Goal: Complete application form: Complete application form

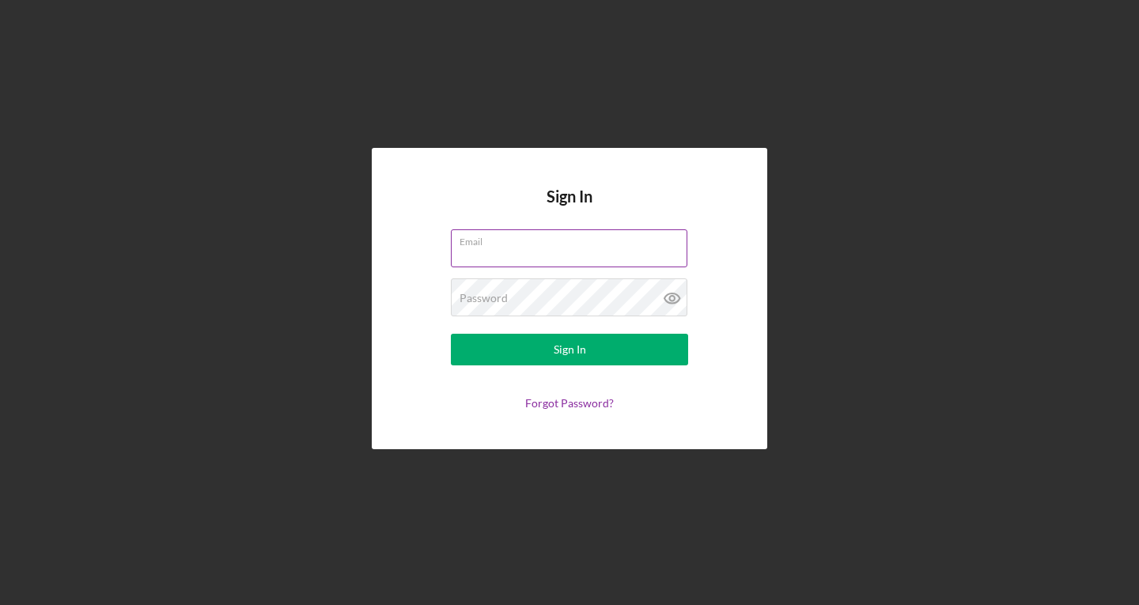
click at [559, 237] on div "Email" at bounding box center [569, 249] width 237 height 40
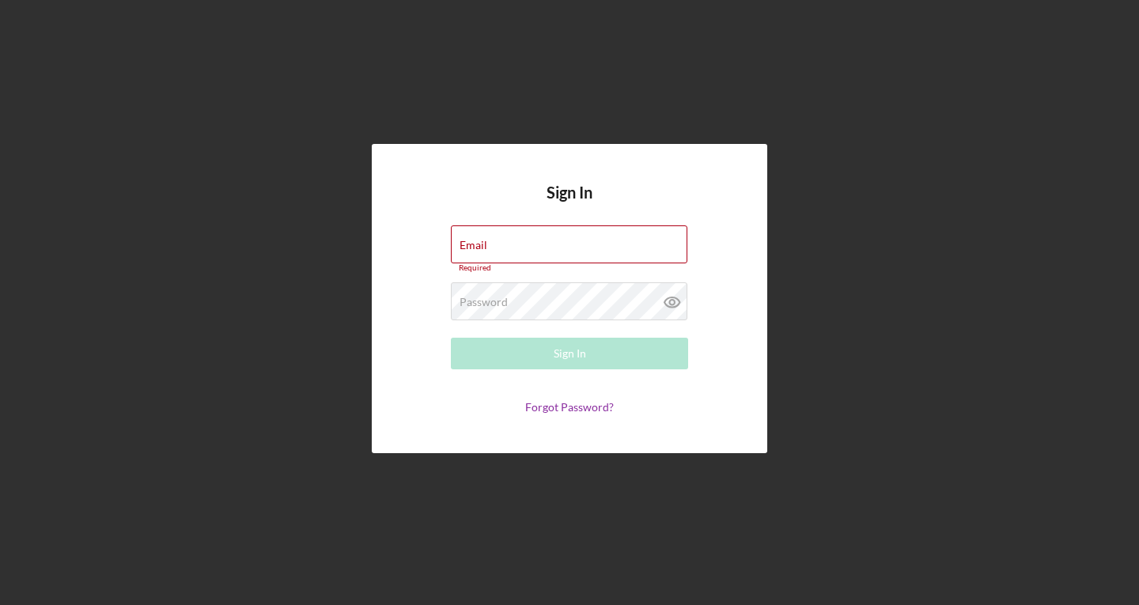
type input "[PERSON_NAME][EMAIL_ADDRESS][PERSON_NAME][DOMAIN_NAME]"
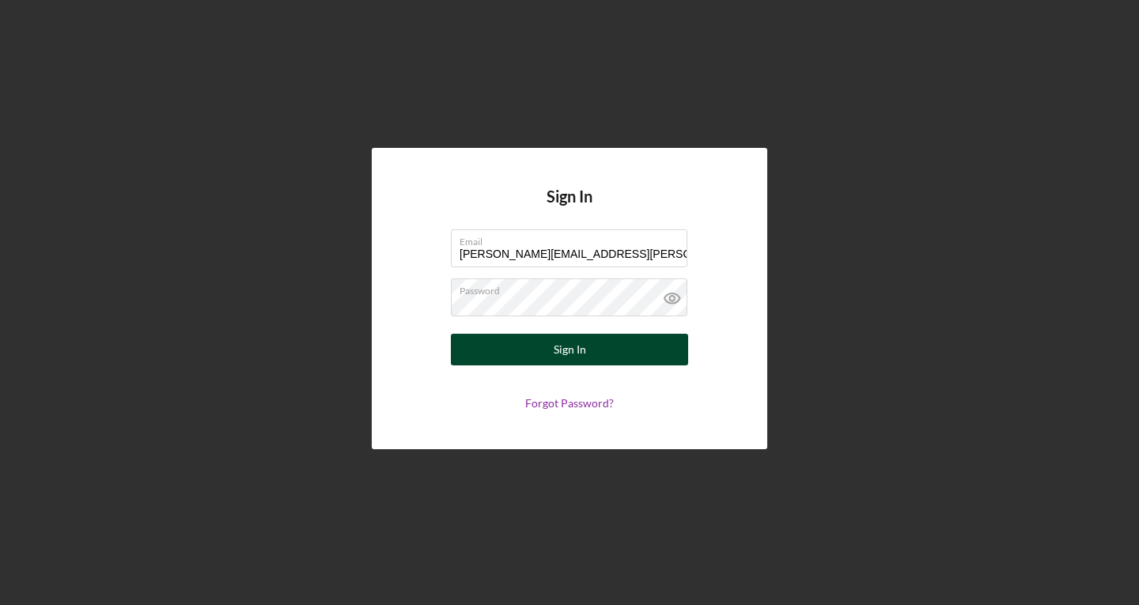
click at [582, 354] on div "Sign In" at bounding box center [570, 350] width 32 height 32
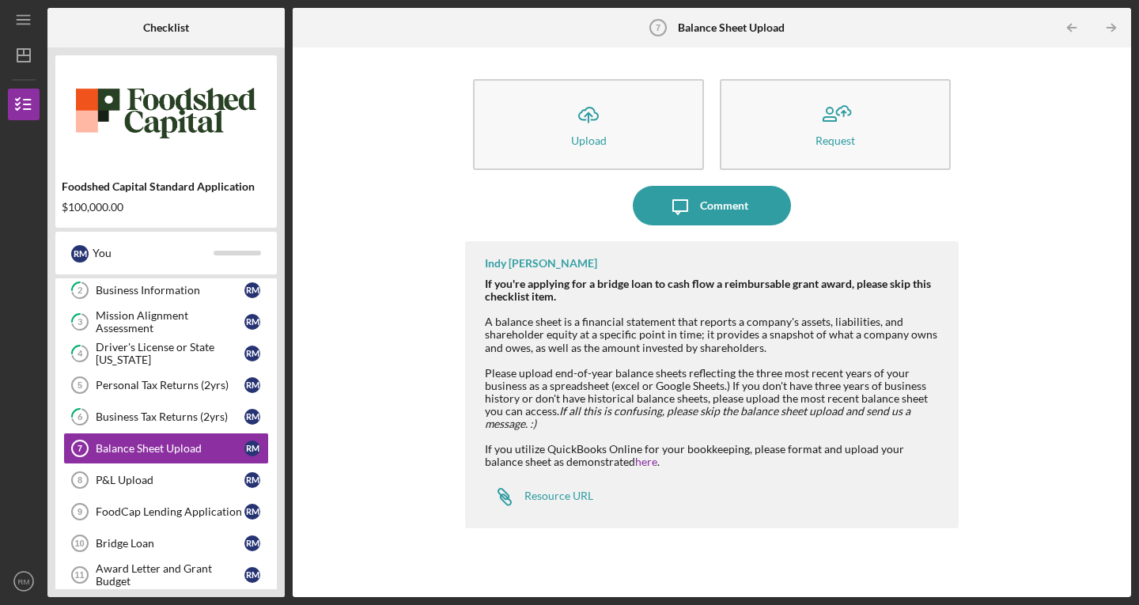
scroll to position [69, 0]
click at [129, 450] on div "Balance Sheet Upload" at bounding box center [170, 447] width 149 height 13
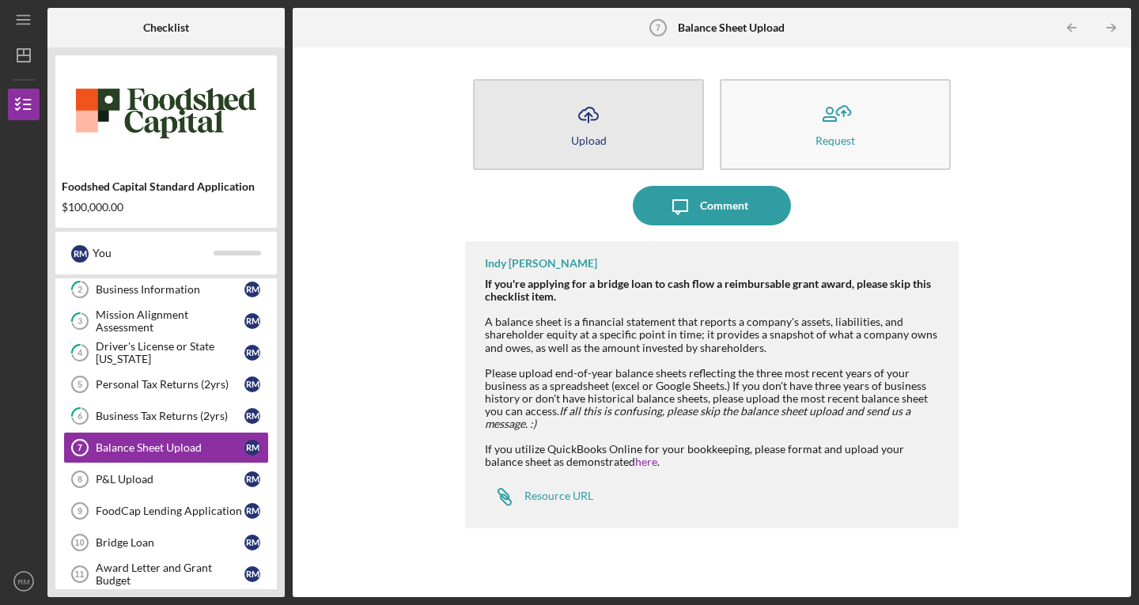
click at [594, 119] on icon "Icon/Upload" at bounding box center [589, 115] width 40 height 40
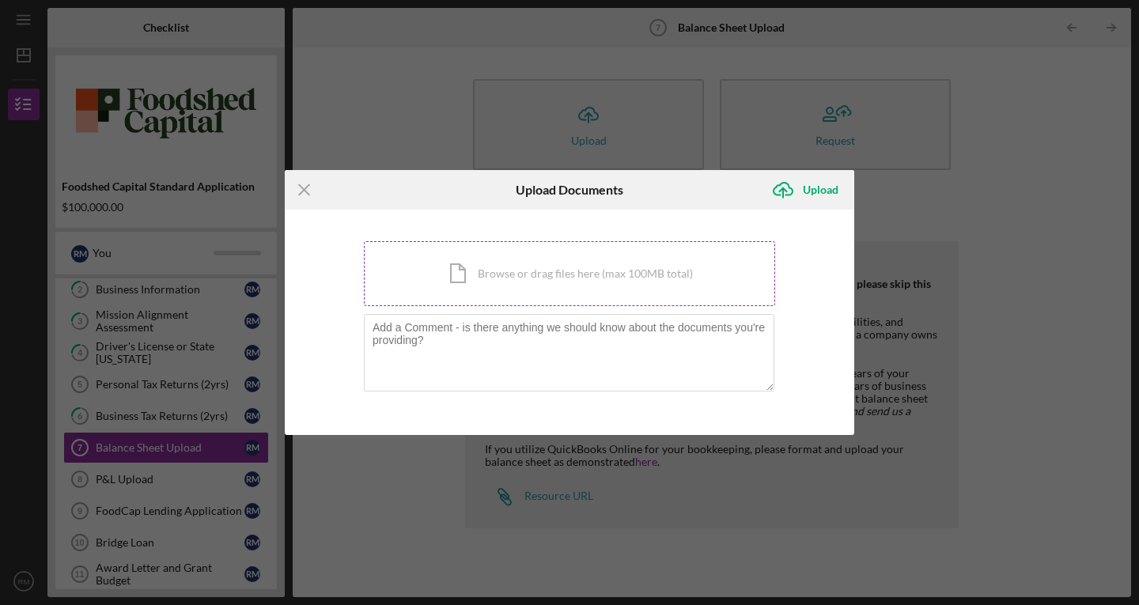
click at [487, 276] on div "Icon/Document Browse or drag files here (max 100MB total) Tap to choose files o…" at bounding box center [569, 273] width 411 height 65
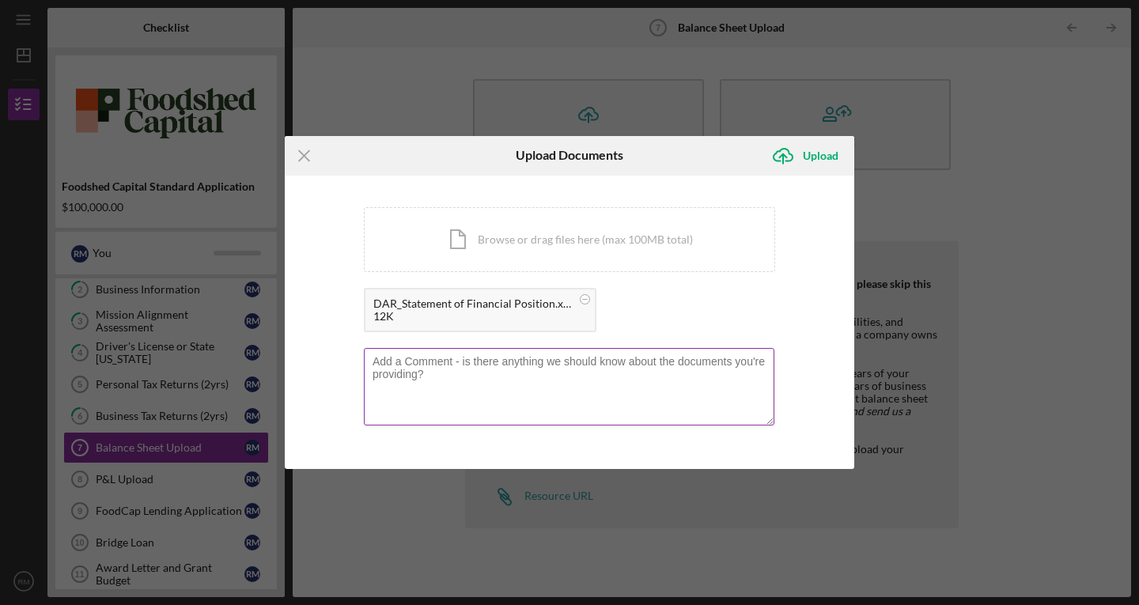
click at [438, 369] on textarea at bounding box center [569, 387] width 411 height 78
type textarea "T"
click at [584, 297] on circle at bounding box center [585, 298] width 9 height 9
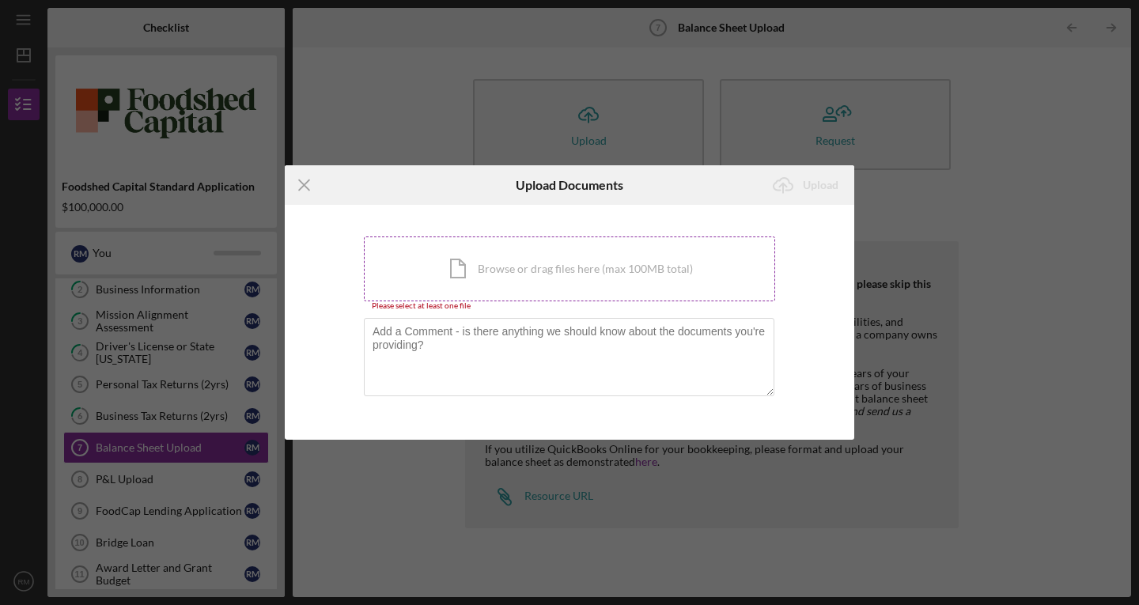
click at [479, 263] on div "Icon/Document Browse or drag files here (max 100MB total) Tap to choose files o…" at bounding box center [569, 269] width 411 height 65
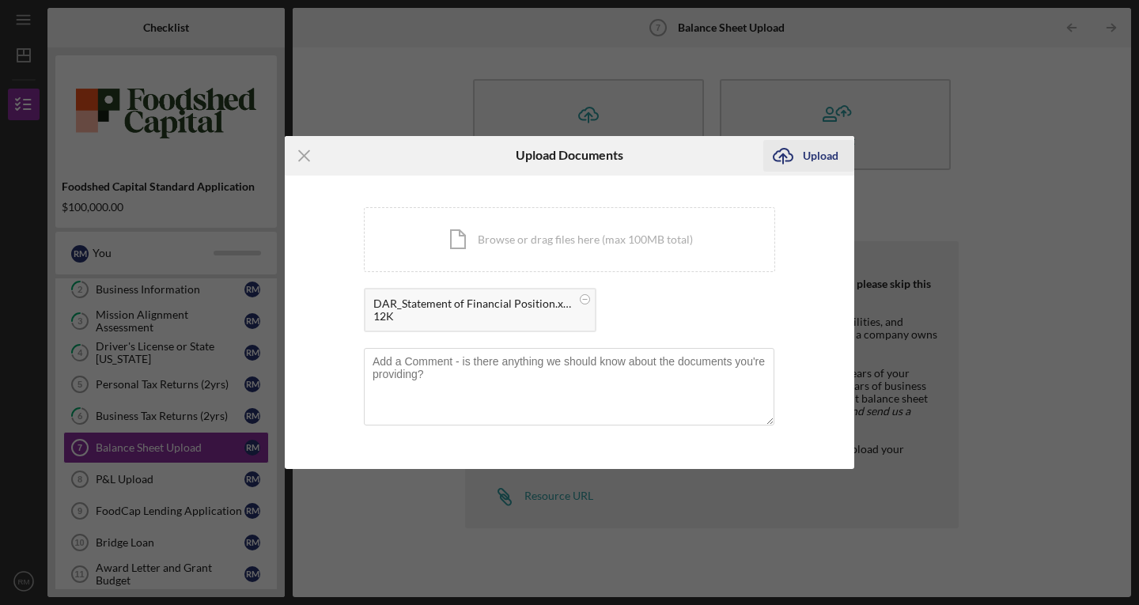
click at [801, 146] on icon "Icon/Upload" at bounding box center [784, 156] width 40 height 40
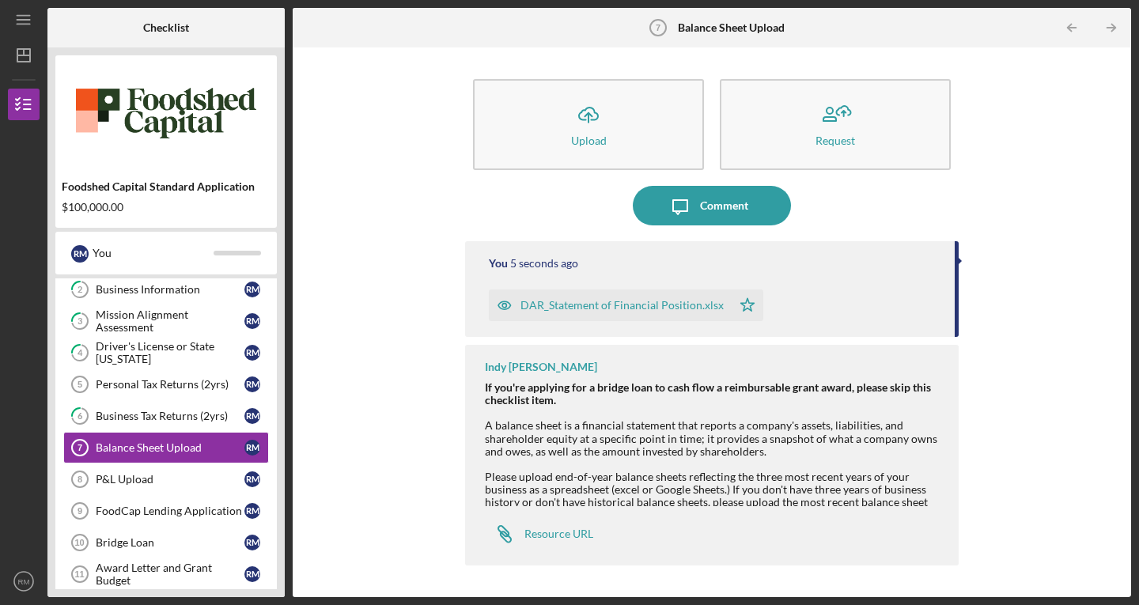
click at [558, 472] on div "Please upload end-of-year balance sheets reflecting the three most recent years…" at bounding box center [714, 502] width 458 height 63
click at [115, 488] on link "P&L Upload 8 P&L Upload r m" at bounding box center [166, 480] width 206 height 32
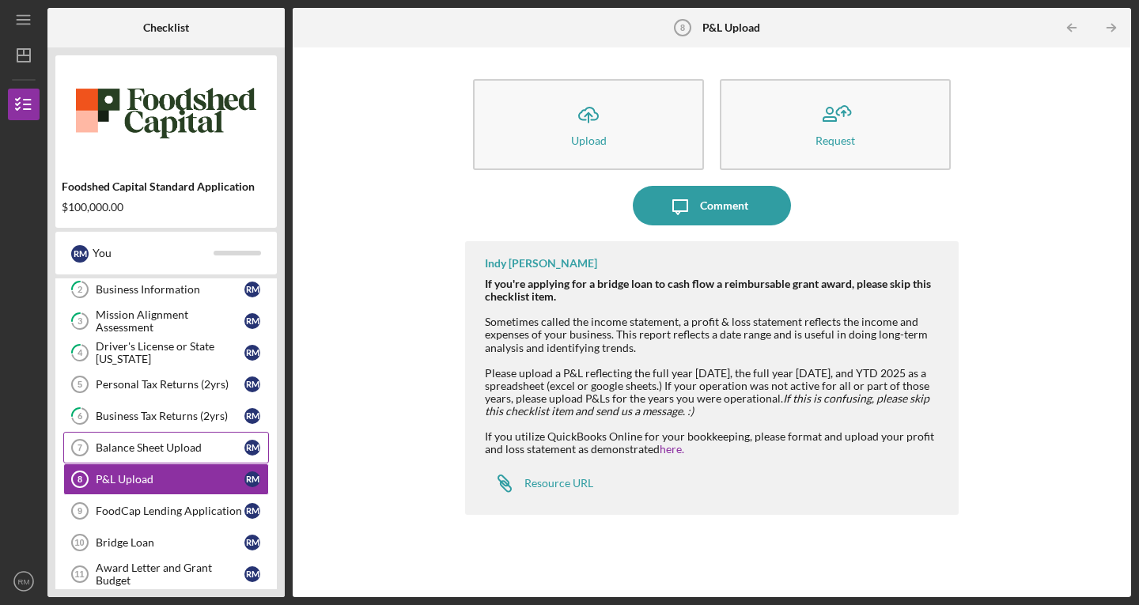
click at [133, 449] on div "Balance Sheet Upload" at bounding box center [170, 447] width 149 height 13
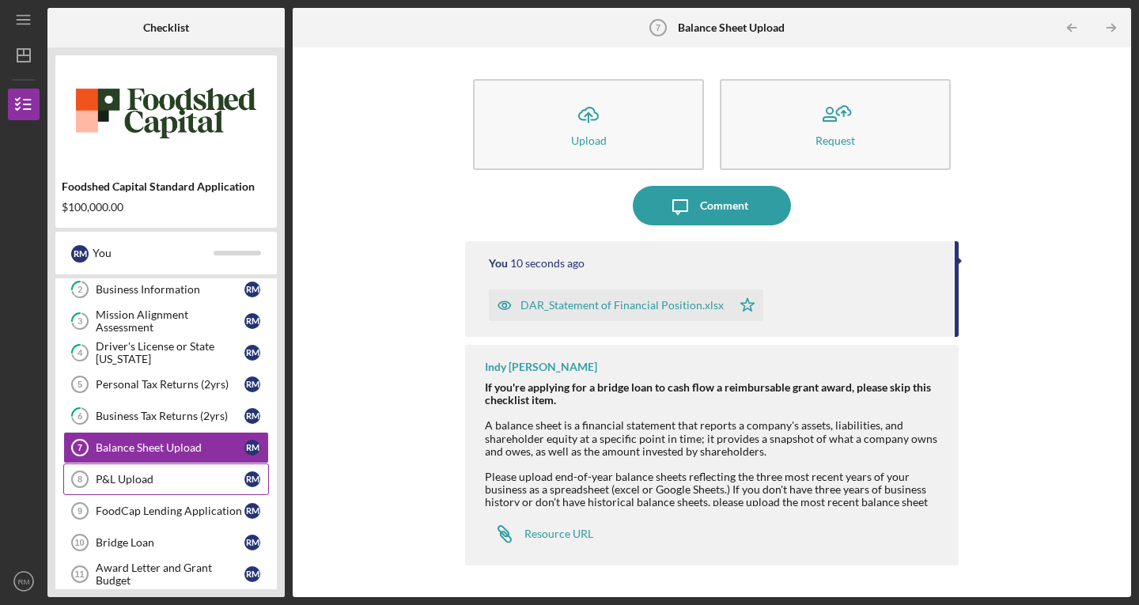
click at [132, 479] on div "P&L Upload" at bounding box center [170, 479] width 149 height 13
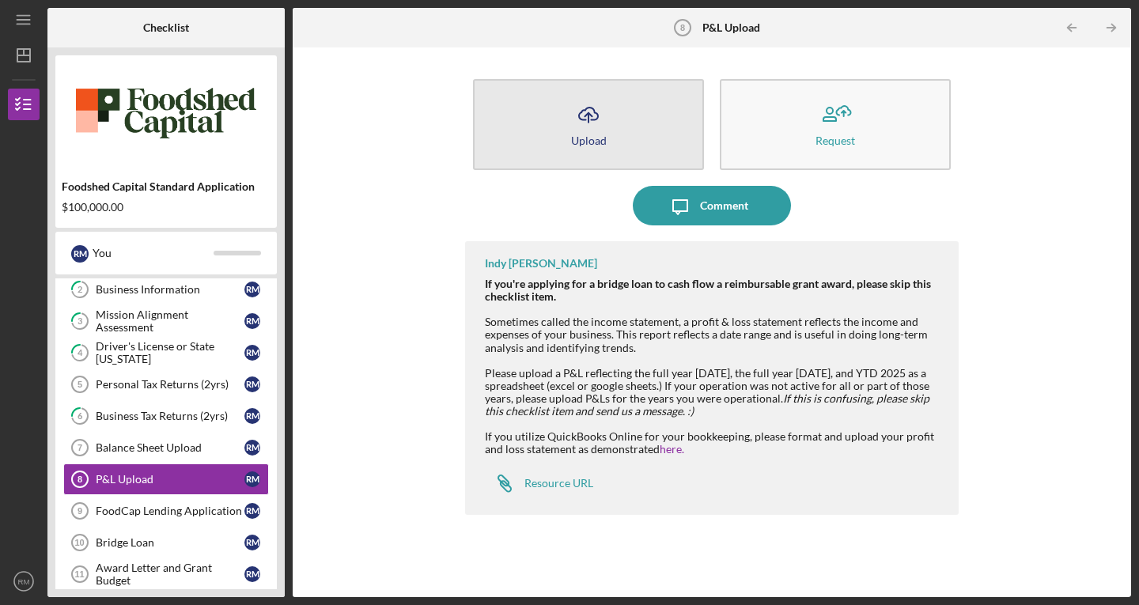
click at [562, 155] on button "Icon/Upload Upload" at bounding box center [588, 124] width 231 height 91
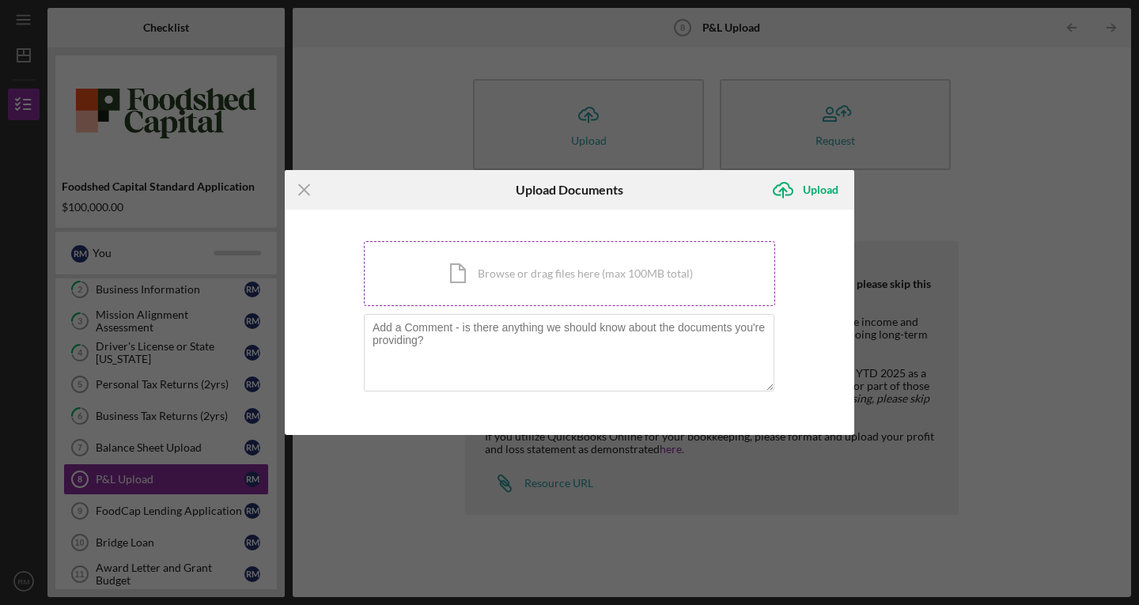
click at [486, 269] on div "Icon/Document Browse or drag files here (max 100MB total) Tap to choose files o…" at bounding box center [569, 273] width 411 height 65
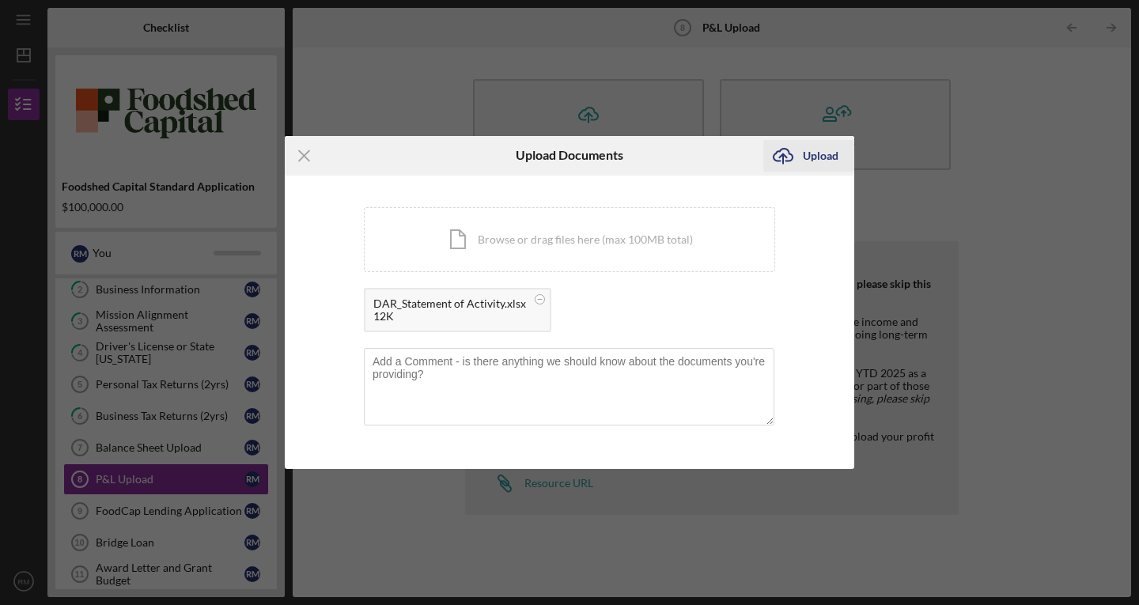
click at [796, 169] on icon "Icon/Upload" at bounding box center [784, 156] width 40 height 40
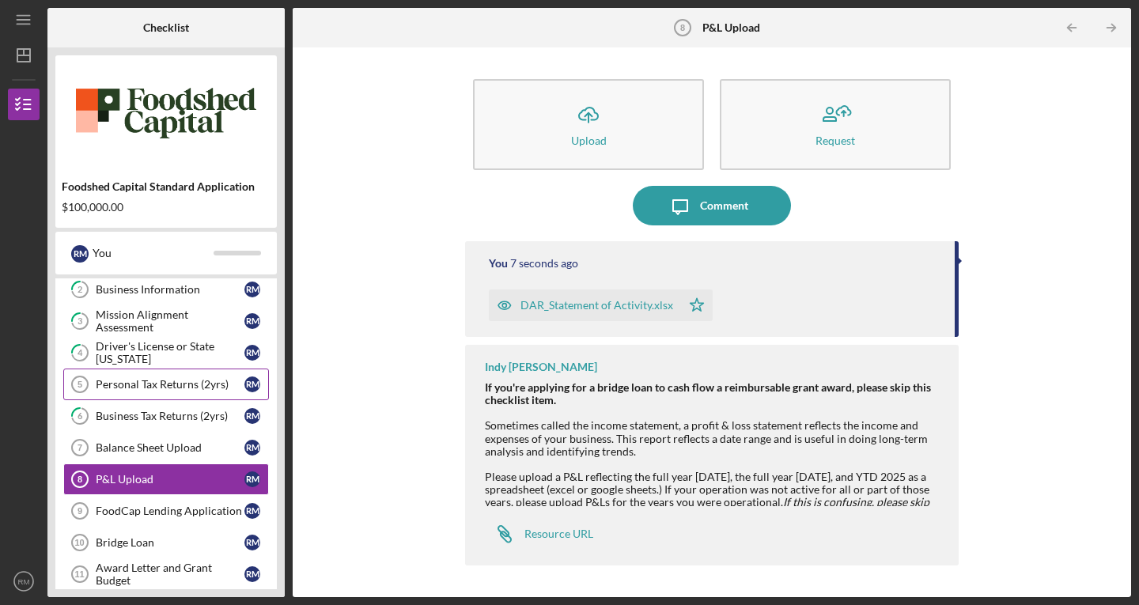
click at [158, 382] on div "Personal Tax Returns (2yrs)" at bounding box center [170, 384] width 149 height 13
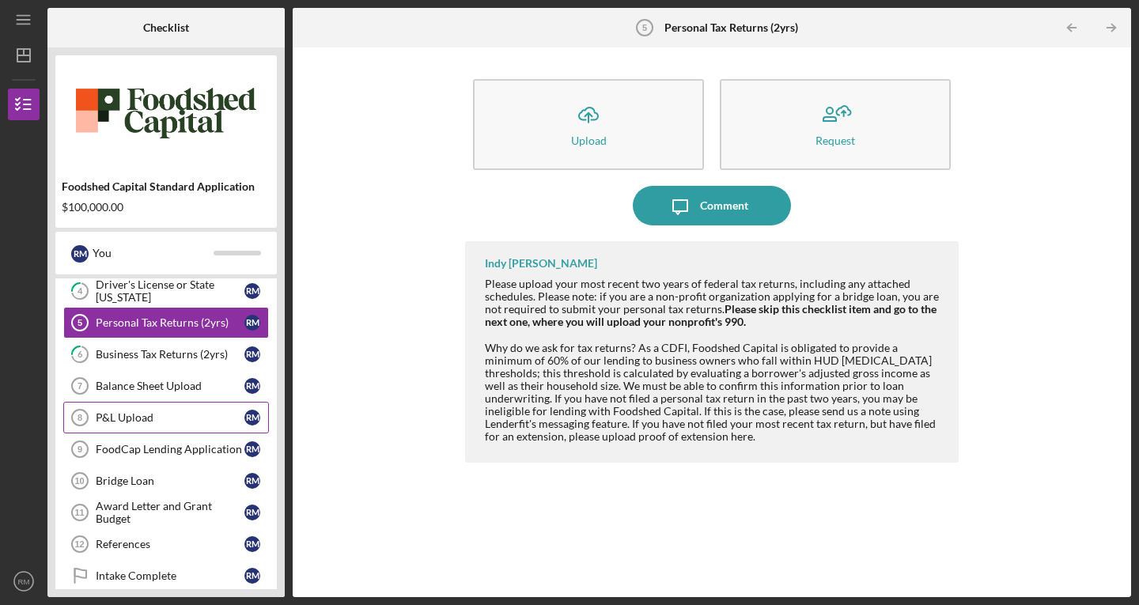
scroll to position [132, 0]
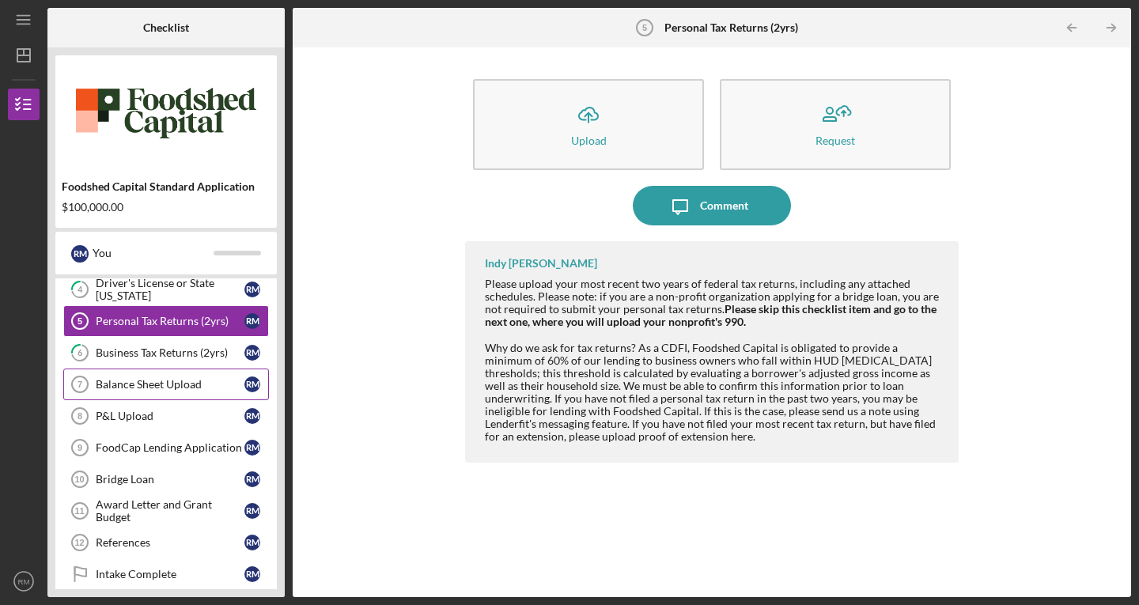
click at [165, 381] on div "Balance Sheet Upload" at bounding box center [170, 384] width 149 height 13
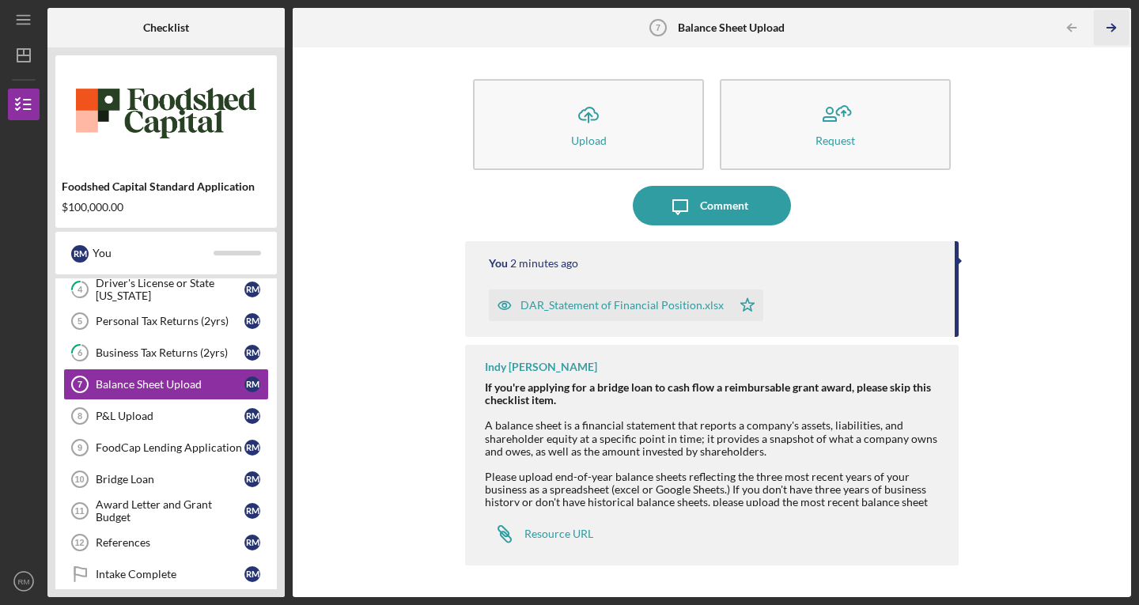
click at [1111, 30] on icon "Icon/Table Pagination Arrow" at bounding box center [1111, 28] width 36 height 36
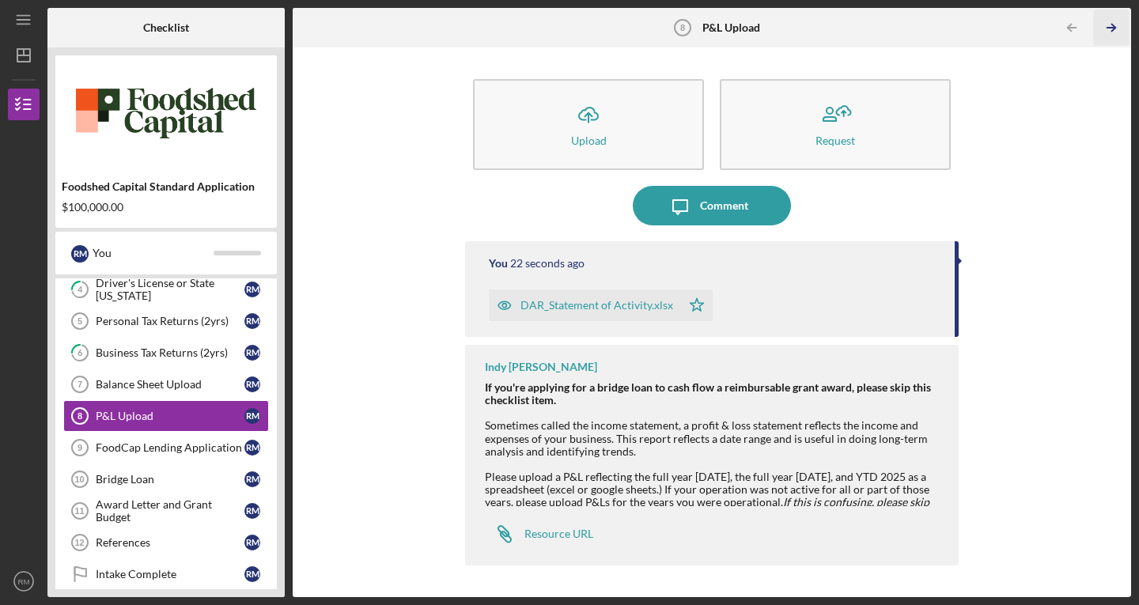
click at [1111, 30] on icon "Icon/Table Pagination Arrow" at bounding box center [1111, 28] width 36 height 36
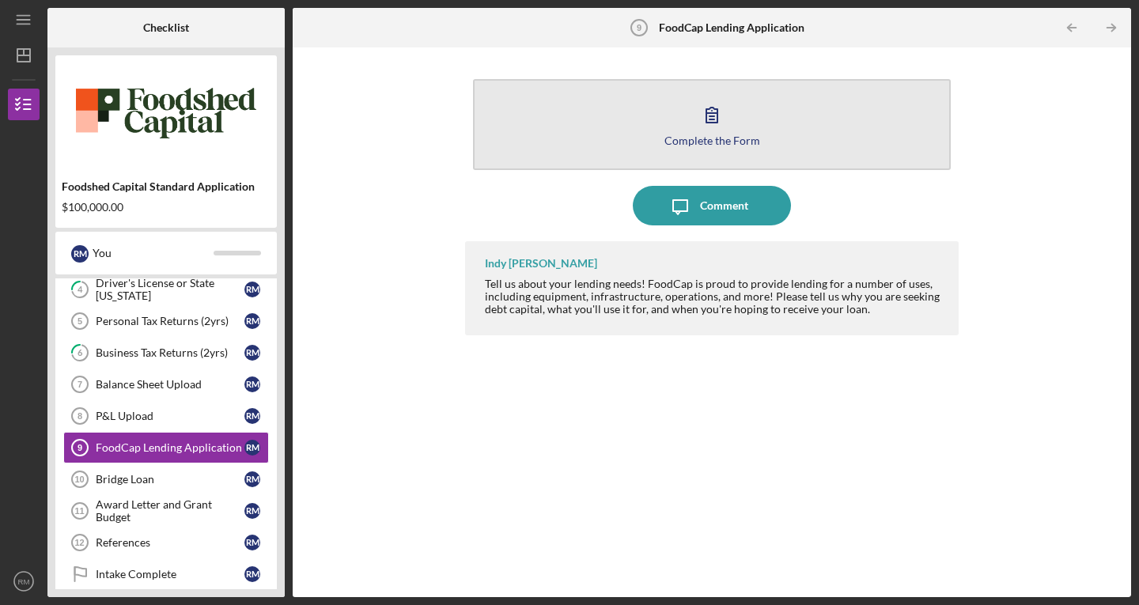
click at [704, 131] on icon "button" at bounding box center [712, 115] width 40 height 40
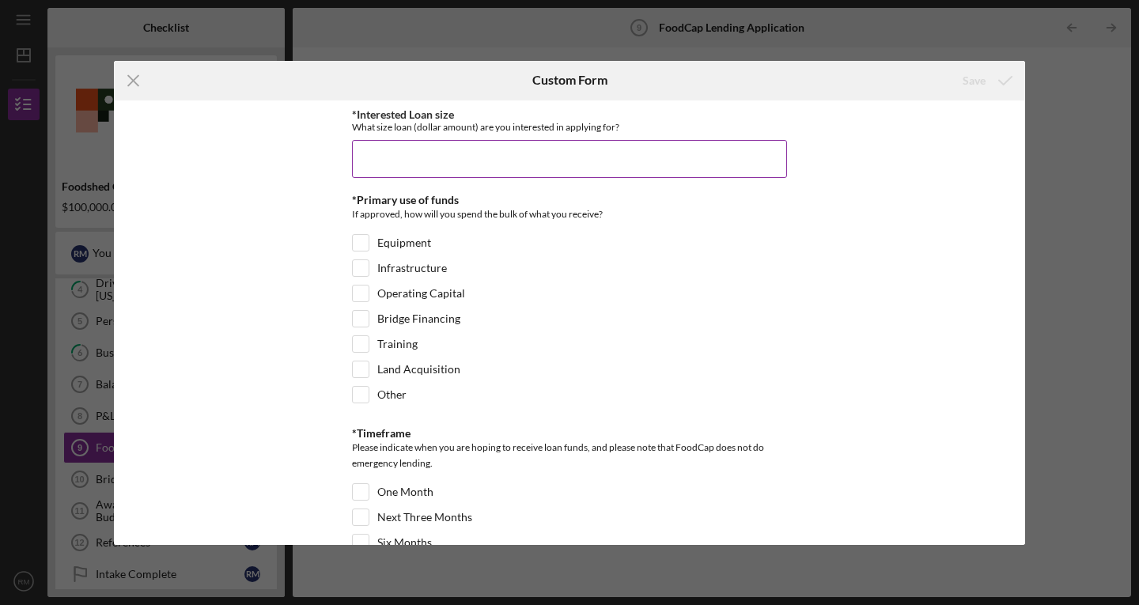
click at [396, 159] on input "*Interested Loan size" at bounding box center [569, 159] width 435 height 38
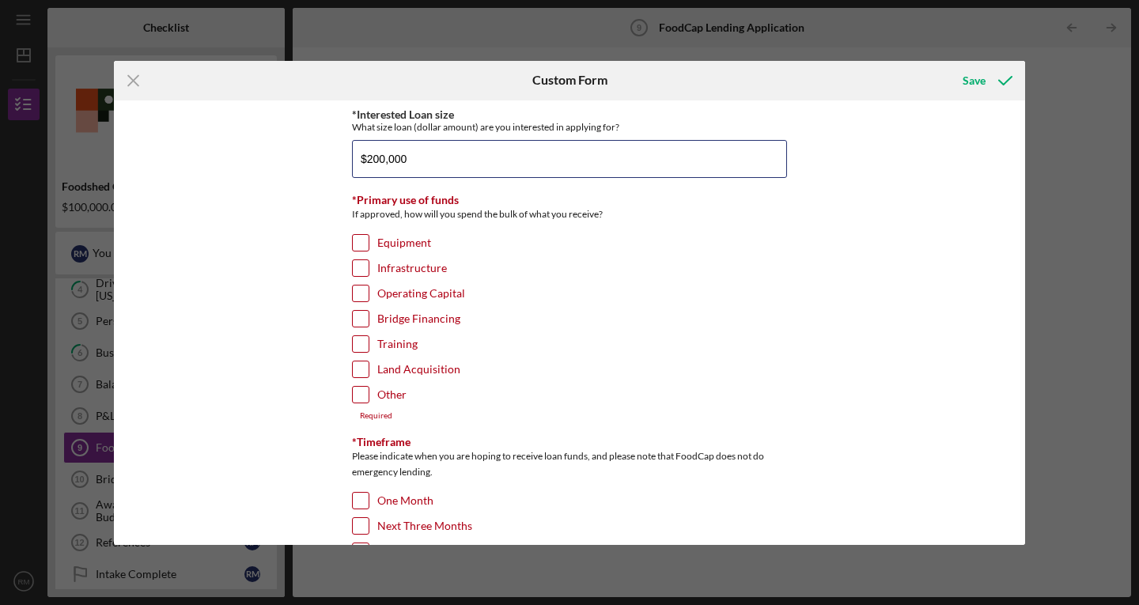
type input "$200,000"
click at [361, 290] on input "Operating Capital" at bounding box center [361, 294] width 16 height 16
checkbox input "true"
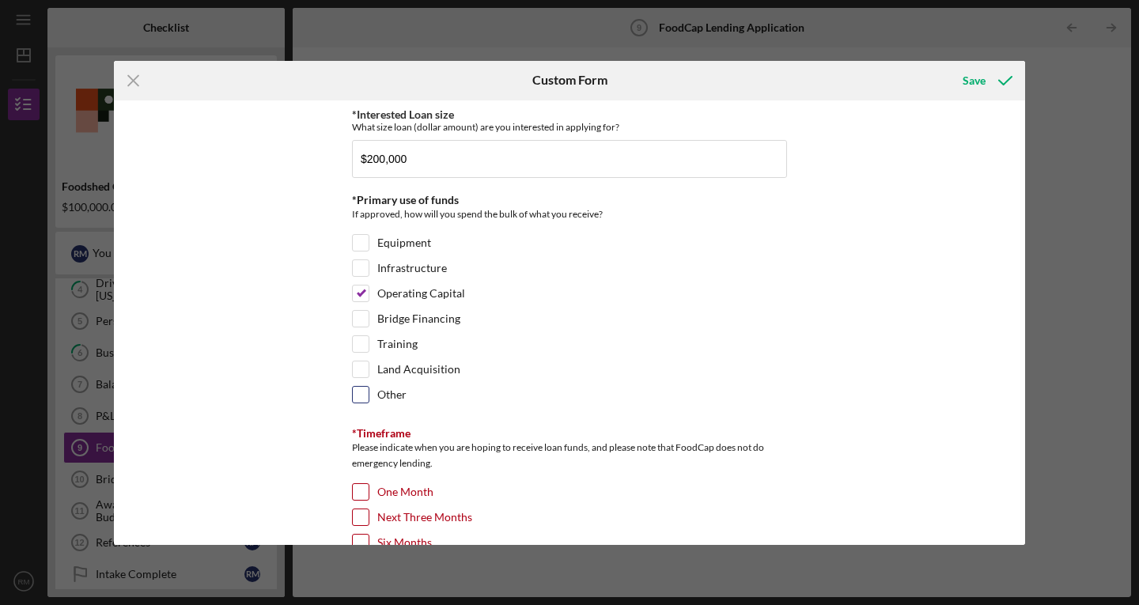
click at [353, 395] on input "Other" at bounding box center [361, 395] width 16 height 16
checkbox input "true"
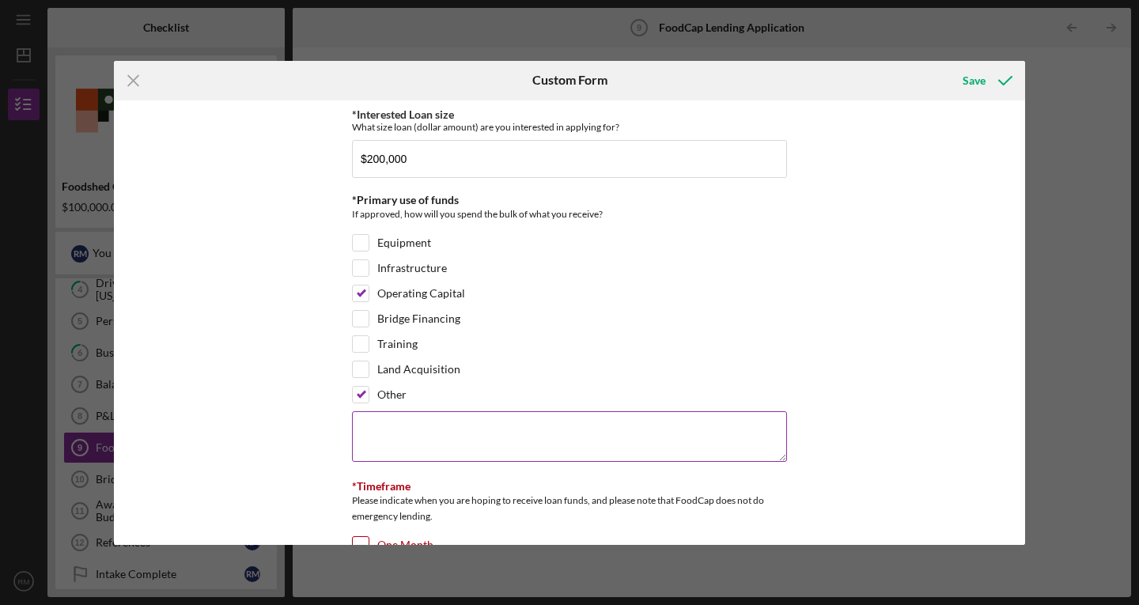
click at [374, 424] on textarea at bounding box center [569, 436] width 435 height 51
type textarea "Cattle"
type textarea "T"
type textarea "The primary request is"
drag, startPoint x: 423, startPoint y: 161, endPoint x: 184, endPoint y: 180, distance: 238.8
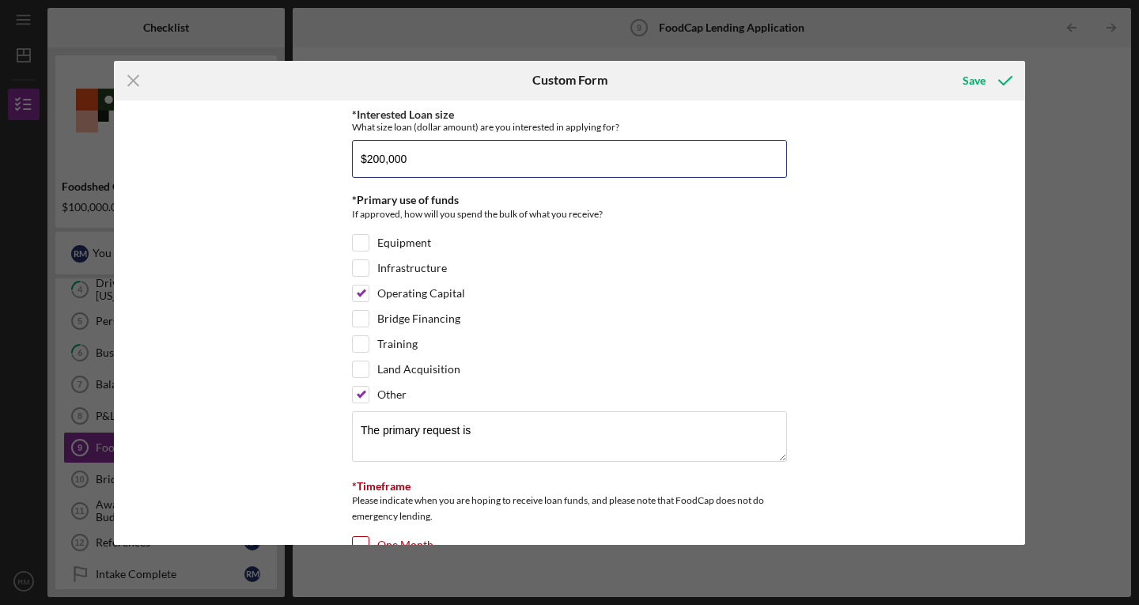
click at [184, 180] on div "*Interested Loan size What size loan (dollar amount) are you interested in appl…" at bounding box center [569, 322] width 911 height 445
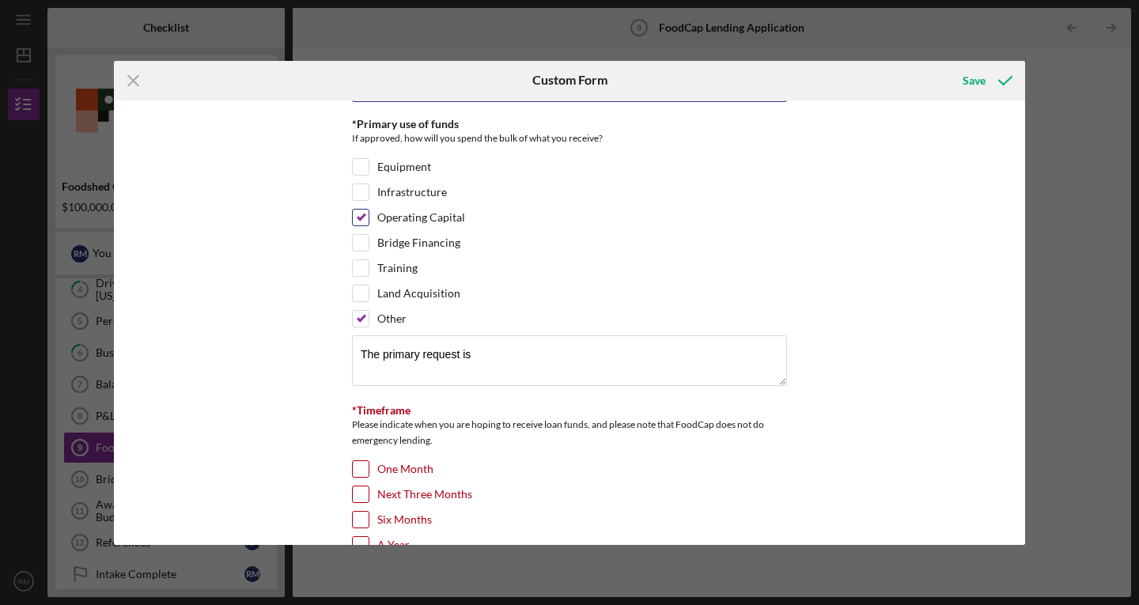
type input "$100,000"
click at [354, 218] on input "Operating Capital" at bounding box center [361, 218] width 16 height 16
checkbox input "false"
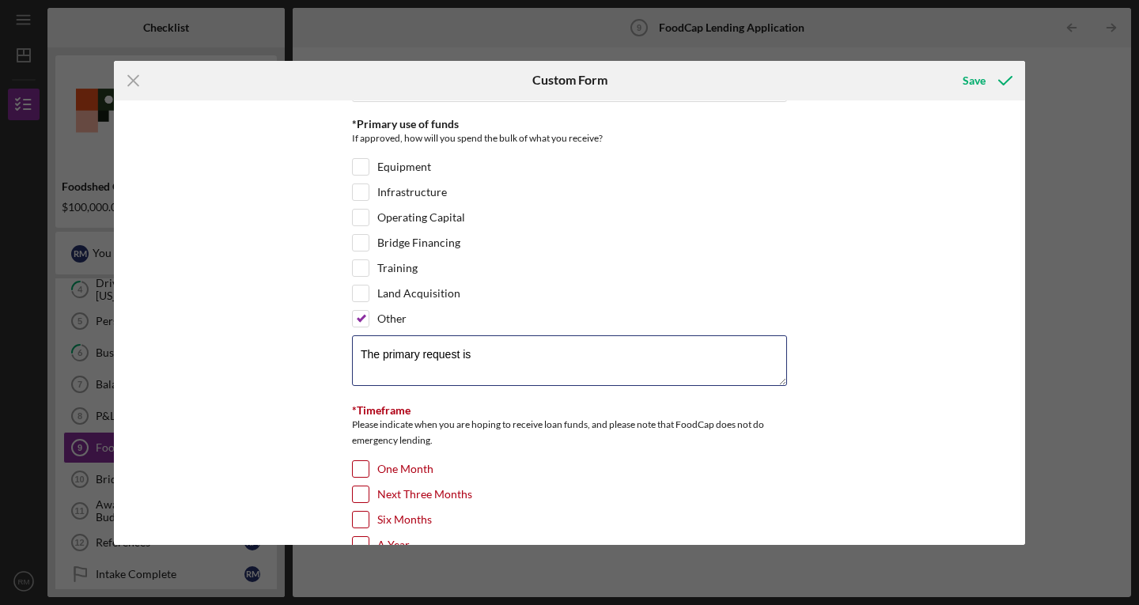
drag, startPoint x: 506, startPoint y: 348, endPoint x: 226, endPoint y: 332, distance: 280.5
click at [226, 332] on div "*Interested Loan size What size loan (dollar amount) are you interested in appl…" at bounding box center [569, 322] width 911 height 445
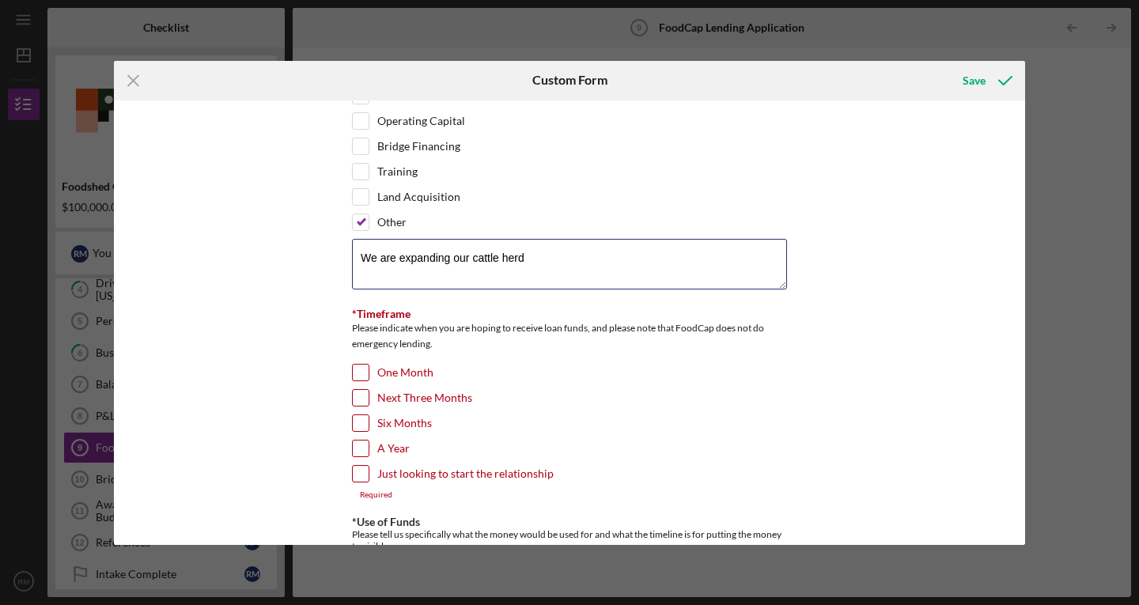
scroll to position [174, 0]
type textarea "We are expanding our cattle herd"
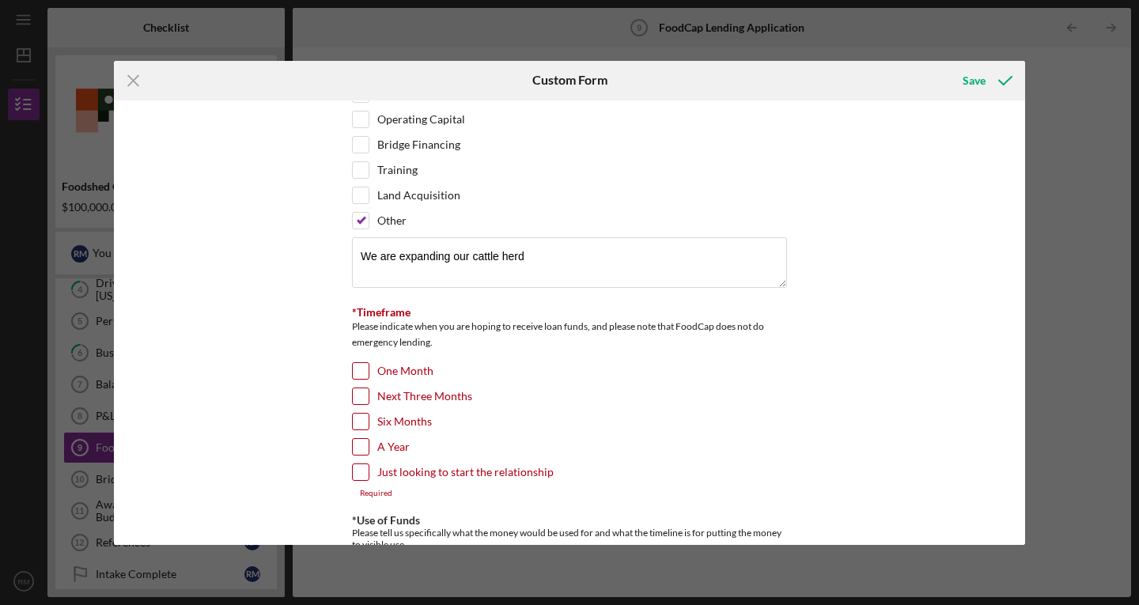
click at [357, 368] on input "One Month" at bounding box center [361, 371] width 16 height 16
checkbox input "true"
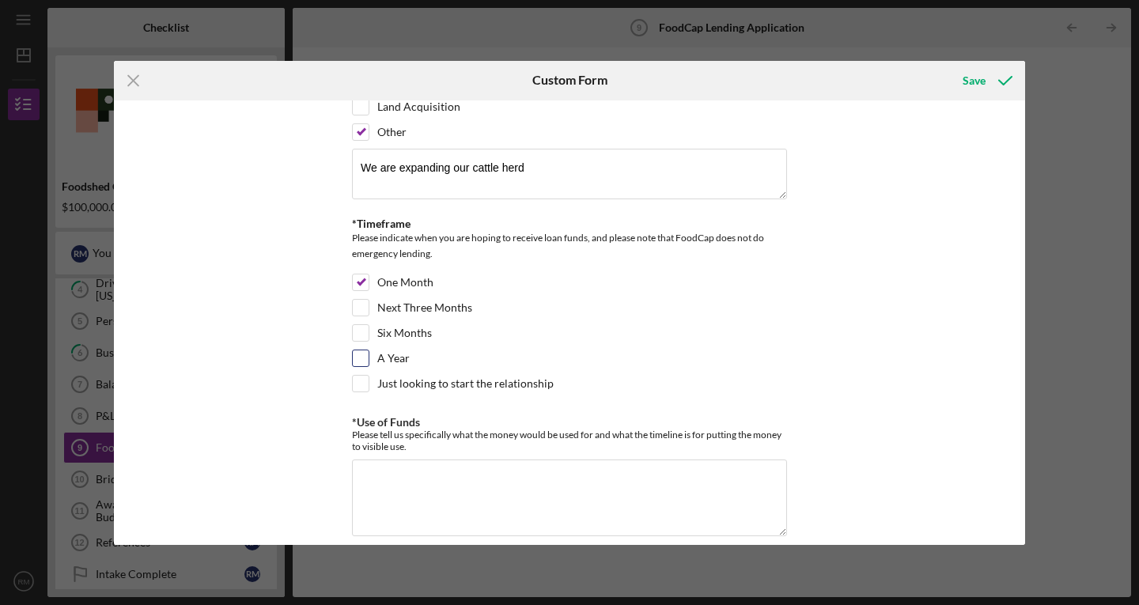
scroll to position [267, 0]
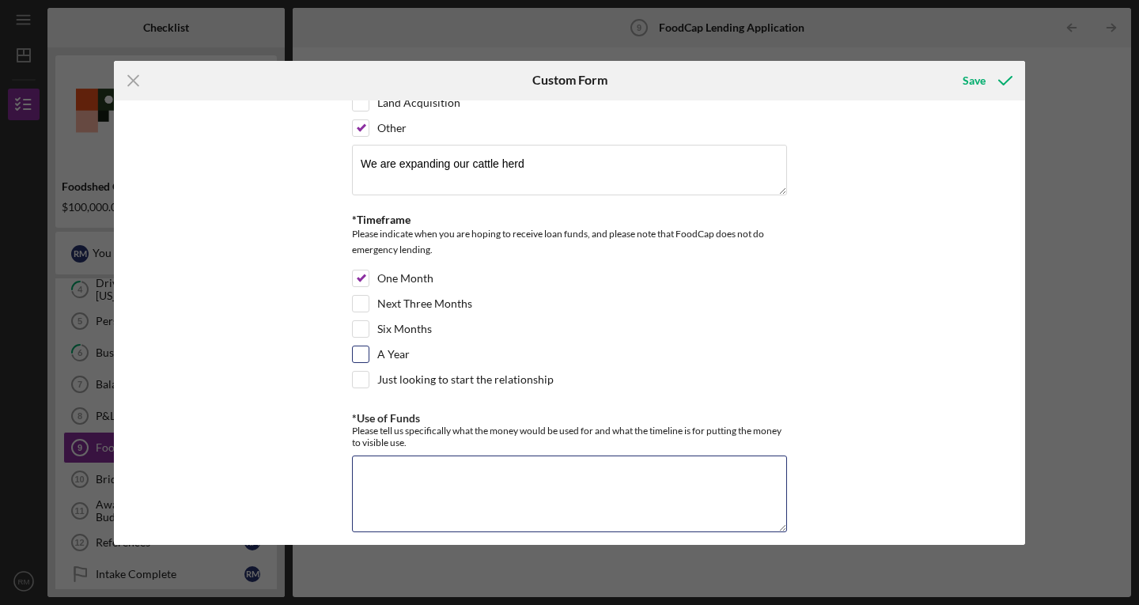
click at [539, 463] on textarea "*Use of Funds" at bounding box center [569, 494] width 435 height 76
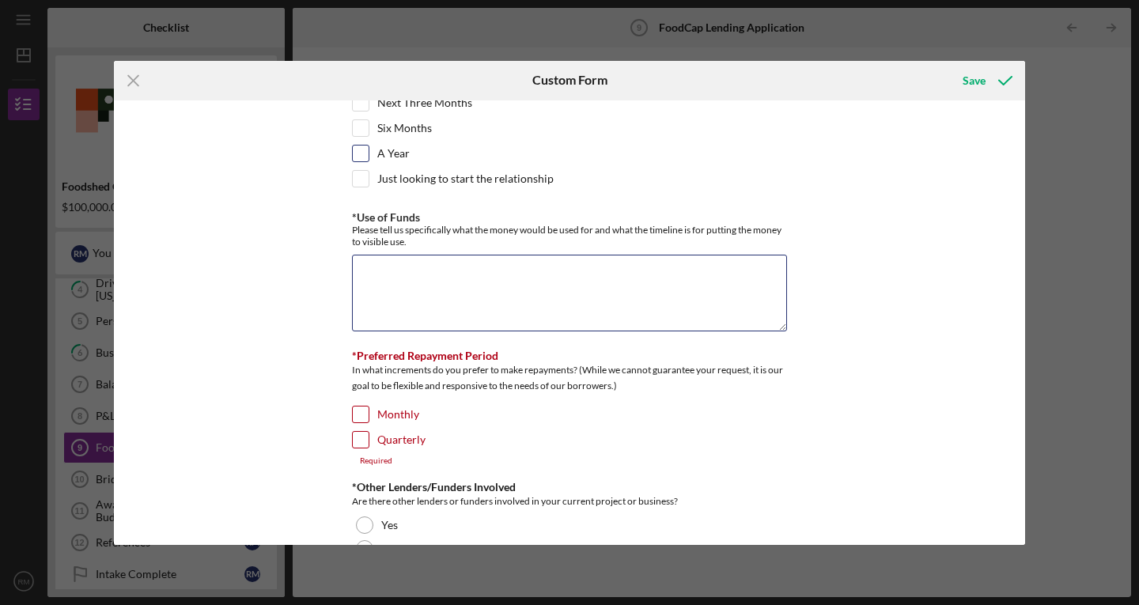
scroll to position [473, 0]
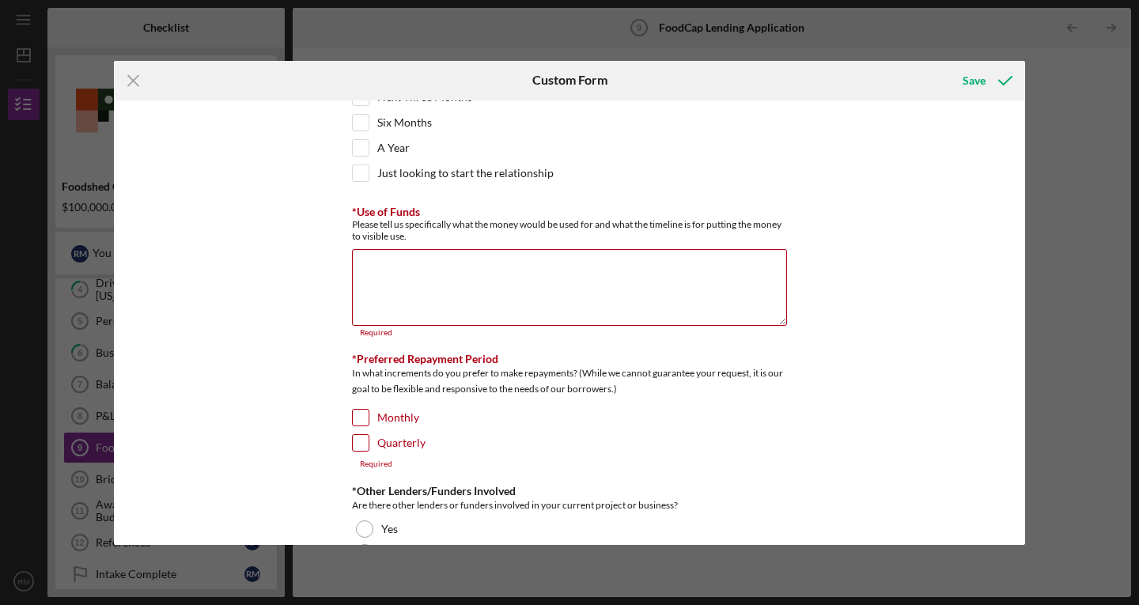
click at [201, 357] on div "*Interested Loan size What size loan (dollar amount) are you interested in appl…" at bounding box center [569, 322] width 911 height 445
click at [467, 301] on textarea "*Use of Funds" at bounding box center [569, 287] width 435 height 76
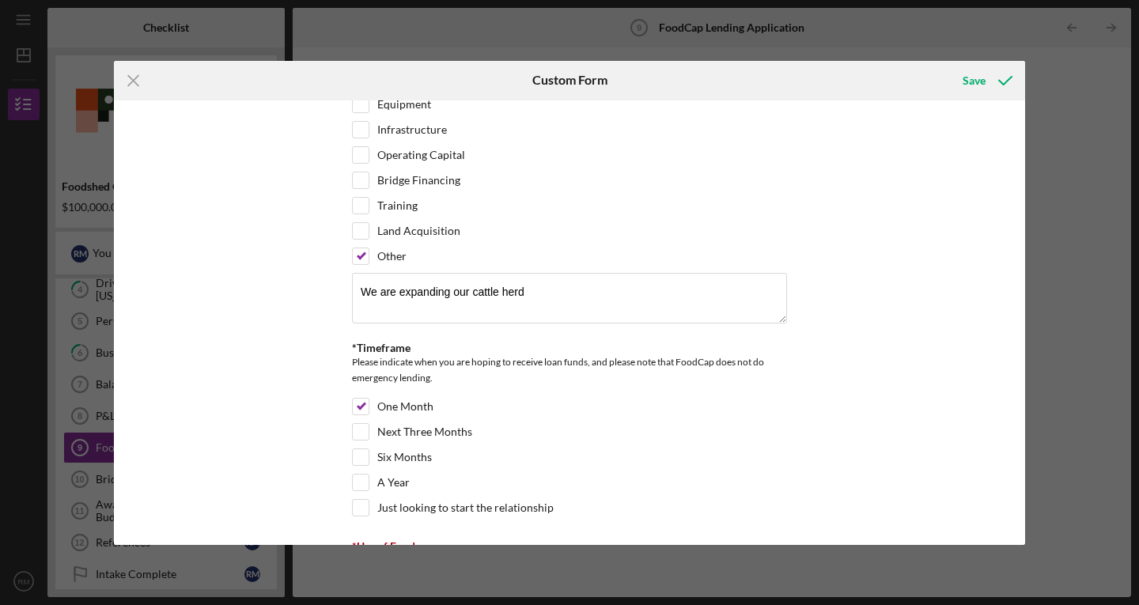
scroll to position [132, 0]
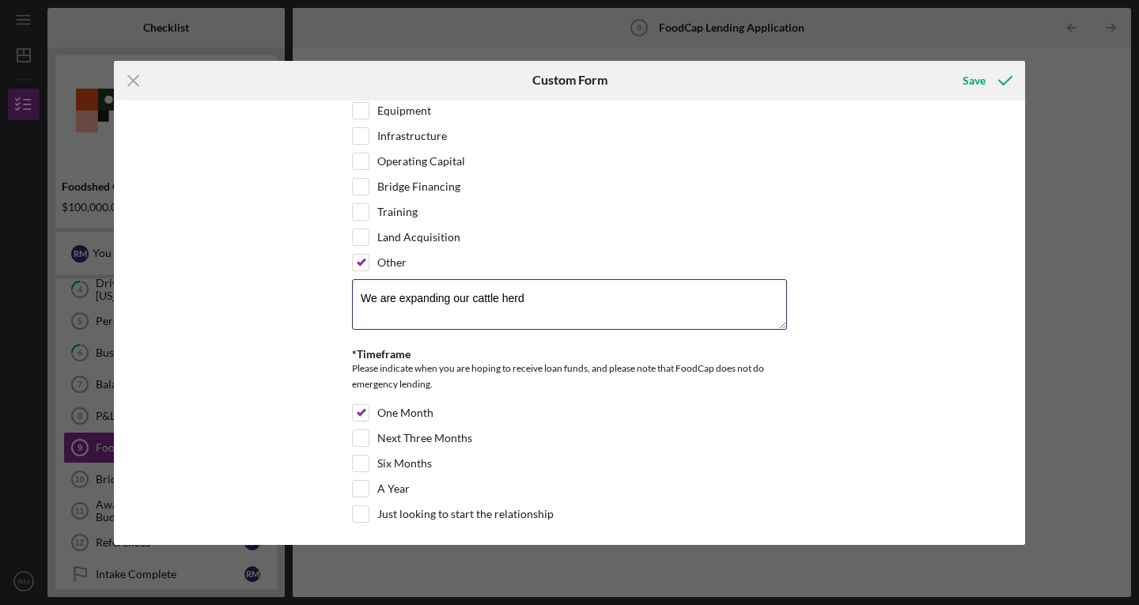
drag, startPoint x: 528, startPoint y: 294, endPoint x: 271, endPoint y: 306, distance: 257.4
click at [271, 306] on div "*Interested Loan size What size loan (dollar amount) are you interested in appl…" at bounding box center [569, 322] width 911 height 445
type textarea "Cattle"
click at [354, 297] on textarea "Cattle" at bounding box center [569, 304] width 435 height 51
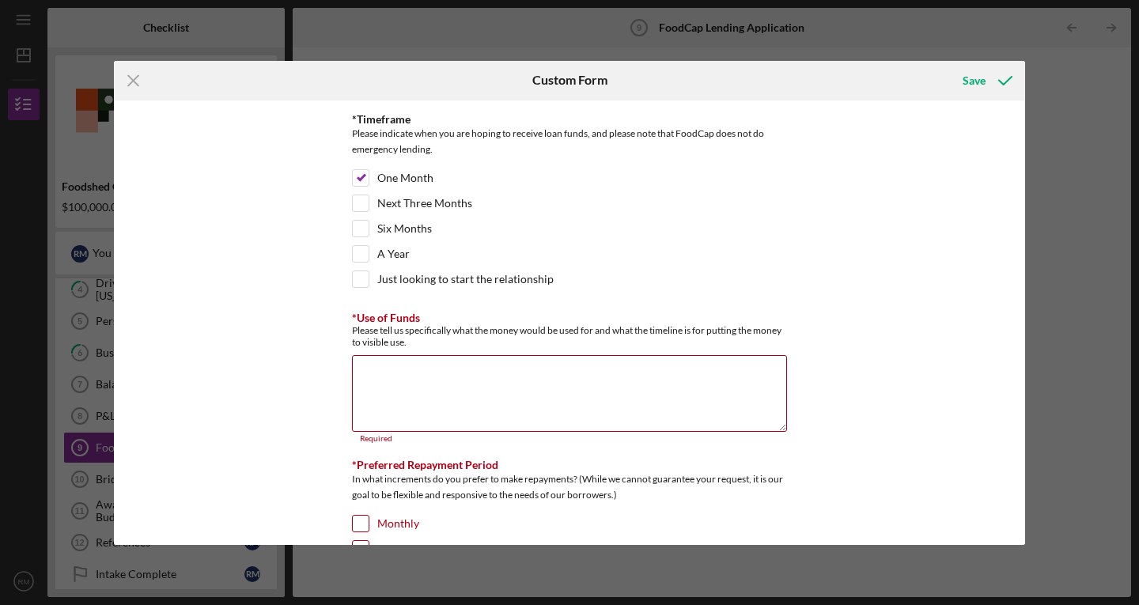
scroll to position [394, 0]
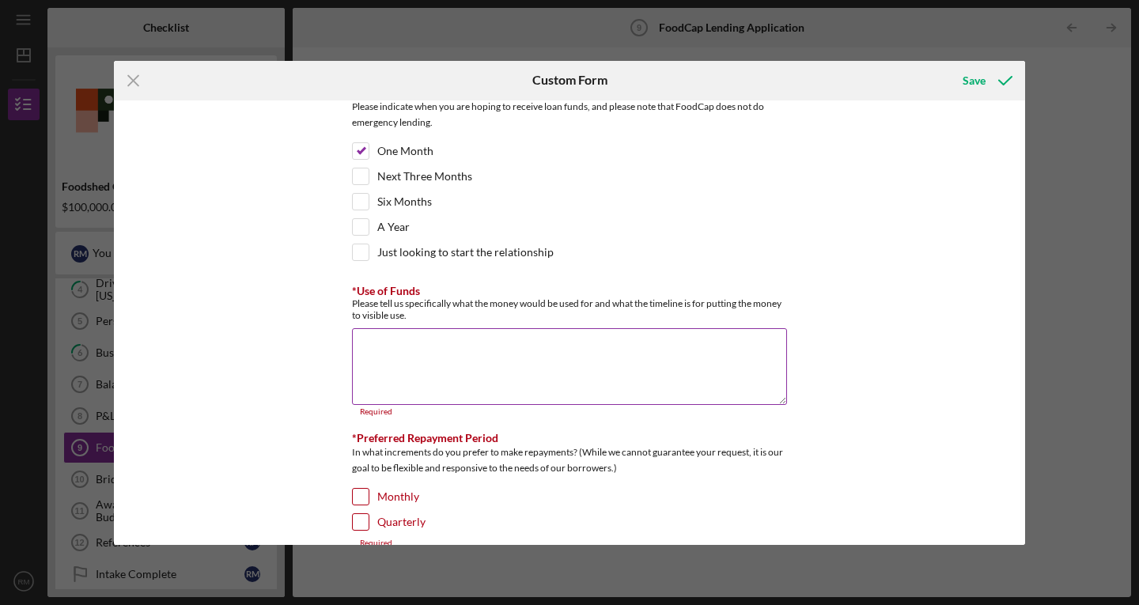
click at [397, 373] on textarea "*Use of Funds" at bounding box center [569, 366] width 435 height 76
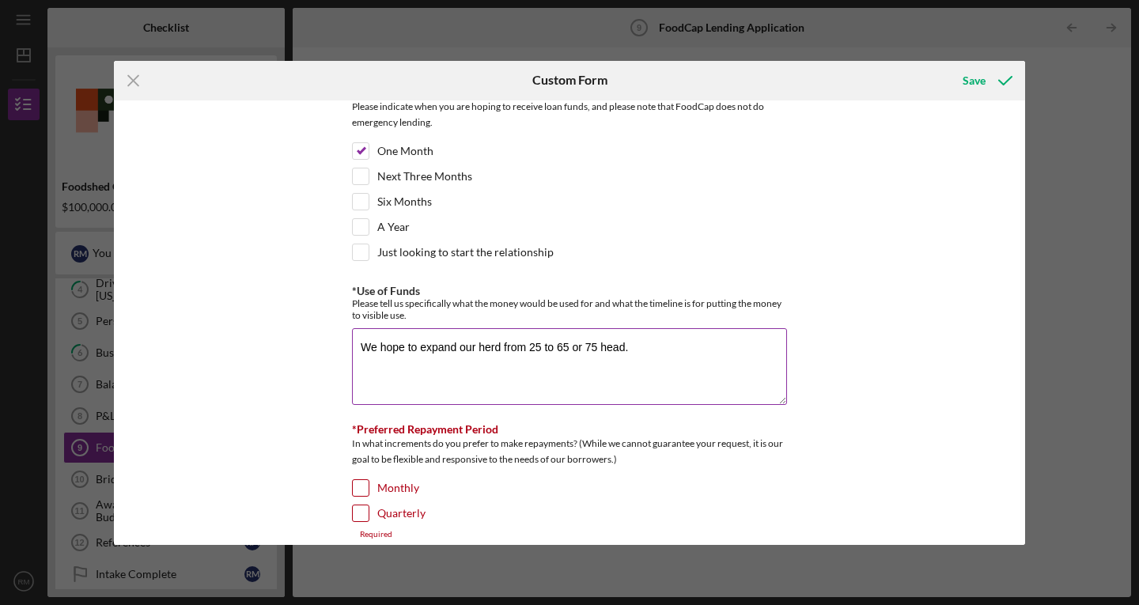
click at [362, 347] on textarea "We hope to expand our herd from 25 to 65 or 75 head." at bounding box center [569, 366] width 435 height 76
click at [595, 376] on textarea "We have just been awarded several new grazing leases and we hope to expand our …" at bounding box center [569, 366] width 435 height 76
click at [578, 358] on textarea "We have just been awarded several new grazing leases and we hope to expand our …" at bounding box center [569, 366] width 435 height 76
click at [635, 348] on textarea "We have just been awarded several new grazing leases and we hope to expand our …" at bounding box center [569, 366] width 435 height 76
click at [560, 359] on textarea "We have just been awarded several new grazing leases and we hope to expand our …" at bounding box center [569, 366] width 435 height 76
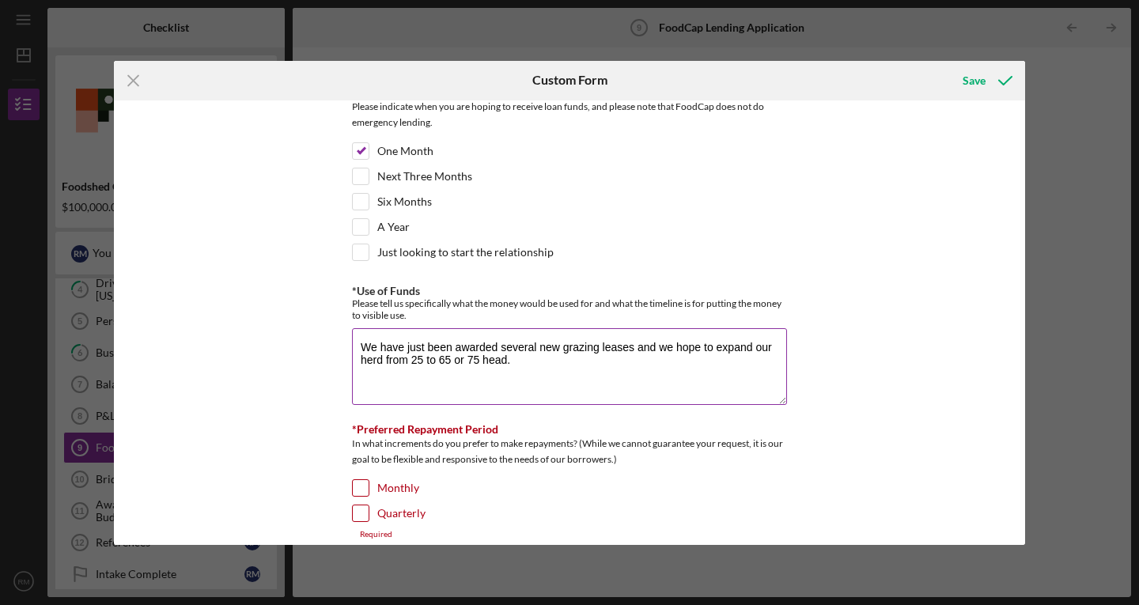
click at [608, 372] on textarea "We have just been awarded several new grazing leases and we hope to expand our …" at bounding box center [569, 366] width 435 height 76
click at [396, 362] on textarea "We have just been awarded several new grazing leases and we hope to expand our …" at bounding box center [569, 366] width 435 height 76
click at [412, 363] on textarea "We have just been awarded several new grazing leases and we hope to expand our …" at bounding box center [569, 366] width 435 height 76
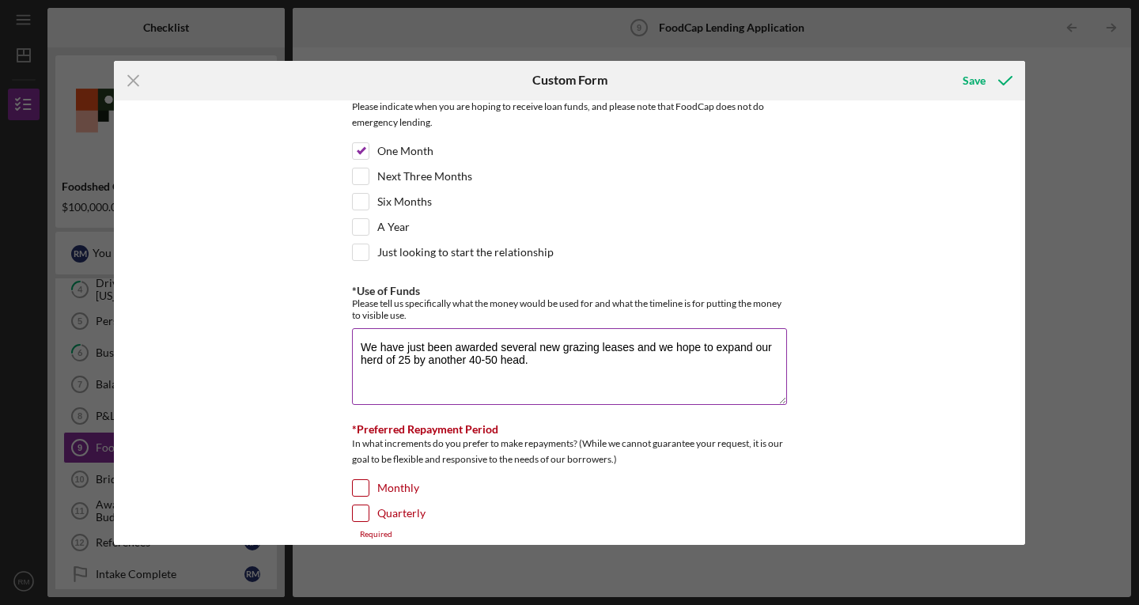
click at [543, 377] on textarea "We have just been awarded several new grazing leases and we hope to expand our …" at bounding box center [569, 366] width 435 height 76
click at [572, 363] on textarea "We have just been awarded several new grazing leases and we hope to expand our …" at bounding box center [569, 364] width 435 height 76
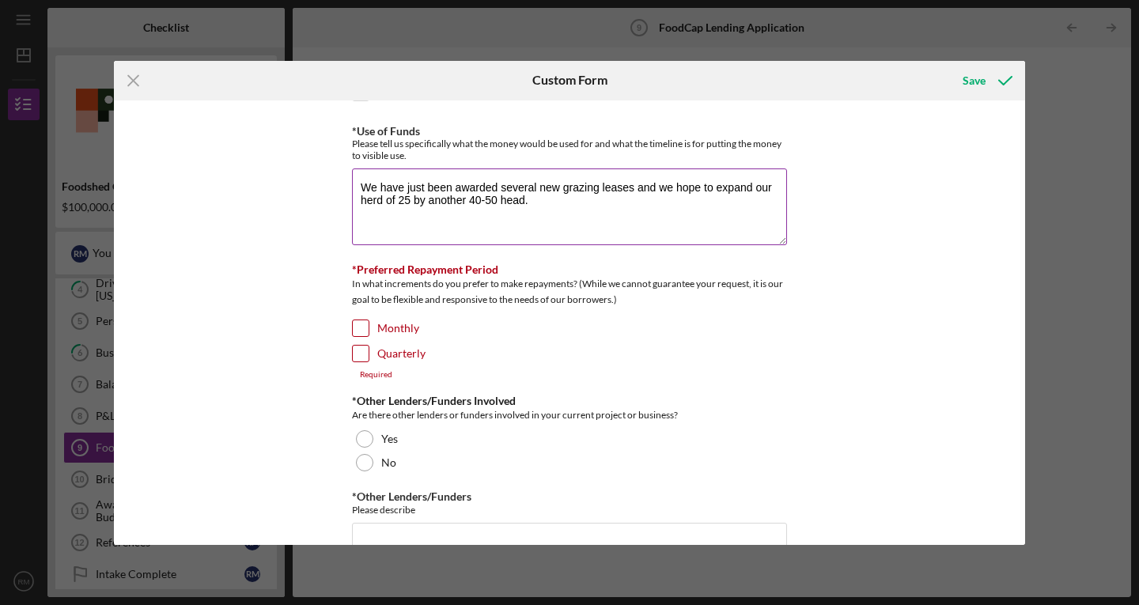
scroll to position [555, 0]
type textarea "We have just been awarded several new grazing leases and we hope to expand our …"
click at [354, 332] on input "Monthly" at bounding box center [361, 328] width 16 height 16
checkbox input "true"
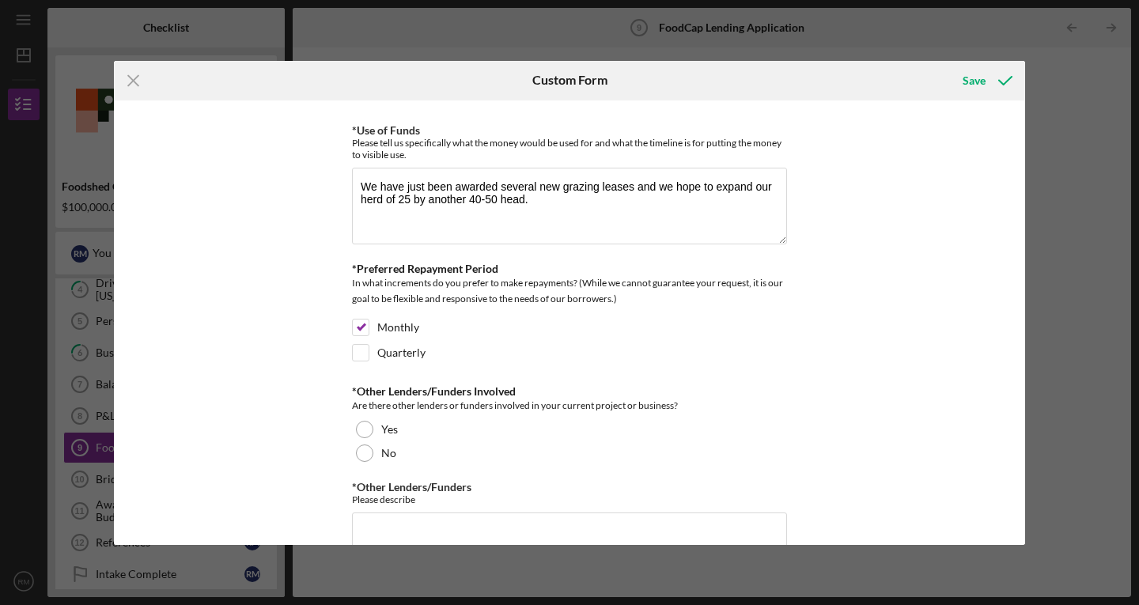
click at [327, 360] on div "*Interested Loan size What size loan (dollar amount) are you interested in appl…" at bounding box center [569, 322] width 911 height 445
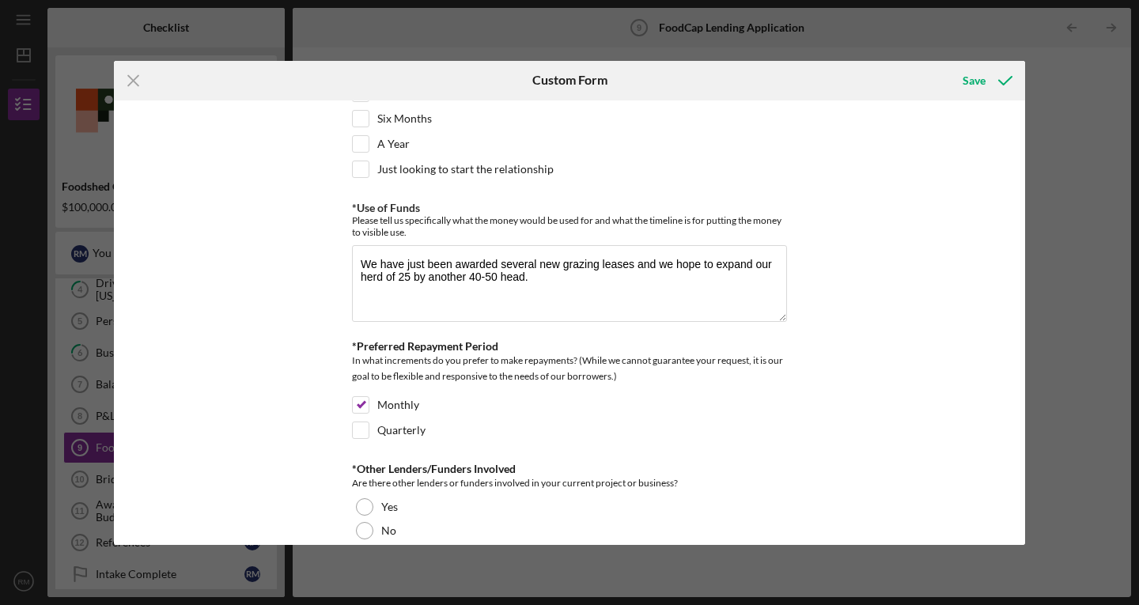
scroll to position [447, 0]
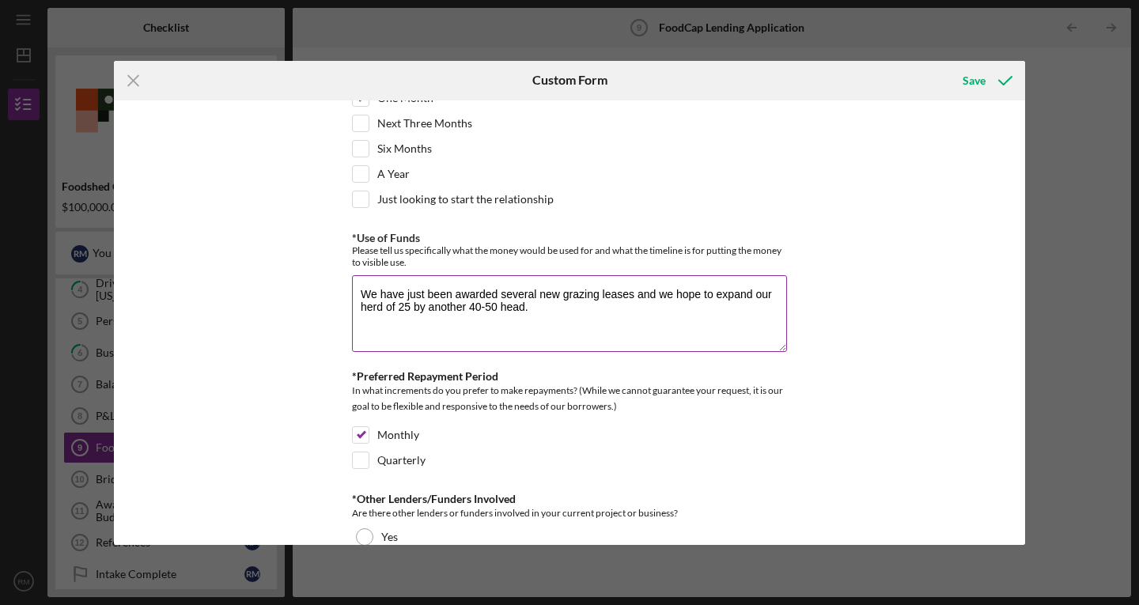
click at [451, 305] on textarea "We have just been awarded several new grazing leases and we hope to expand our …" at bounding box center [569, 313] width 435 height 76
click at [642, 305] on textarea "We have just been awarded several new grazing leases and we hope to expand our …" at bounding box center [569, 313] width 435 height 76
click at [735, 309] on textarea "We have just been awarded several new grazing leases and we hope to expand our …" at bounding box center [569, 313] width 435 height 76
click at [754, 301] on textarea "We have just been awarded several new grazing leases and we hope to expand our …" at bounding box center [569, 313] width 435 height 76
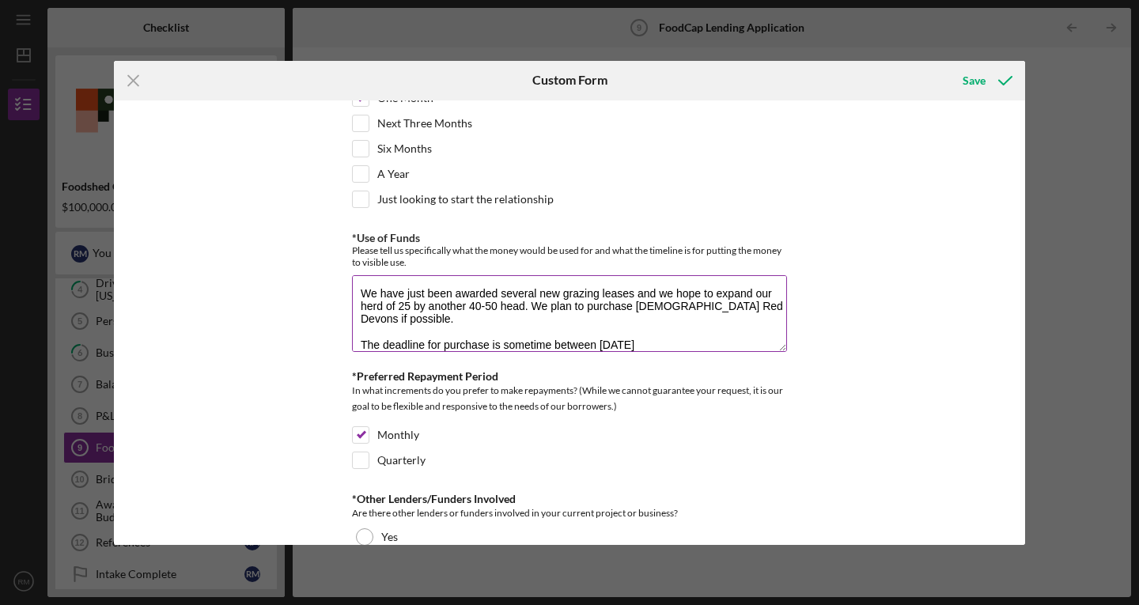
click at [705, 348] on textarea "We have just been awarded several new grazing leases and we hope to expand our …" at bounding box center [569, 313] width 435 height 76
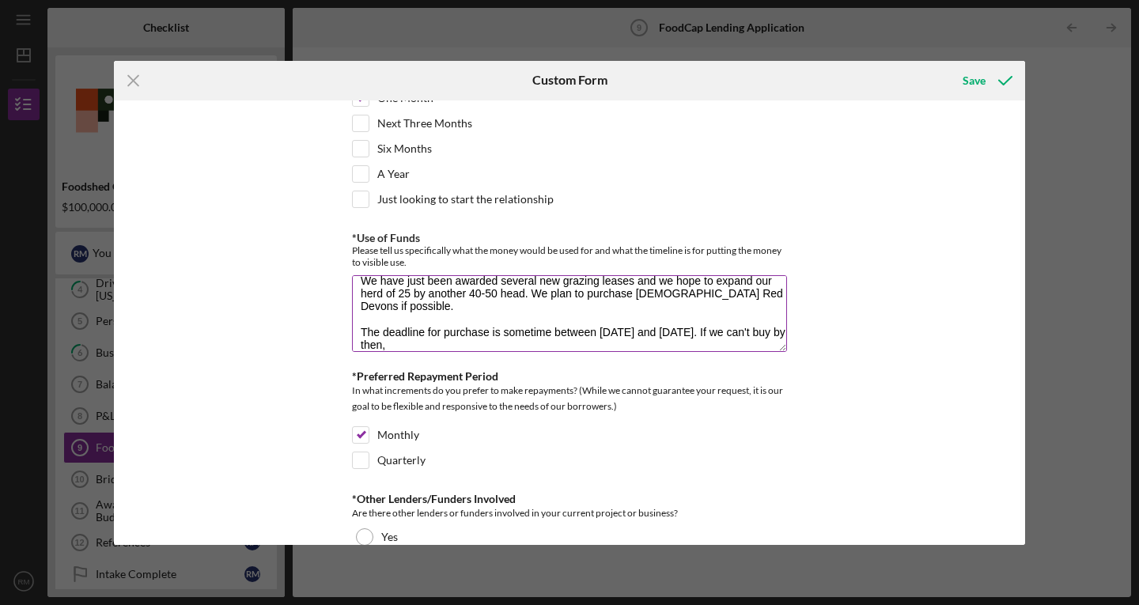
click at [627, 345] on textarea "We have just been awarded several new grazing leases and we hope to expand our …" at bounding box center [569, 313] width 435 height 76
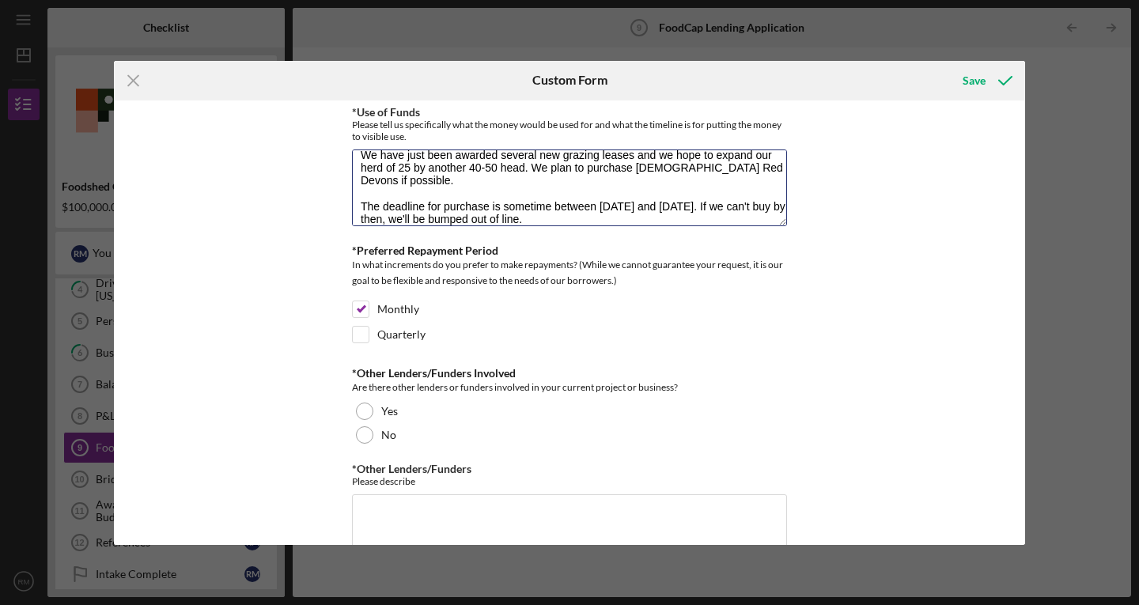
scroll to position [574, 0]
type textarea "We have just been awarded several new grazing leases and we hope to expand our …"
click at [364, 332] on input "Quarterly" at bounding box center [361, 334] width 16 height 16
checkbox input "true"
click at [362, 309] on input "Monthly" at bounding box center [361, 309] width 16 height 16
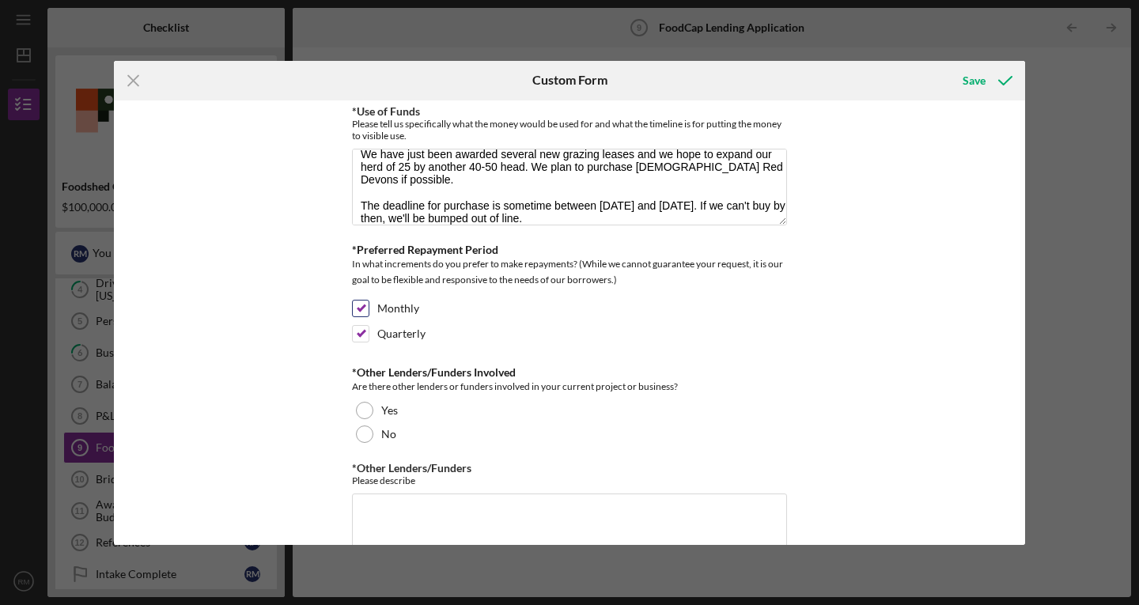
checkbox input "false"
click at [356, 326] on input "Quarterly" at bounding box center [361, 334] width 16 height 16
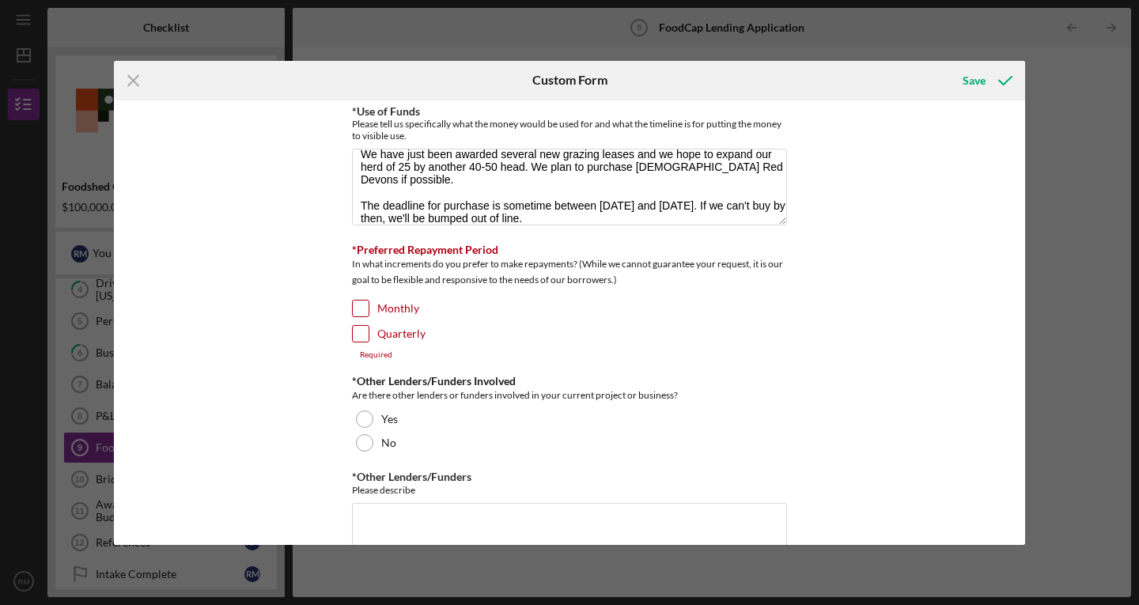
click at [357, 336] on input "Quarterly" at bounding box center [361, 334] width 16 height 16
checkbox input "true"
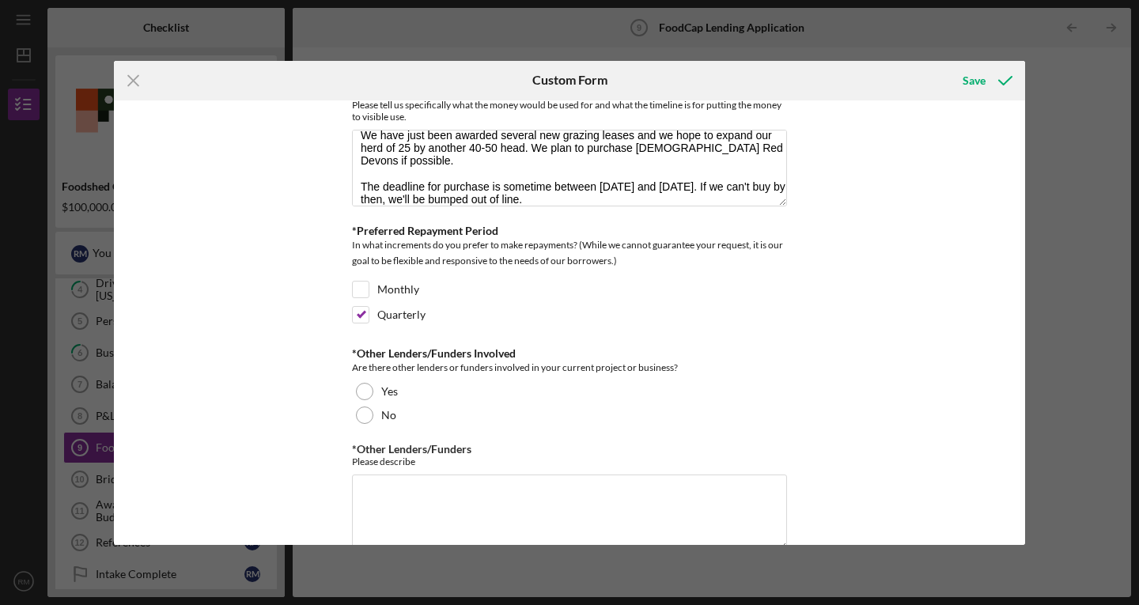
scroll to position [612, 0]
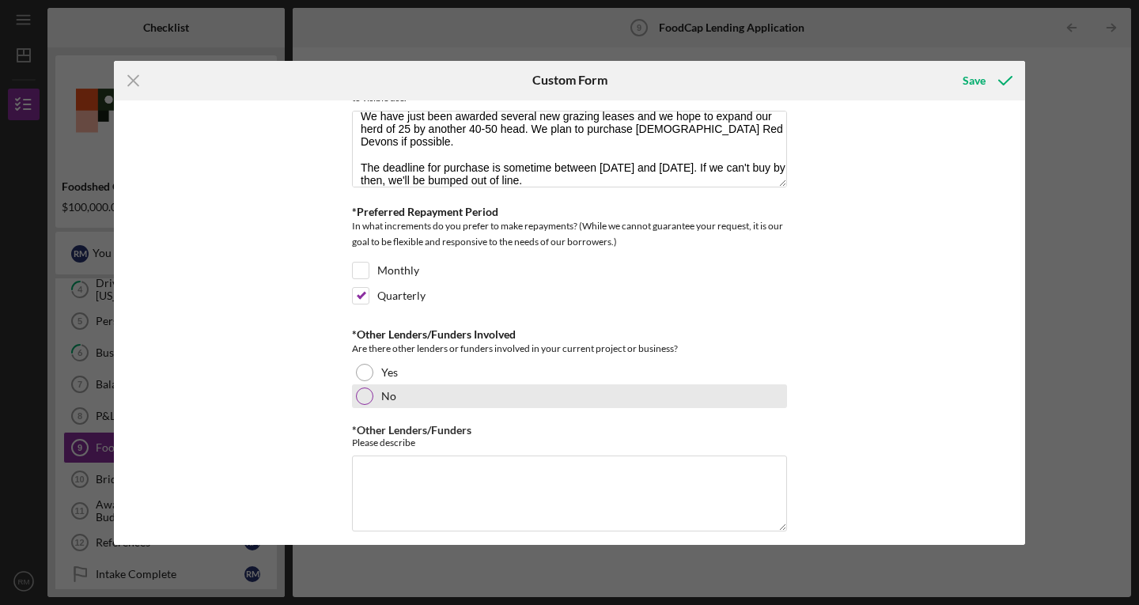
click at [375, 393] on div "No" at bounding box center [569, 397] width 435 height 24
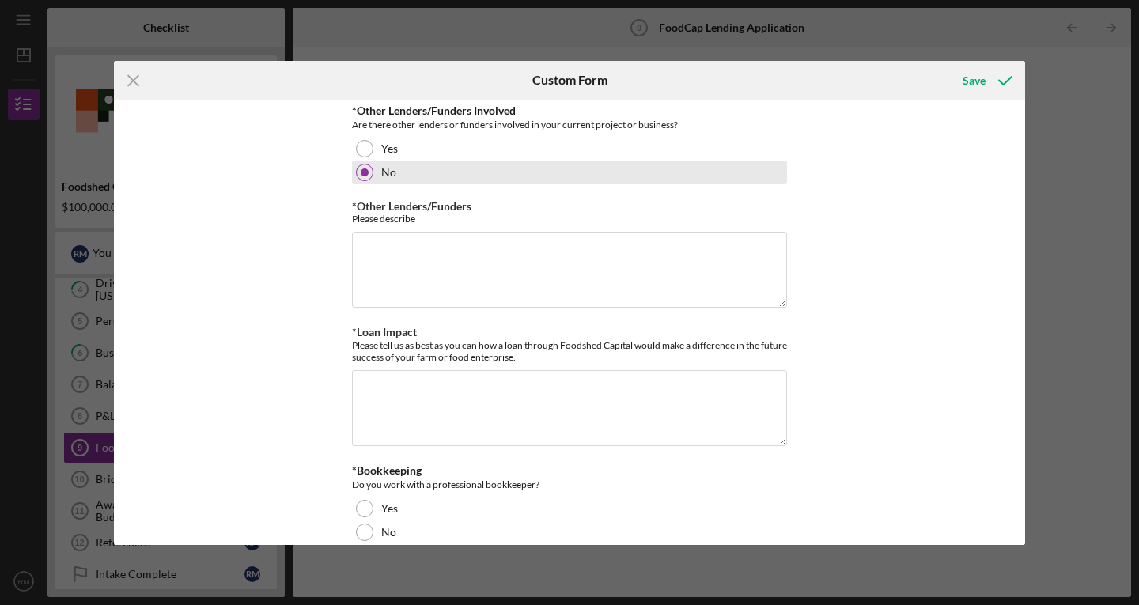
scroll to position [836, 0]
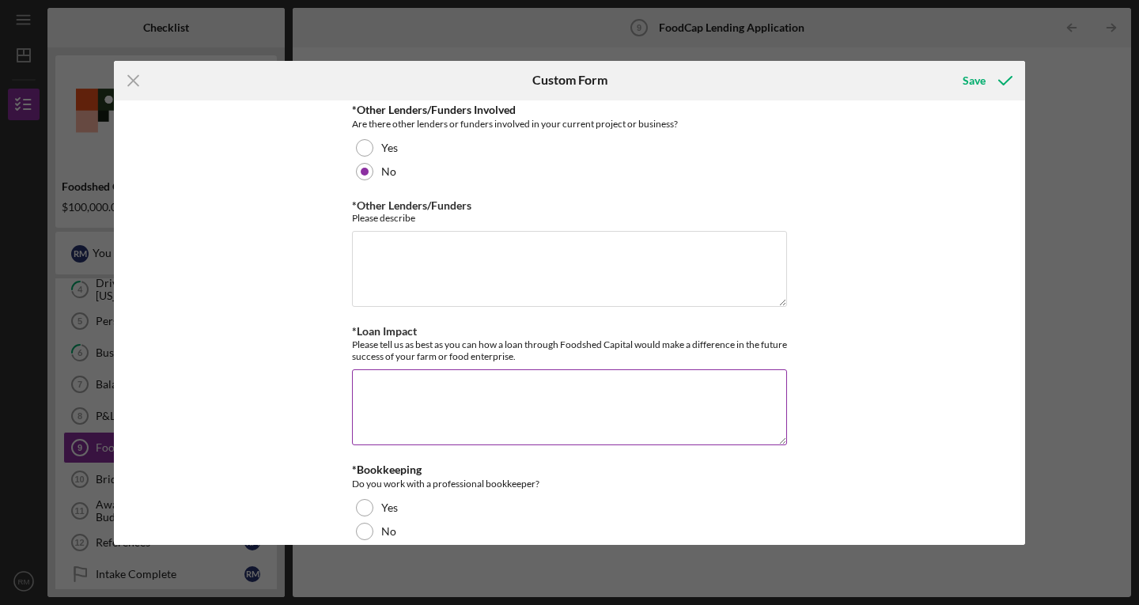
click at [406, 389] on textarea "*Loan Impact" at bounding box center [569, 407] width 435 height 76
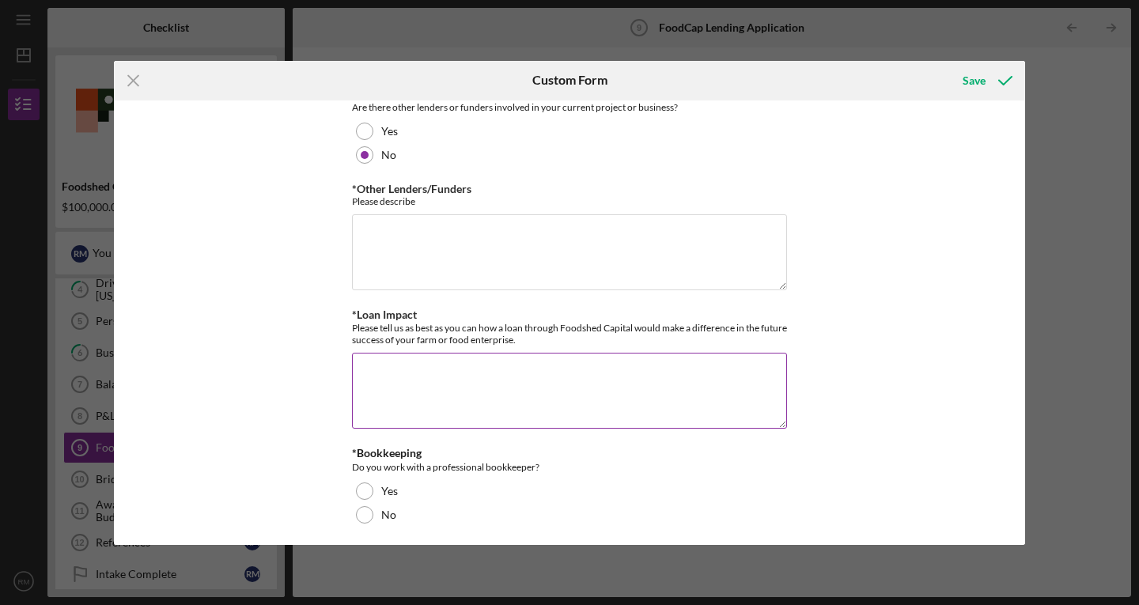
scroll to position [854, 0]
click at [495, 371] on textarea "*Loan Impact" at bounding box center [569, 390] width 435 height 76
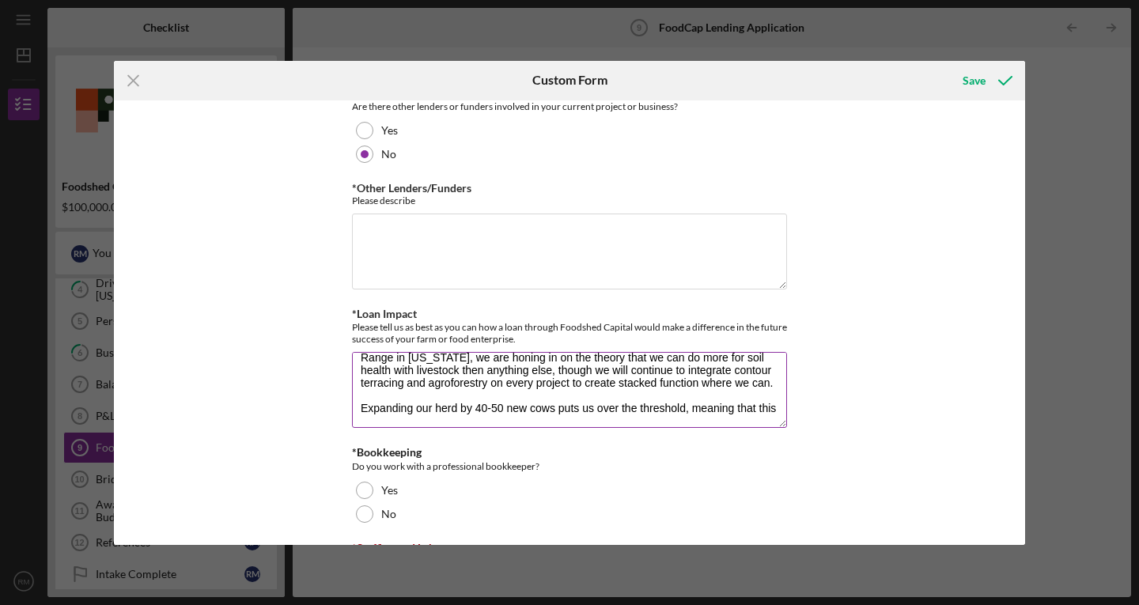
scroll to position [39, 0]
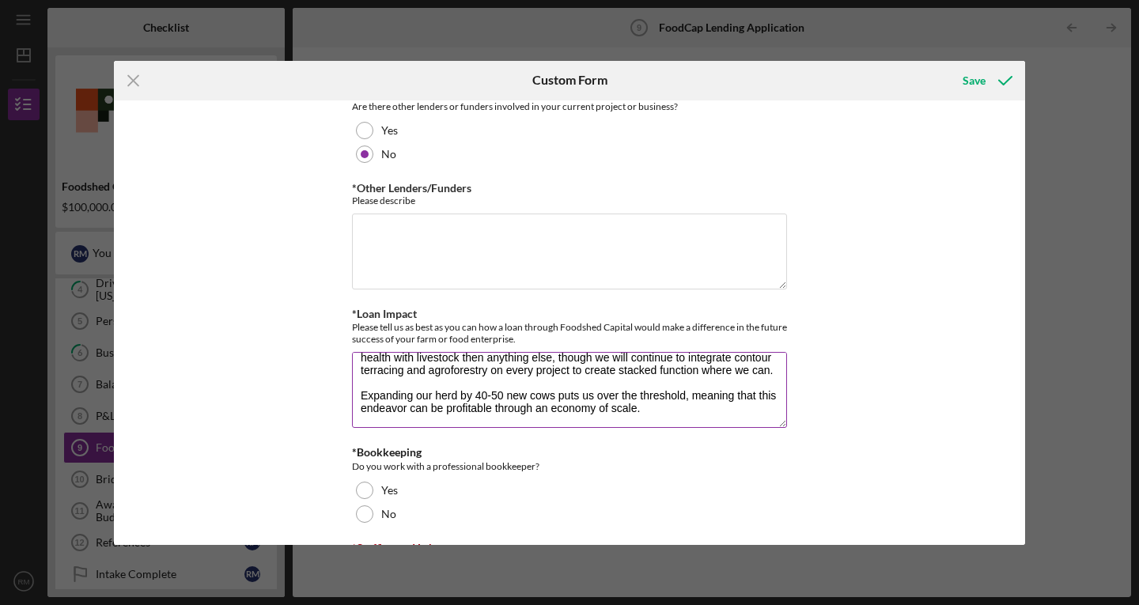
click at [689, 411] on textarea "Our primary purpose is to regenerate landscapes. In the arid landscapes of the …" at bounding box center [569, 390] width 435 height 76
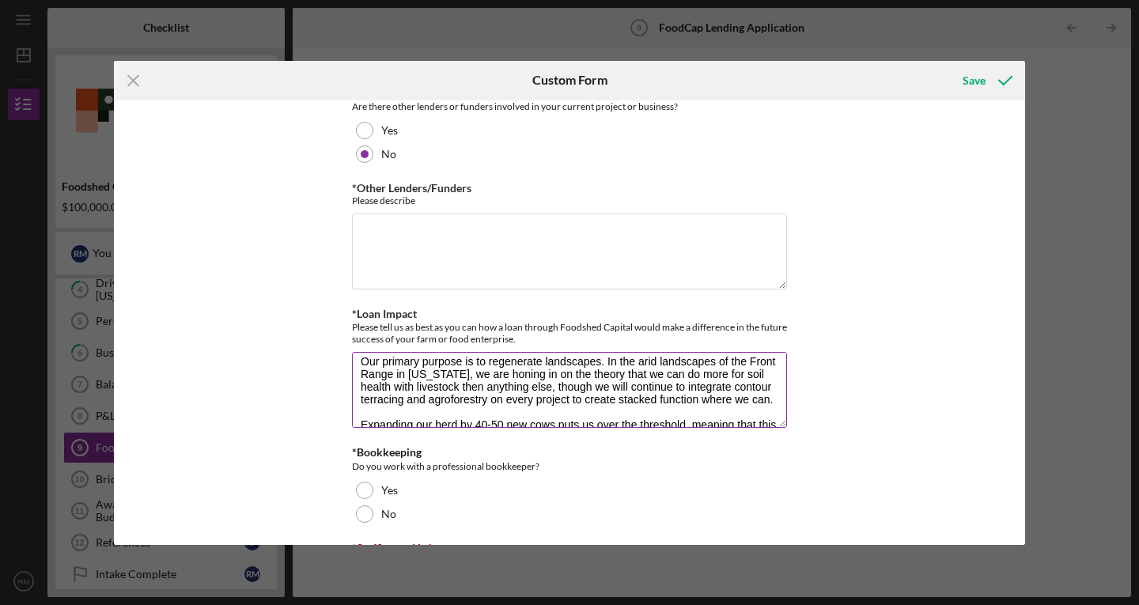
scroll to position [9, 0]
click at [652, 396] on textarea "Our primary purpose is to regenerate landscapes. In the arid landscapes of the …" at bounding box center [569, 390] width 435 height 76
click at [682, 362] on textarea "Our primary purpose is to regenerate landscapes. In the arid landscapes of the …" at bounding box center [569, 390] width 435 height 76
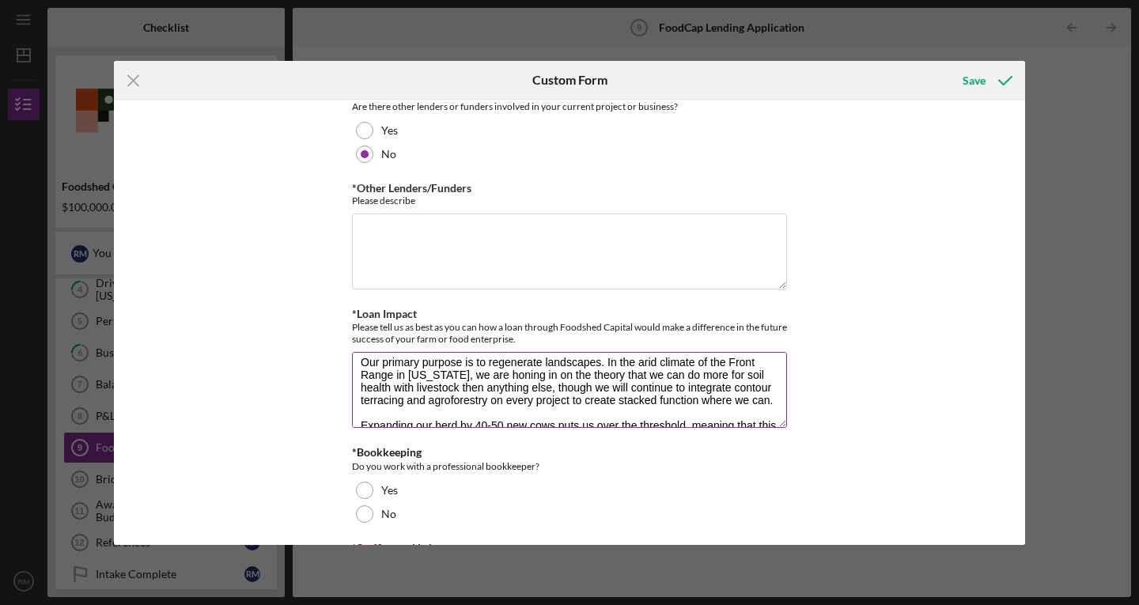
click at [708, 415] on textarea "Our primary purpose is to regenerate landscapes. In the arid climate of the Fro…" at bounding box center [569, 390] width 435 height 76
click at [692, 406] on textarea "Our primary purpose is to regenerate landscapes. In the arid climate of the Fro…" at bounding box center [569, 390] width 435 height 76
click at [574, 377] on textarea "Our primary purpose is to regenerate landscapes. In the arid climate of the Fro…" at bounding box center [569, 390] width 435 height 76
click at [574, 385] on textarea "Our primary purpose is to regenerate landscapes. In the arid climate of the Fro…" at bounding box center [569, 390] width 435 height 76
click at [584, 403] on textarea "Our primary purpose is to regenerate landscapes. In the arid climate of the Fro…" at bounding box center [569, 390] width 435 height 76
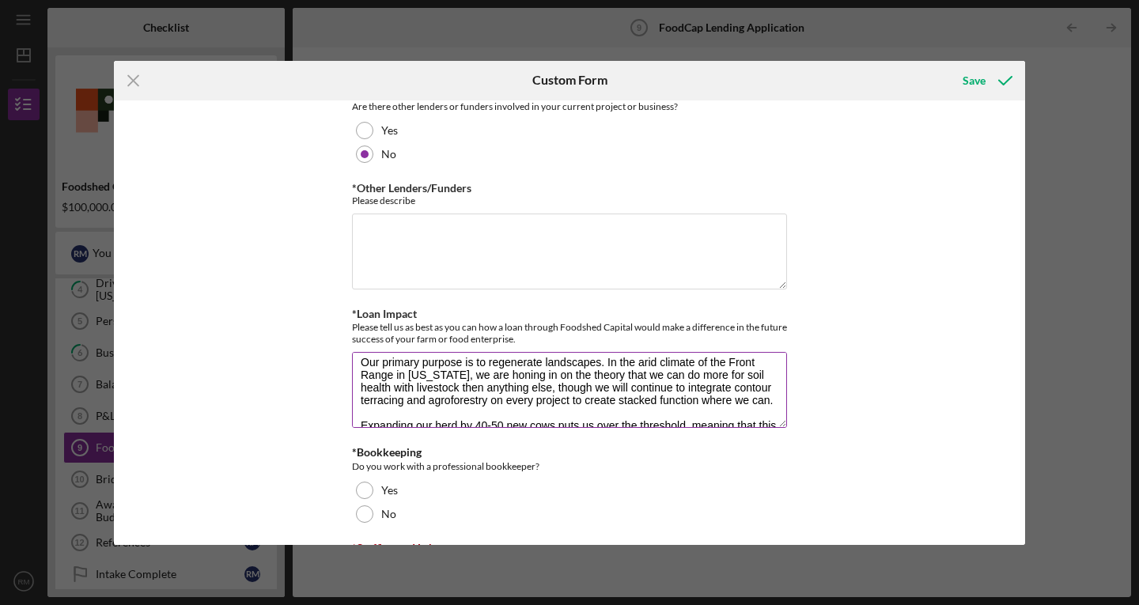
click at [584, 403] on textarea "Our primary purpose is to regenerate landscapes. In the arid climate of the Fro…" at bounding box center [569, 390] width 435 height 76
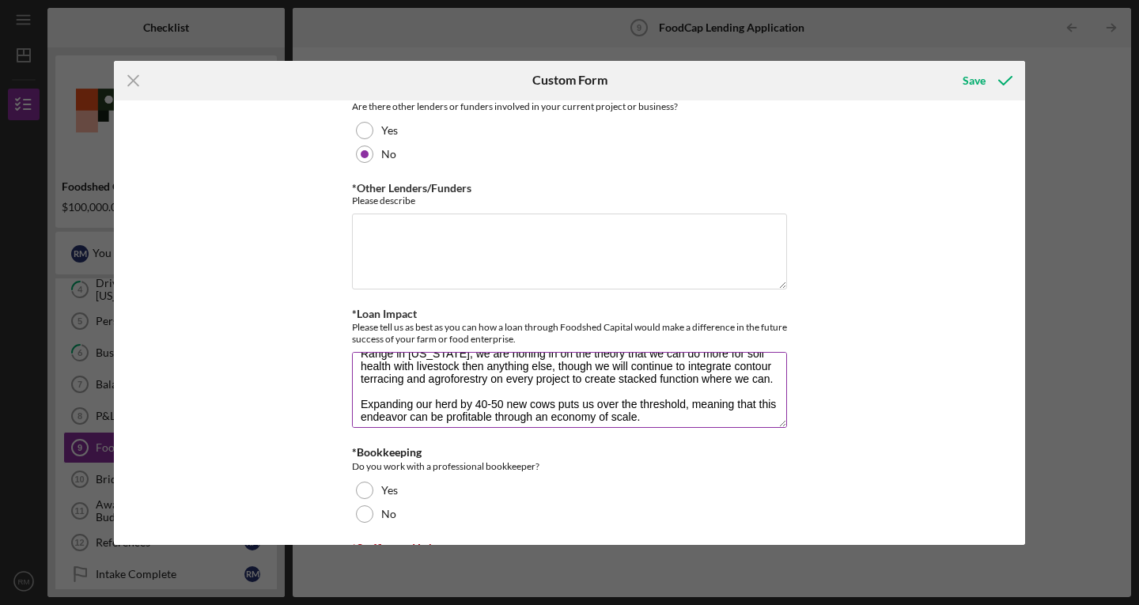
scroll to position [38, 0]
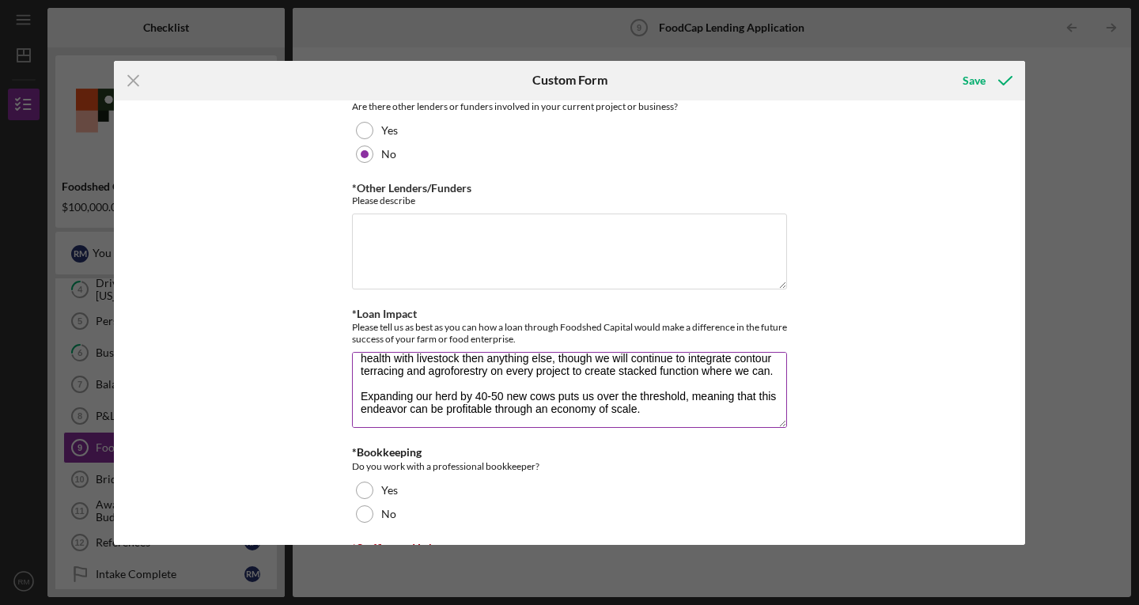
click at [684, 412] on textarea "Our primary purpose is to regenerate landscapes. In the arid climate of the Fro…" at bounding box center [569, 390] width 435 height 76
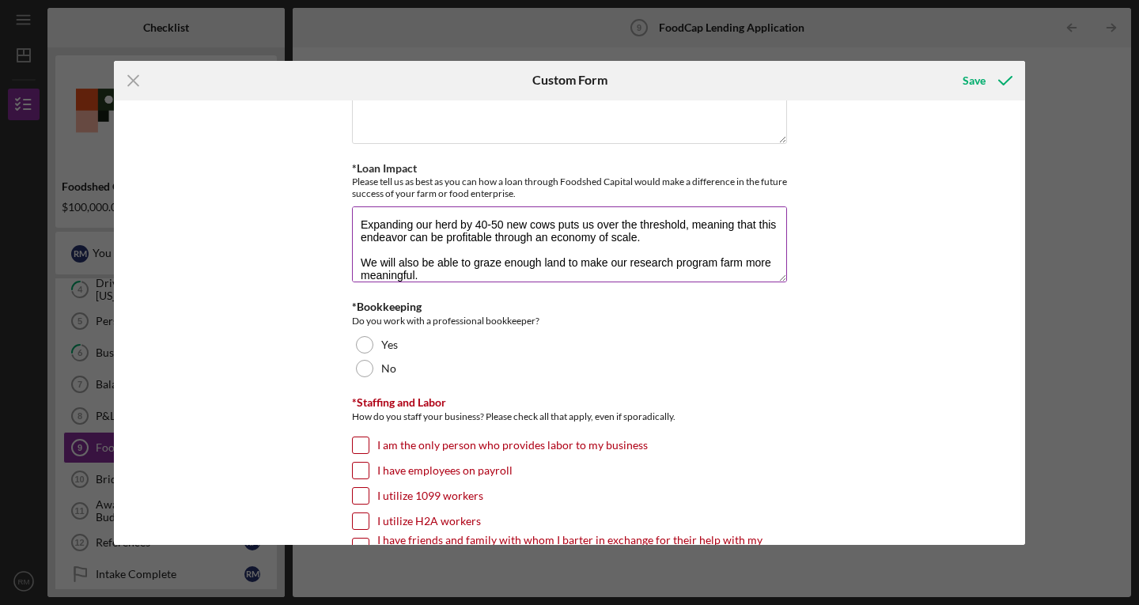
scroll to position [1001, 0]
click at [447, 273] on textarea "Our primary purpose is to regenerate landscapes. In the arid climate of the Fro…" at bounding box center [569, 243] width 435 height 76
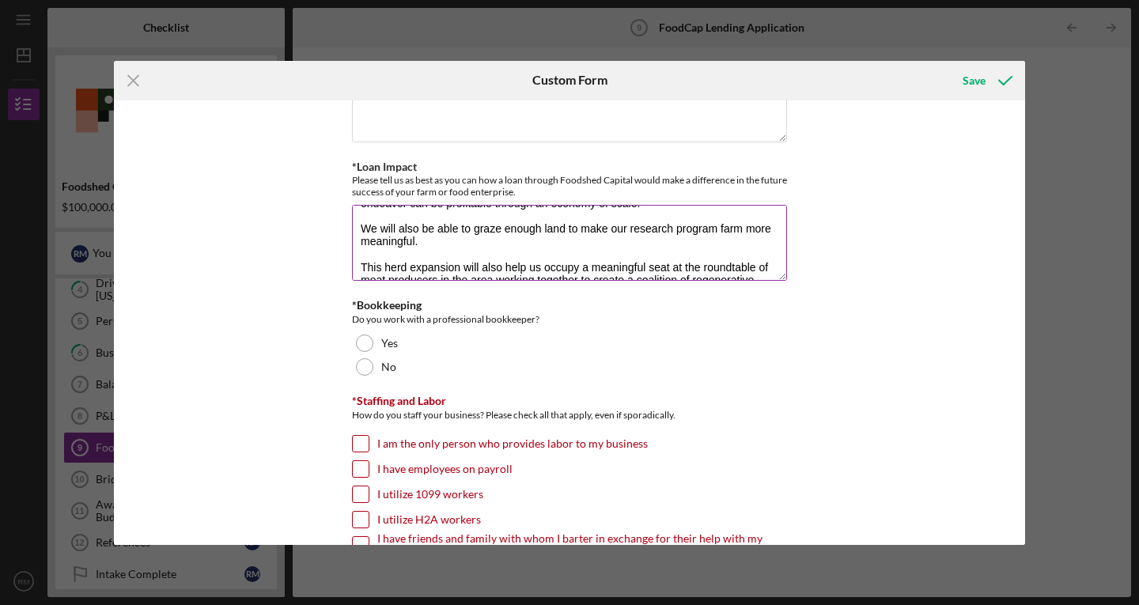
scroll to position [0, 0]
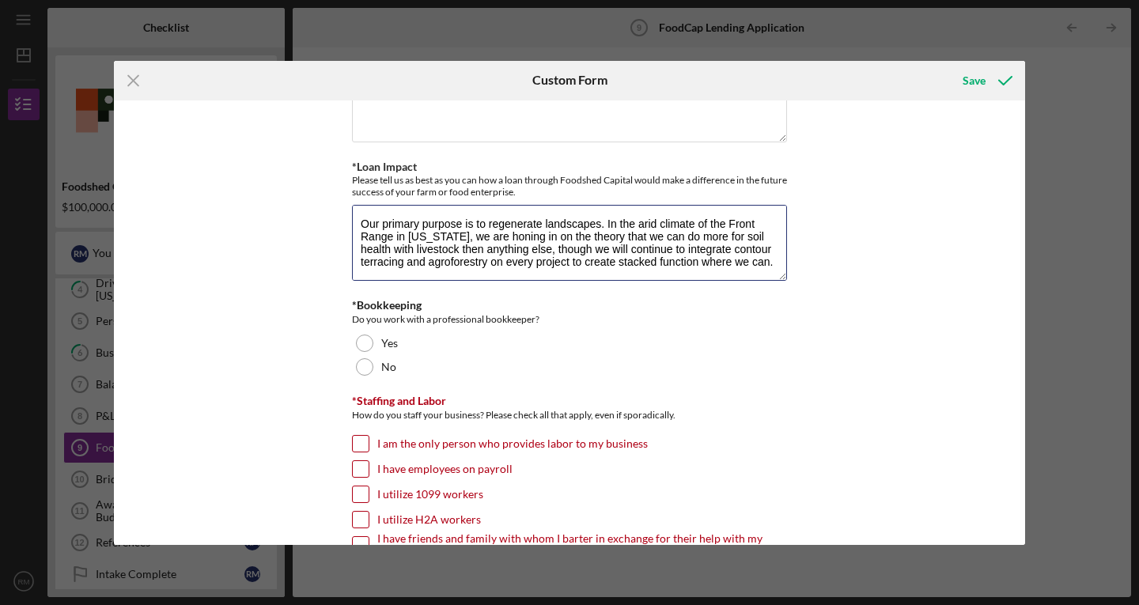
type textarea "Our primary purpose is to regenerate landscapes. In the arid climate of the Fro…"
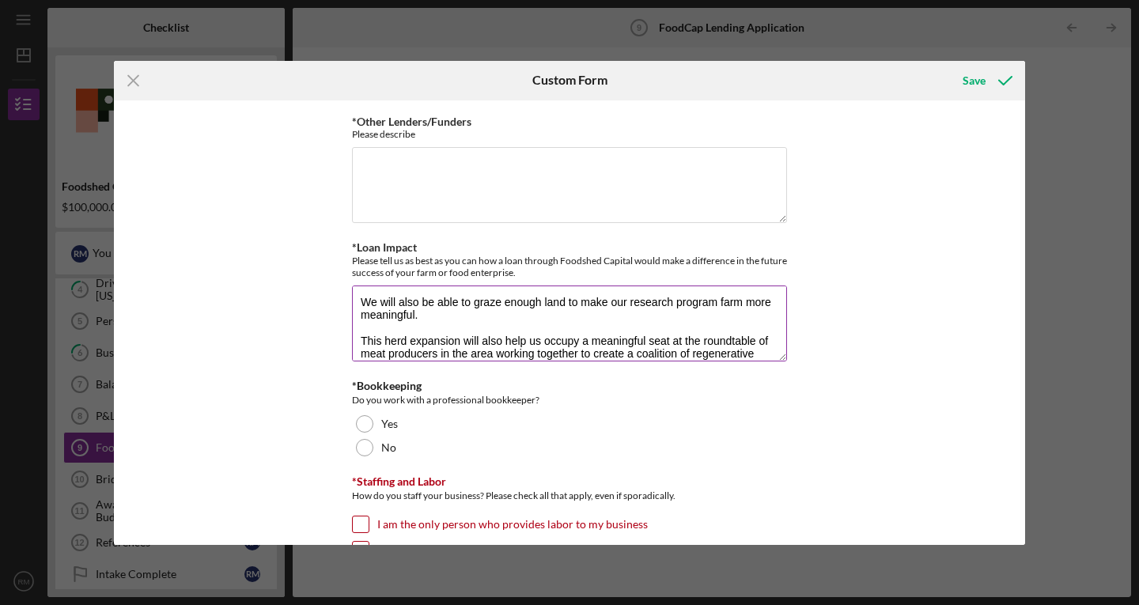
scroll to position [104, 0]
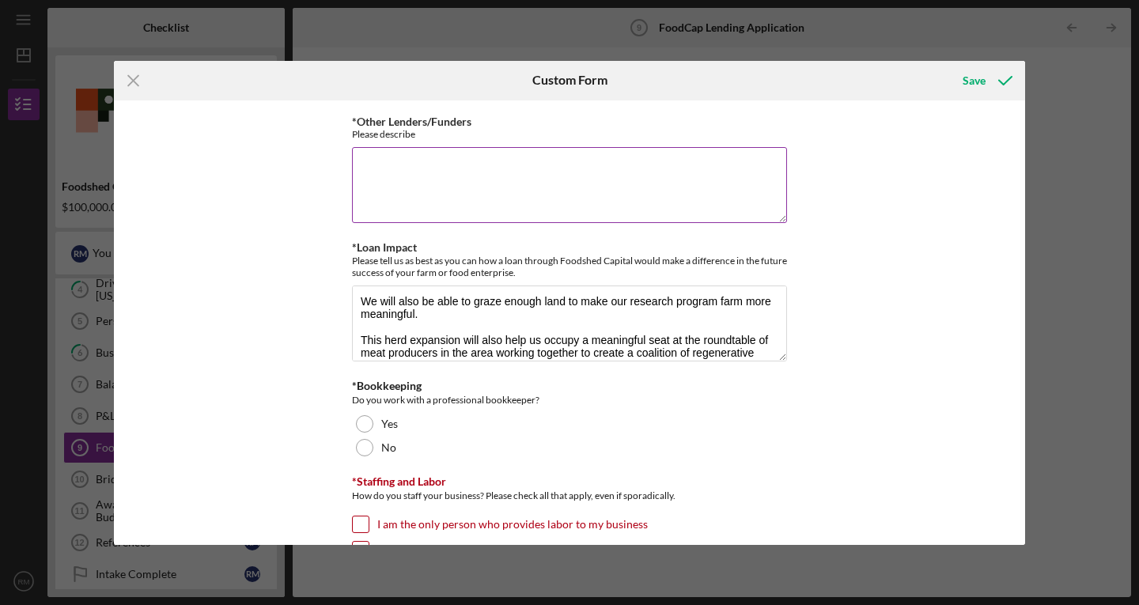
click at [450, 186] on textarea "*Other Lenders/Funders" at bounding box center [569, 185] width 435 height 76
type textarea "We are looking into other opportunities, but don't have anything set yet."
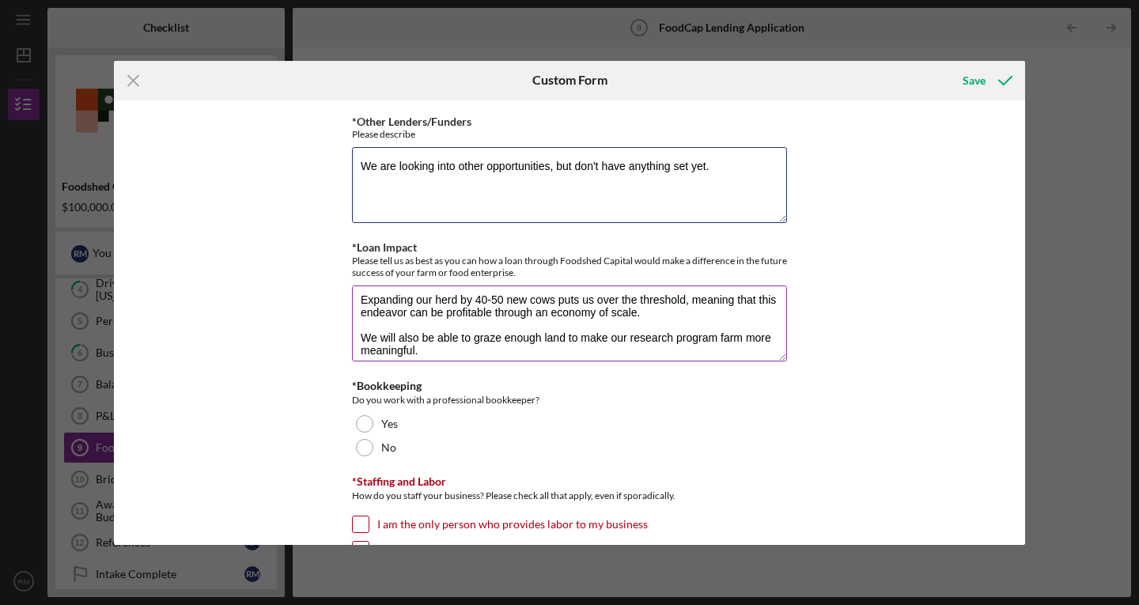
scroll to position [69, 0]
click at [738, 336] on textarea "Our primary purpose is to regenerate landscapes. In the arid climate of the Fro…" at bounding box center [569, 324] width 435 height 76
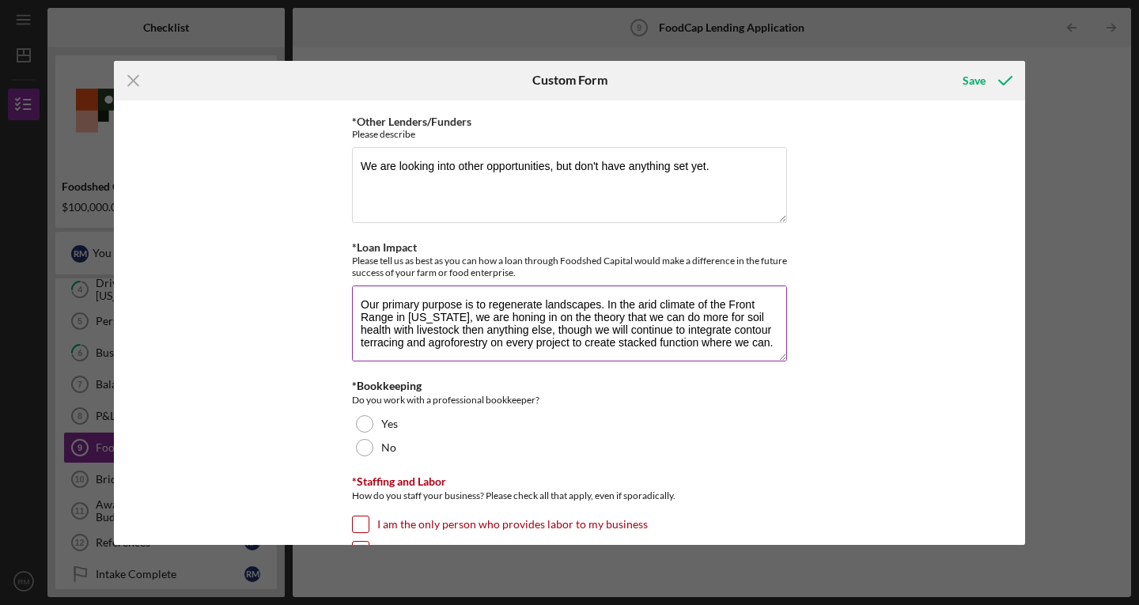
click at [543, 332] on textarea "Our primary purpose is to regenerate landscapes. In the arid climate of the Fro…" at bounding box center [569, 324] width 435 height 76
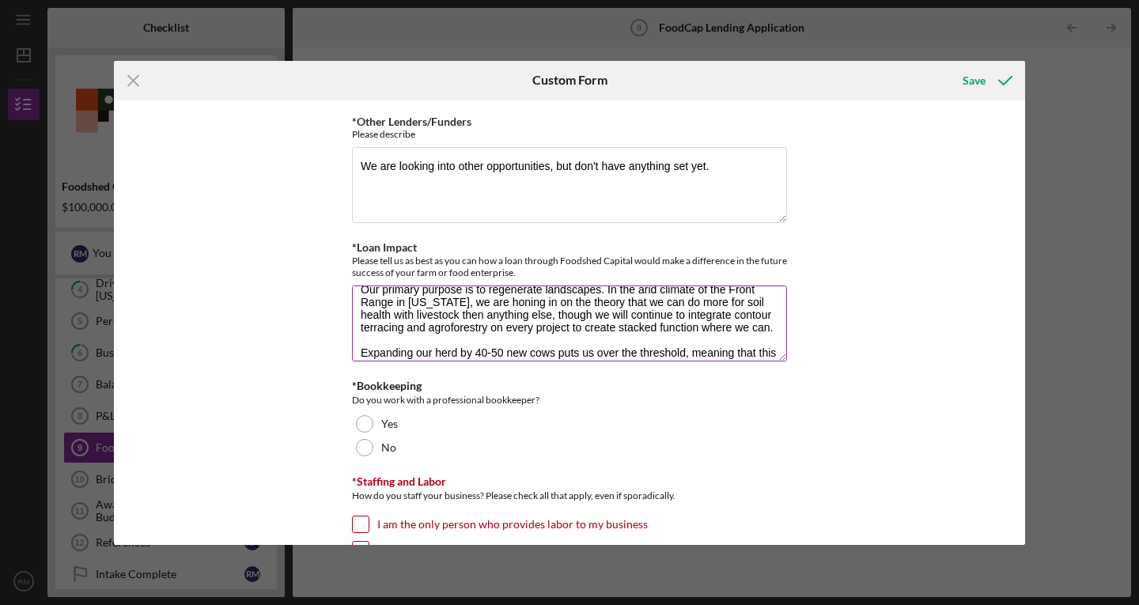
scroll to position [17, 0]
click at [557, 329] on textarea "Our primary purpose is to regenerate landscapes. In the arid climate of the Fro…" at bounding box center [569, 324] width 435 height 76
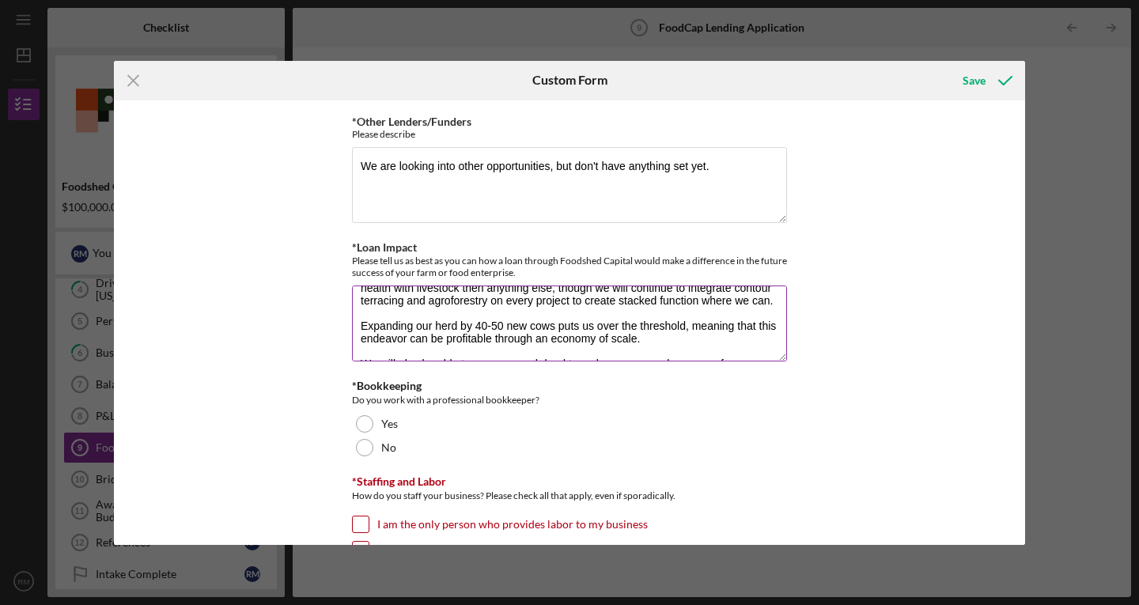
scroll to position [43, 0]
click at [557, 329] on textarea "Our primary purpose is to regenerate landscapes. In the arid climate of the Fro…" at bounding box center [569, 324] width 435 height 76
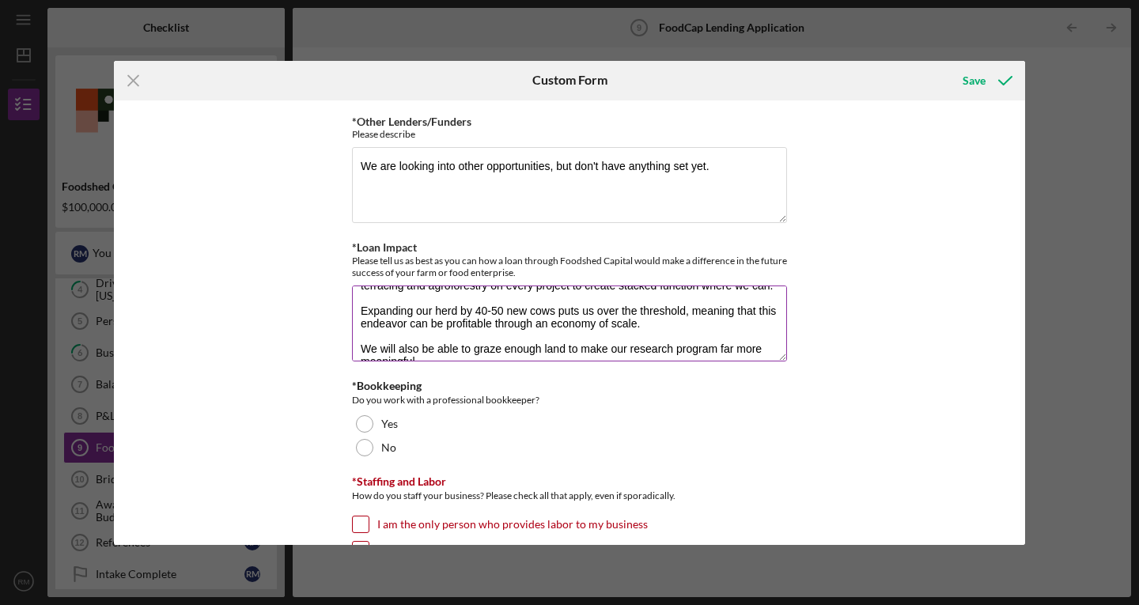
scroll to position [59, 0]
click at [600, 320] on textarea "Our primary purpose is to regenerate landscapes. In the arid climate of the Fro…" at bounding box center [569, 324] width 435 height 76
click at [676, 322] on textarea "Our primary purpose is to regenerate landscapes. In the arid climate of the Fro…" at bounding box center [569, 324] width 435 height 76
click at [640, 306] on textarea "Our primary purpose is to regenerate landscapes. In the arid climate of the Fro…" at bounding box center [569, 324] width 435 height 76
click at [684, 307] on textarea "Our primary purpose is to regenerate landscapes. In the arid climate of the Fro…" at bounding box center [569, 324] width 435 height 76
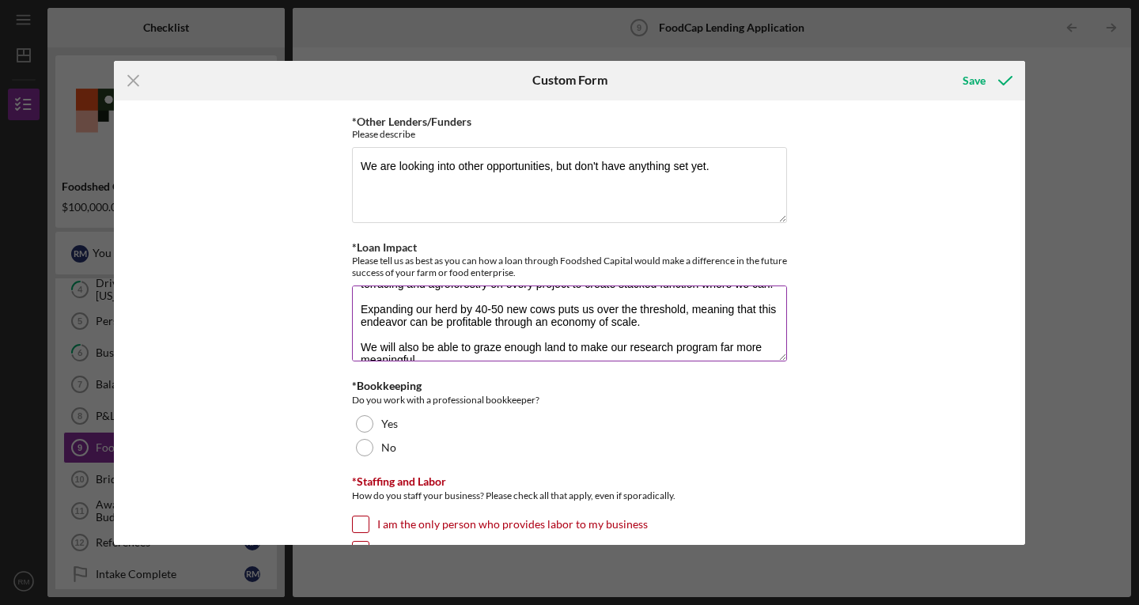
click at [675, 324] on textarea "Our primary purpose is to regenerate landscapes. In the arid climate of the Fro…" at bounding box center [569, 324] width 435 height 76
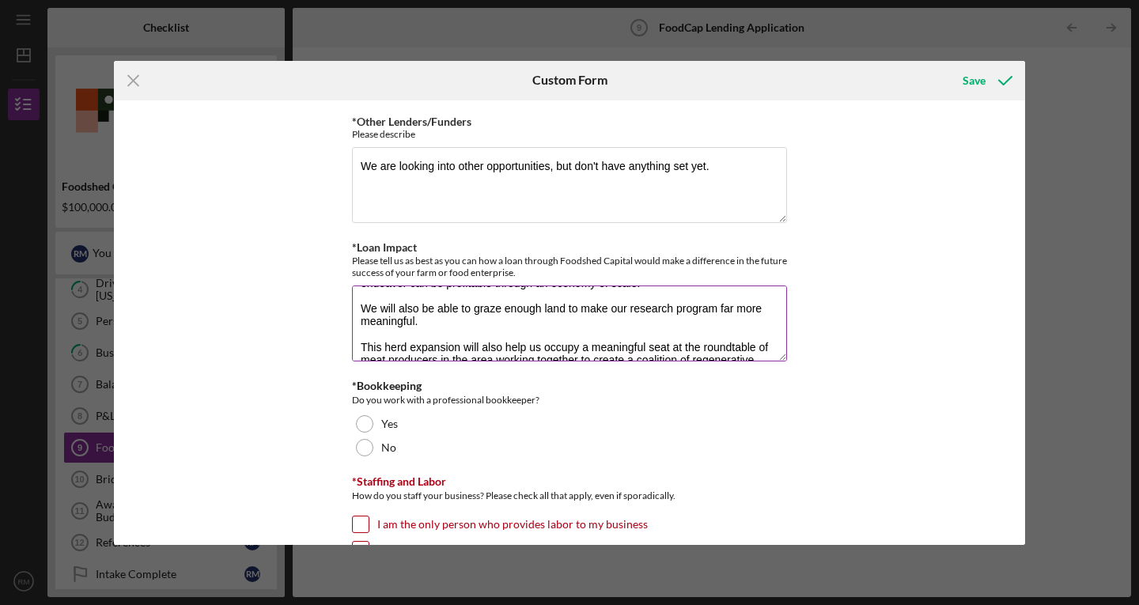
scroll to position [100, 0]
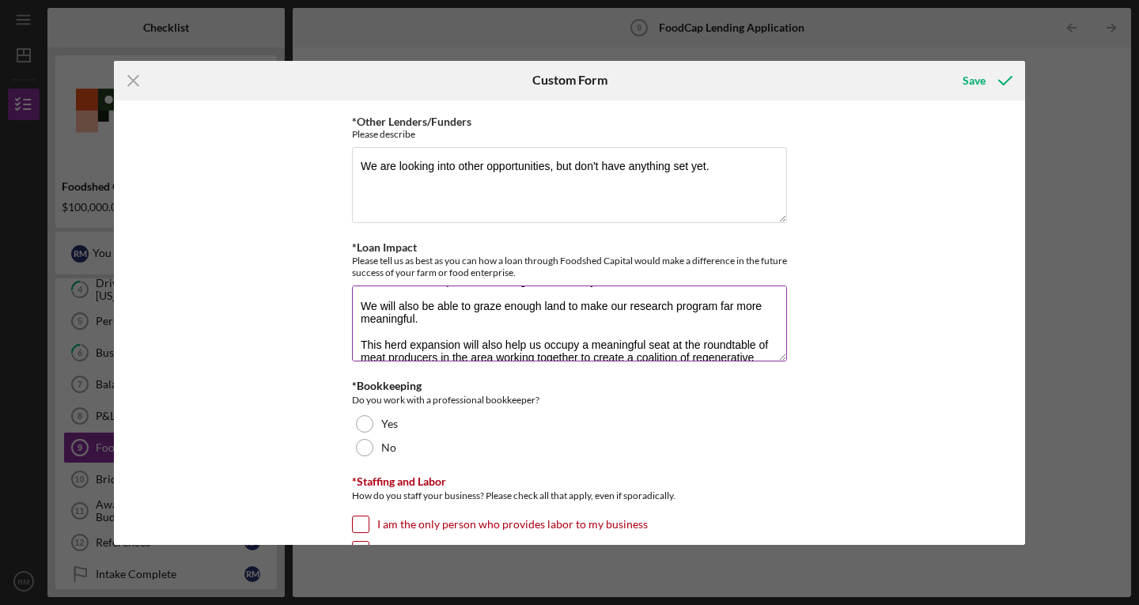
click at [634, 320] on textarea "Our primary purpose is to regenerate landscapes. In the arid climate of the Fro…" at bounding box center [569, 324] width 435 height 76
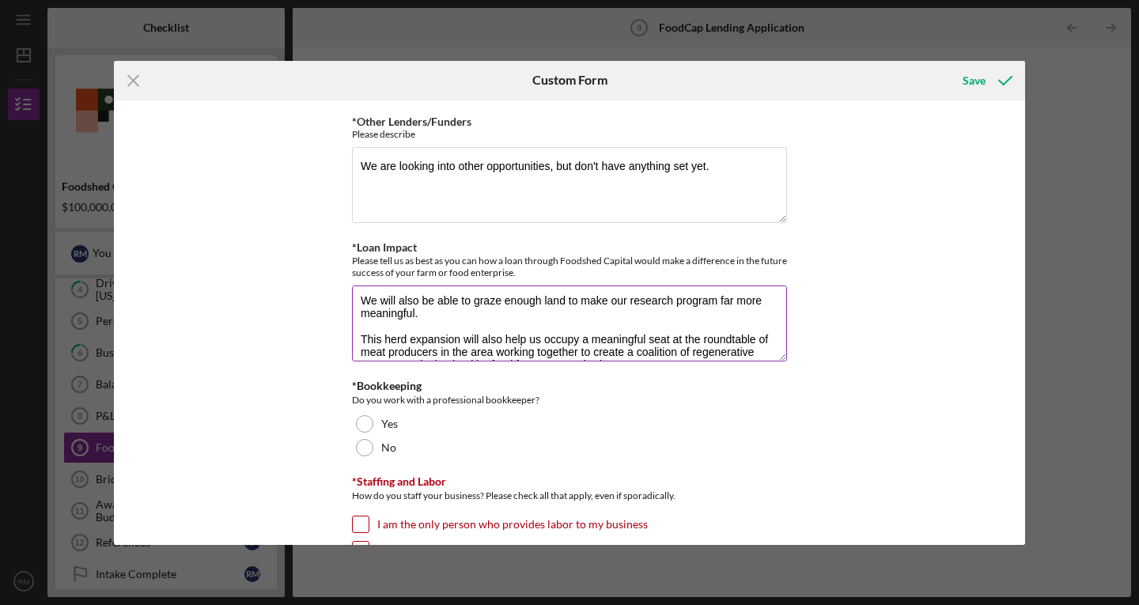
scroll to position [106, 0]
click at [722, 302] on textarea "Our primary purpose is to regenerate landscapes. In the arid climate of the Fro…" at bounding box center [569, 324] width 435 height 76
click at [701, 320] on textarea "Our primary purpose is to regenerate landscapes. In the arid climate of the Fro…" at bounding box center [569, 324] width 435 height 76
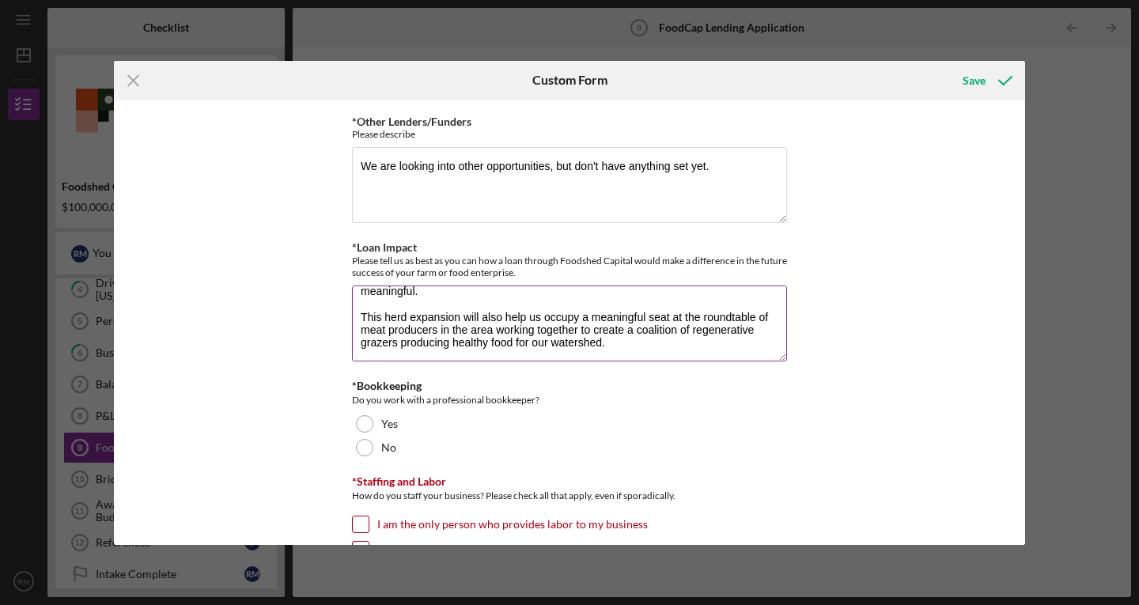
click at [701, 320] on textarea "Our primary purpose is to regenerate landscapes. In the arid climate of the Fro…" at bounding box center [569, 324] width 435 height 76
click at [694, 340] on textarea "Our primary purpose is to regenerate landscapes. In the arid climate of the Fro…" at bounding box center [569, 324] width 435 height 76
click at [498, 332] on textarea "Our primary purpose is to regenerate landscapes. In the arid climate of the Fro…" at bounding box center [569, 324] width 435 height 76
click at [620, 332] on textarea "Our primary purpose is to regenerate landscapes. In the arid climate of the Fro…" at bounding box center [569, 324] width 435 height 76
click at [628, 345] on textarea "Our primary purpose is to regenerate landscapes. In the arid climate of the Fro…" at bounding box center [569, 324] width 435 height 76
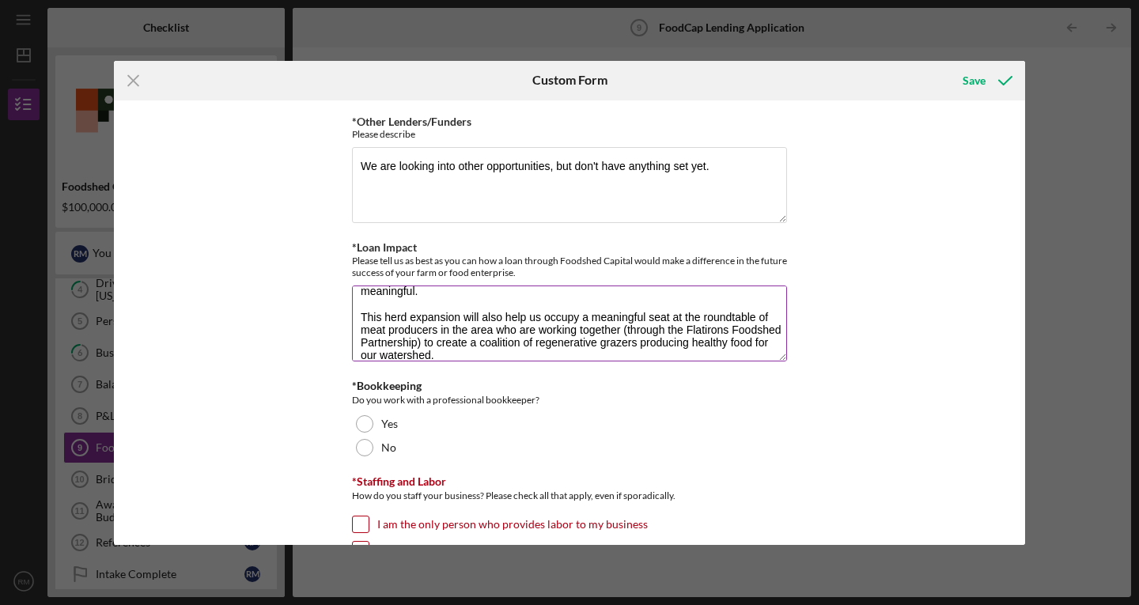
click at [631, 353] on textarea "Our primary purpose is to regenerate landscapes. In the arid climate of the Fro…" at bounding box center [569, 324] width 435 height 76
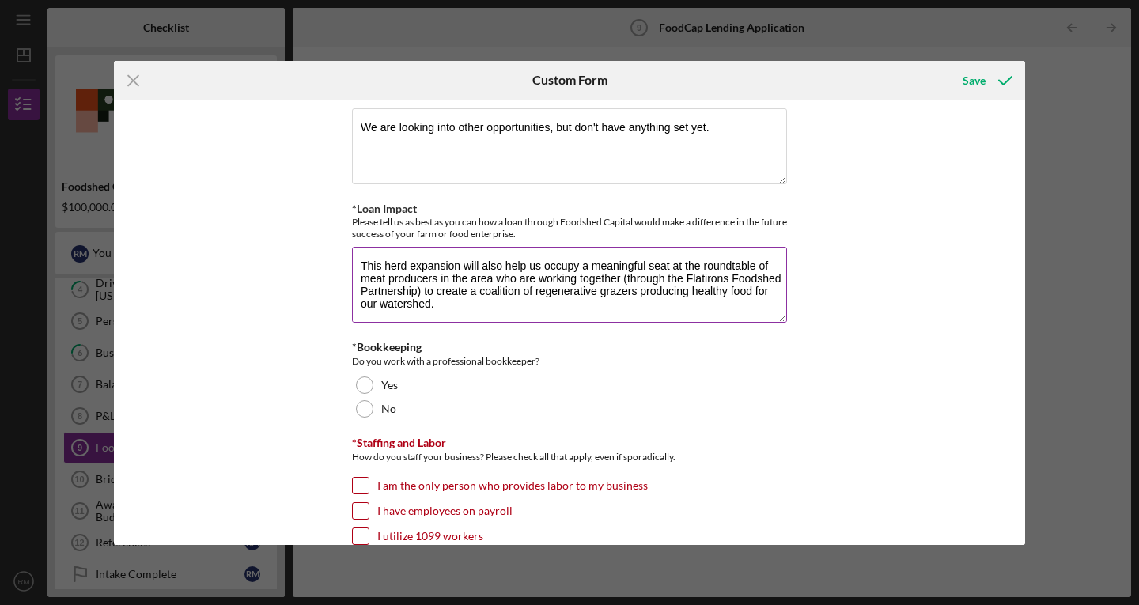
scroll to position [963, 0]
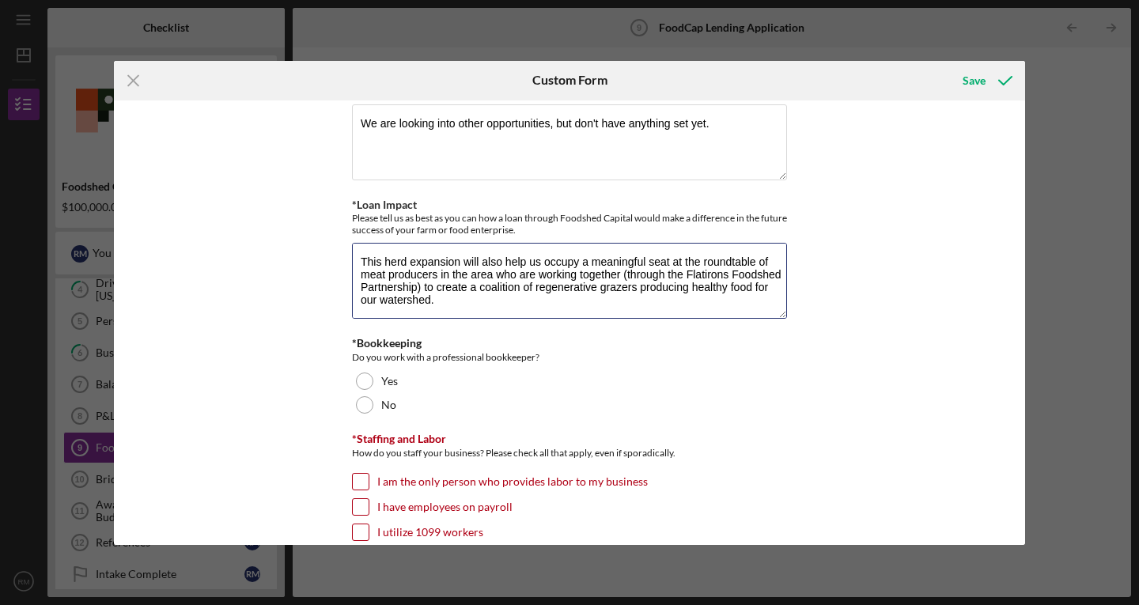
type textarea "Our primary purpose is to regenerate landscapes. In the arid climate of the Fro…"
click at [309, 344] on div "*Interested Loan size What size loan (dollar amount) are you interested in appl…" at bounding box center [569, 322] width 911 height 445
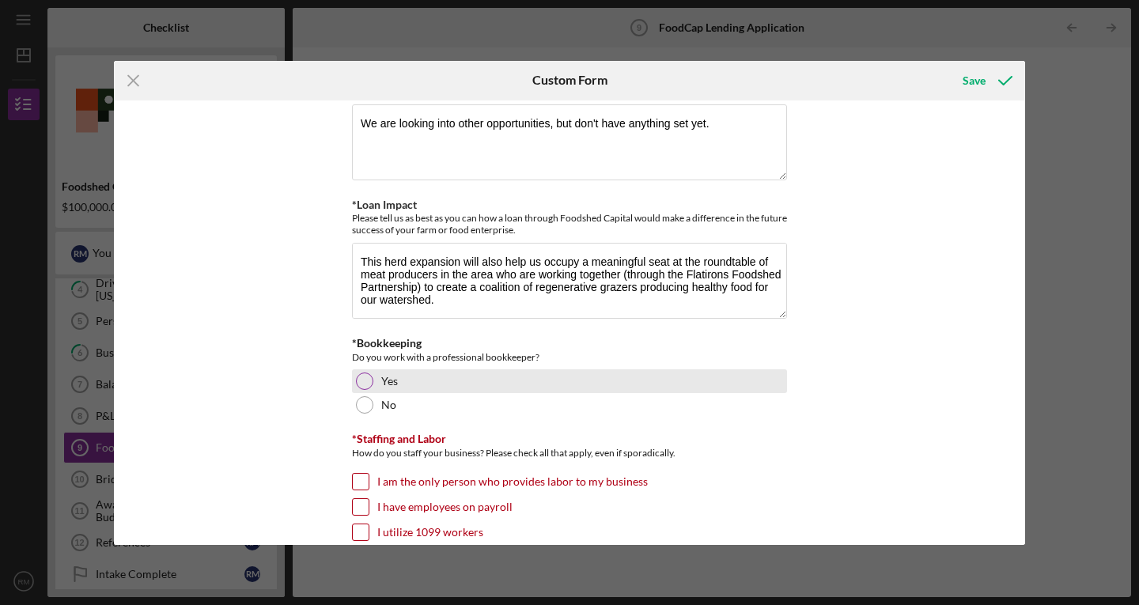
click at [364, 375] on div at bounding box center [364, 381] width 17 height 17
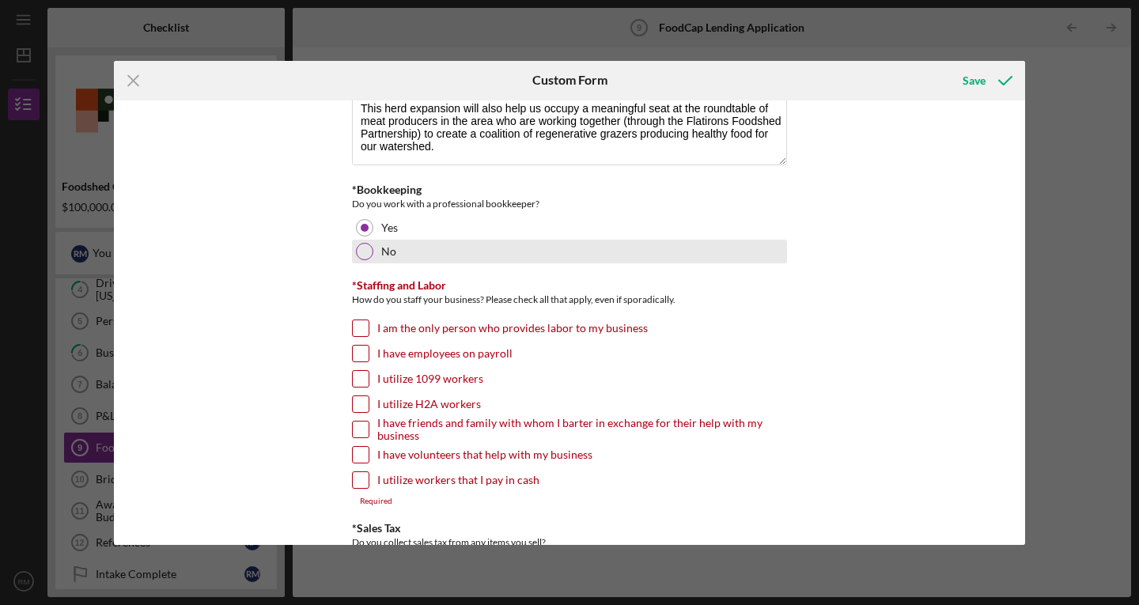
scroll to position [1117, 0]
click at [357, 351] on input "I have employees on payroll" at bounding box center [361, 353] width 16 height 16
checkbox input "true"
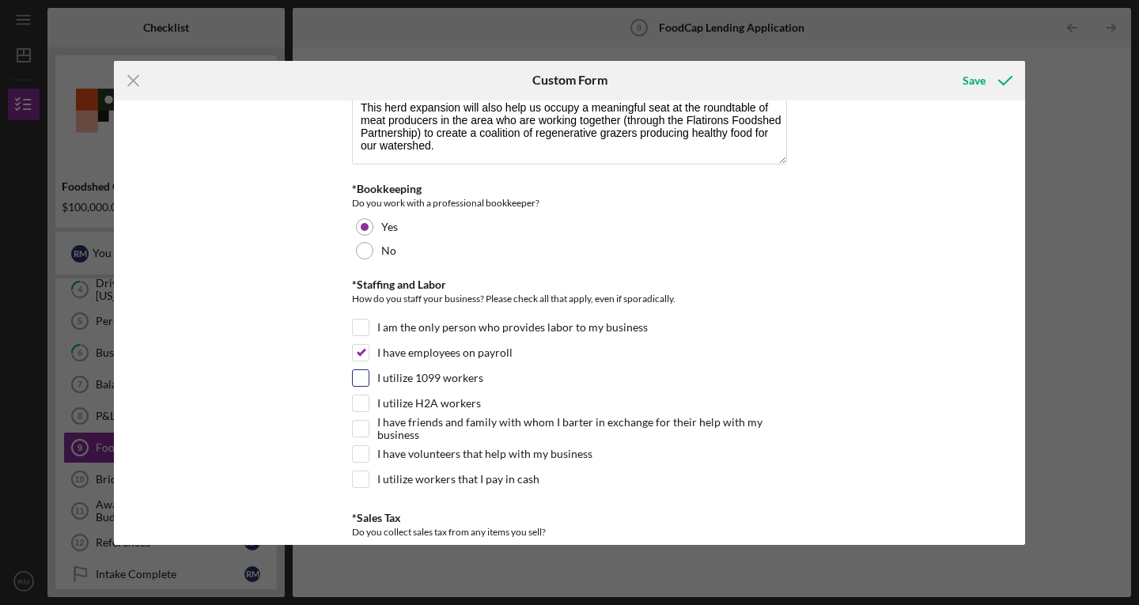
click at [359, 375] on input "I utilize 1099 workers" at bounding box center [361, 378] width 16 height 16
checkbox input "true"
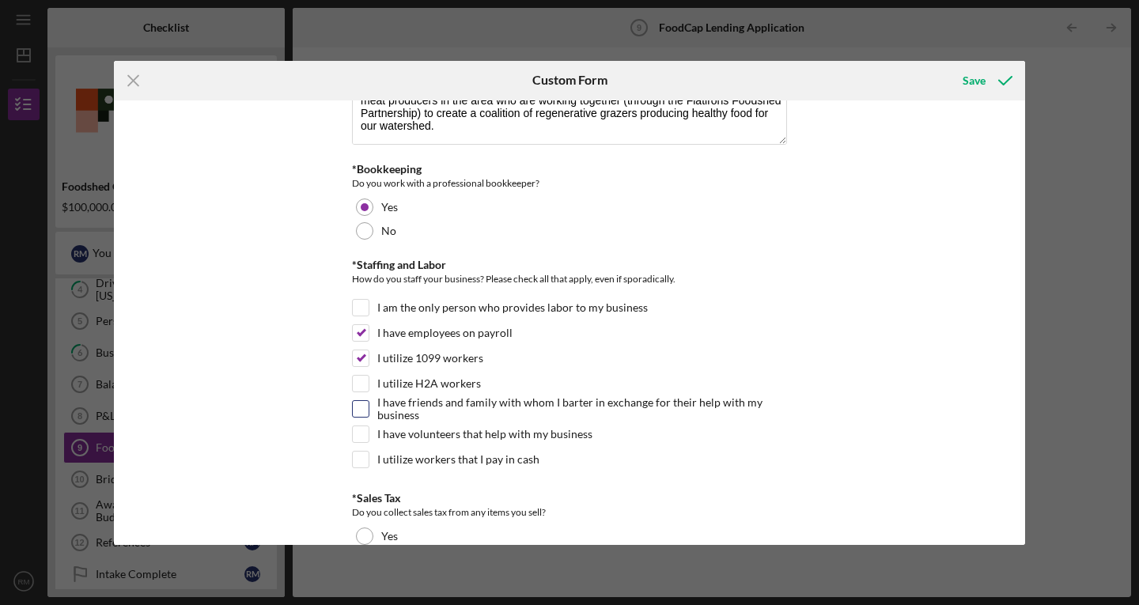
scroll to position [1138, 0]
click at [390, 429] on label "I have volunteers that help with my business" at bounding box center [484, 434] width 215 height 16
click at [369, 429] on input "I have volunteers that help with my business" at bounding box center [361, 434] width 16 height 16
checkbox input "true"
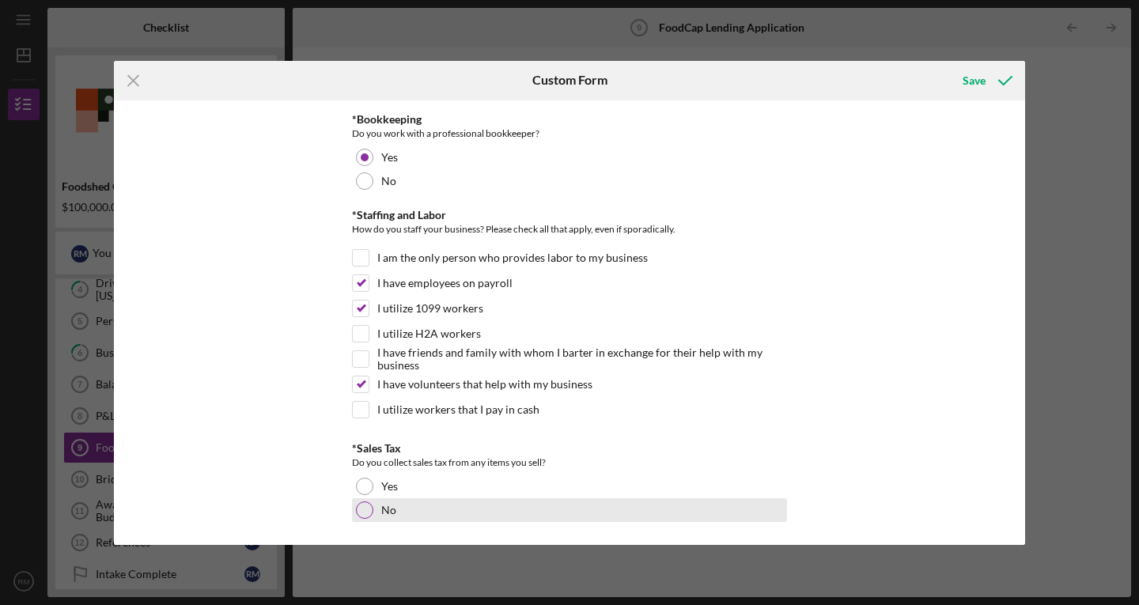
click at [358, 513] on div at bounding box center [364, 510] width 17 height 17
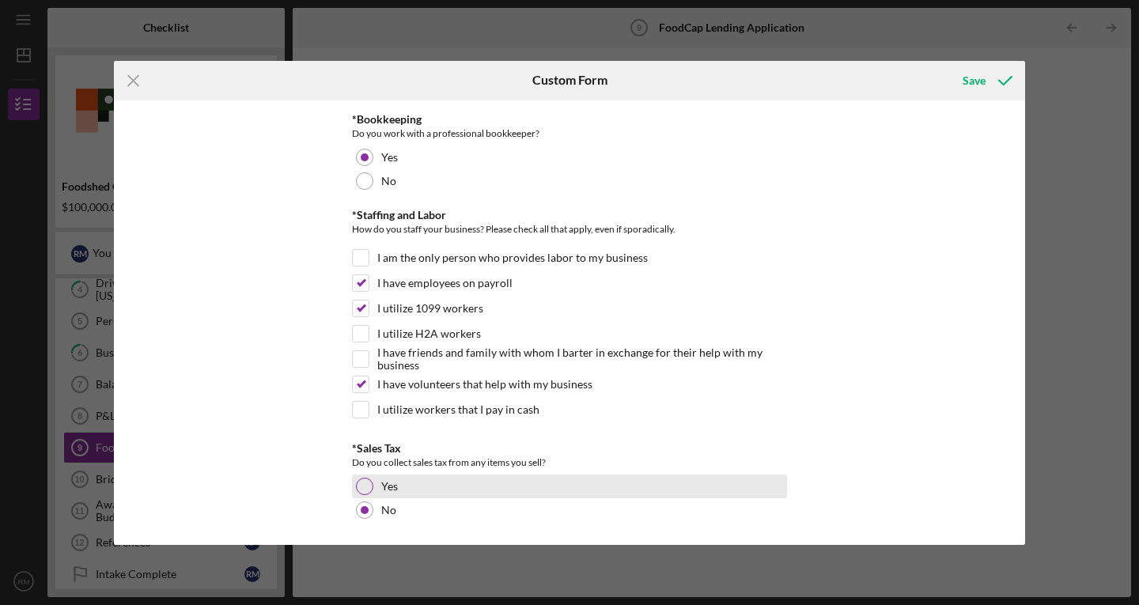
click at [358, 486] on div at bounding box center [364, 486] width 17 height 17
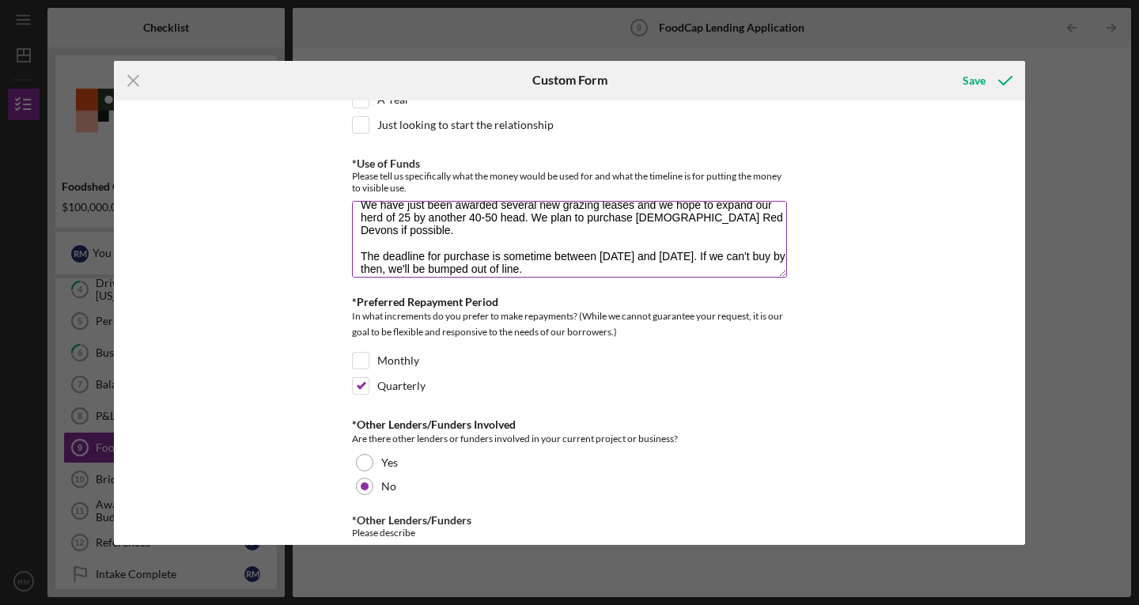
scroll to position [0, 0]
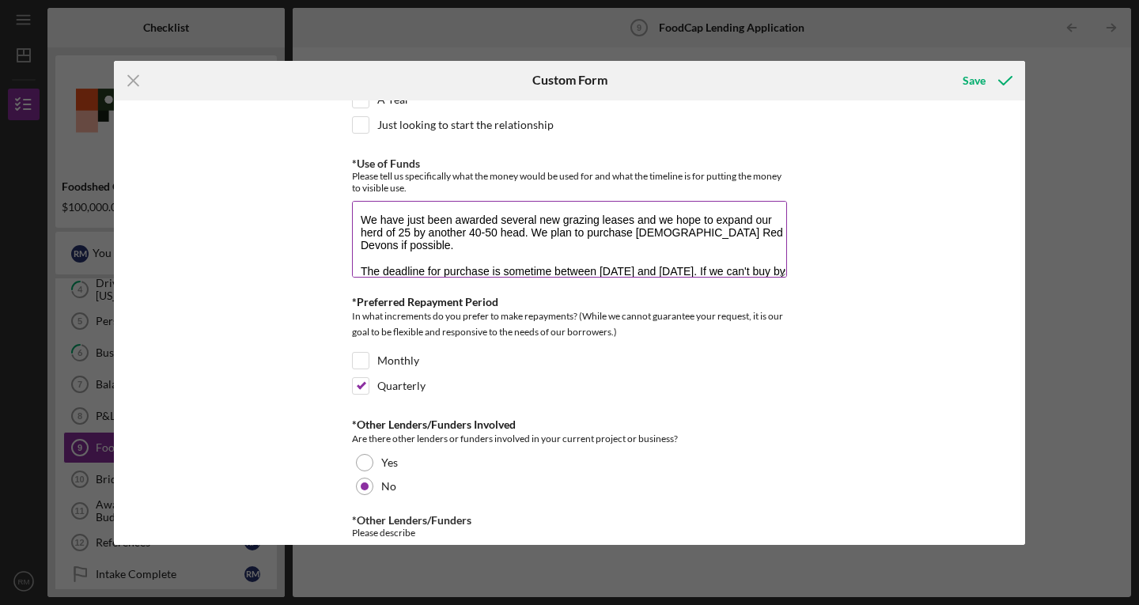
drag, startPoint x: 635, startPoint y: 232, endPoint x: 688, endPoint y: 229, distance: 53.9
click at [688, 229] on textarea "We have just been awarded several new grazing leases and we hope to expand our …" at bounding box center [569, 239] width 435 height 76
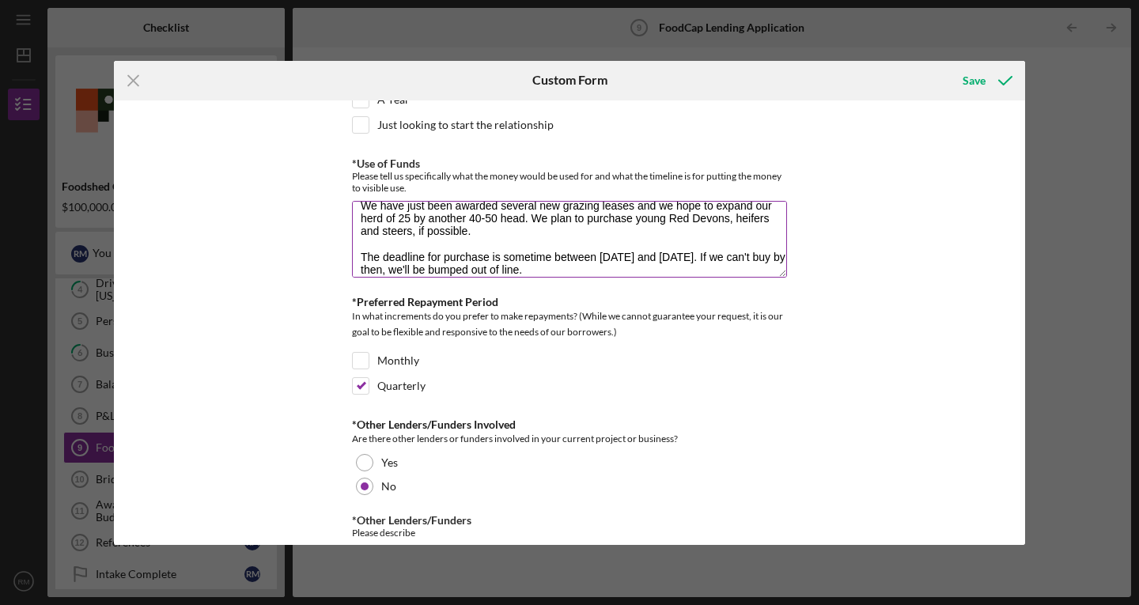
scroll to position [25, 0]
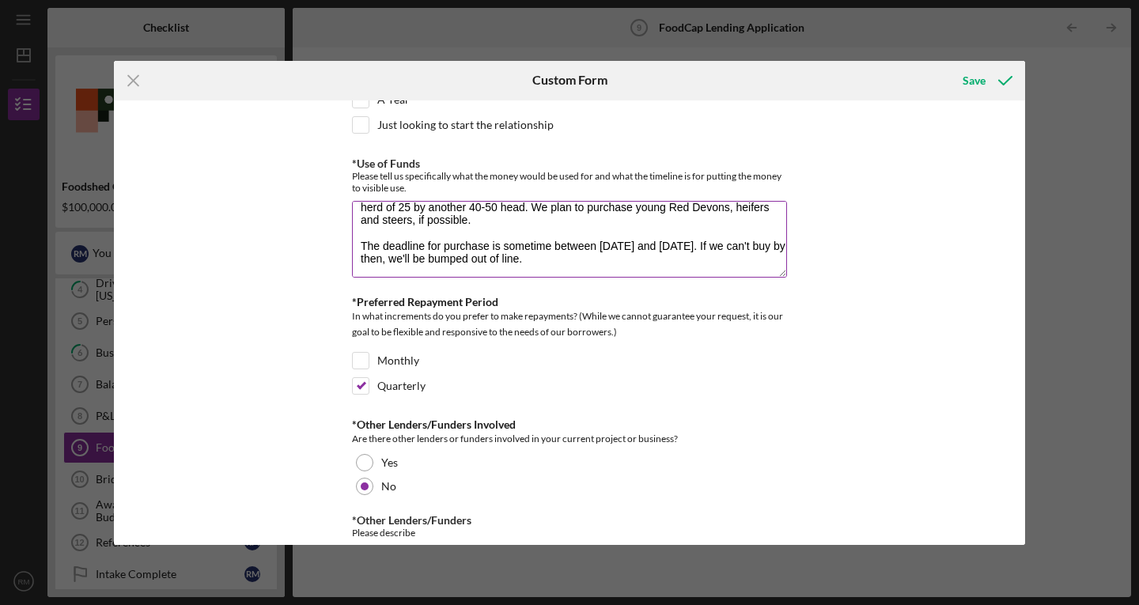
drag, startPoint x: 502, startPoint y: 242, endPoint x: 600, endPoint y: 242, distance: 98.1
click at [600, 242] on textarea "We have just been awarded several new grazing leases and we hope to expand our …" at bounding box center [569, 239] width 435 height 76
drag, startPoint x: 542, startPoint y: 248, endPoint x: 608, endPoint y: 250, distance: 66.5
click at [608, 250] on textarea "We have just been awarded several new grazing leases and we hope to expand our …" at bounding box center [569, 239] width 435 height 76
click at [608, 253] on textarea "We have just been awarded several new grazing leases and we hope to expand our …" at bounding box center [569, 239] width 435 height 76
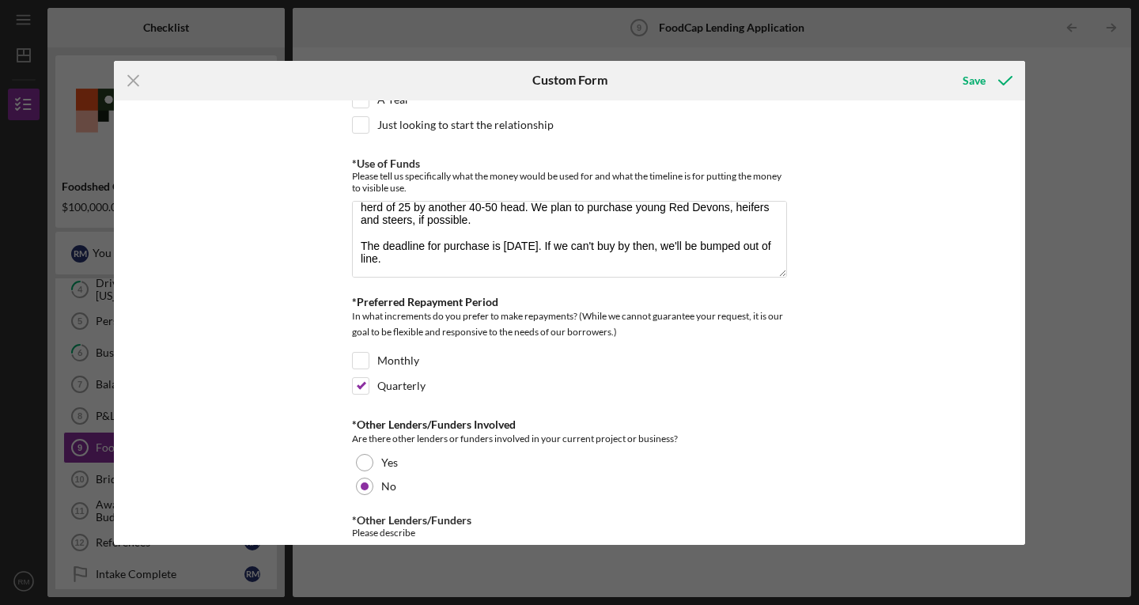
click at [873, 248] on div "*Interested Loan size What size loan (dollar amount) are you interested in appl…" at bounding box center [569, 322] width 911 height 445
click at [473, 248] on textarea "We have just been awarded several new grazing leases and we hope to expand our …" at bounding box center [569, 239] width 435 height 76
click at [470, 257] on textarea "We have just been awarded several new grazing leases and we hope to expand our …" at bounding box center [569, 239] width 435 height 76
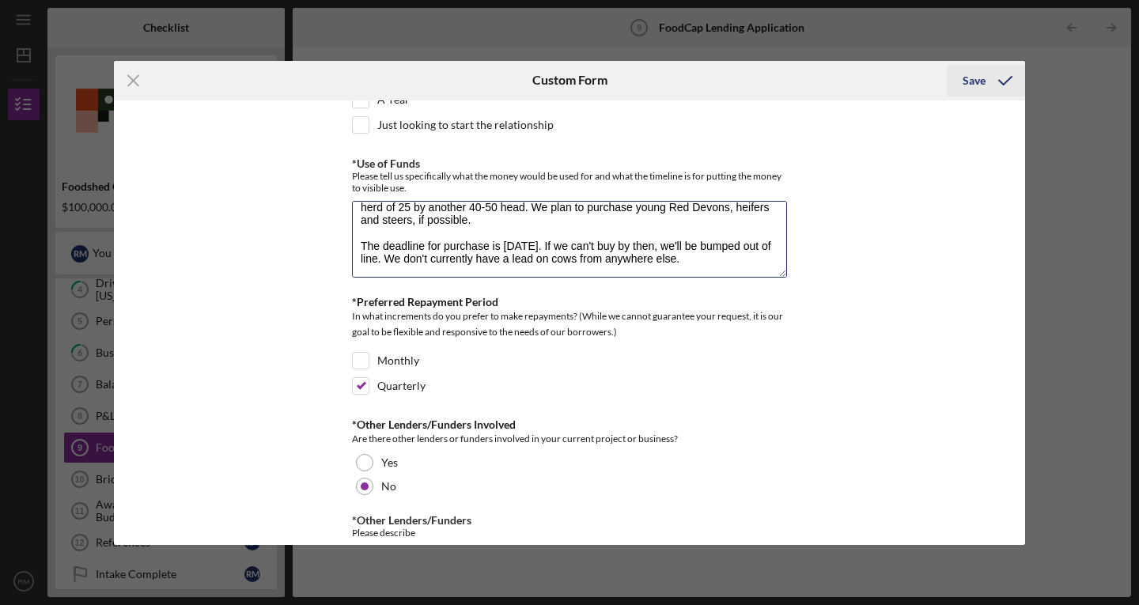
type textarea "We have just been awarded several new grazing leases and we hope to expand our …"
click at [969, 80] on div "Save" at bounding box center [974, 81] width 23 height 32
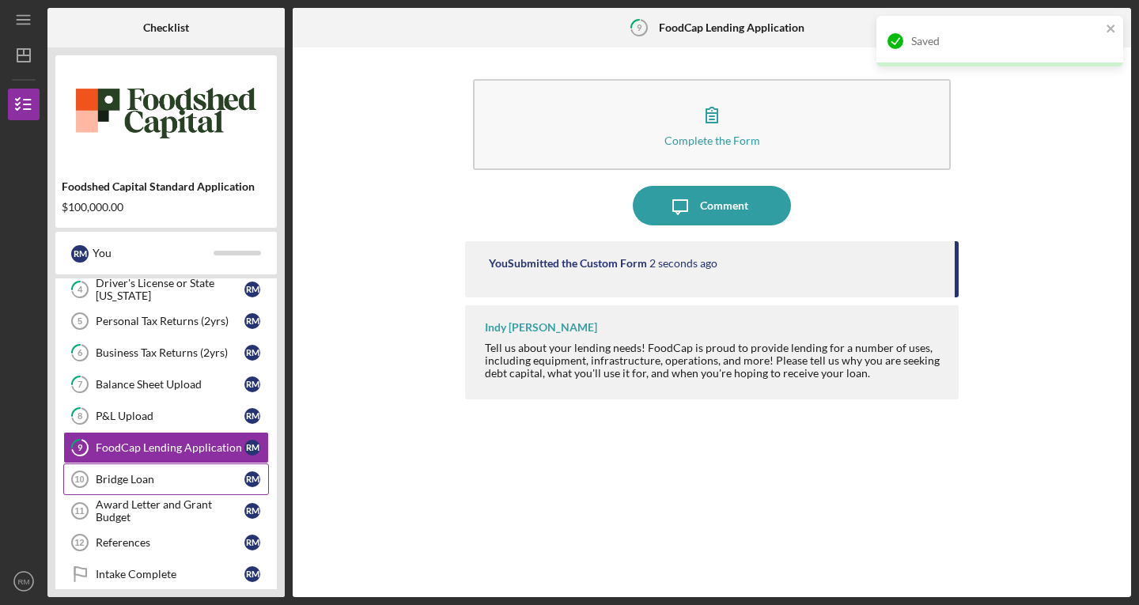
click at [180, 487] on link "Bridge Loan 10 Bridge Loan r m" at bounding box center [166, 480] width 206 height 32
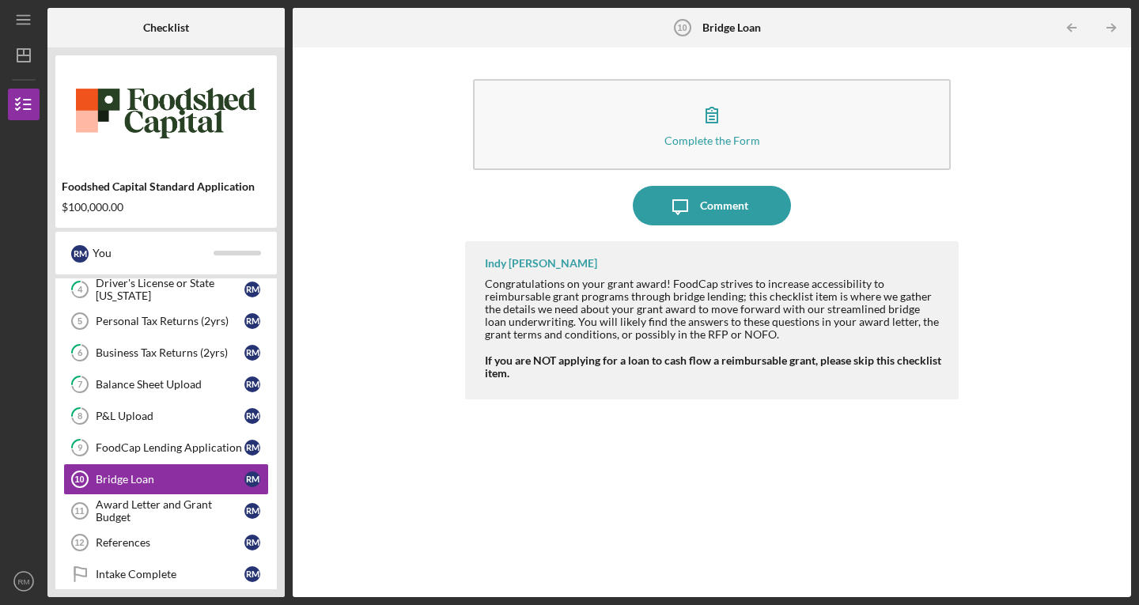
click at [123, 87] on img at bounding box center [166, 110] width 222 height 95
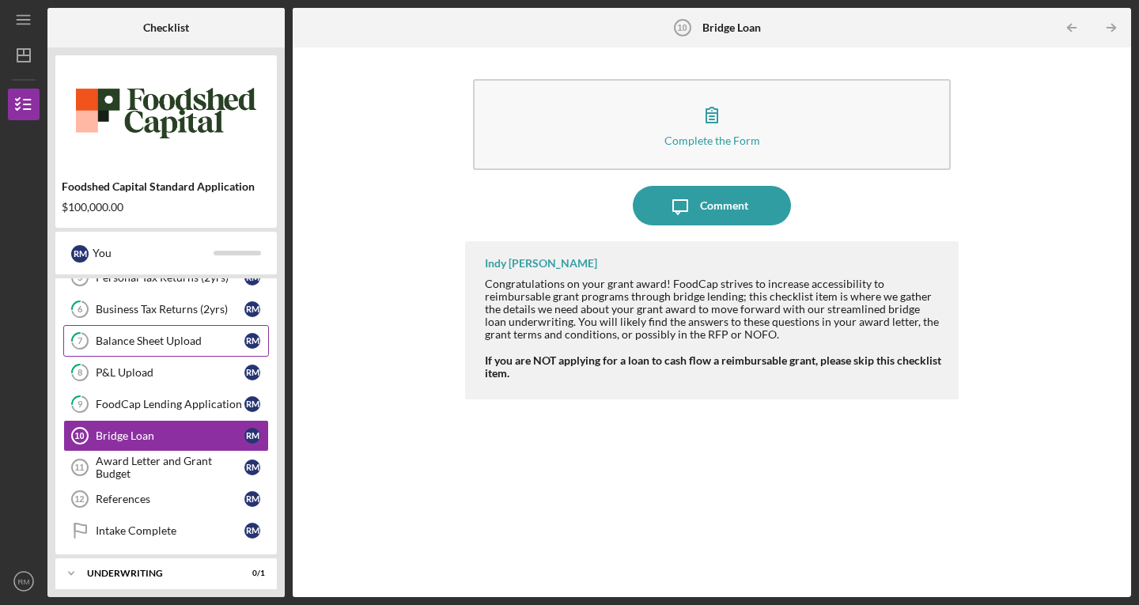
scroll to position [176, 0]
click at [151, 469] on div "Award Letter and Grant Budget" at bounding box center [170, 466] width 149 height 25
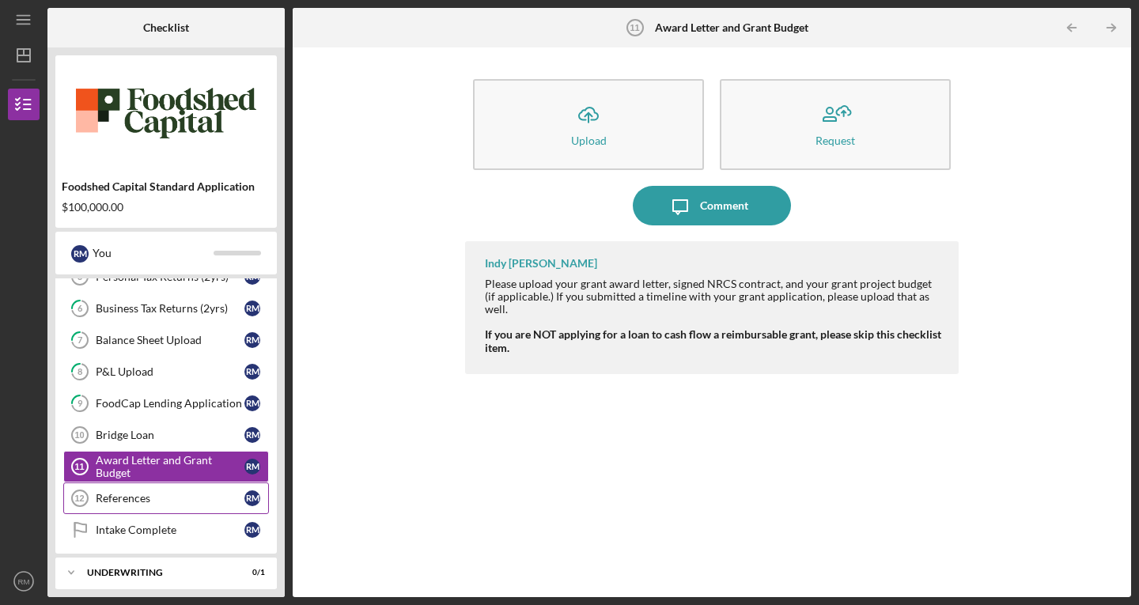
click at [149, 510] on link "References 12 References r m" at bounding box center [166, 499] width 206 height 32
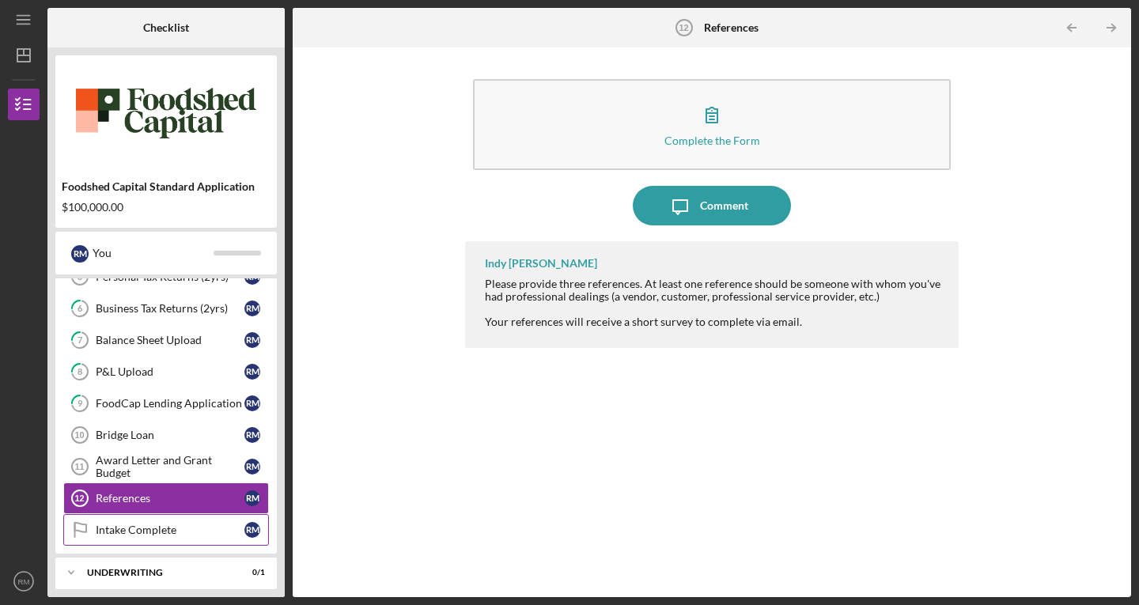
click at [165, 532] on div "Intake Complete" at bounding box center [170, 530] width 149 height 13
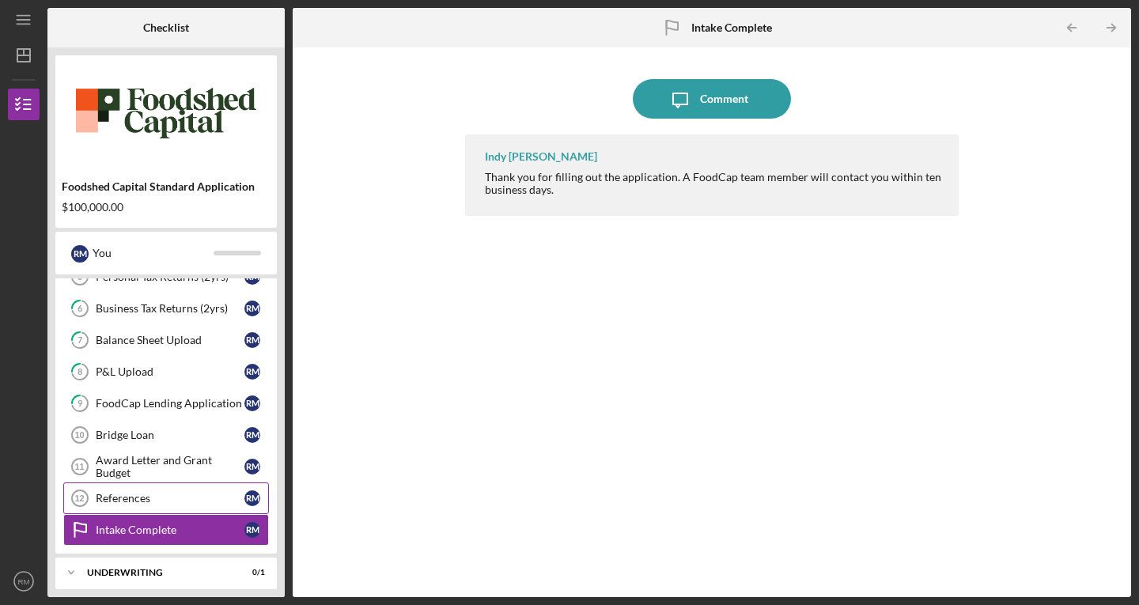
click at [149, 500] on div "References" at bounding box center [170, 498] width 149 height 13
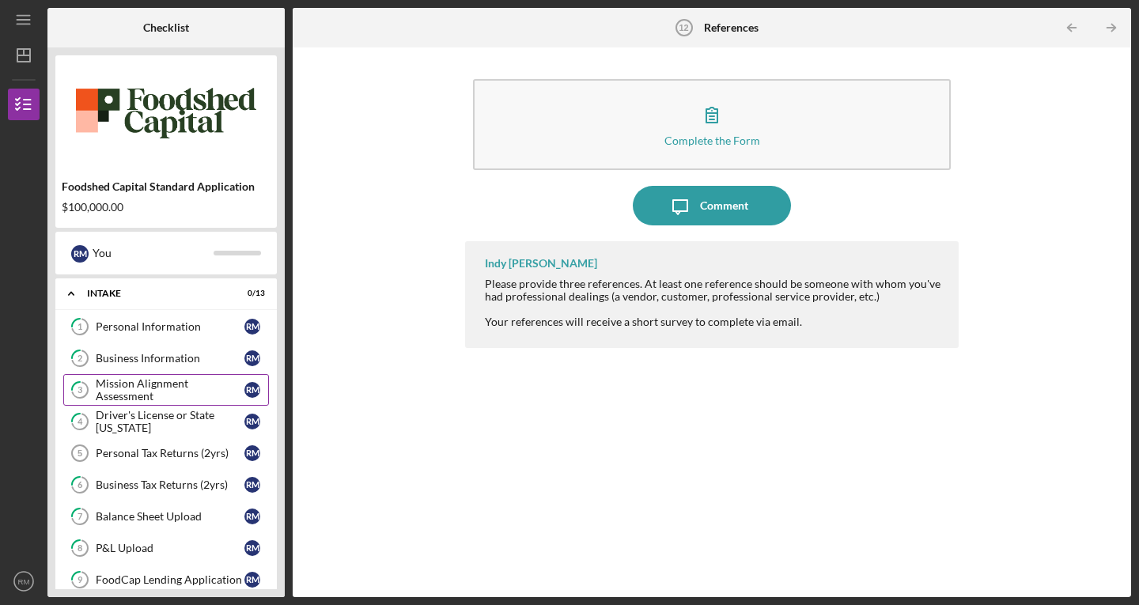
click at [199, 385] on div "Mission Alignment Assessment" at bounding box center [170, 389] width 149 height 25
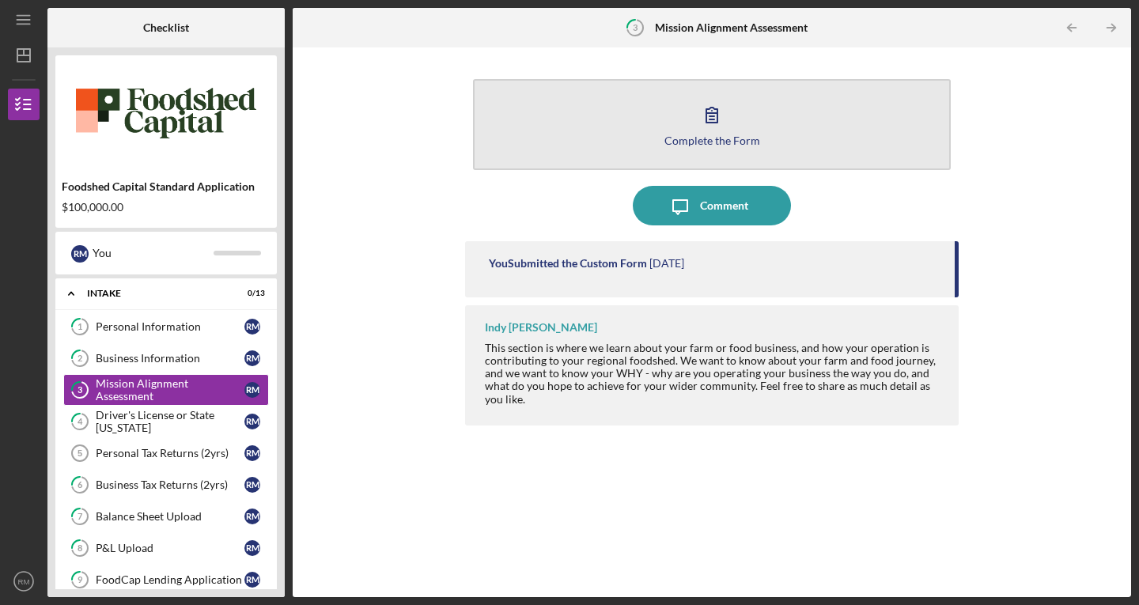
click at [740, 116] on button "Complete the Form Form" at bounding box center [712, 124] width 478 height 91
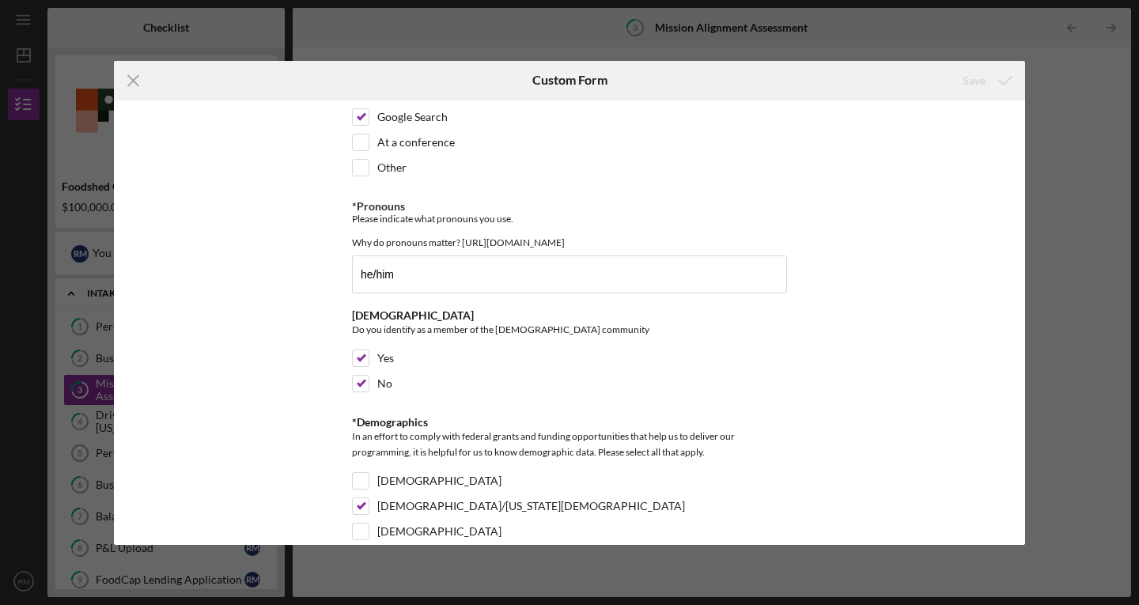
scroll to position [2533, 0]
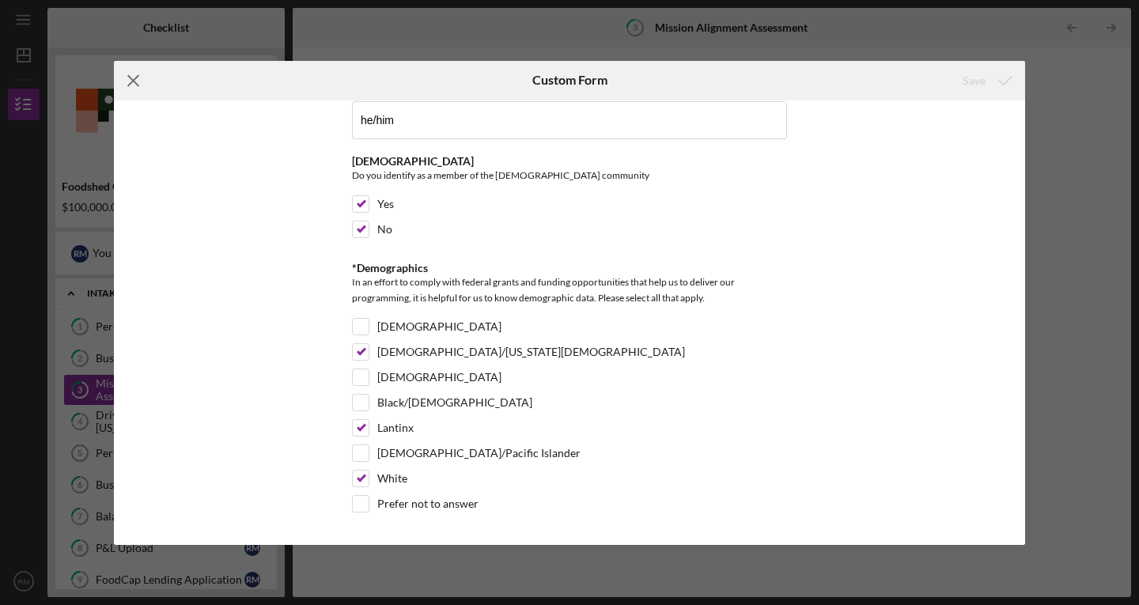
click at [138, 74] on icon "Icon/Menu Close" at bounding box center [134, 81] width 40 height 40
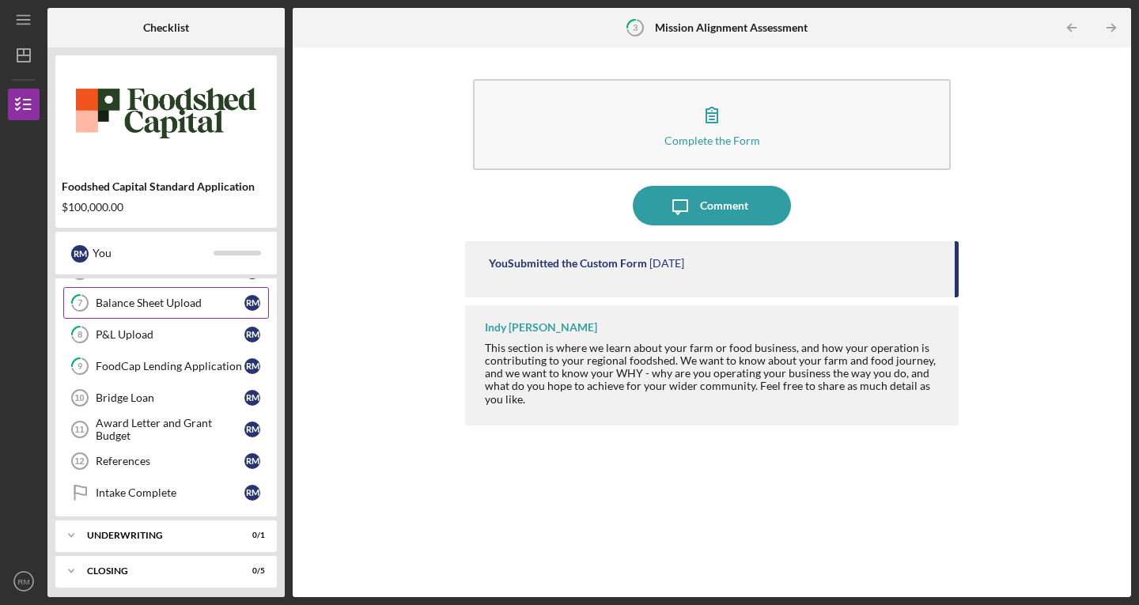
scroll to position [220, 0]
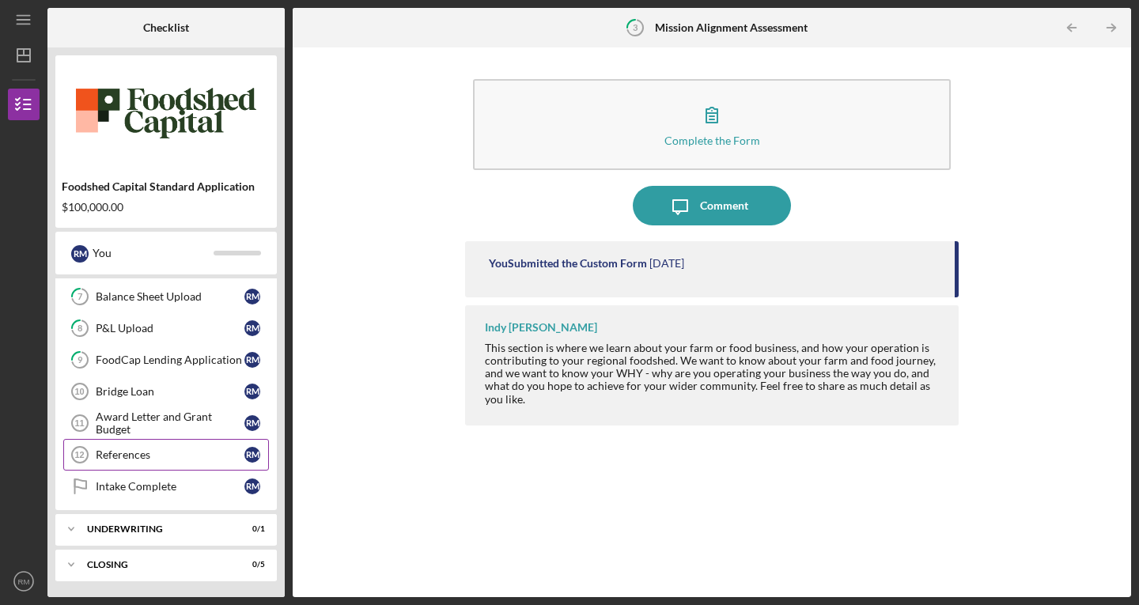
click at [207, 456] on div "References" at bounding box center [170, 455] width 149 height 13
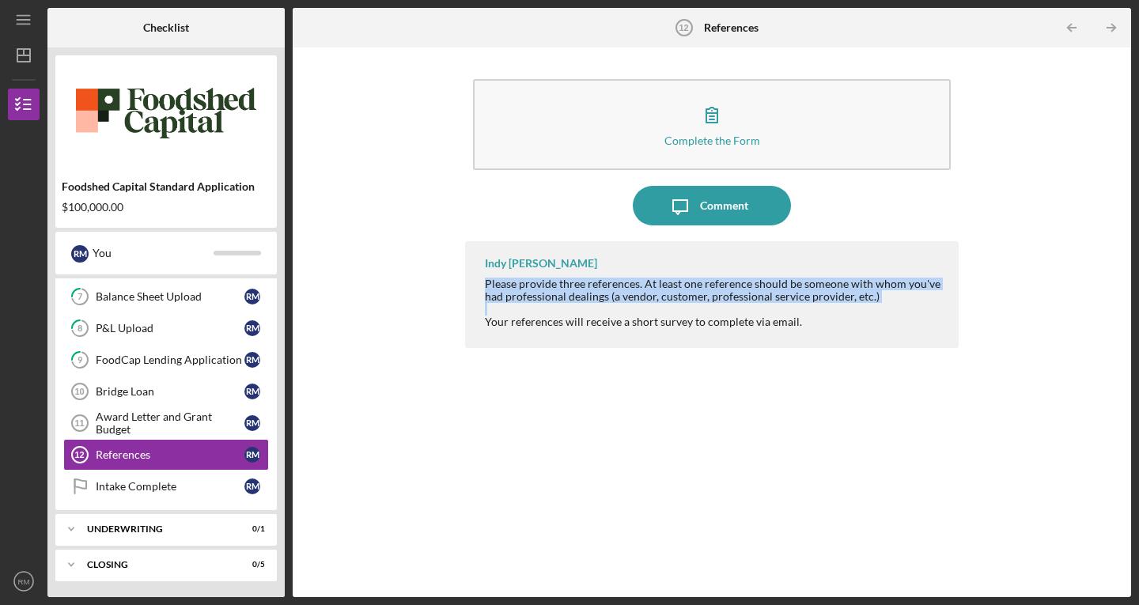
drag, startPoint x: 483, startPoint y: 283, endPoint x: 753, endPoint y: 315, distance: 272.4
click at [753, 315] on div "Indy [DEMOGRAPHIC_DATA] Please provide three references. At least one reference…" at bounding box center [712, 294] width 494 height 107
drag, startPoint x: 808, startPoint y: 327, endPoint x: 792, endPoint y: 324, distance: 16.0
click at [792, 324] on div "Your references will receive a short survey to complete via email." at bounding box center [714, 322] width 458 height 13
click at [801, 322] on div "Your references will receive a short survey to complete via email." at bounding box center [714, 322] width 458 height 13
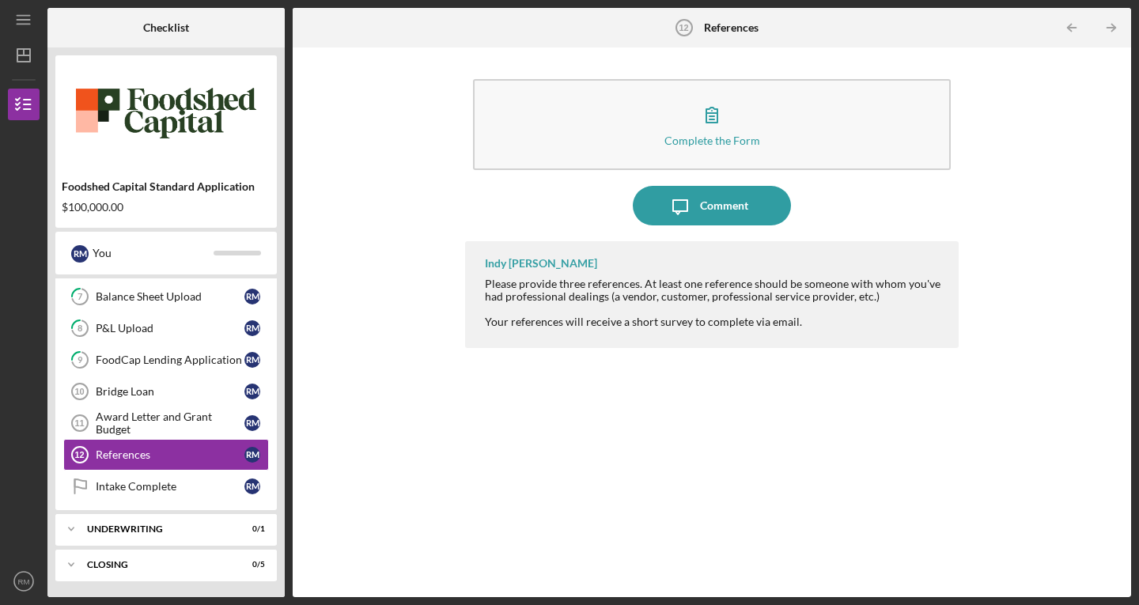
drag, startPoint x: 799, startPoint y: 321, endPoint x: 483, endPoint y: 280, distance: 318.4
click at [483, 280] on div "Indy [DEMOGRAPHIC_DATA] Please provide three references. At least one reference…" at bounding box center [712, 294] width 494 height 107
copy div "Please provide three references. At least one reference should be someone with …"
click at [1042, 439] on div "Complete the Form Form Icon/Message Comment Indy [PERSON_NAME] Please provide t…" at bounding box center [712, 322] width 823 height 534
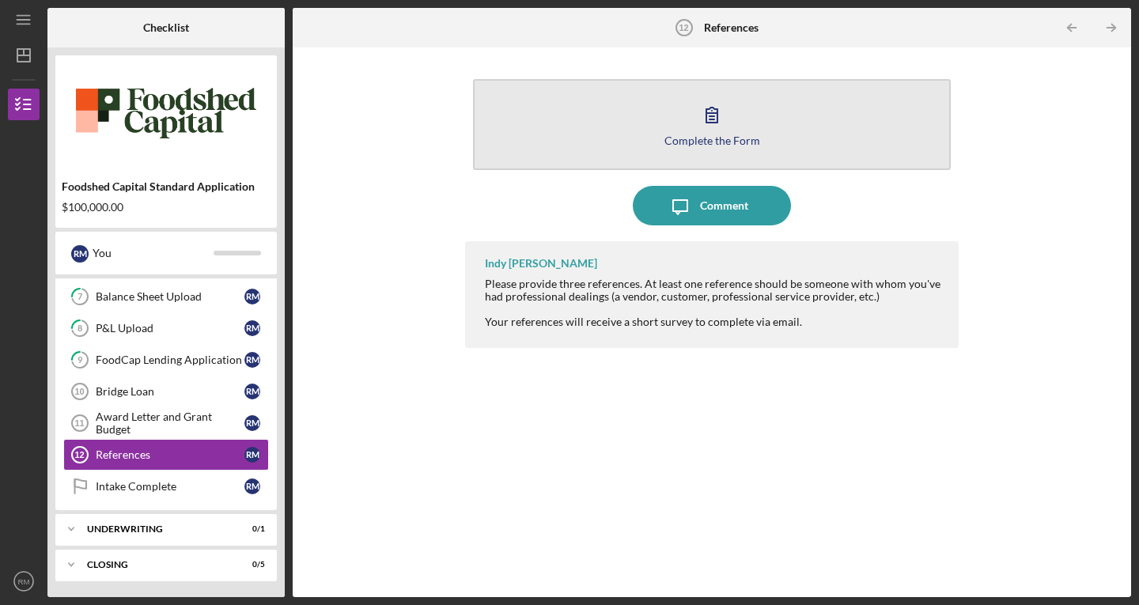
click at [706, 130] on icon "button" at bounding box center [712, 115] width 40 height 40
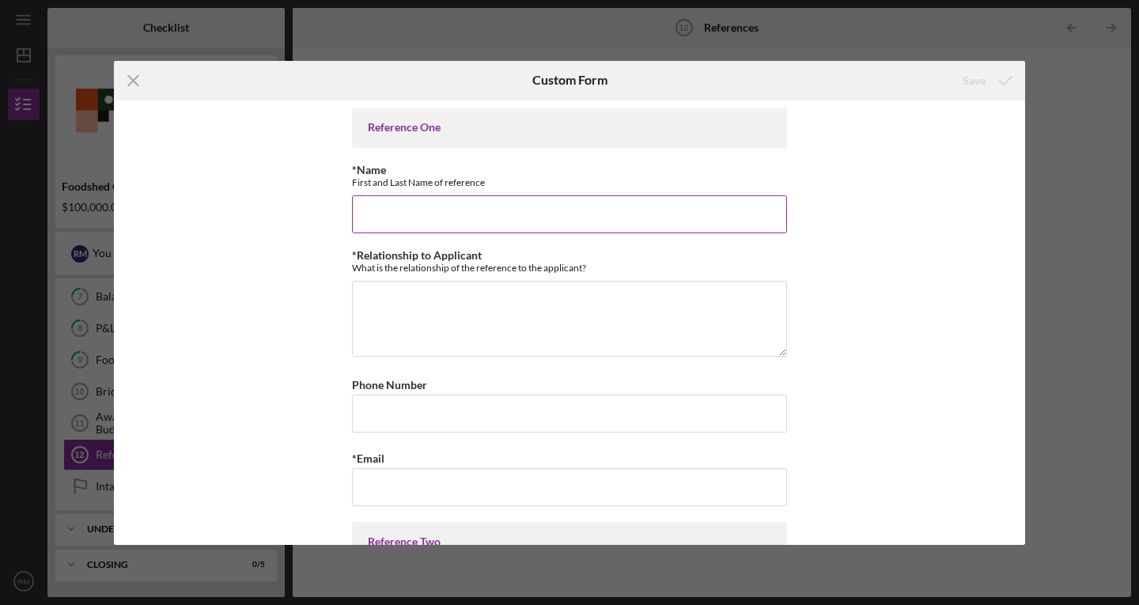
click at [506, 203] on input "*Name" at bounding box center [569, 214] width 435 height 38
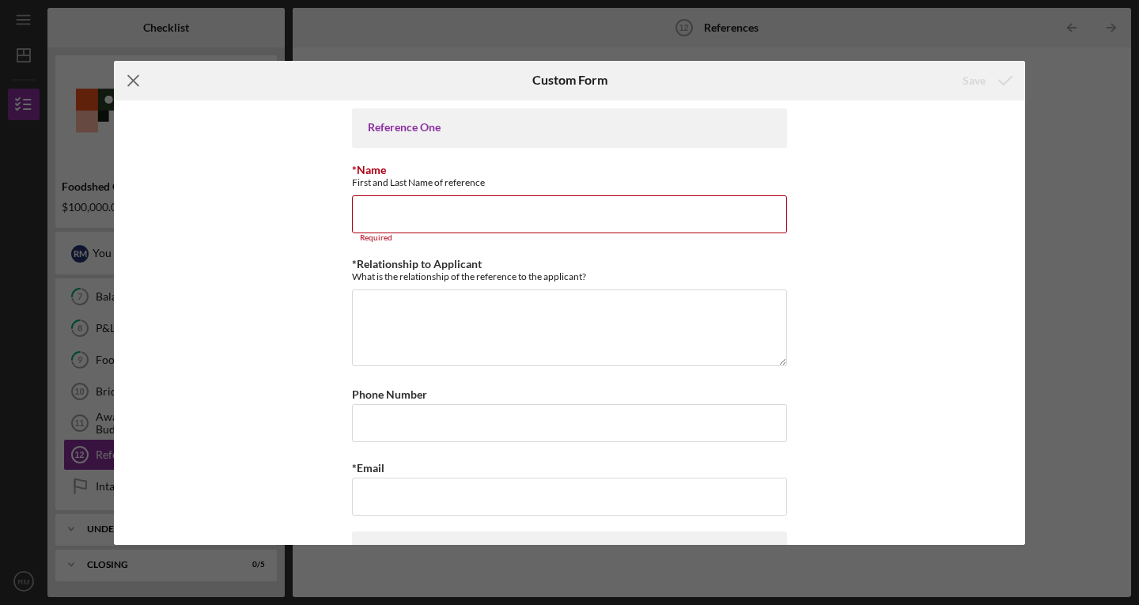
click at [131, 88] on icon "Icon/Menu Close" at bounding box center [134, 81] width 40 height 40
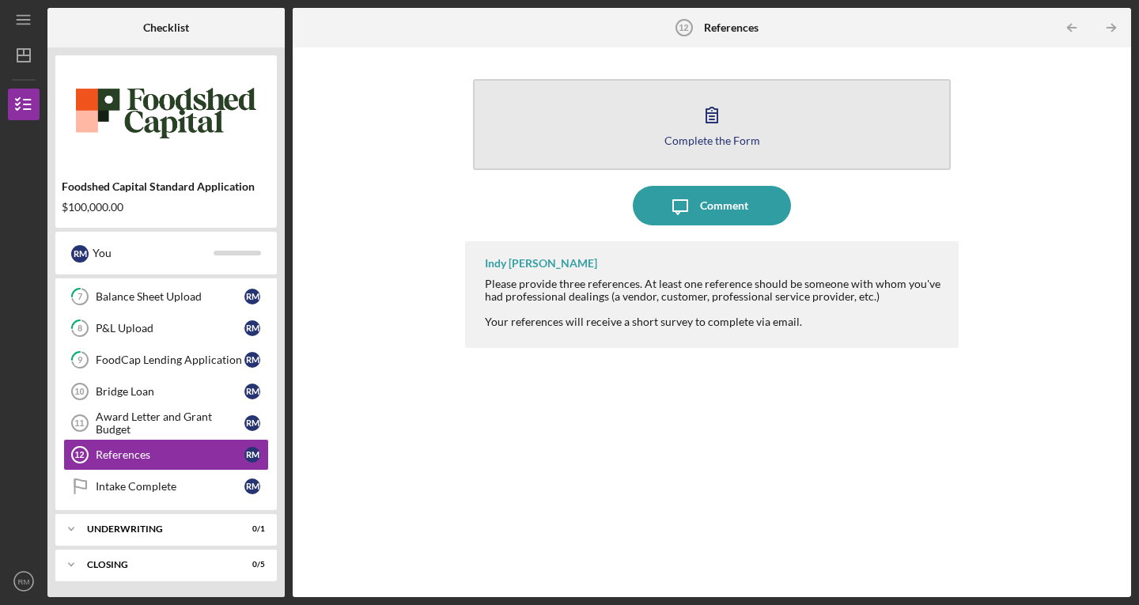
click at [692, 86] on button "Complete the Form Form" at bounding box center [712, 124] width 478 height 91
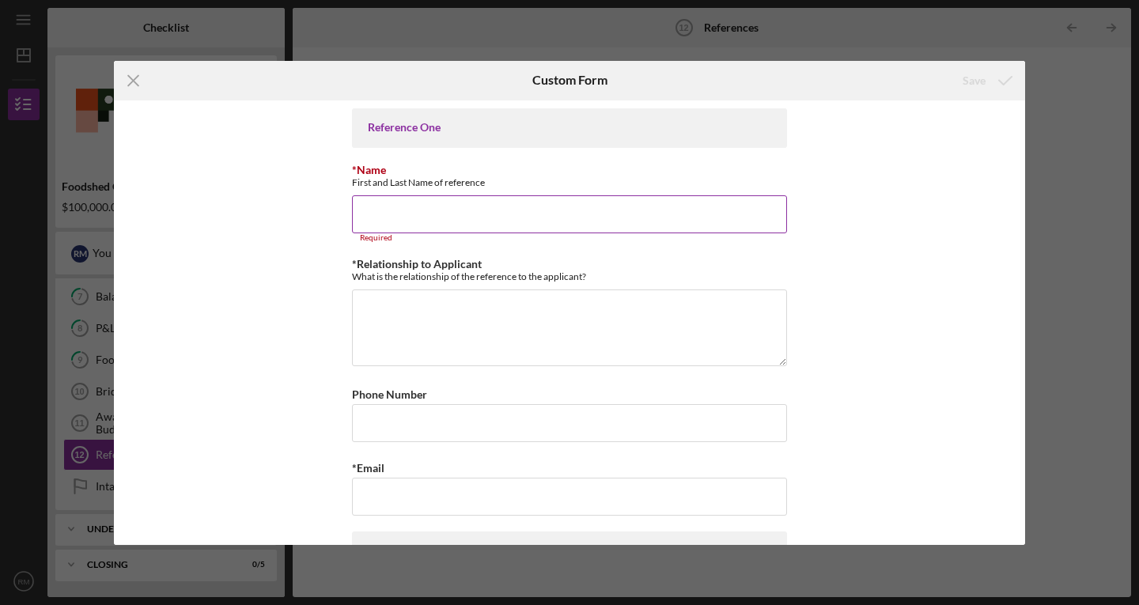
click at [443, 221] on input "*Name" at bounding box center [569, 214] width 435 height 38
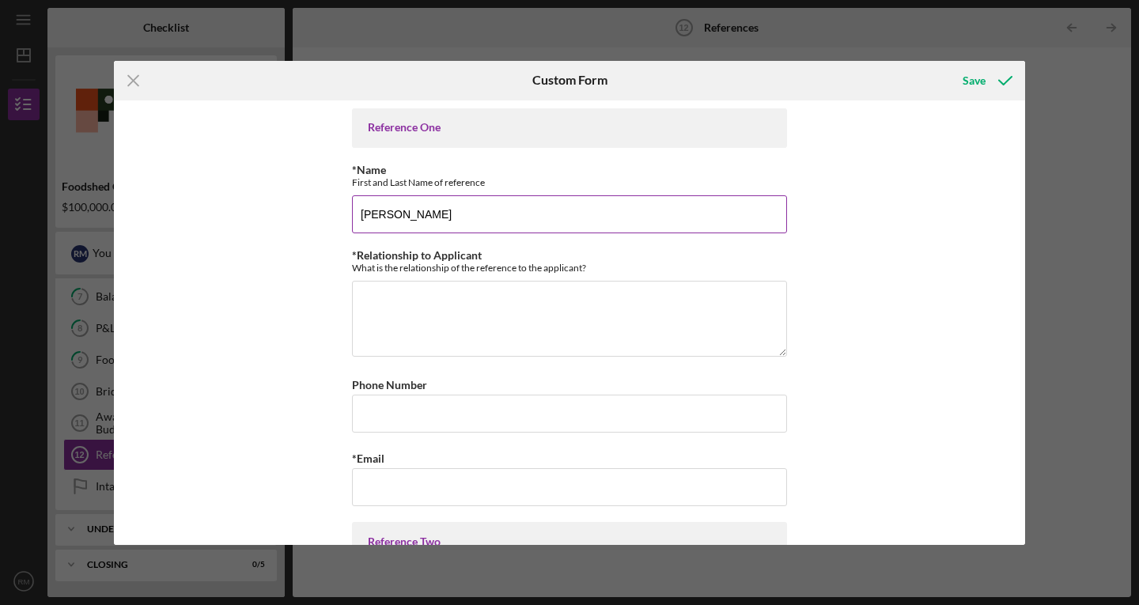
type input "[PERSON_NAME]"
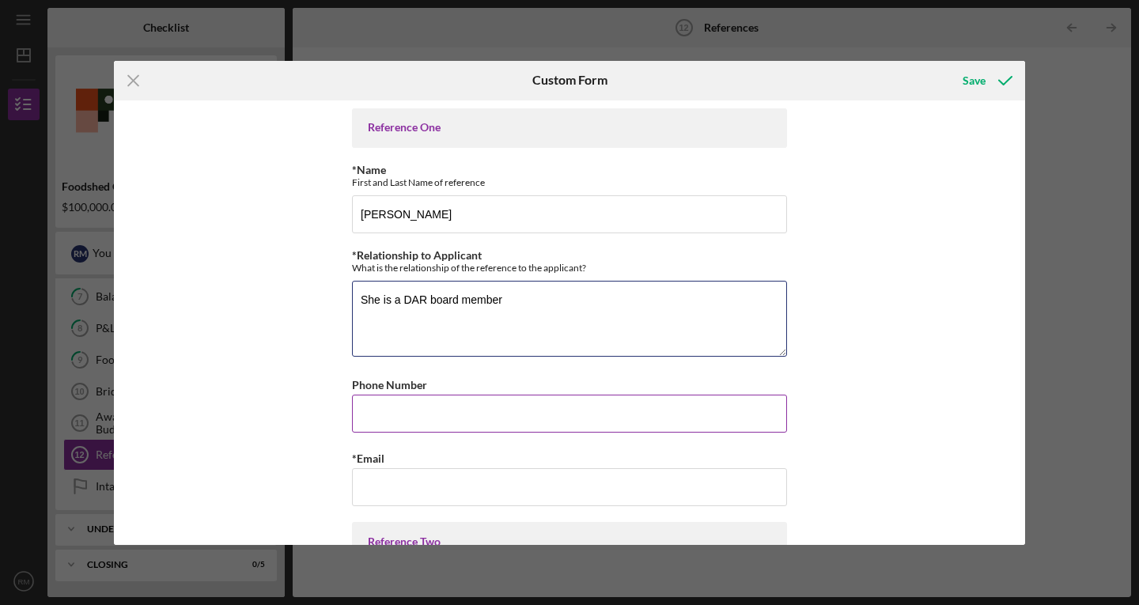
type textarea "She is a DAR board member"
click at [483, 407] on input "Phone Number" at bounding box center [569, 414] width 435 height 38
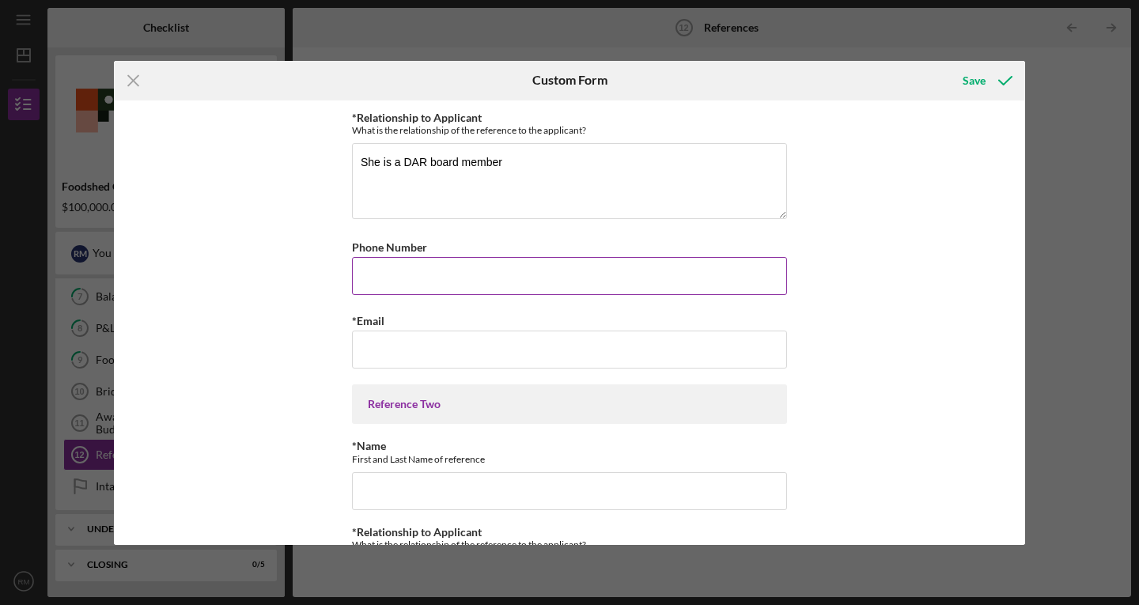
scroll to position [140, 0]
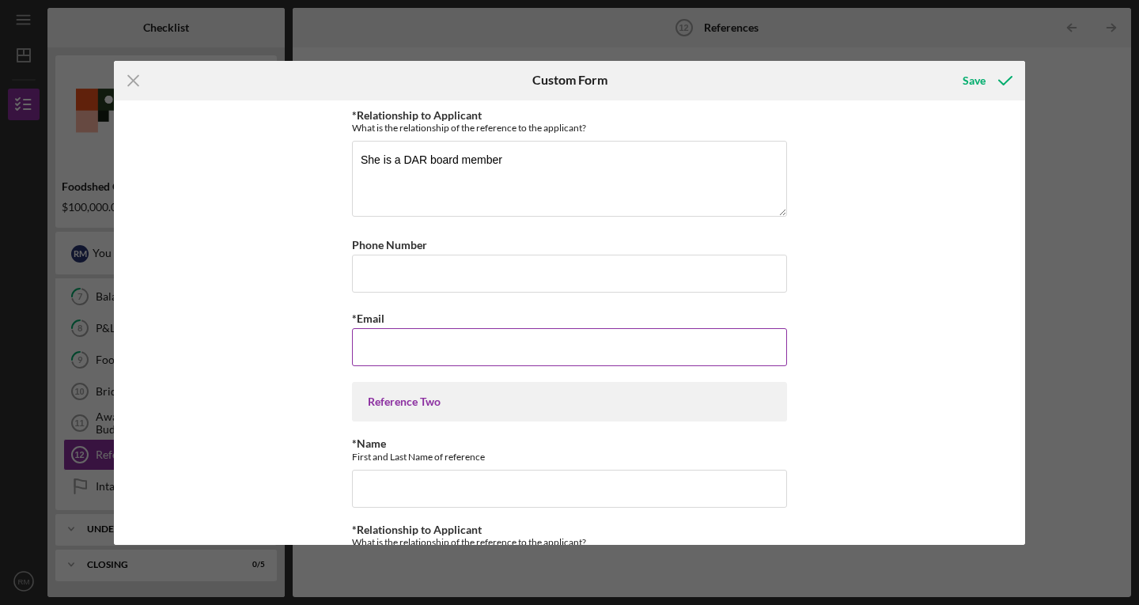
click at [461, 351] on input "*Email" at bounding box center [569, 347] width 435 height 38
paste input "[EMAIL_ADDRESS][DOMAIN_NAME]"
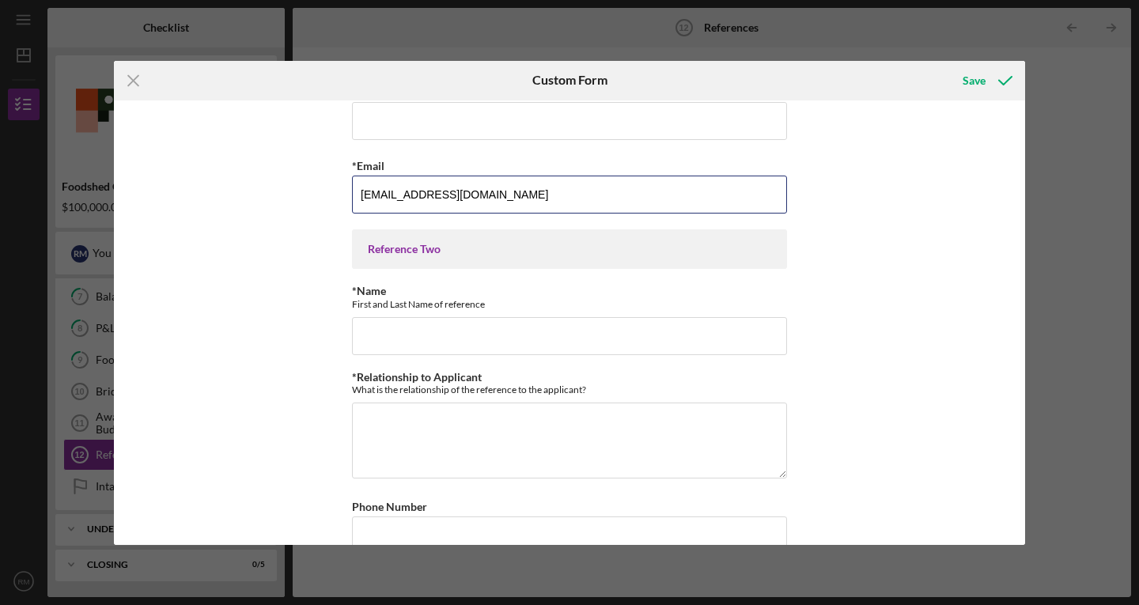
scroll to position [294, 0]
type input "[EMAIL_ADDRESS][DOMAIN_NAME]"
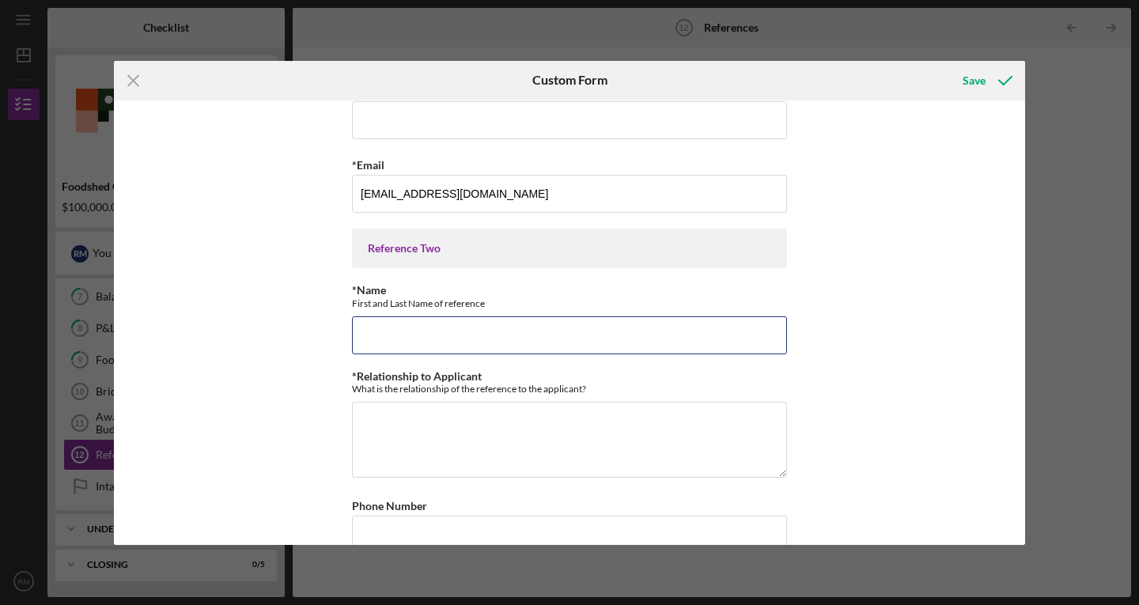
click at [500, 319] on input "*Name" at bounding box center [569, 335] width 435 height 38
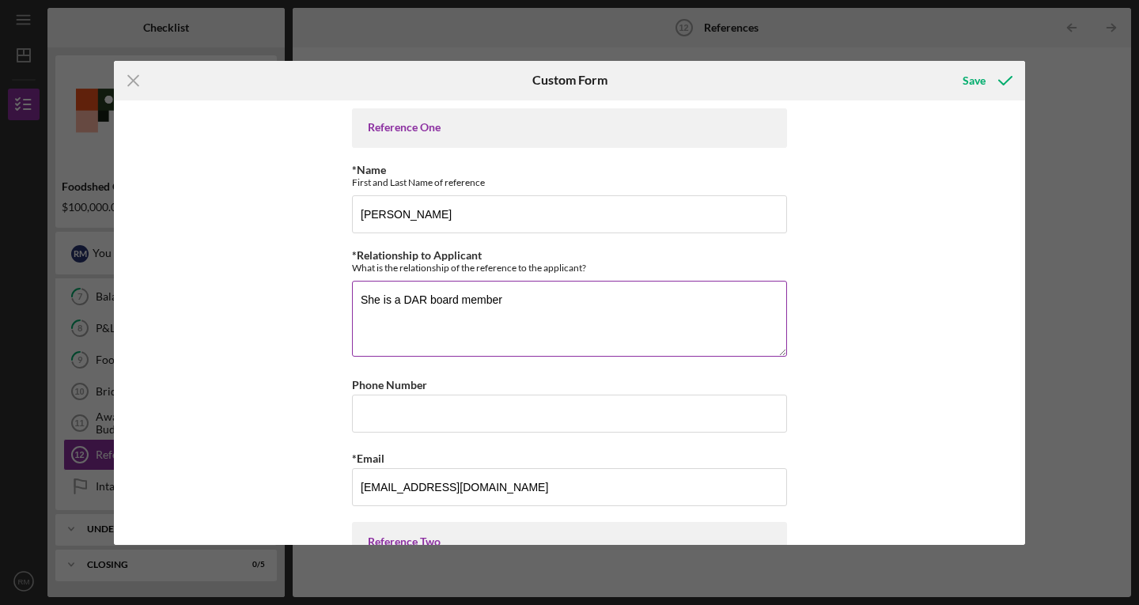
click at [369, 304] on textarea "She is a DAR board member" at bounding box center [569, 319] width 435 height 76
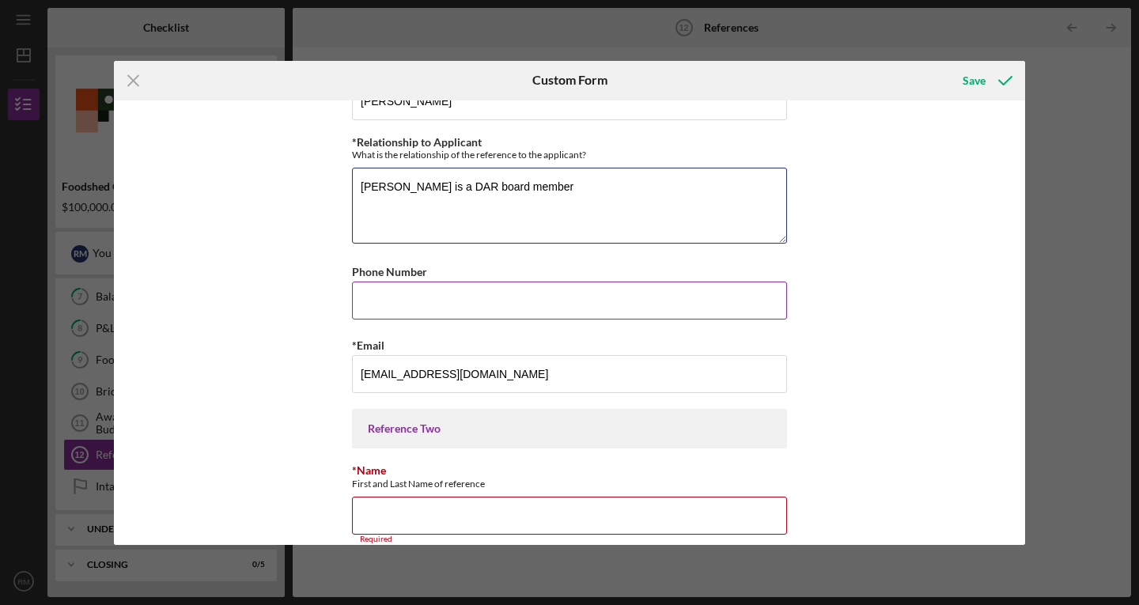
scroll to position [237, 0]
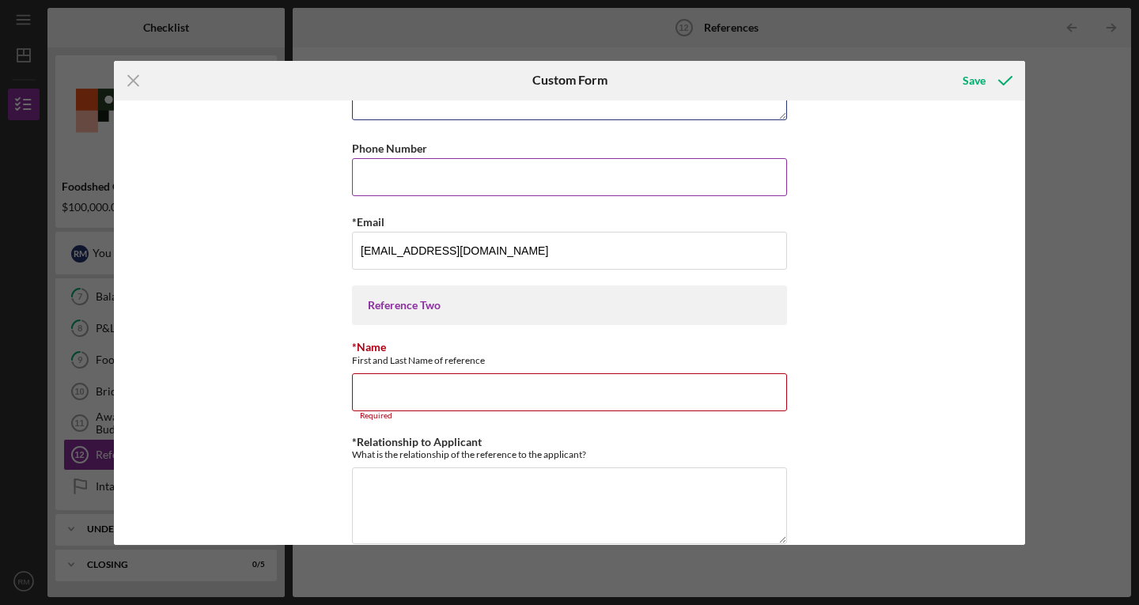
type textarea "[PERSON_NAME] is a DAR board member"
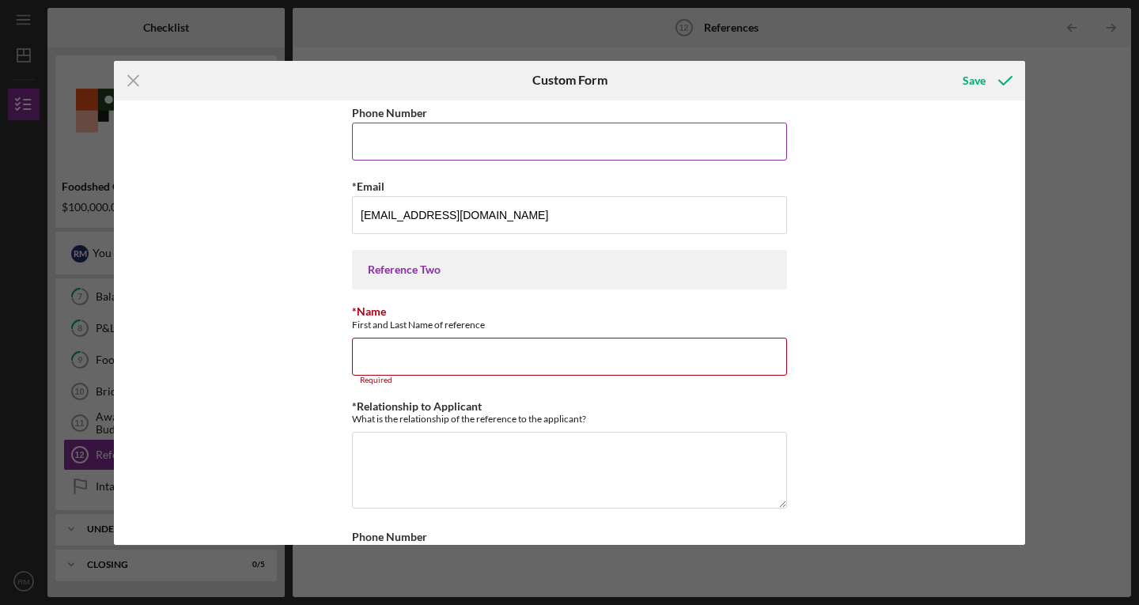
scroll to position [272, 0]
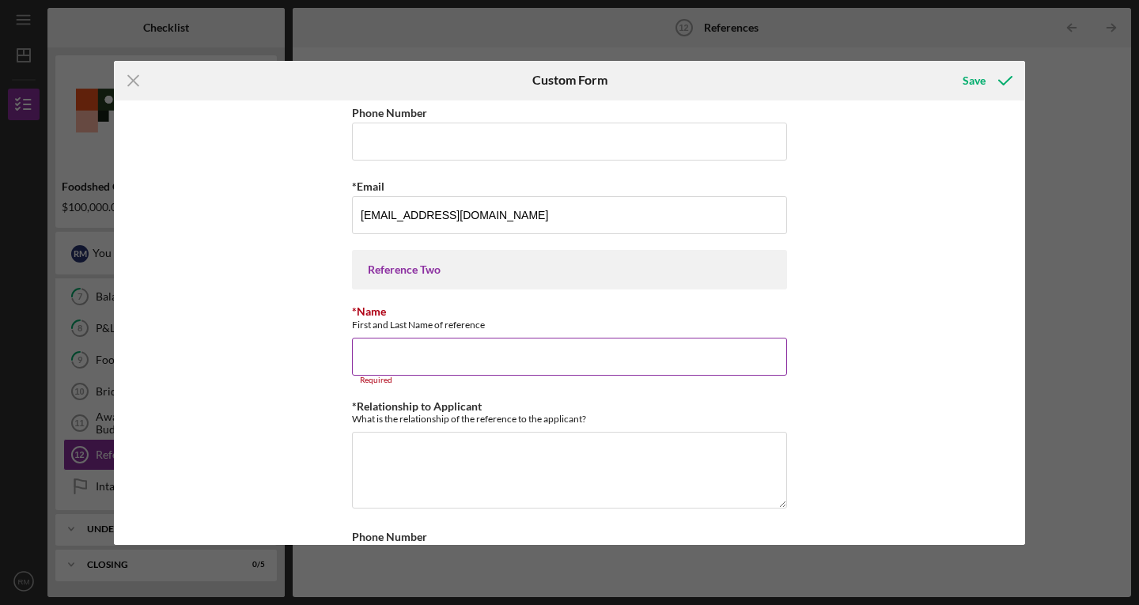
click at [464, 366] on input "*Name" at bounding box center [569, 357] width 435 height 38
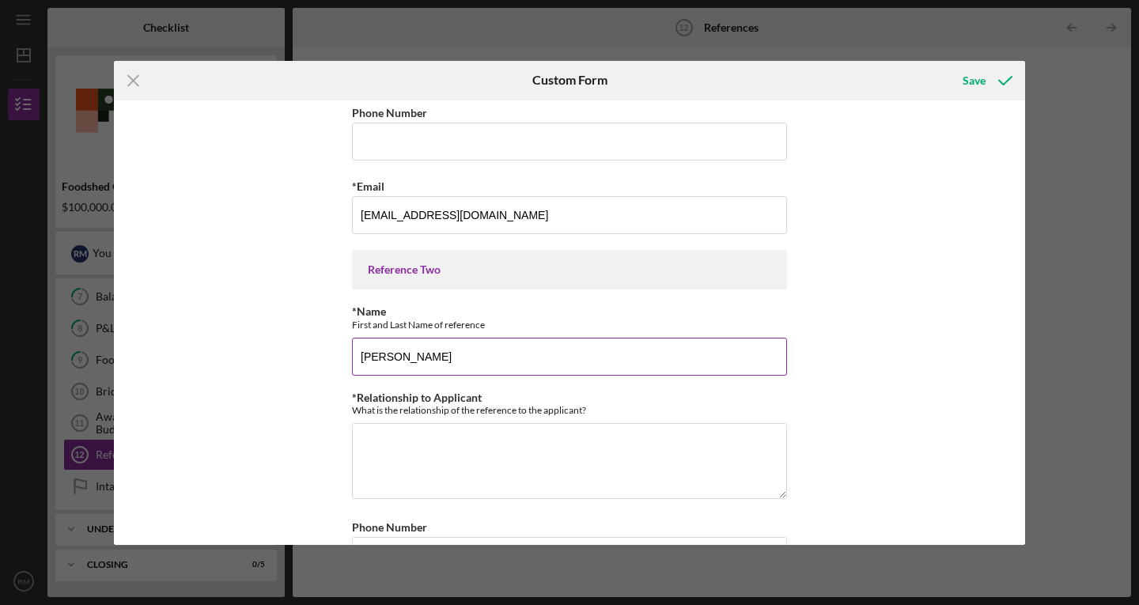
type input "[PERSON_NAME]"
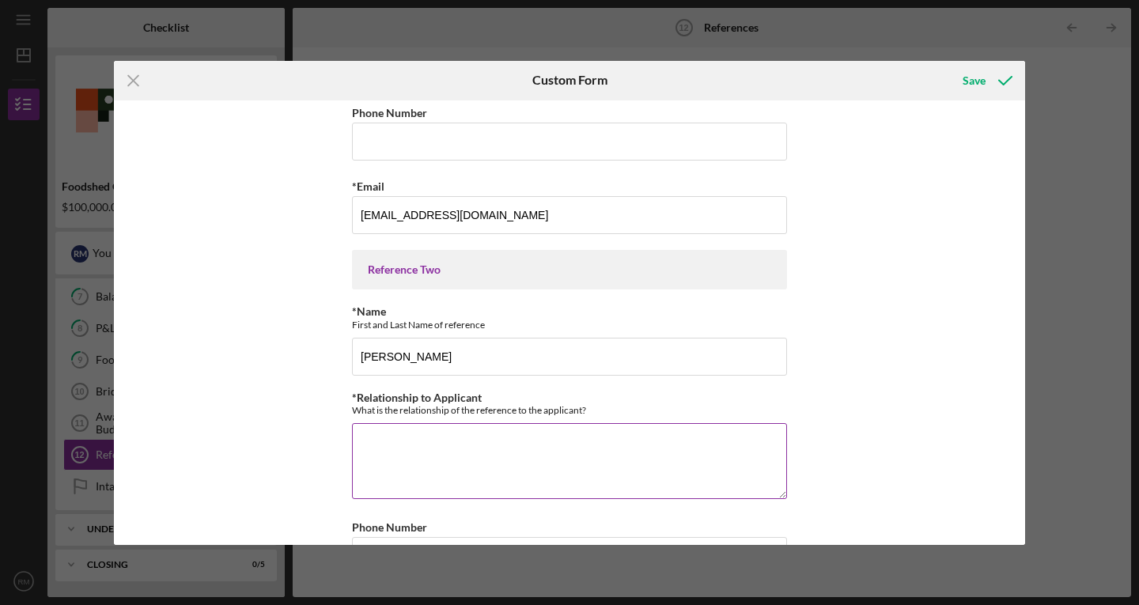
click at [448, 438] on textarea "*Relationship to Applicant" at bounding box center [569, 461] width 435 height 76
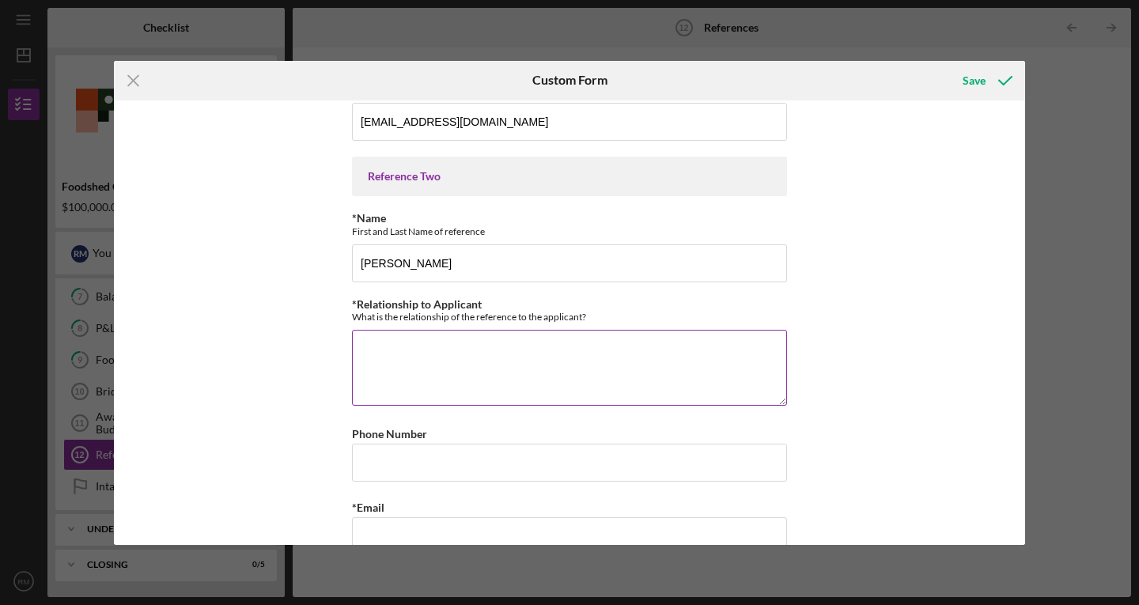
scroll to position [368, 0]
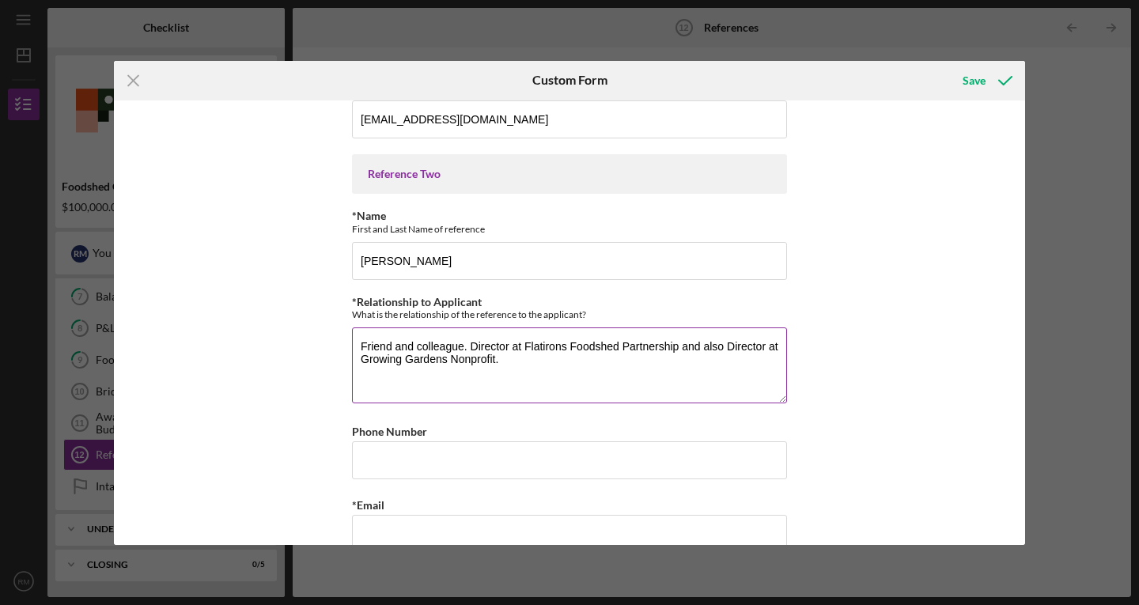
click at [709, 374] on textarea "Friend and colleague. Director at Flatirons Foodshed Partnership and also Direc…" at bounding box center [569, 366] width 435 height 76
type textarea "Friend and colleague. Director at Flatirons Foodshed Partnership and also Direc…"
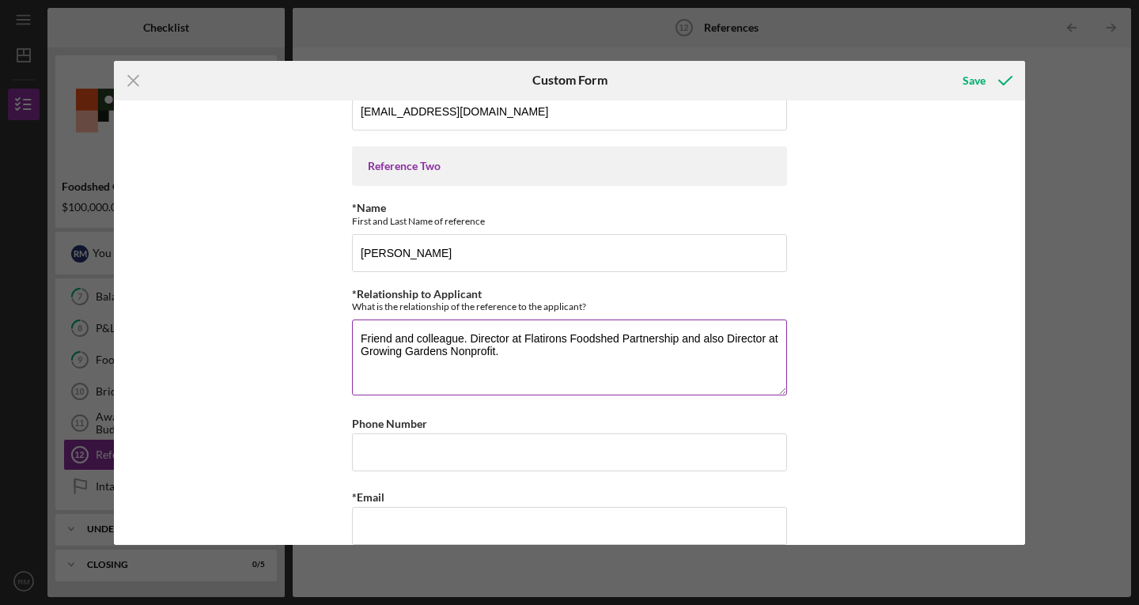
scroll to position [377, 0]
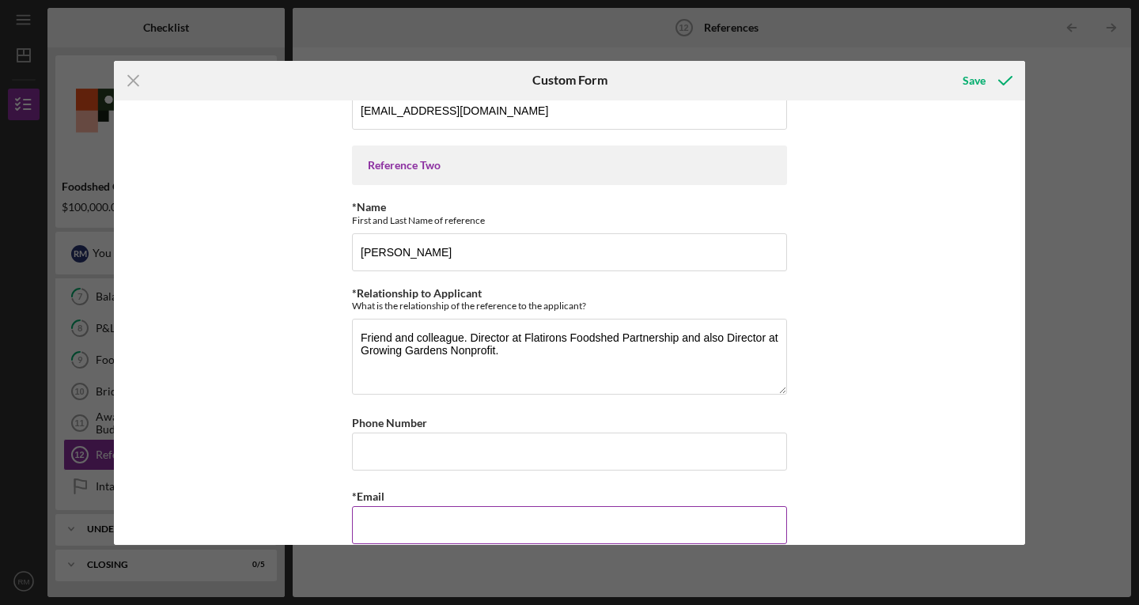
click at [449, 518] on input "*Email" at bounding box center [569, 525] width 435 height 38
paste input "[EMAIL_ADDRESS][DOMAIN_NAME]"
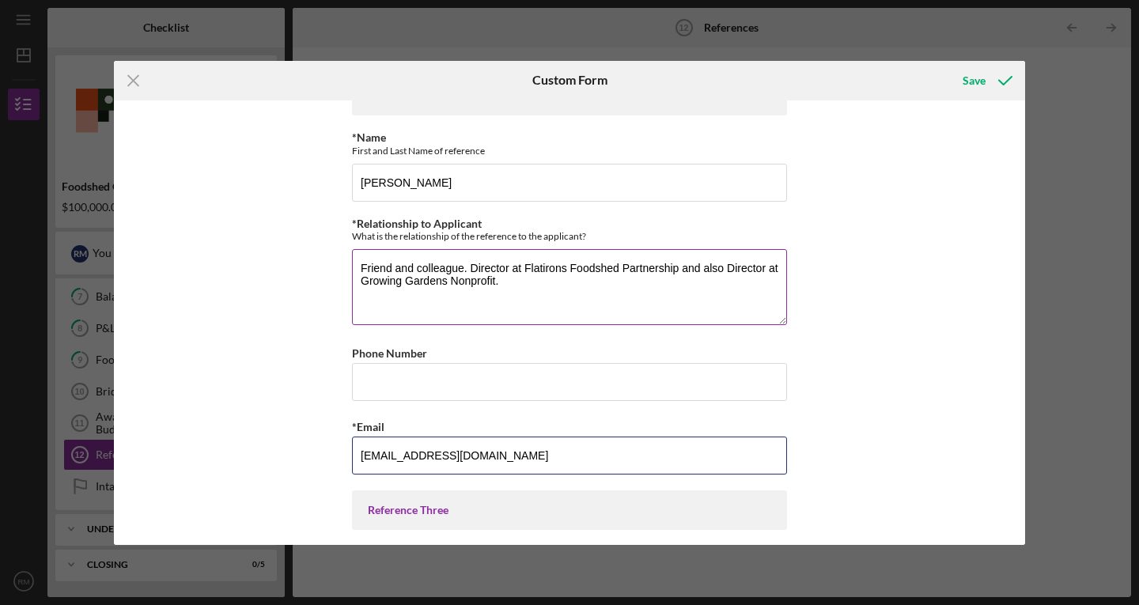
scroll to position [447, 0]
type input "[EMAIL_ADDRESS][DOMAIN_NAME]"
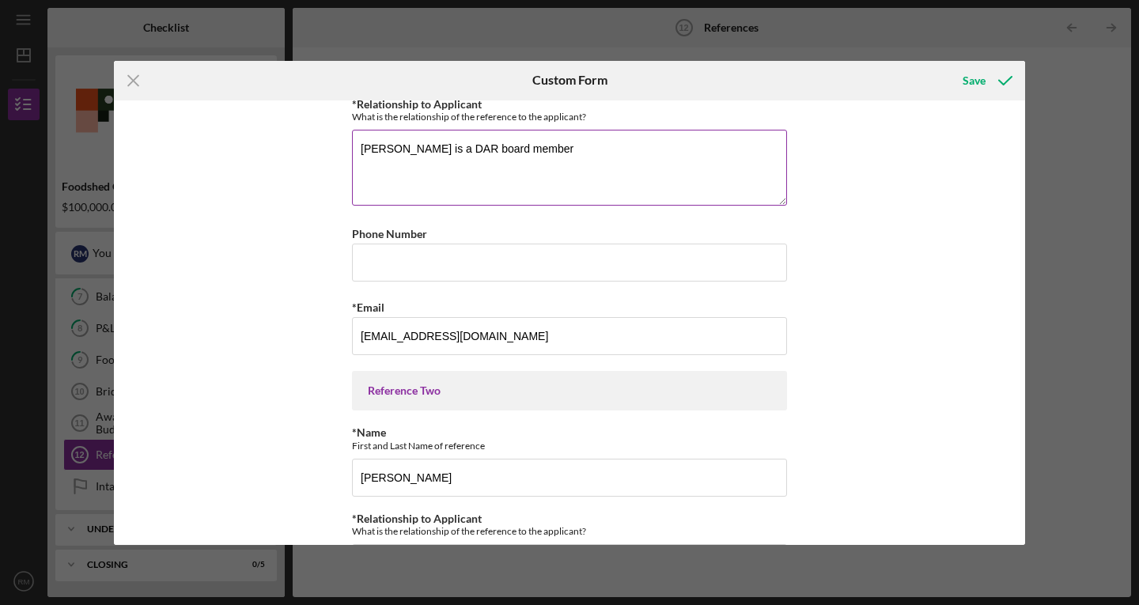
scroll to position [0, 0]
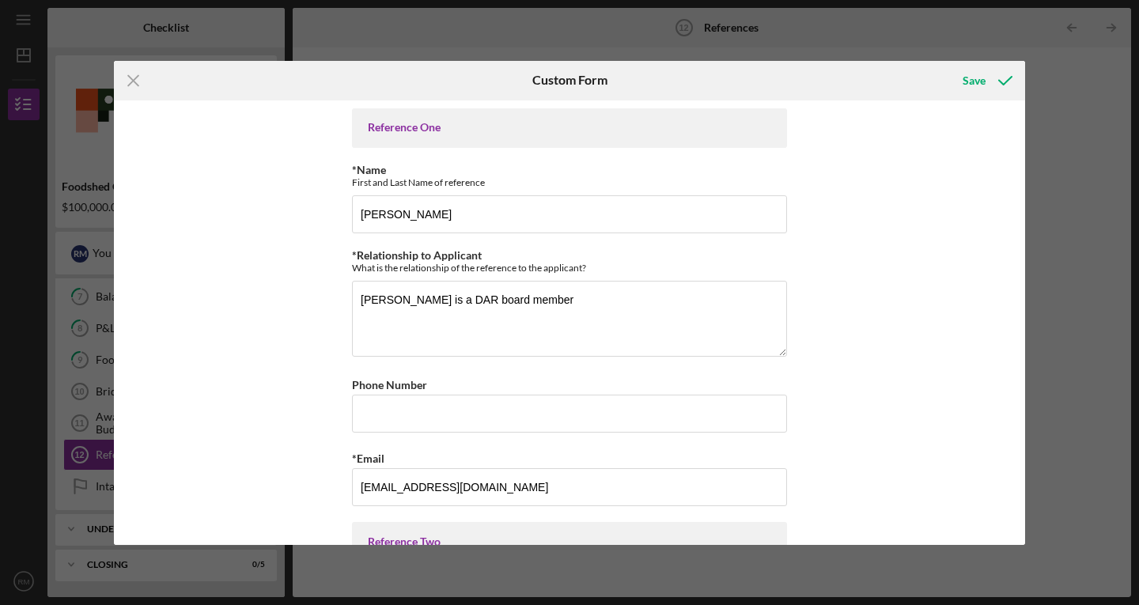
click at [508, 294] on textarea "[PERSON_NAME] is a DAR board member" at bounding box center [569, 319] width 435 height 76
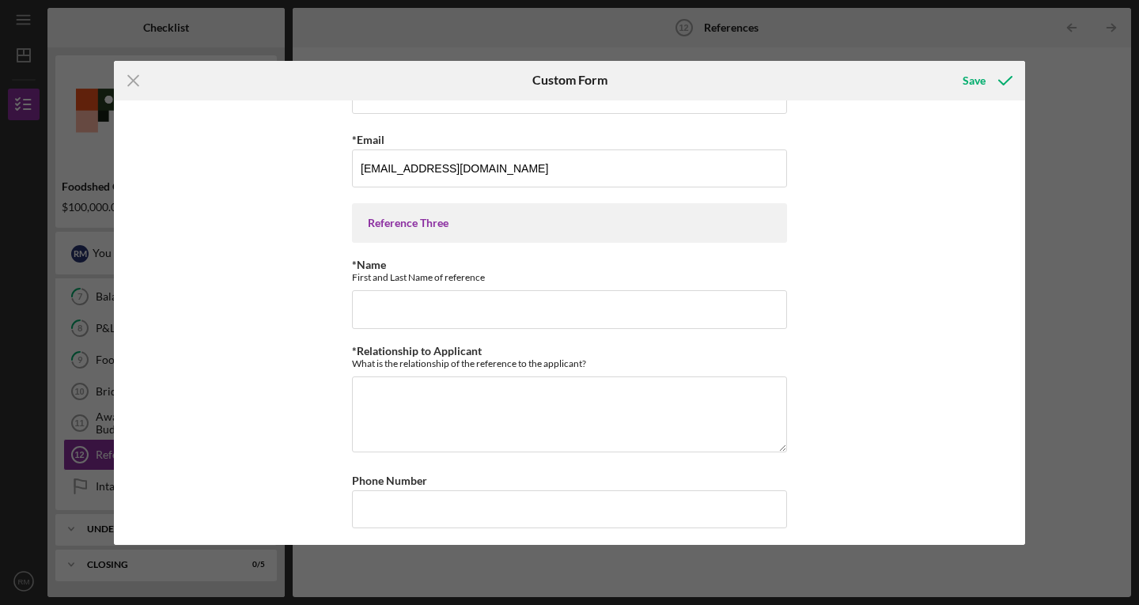
scroll to position [734, 0]
click at [506, 297] on input "*Name" at bounding box center [569, 309] width 435 height 38
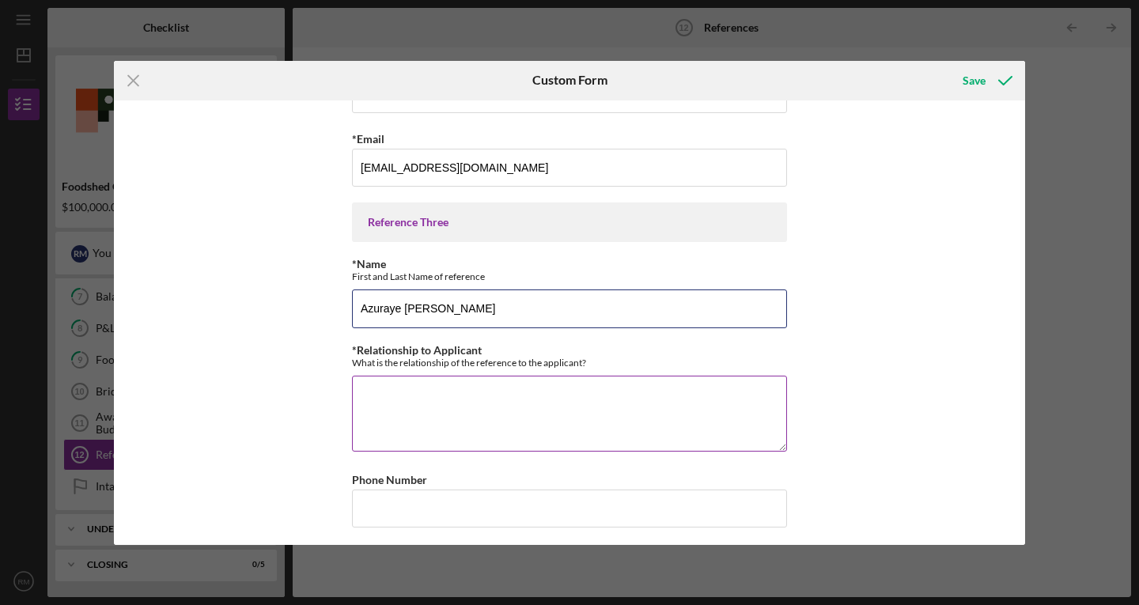
type input "Azuraye [PERSON_NAME]"
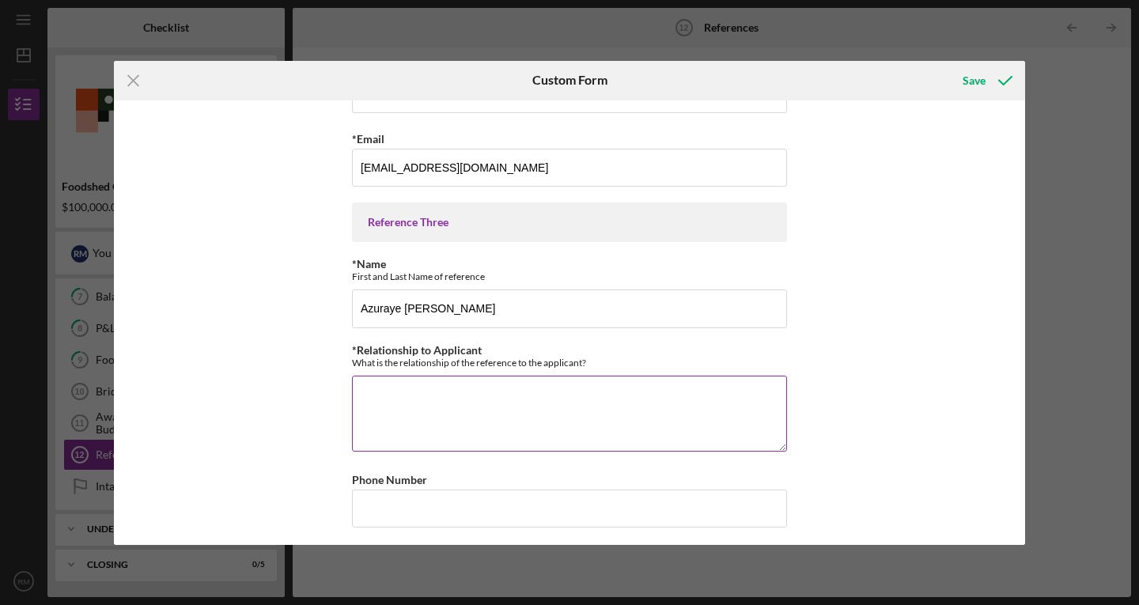
click at [393, 391] on textarea "*Relationship to Applicant" at bounding box center [569, 414] width 435 height 76
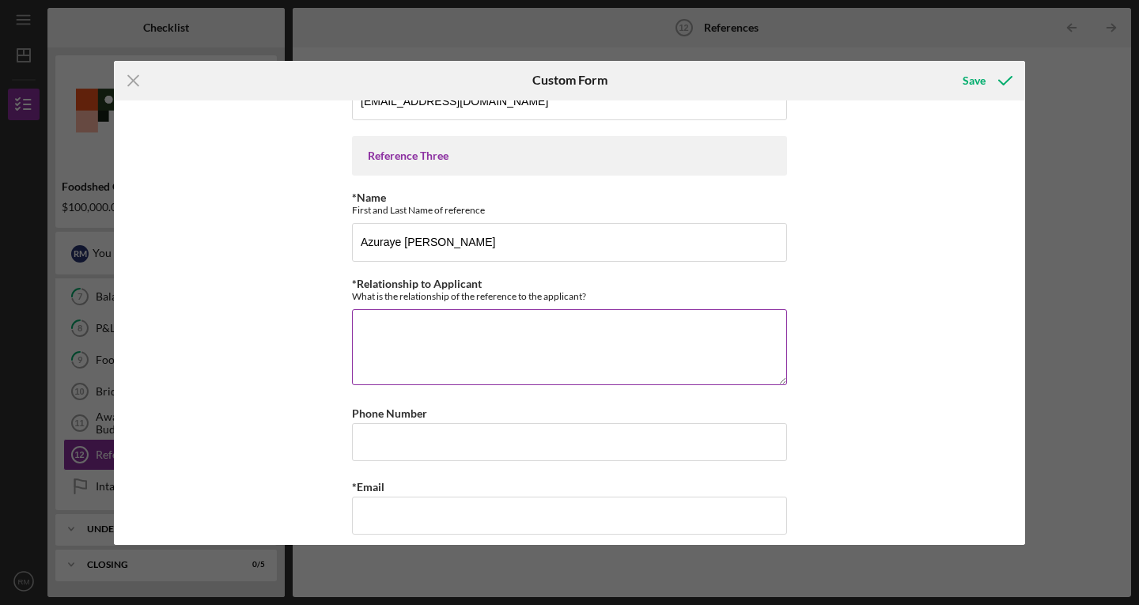
scroll to position [801, 0]
click at [371, 329] on textarea "Leassor" at bounding box center [569, 347] width 435 height 76
drag, startPoint x: 371, startPoint y: 329, endPoint x: 703, endPoint y: 338, distance: 331.6
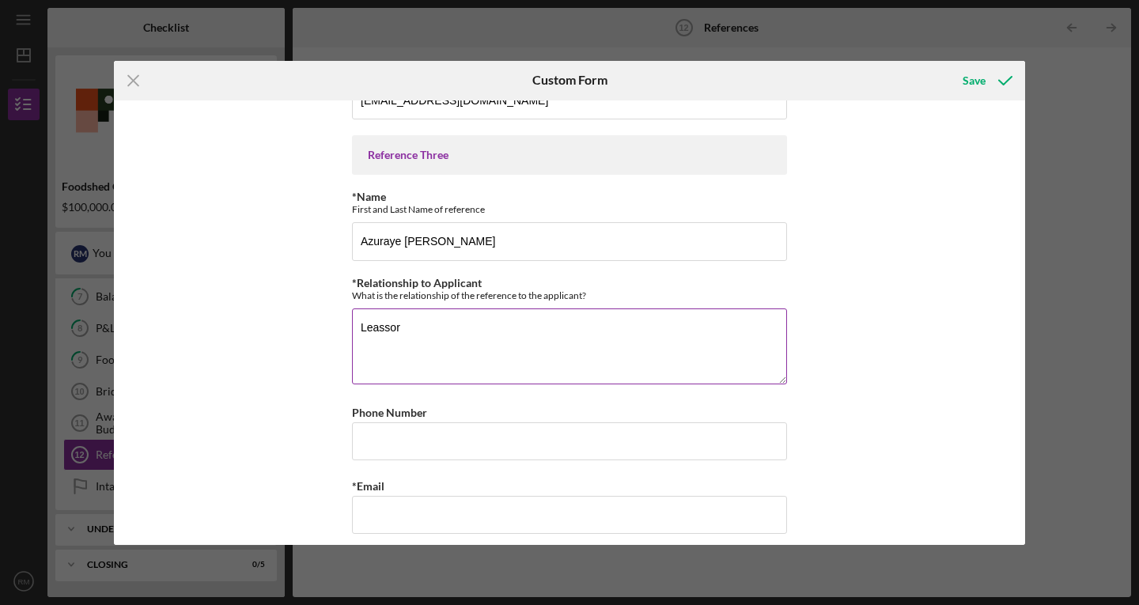
click at [703, 338] on textarea "Leassor" at bounding box center [569, 347] width 435 height 76
click at [356, 329] on textarea "Lessor at [GEOGRAPHIC_DATA]" at bounding box center [569, 347] width 435 height 76
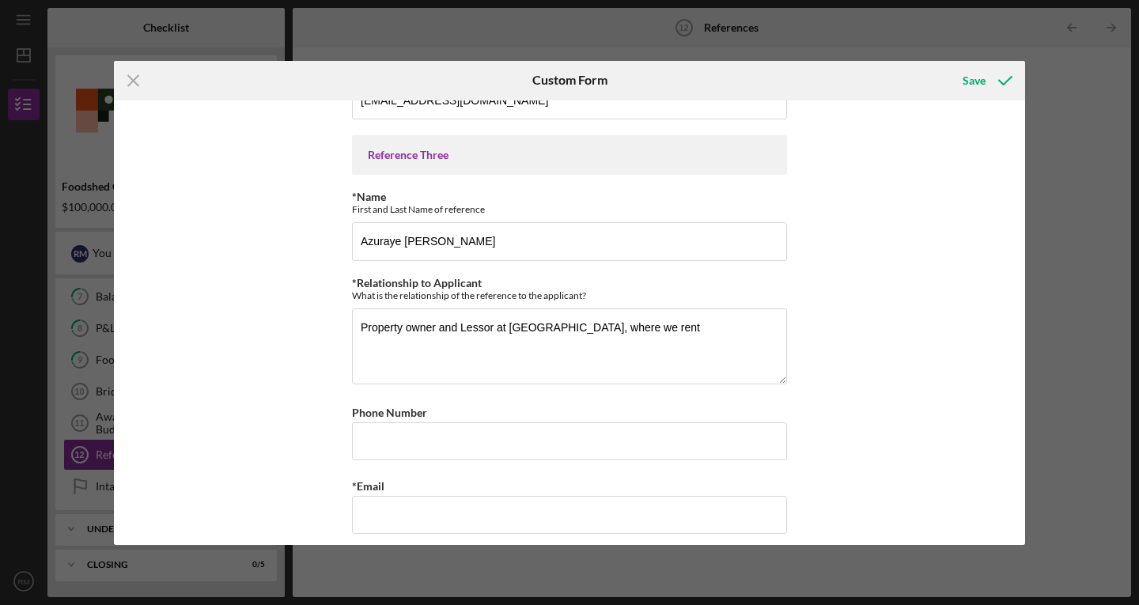
click at [161, 359] on div "Reference One *Name First and Last Name of reference [PERSON_NAME] *Relationshi…" at bounding box center [569, 322] width 911 height 445
click at [555, 321] on textarea "Property owner and Lessor at [GEOGRAPHIC_DATA], where we rent" at bounding box center [569, 347] width 435 height 76
click at [739, 320] on textarea "Property owner and Lessor at [GEOGRAPHIC_DATA], where we rent" at bounding box center [569, 347] width 435 height 76
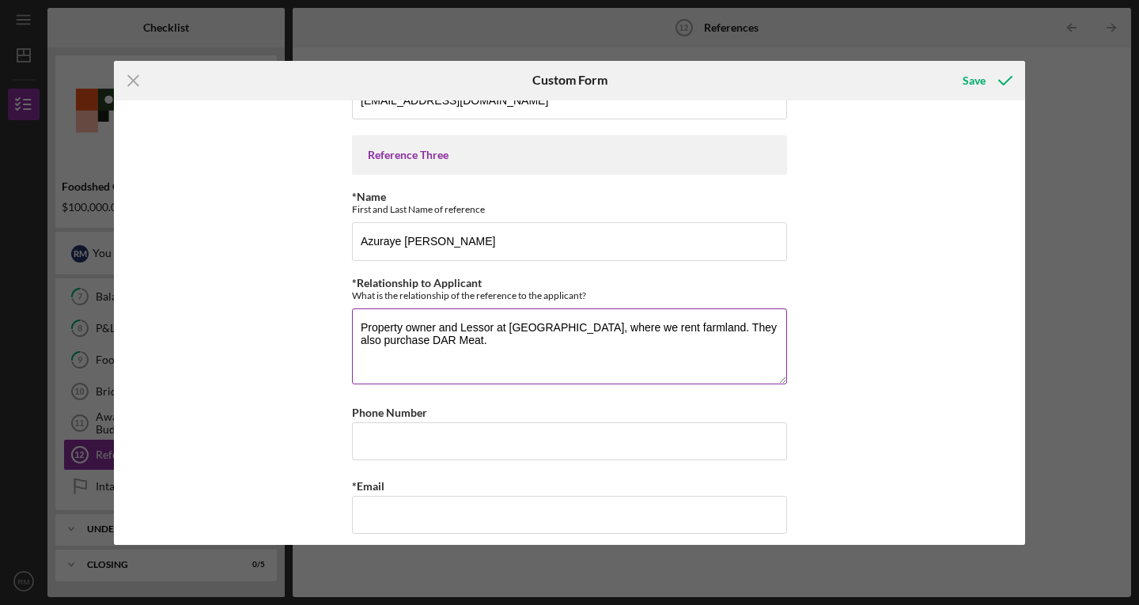
click at [445, 333] on textarea "Property owner and Lessor at [GEOGRAPHIC_DATA], where we rent farmland. They al…" at bounding box center [569, 347] width 435 height 76
click at [476, 351] on textarea "Property owner and Lessor at [GEOGRAPHIC_DATA], where we rent farmland. They al…" at bounding box center [569, 347] width 435 height 76
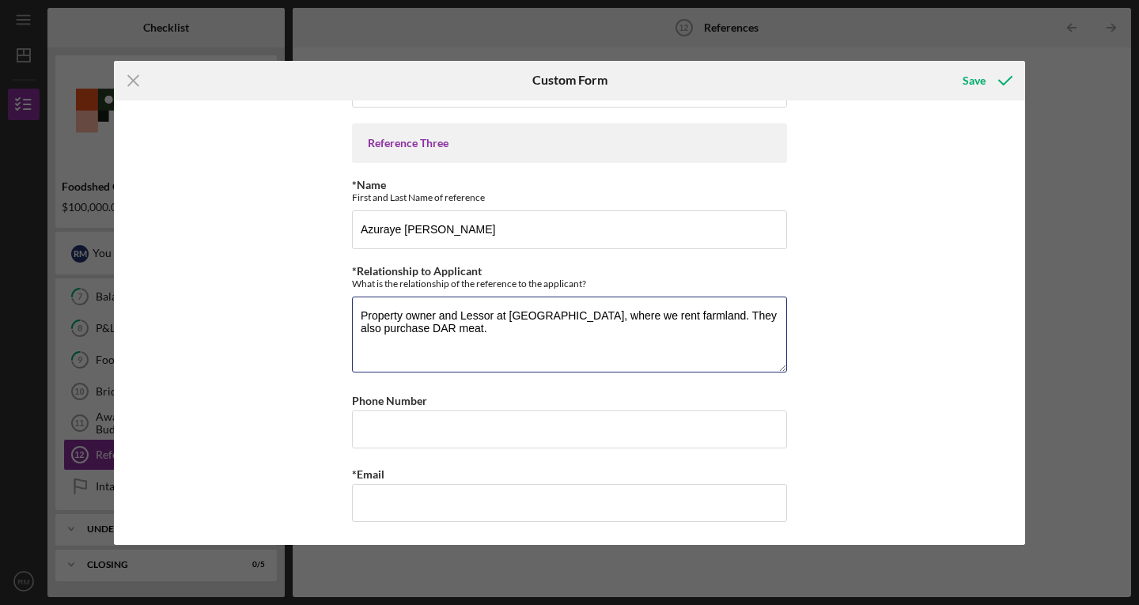
type textarea "Property owner and Lessor at [GEOGRAPHIC_DATA], where we rent farmland. They al…"
click at [417, 496] on input "*Email" at bounding box center [569, 503] width 435 height 38
paste input "[EMAIL_ADDRESS][DOMAIN_NAME]"
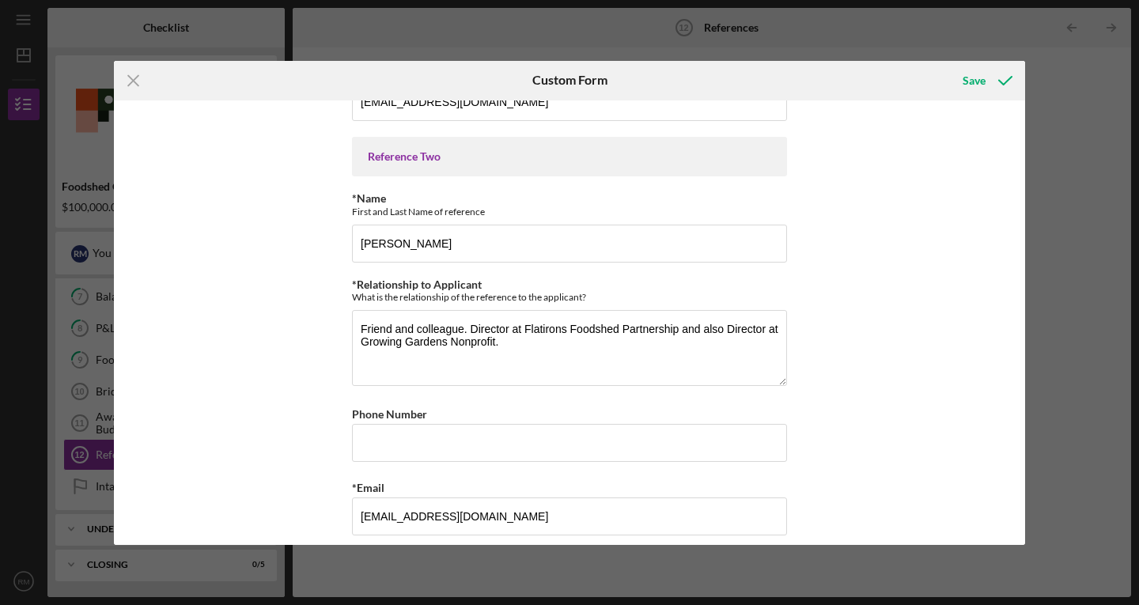
scroll to position [0, 0]
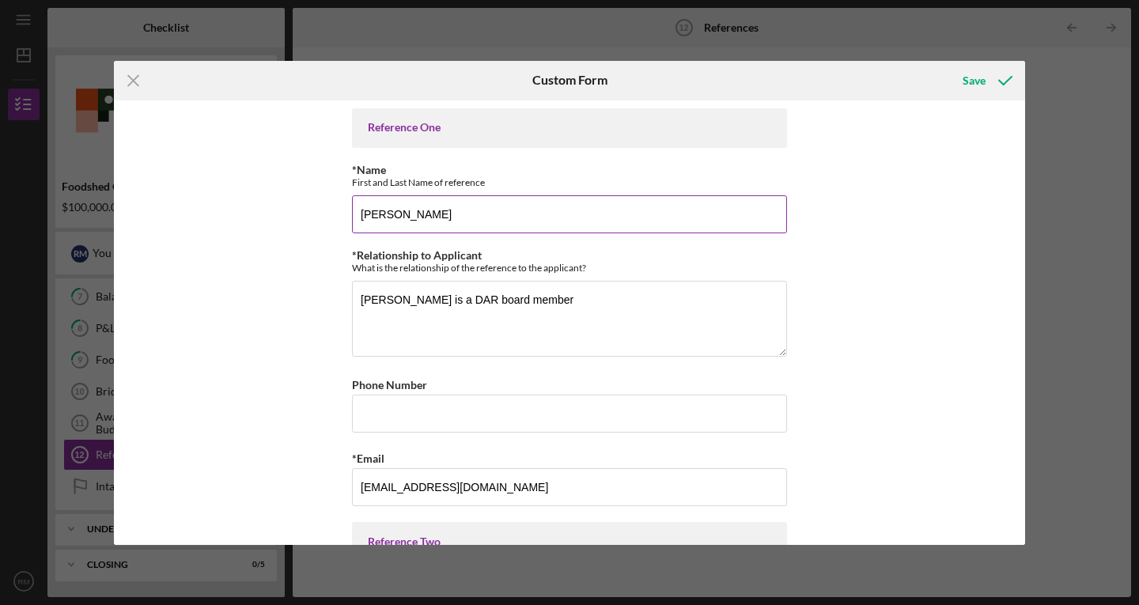
type input "[EMAIL_ADDRESS][DOMAIN_NAME]"
drag, startPoint x: 473, startPoint y: 224, endPoint x: 294, endPoint y: 216, distance: 179.0
click at [294, 216] on div "Reference One *Name First and Last Name of reference [PERSON_NAME] *Relationshi…" at bounding box center [569, 322] width 911 height 445
click at [478, 214] on input "[PERSON_NAME]" at bounding box center [569, 214] width 435 height 38
paste input "[PERSON_NAME]"
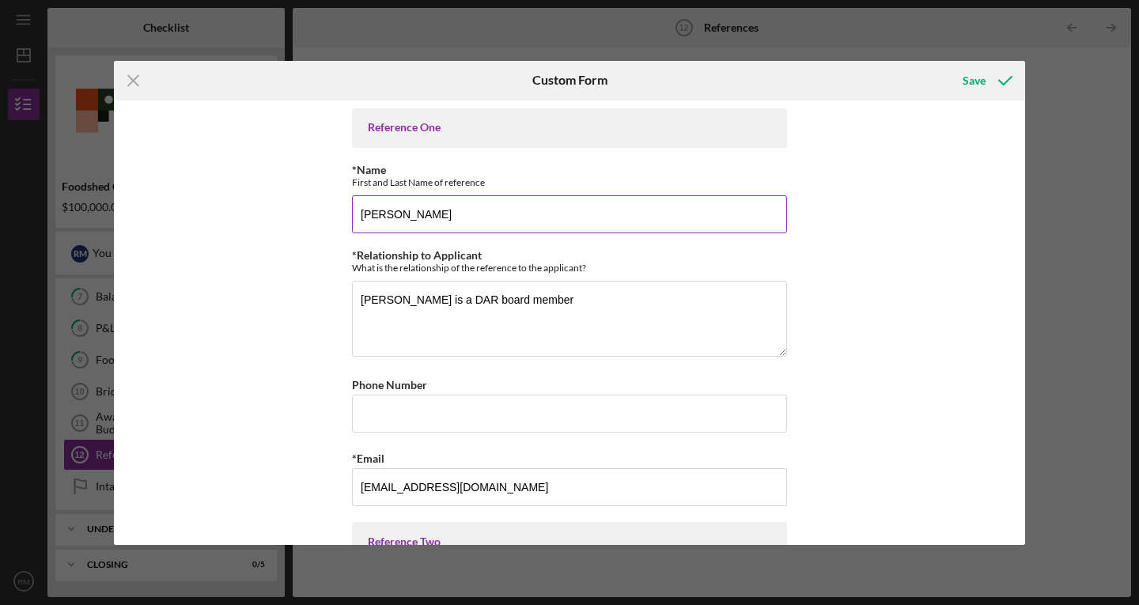
type input "[PERSON_NAME]"
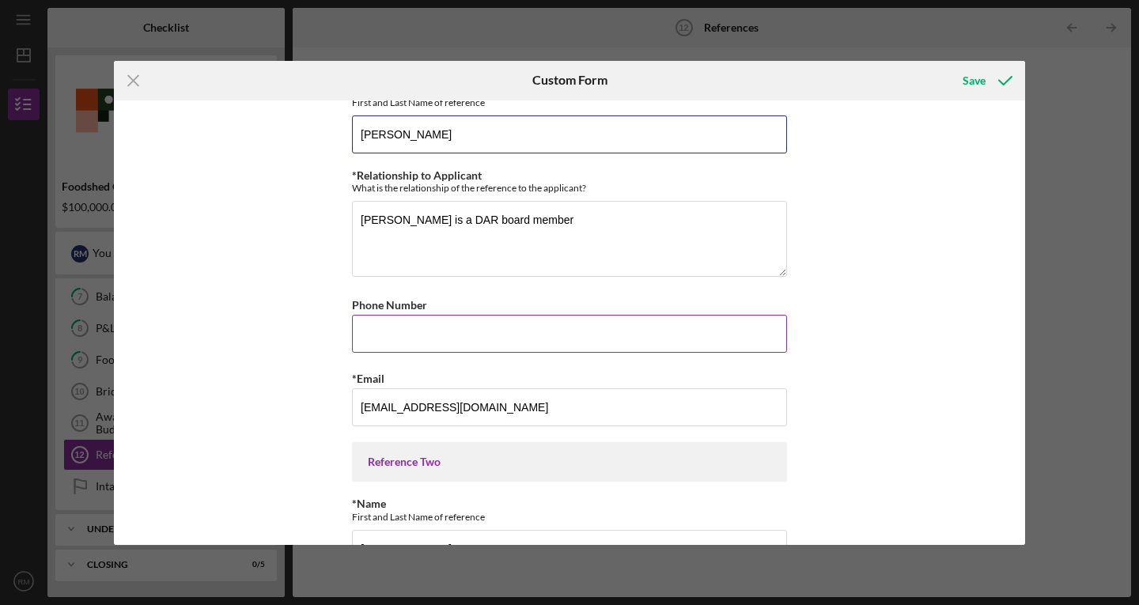
scroll to position [81, 0]
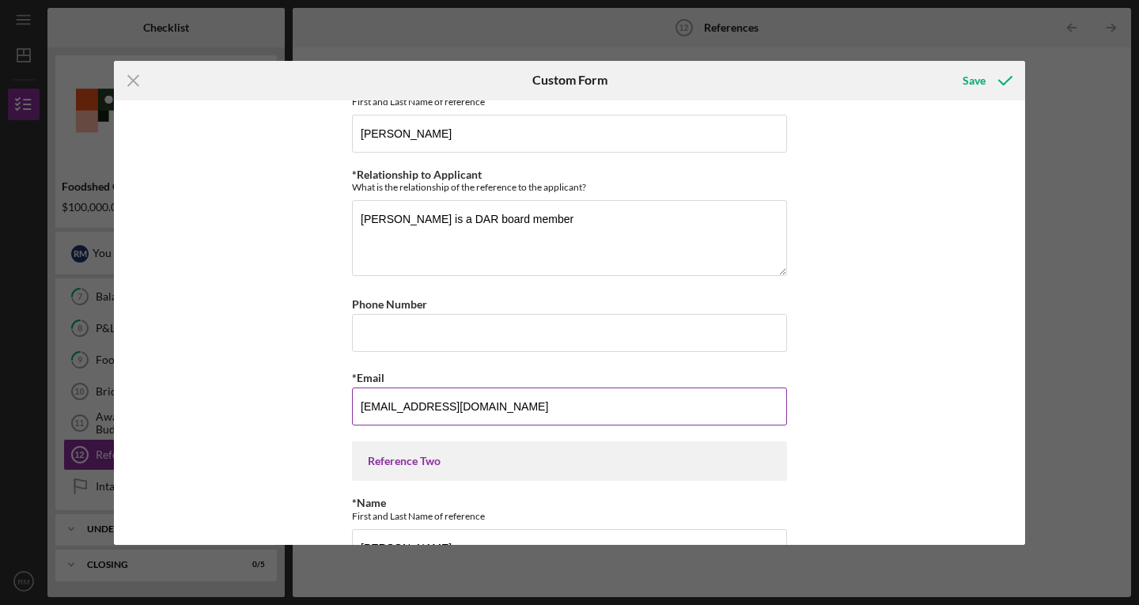
click at [510, 396] on input "[EMAIL_ADDRESS][DOMAIN_NAME]" at bounding box center [569, 407] width 435 height 38
paste input "[PERSON_NAME][EMAIL_ADDRESS][PERSON_NAME][DOMAIN_NAME]"
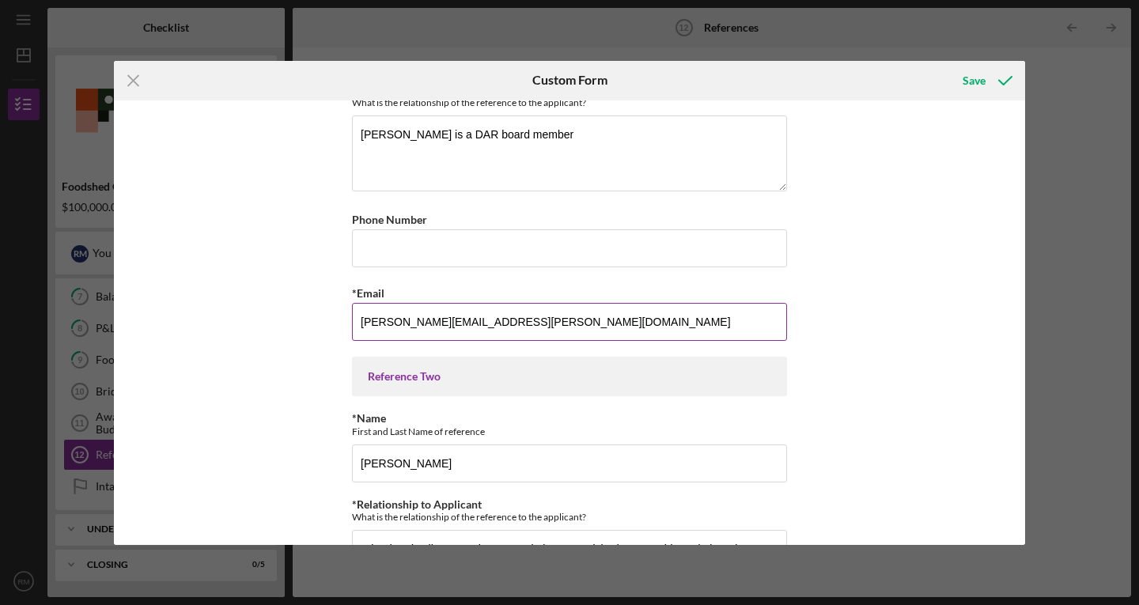
scroll to position [89, 0]
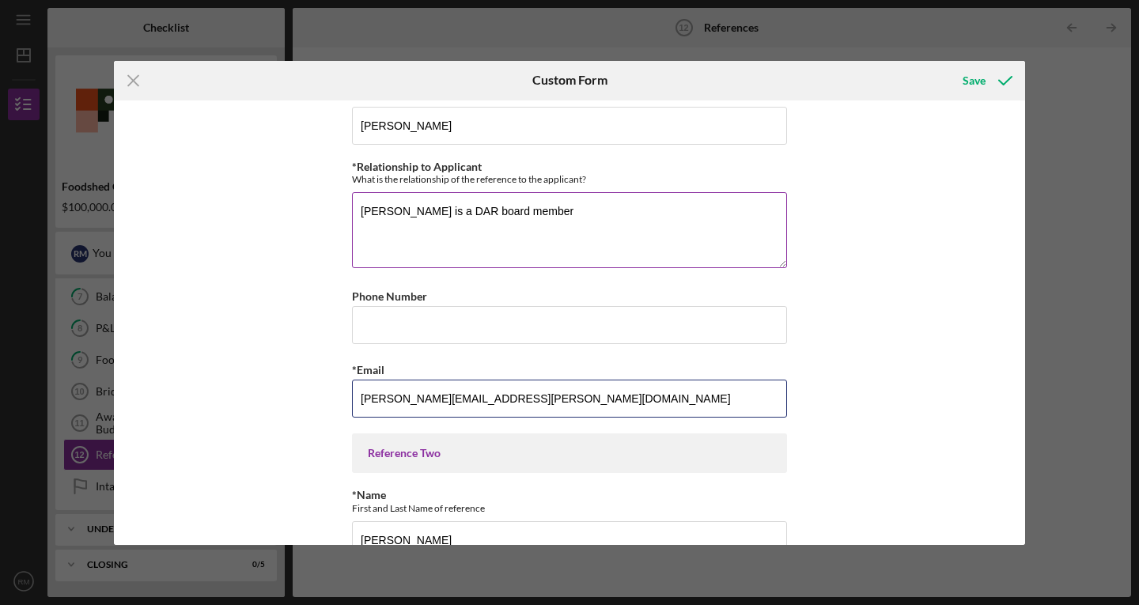
type input "[PERSON_NAME][EMAIL_ADDRESS][PERSON_NAME][DOMAIN_NAME]"
drag, startPoint x: 517, startPoint y: 202, endPoint x: 303, endPoint y: 188, distance: 214.1
click at [303, 188] on div "Reference One *Name First and Last Name of reference [PERSON_NAME] *Relationshi…" at bounding box center [569, 322] width 911 height 445
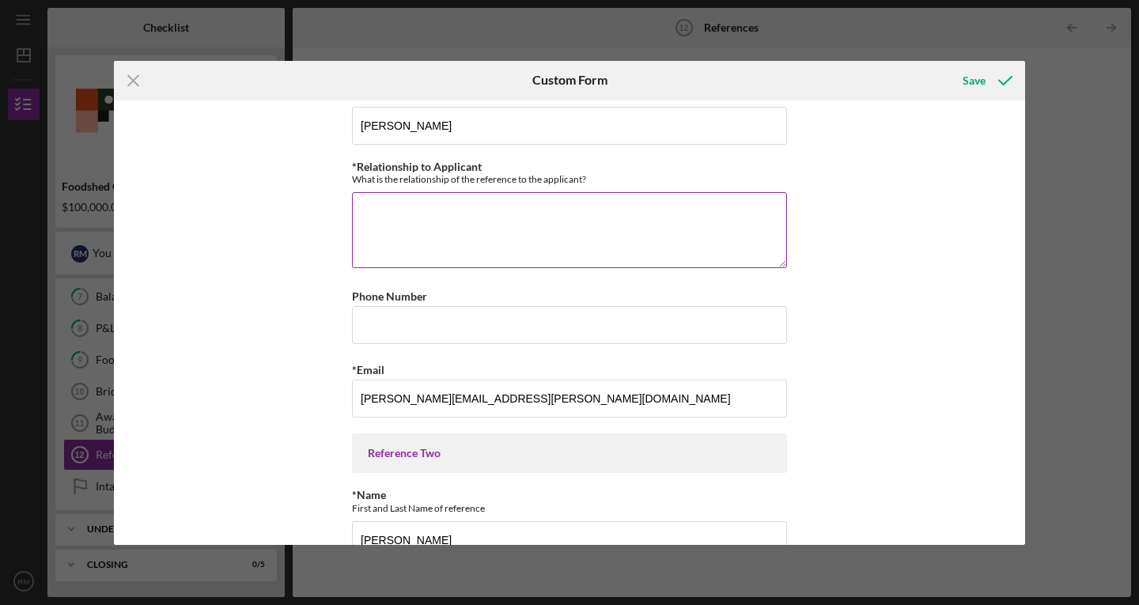
click at [417, 230] on textarea "*Relationship to Applicant" at bounding box center [569, 230] width 435 height 76
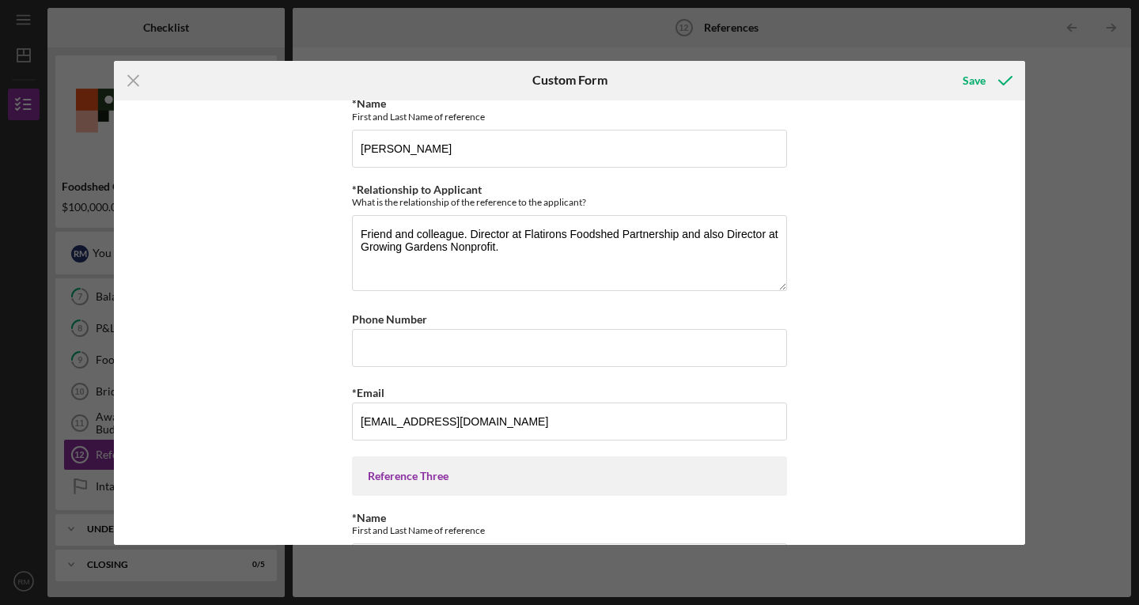
scroll to position [481, 0]
type textarea "Previous Project Funder"
click at [473, 255] on textarea "Friend and colleague. Director at Flatirons Foodshed Partnership and also Direc…" at bounding box center [569, 252] width 435 height 76
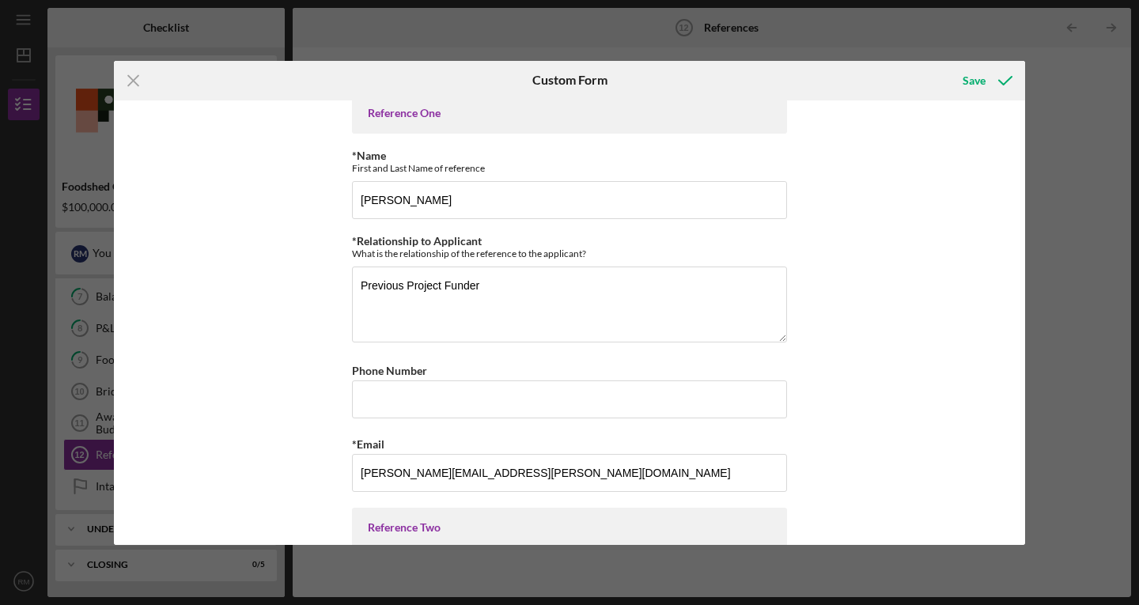
scroll to position [0, 0]
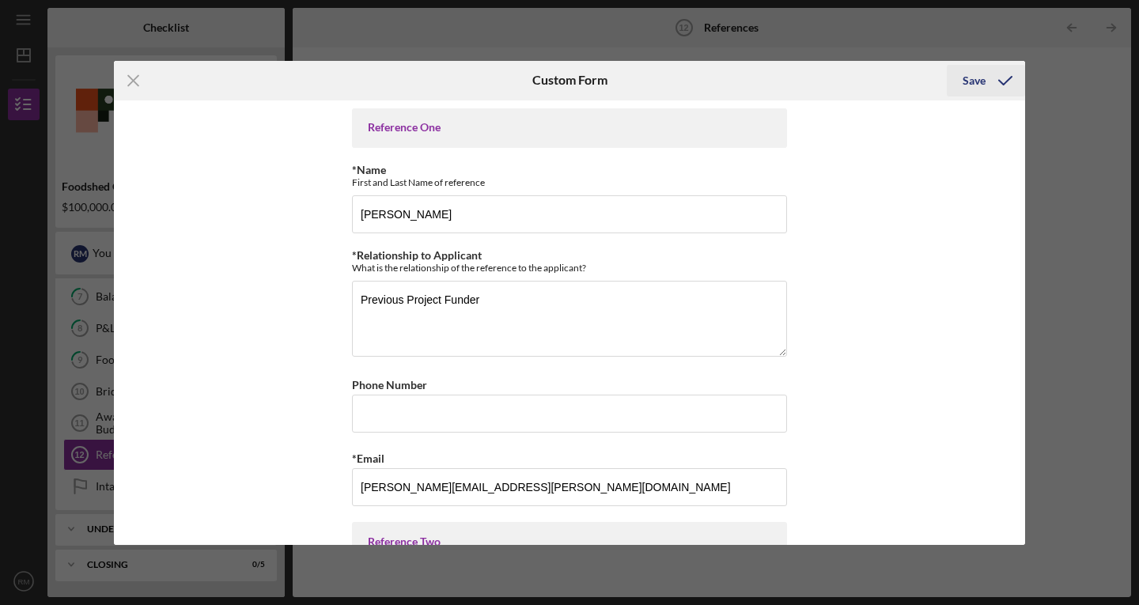
click at [993, 74] on icon "submit" at bounding box center [1006, 81] width 40 height 40
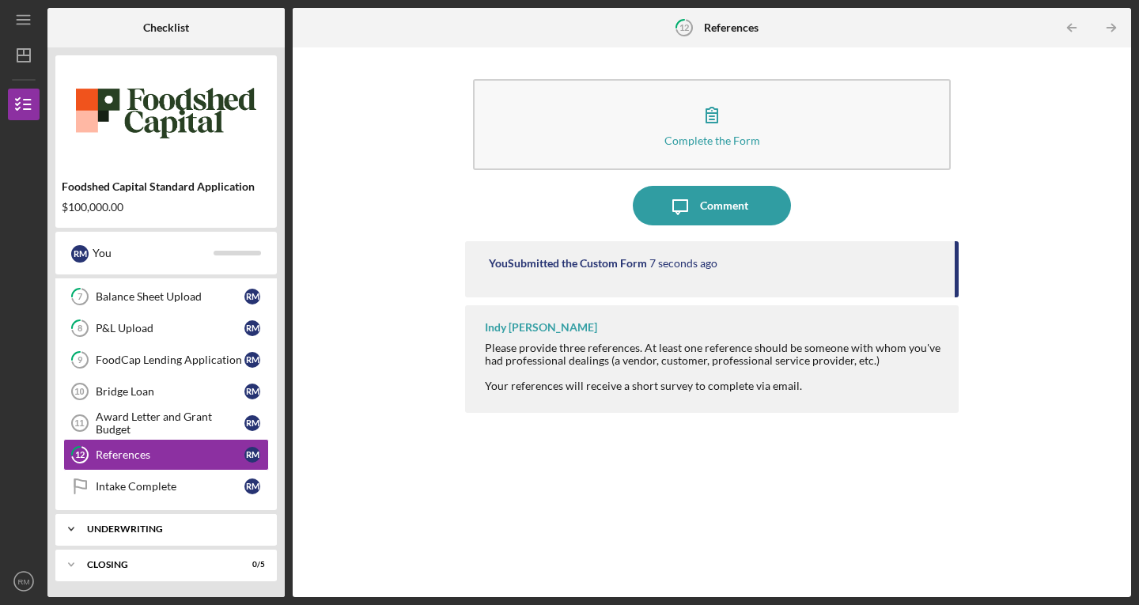
click at [147, 528] on div "Underwriting" at bounding box center [172, 529] width 170 height 9
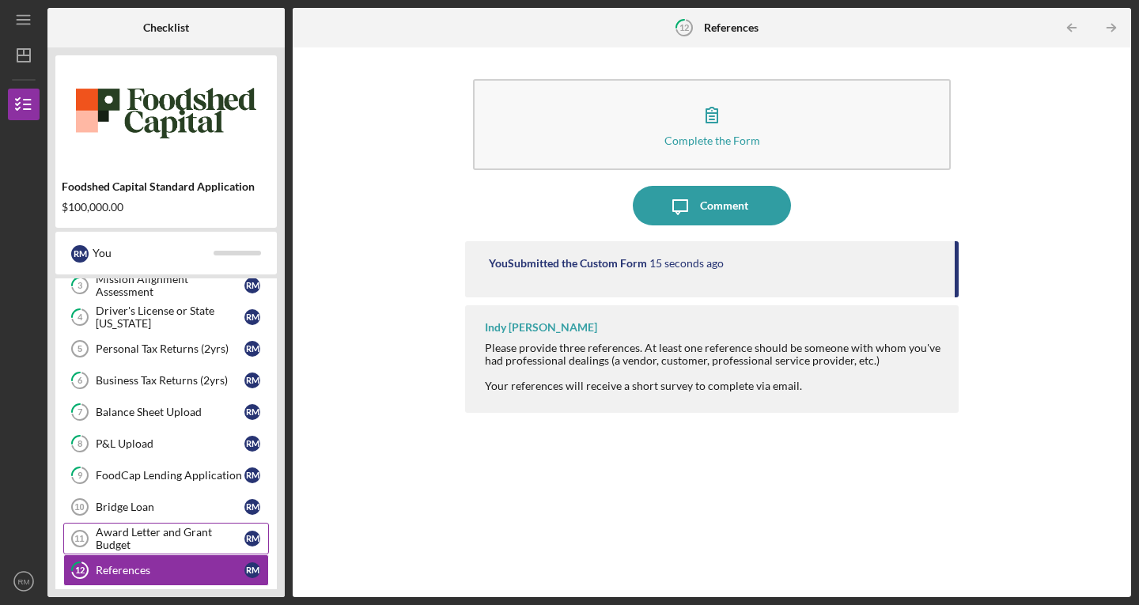
scroll to position [101, 0]
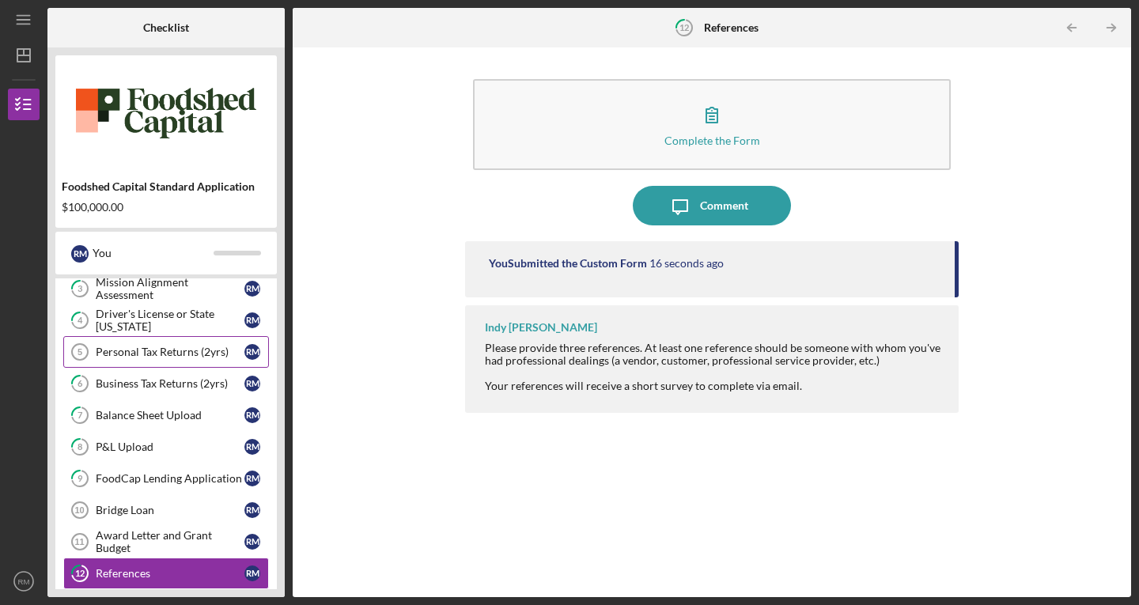
click at [157, 346] on div "Personal Tax Returns (2yrs)" at bounding box center [170, 352] width 149 height 13
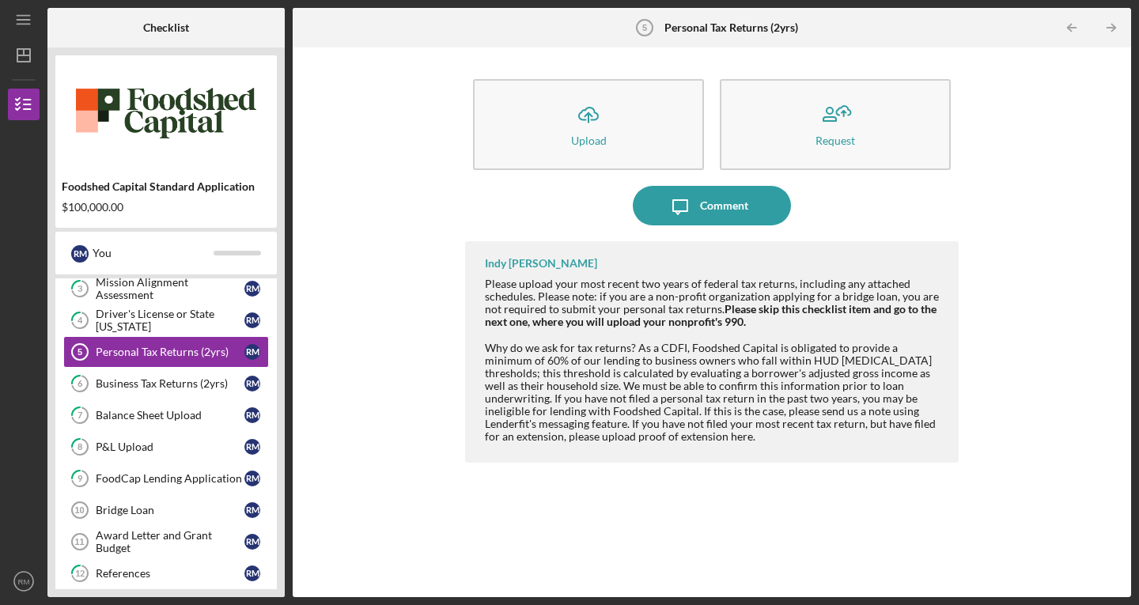
click at [987, 194] on div "Icon/Upload Upload Request Icon/Message Comment Indy [PERSON_NAME] Please uploa…" at bounding box center [712, 322] width 823 height 534
click at [338, 286] on div "Icon/Upload Upload Request Icon/Message Comment Indy [PERSON_NAME] Please uploa…" at bounding box center [712, 322] width 823 height 534
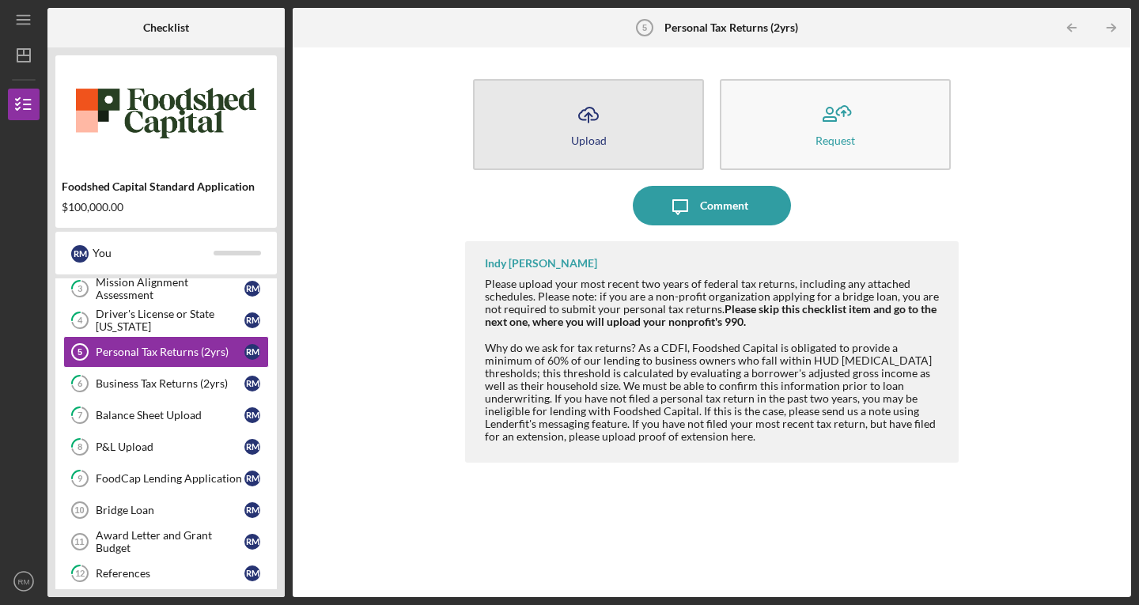
click at [612, 94] on button "Icon/Upload Upload" at bounding box center [588, 124] width 231 height 91
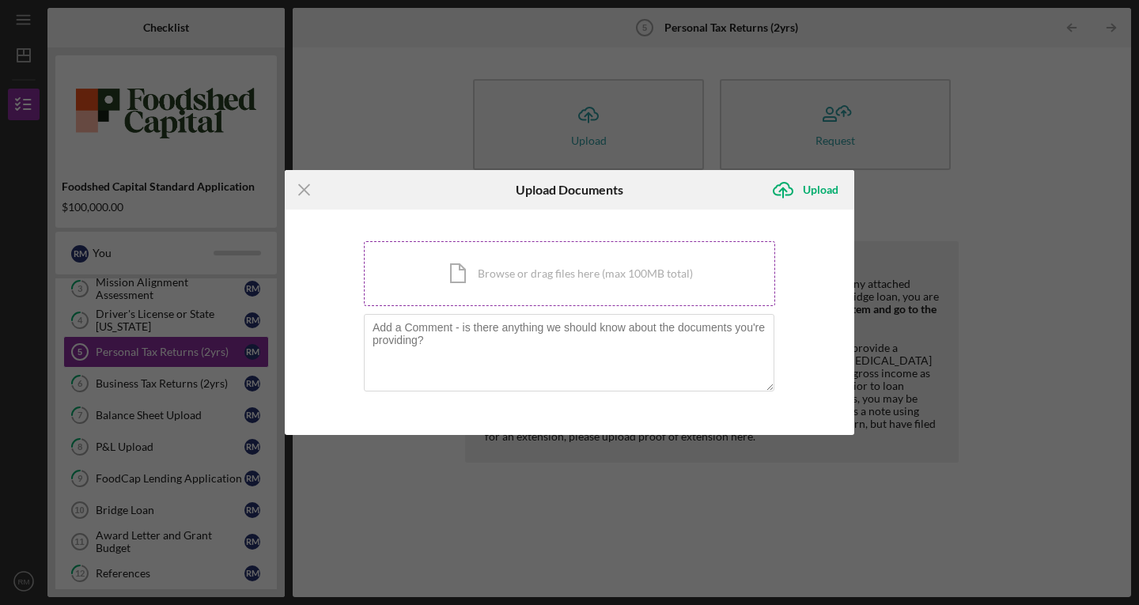
click at [488, 290] on div "Icon/Document Browse or drag files here (max 100MB total) Tap to choose files o…" at bounding box center [569, 273] width 411 height 65
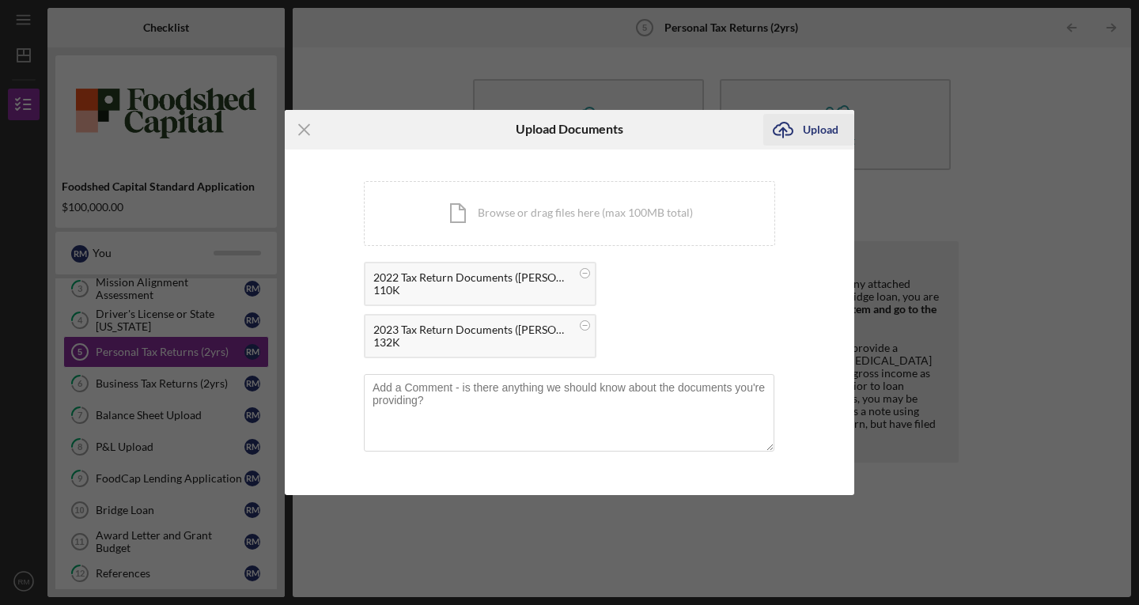
click at [808, 139] on div "Upload" at bounding box center [821, 130] width 36 height 32
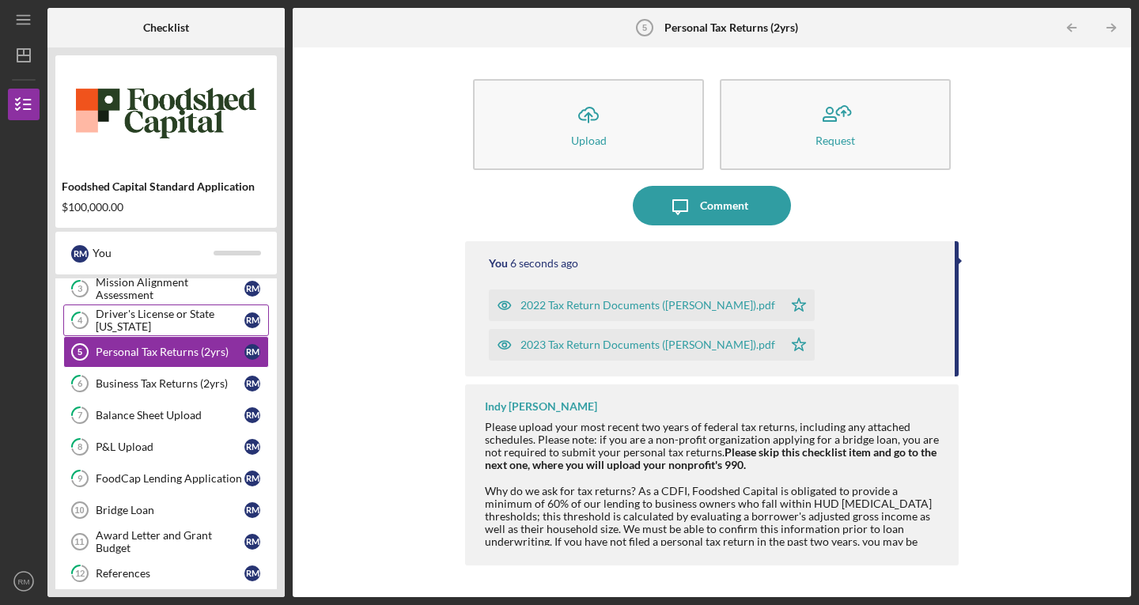
click at [127, 325] on div "Driver's License or State [US_STATE]" at bounding box center [170, 320] width 149 height 25
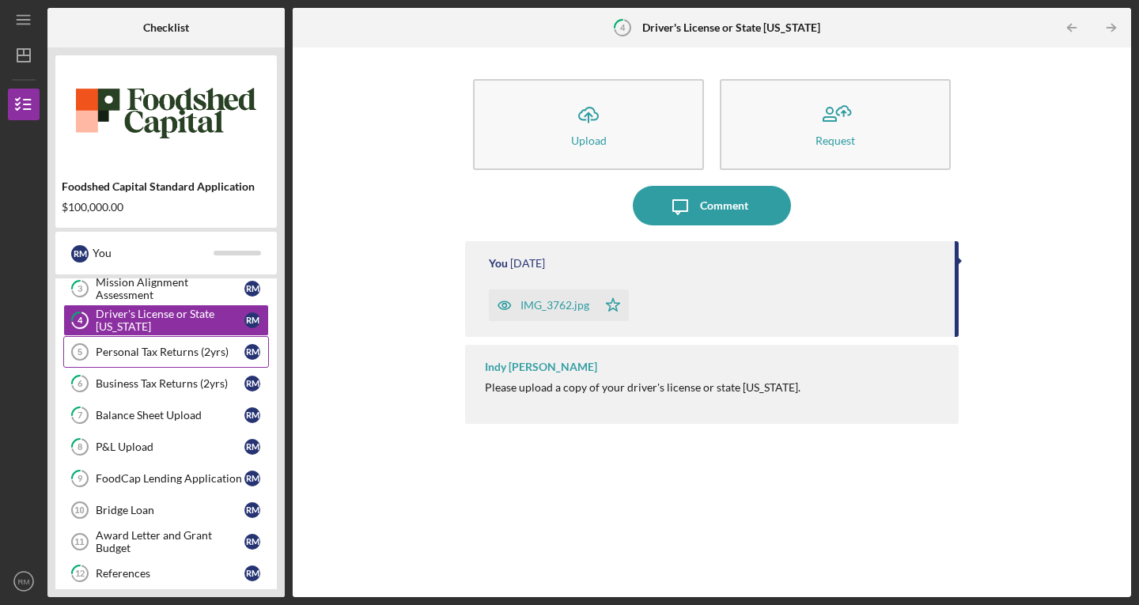
click at [132, 353] on div "Personal Tax Returns (2yrs)" at bounding box center [170, 352] width 149 height 13
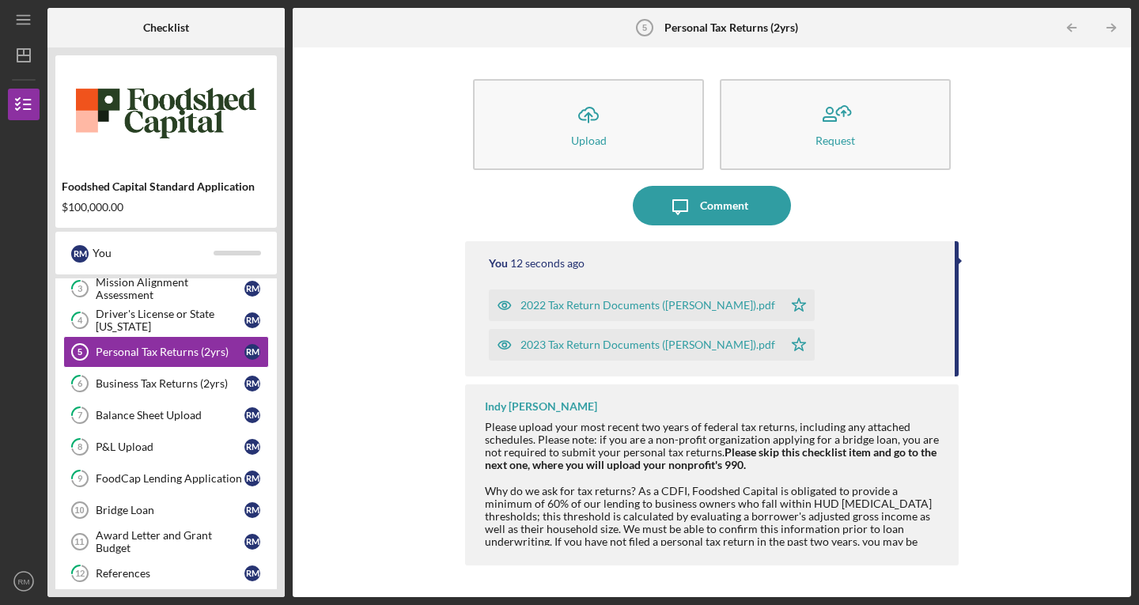
click at [532, 504] on div "Why do we ask for tax returns? As a CDFI, Foodshed Capital is obligated to prov…" at bounding box center [714, 536] width 458 height 102
click at [1122, 21] on icon "Icon/Table Pagination Arrow" at bounding box center [1111, 28] width 36 height 36
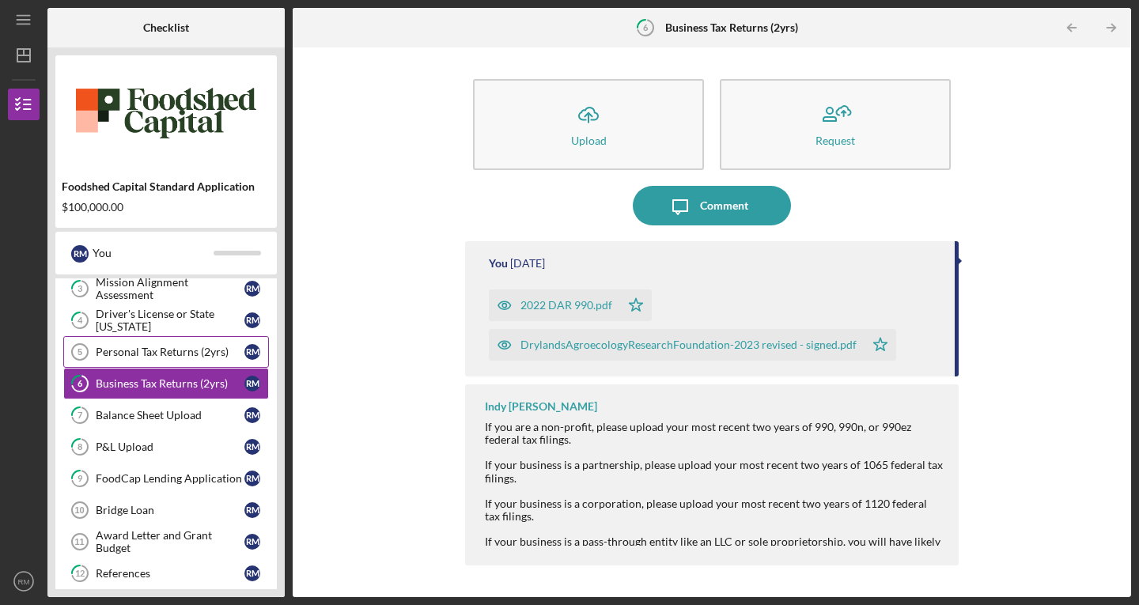
click at [132, 358] on div "Personal Tax Returns (2yrs)" at bounding box center [170, 352] width 149 height 13
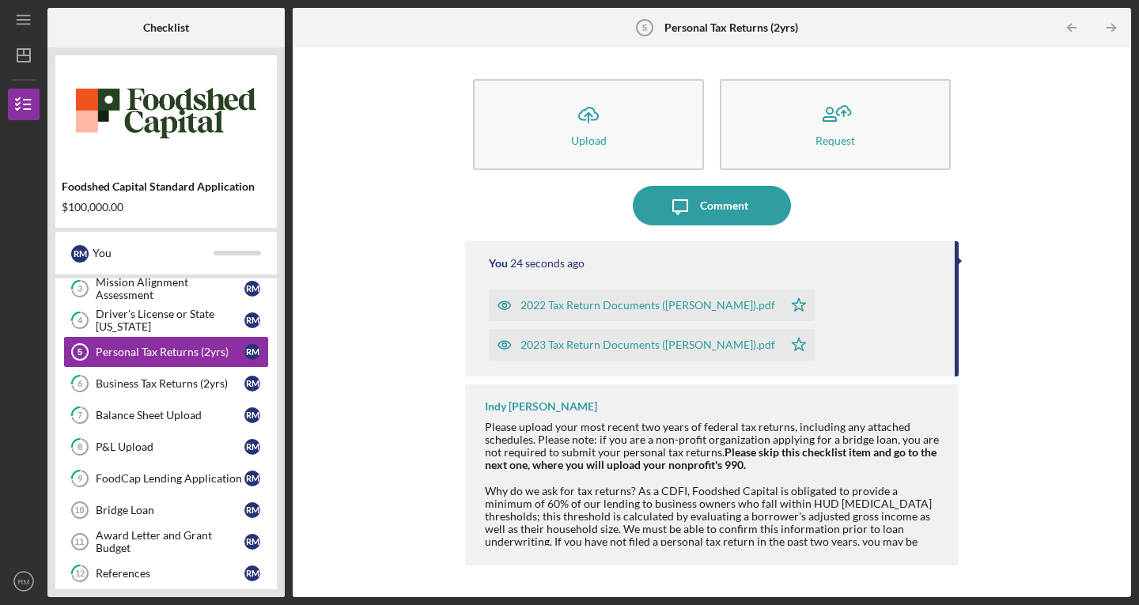
click at [600, 294] on div "2022 Tax Return Documents ([PERSON_NAME]).pdf" at bounding box center [636, 306] width 294 height 32
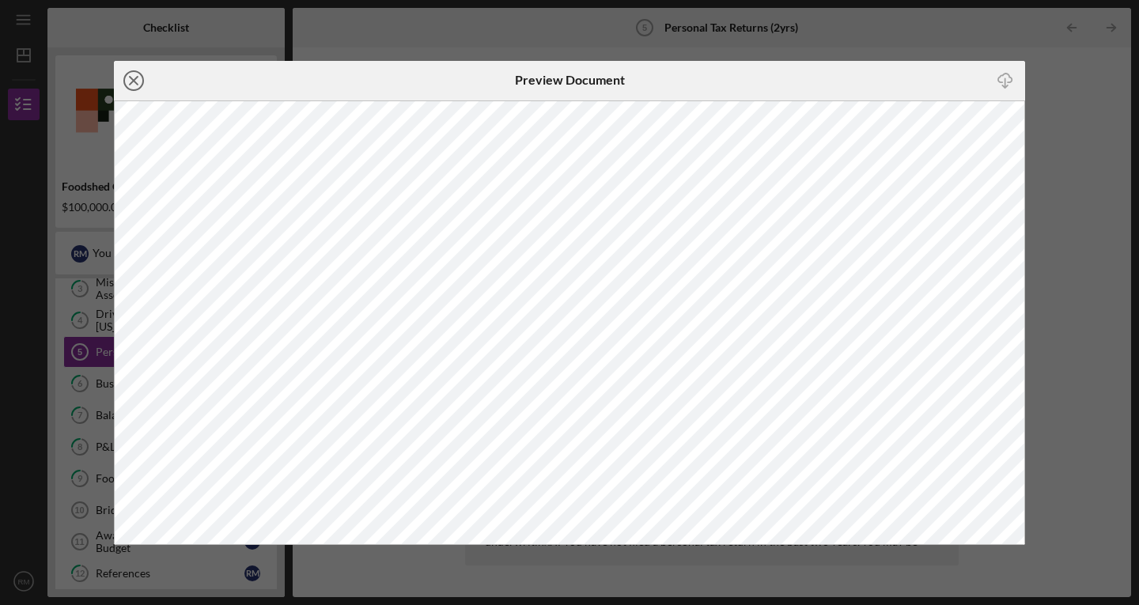
click at [141, 85] on icon "Icon/Close" at bounding box center [134, 81] width 40 height 40
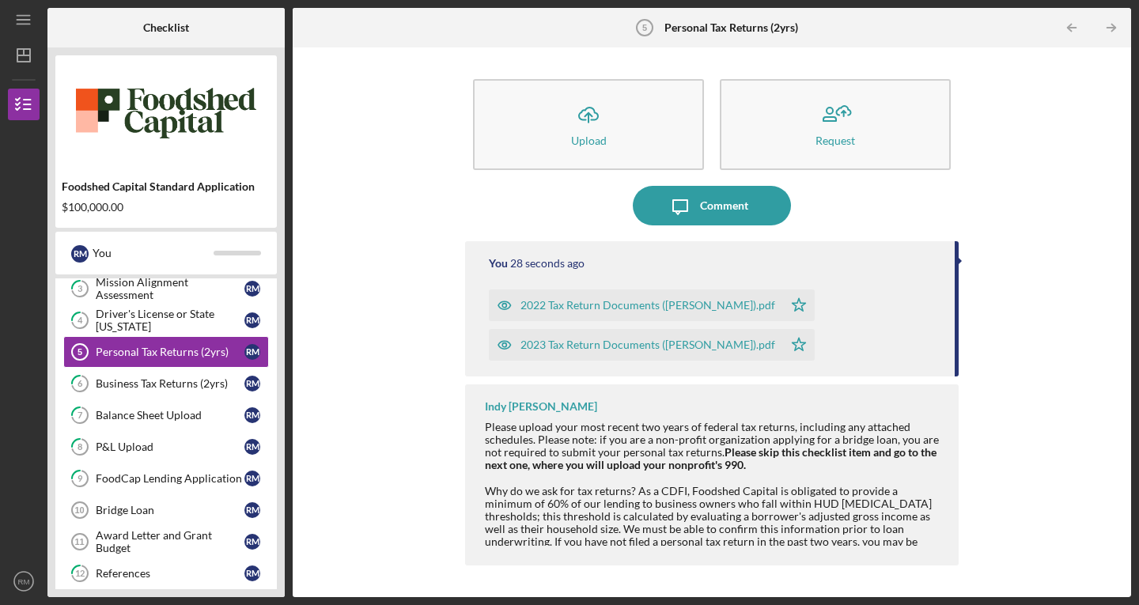
click at [652, 302] on div "2022 Tax Return Documents ([PERSON_NAME]).pdf" at bounding box center [648, 305] width 255 height 13
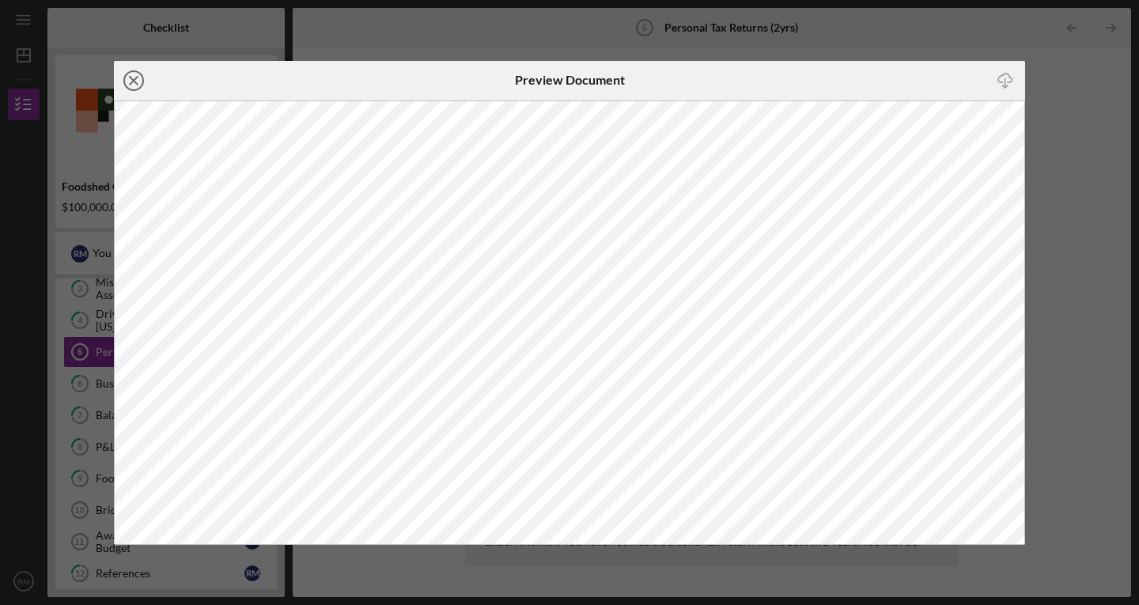
click at [131, 88] on icon "Icon/Close" at bounding box center [134, 81] width 40 height 40
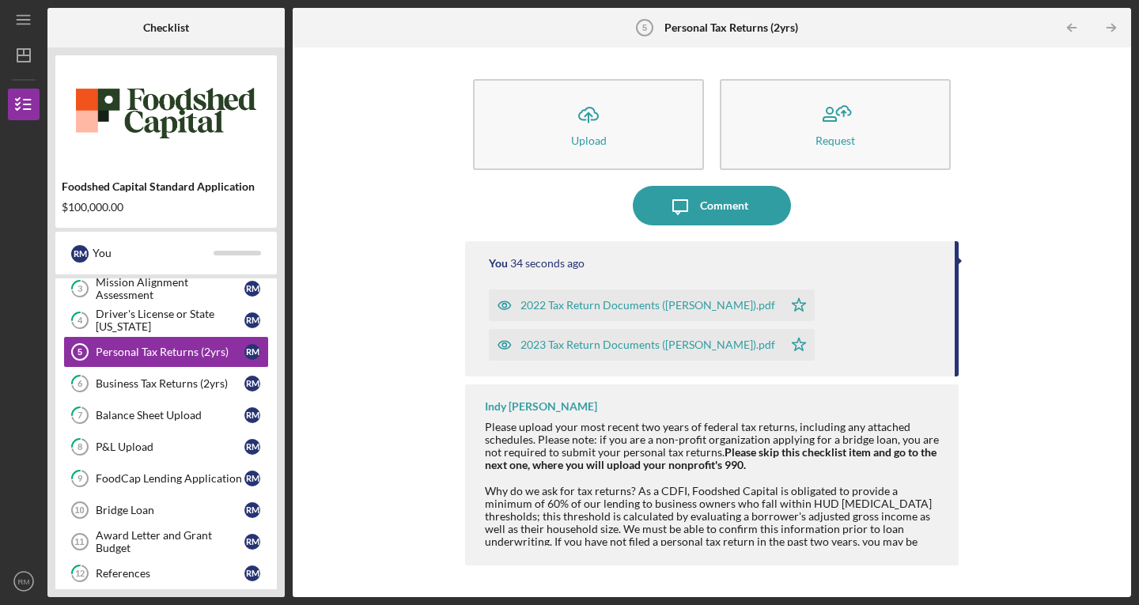
click at [604, 342] on div "2023 Tax Return Documents ([PERSON_NAME]).pdf" at bounding box center [648, 345] width 255 height 13
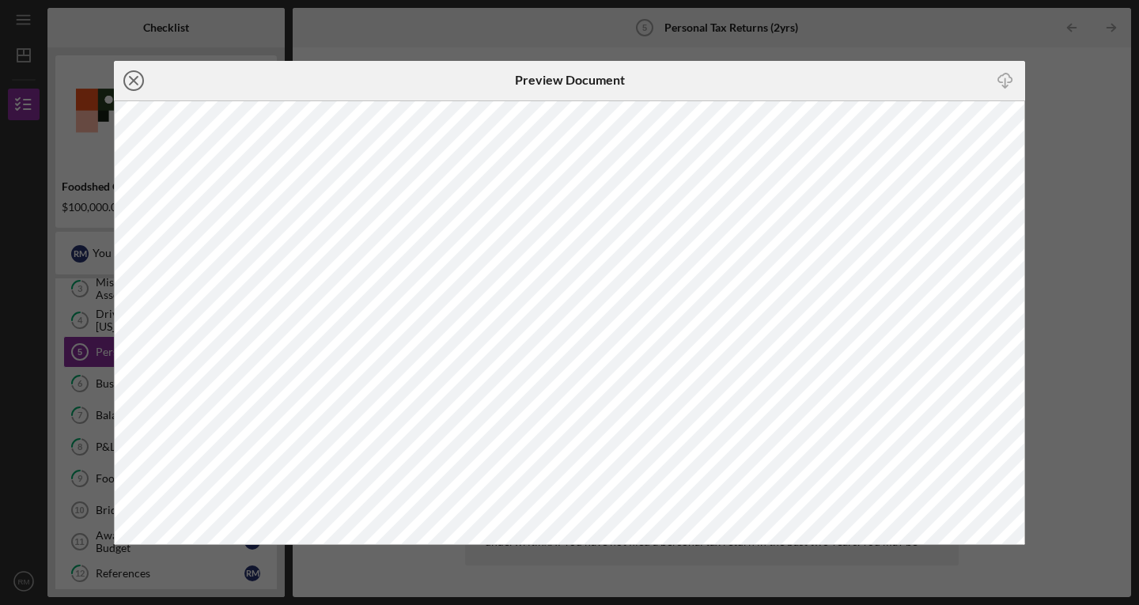
click at [132, 78] on line at bounding box center [134, 81] width 8 height 8
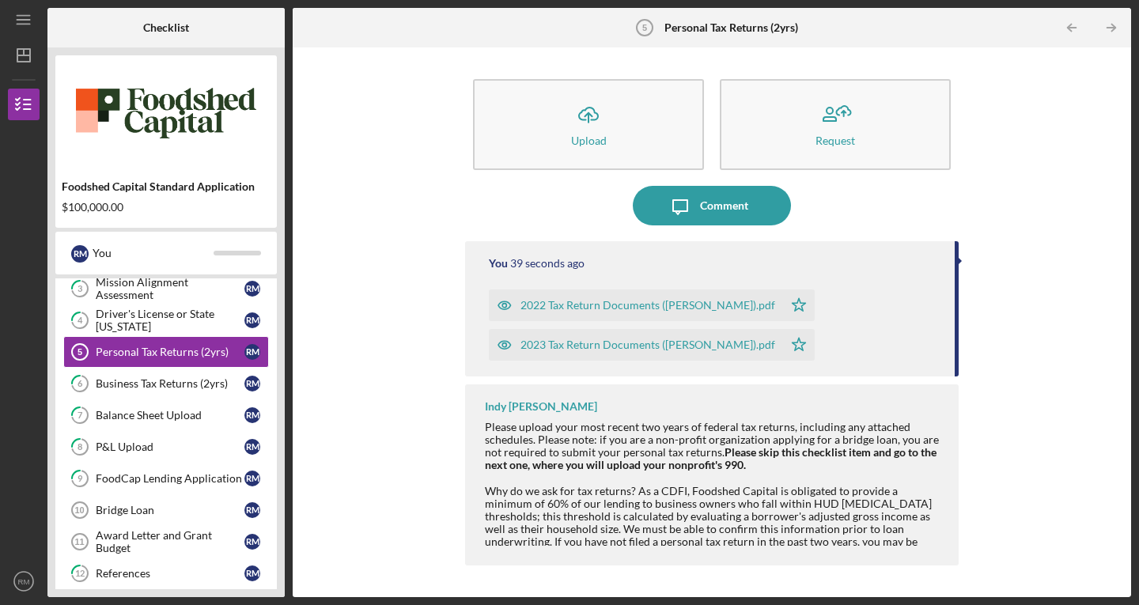
click at [841, 293] on div "2022 Tax Return Documents ([PERSON_NAME]).pdf Icon/Star 2023 Tax Return Documen…" at bounding box center [714, 321] width 450 height 79
click at [715, 305] on div "2022 Tax Return Documents ([PERSON_NAME]).pdf" at bounding box center [648, 305] width 255 height 13
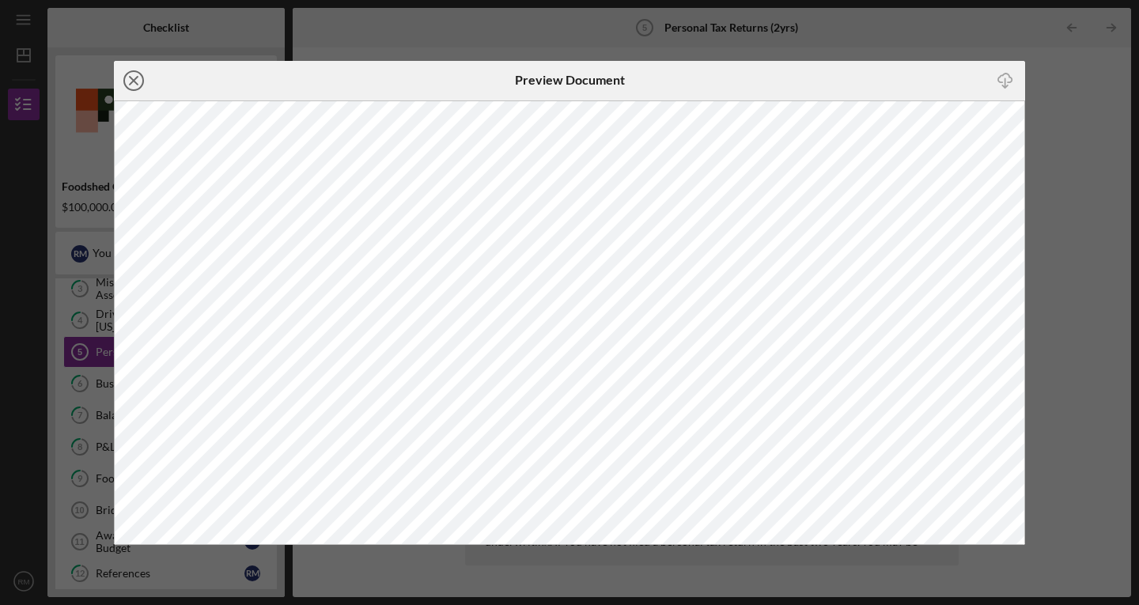
click at [146, 80] on icon "Icon/Close" at bounding box center [134, 81] width 40 height 40
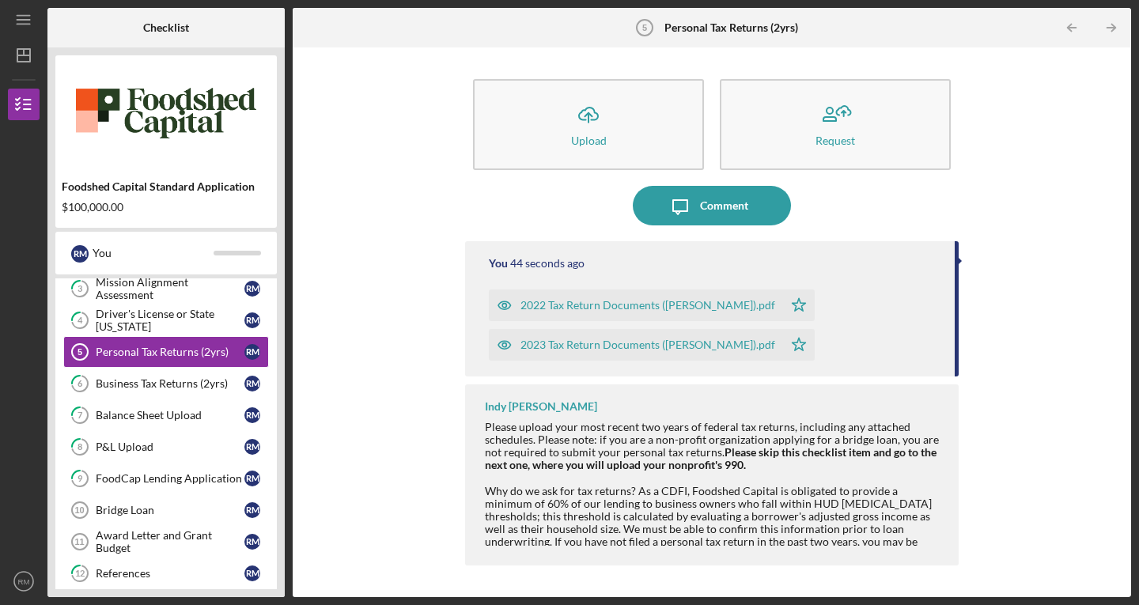
click at [655, 343] on div "2023 Tax Return Documents ([PERSON_NAME]).pdf" at bounding box center [648, 345] width 255 height 13
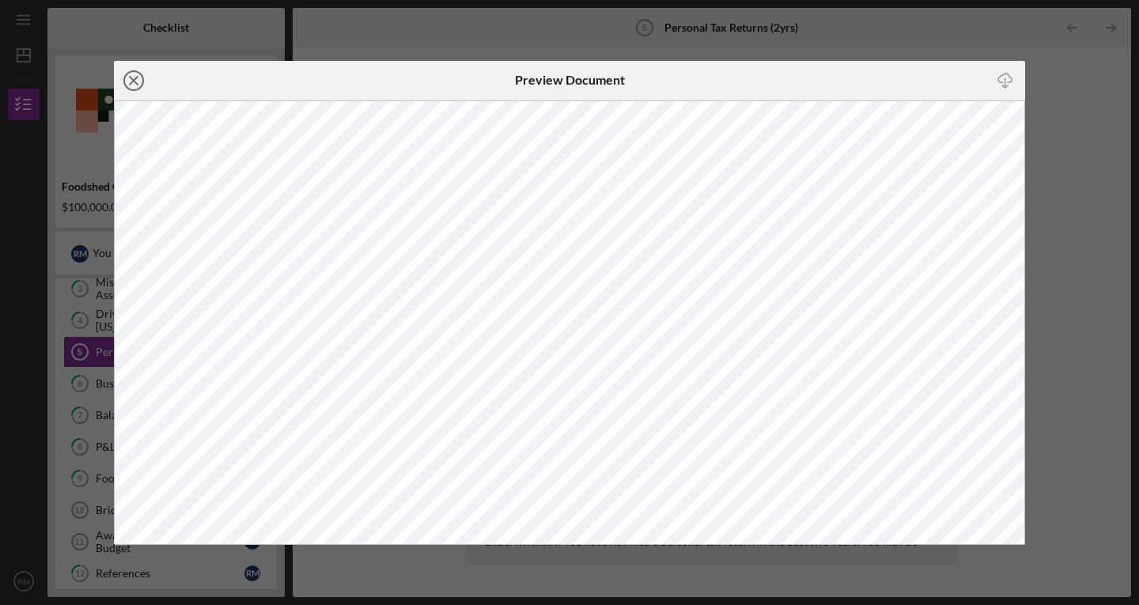
click at [129, 79] on icon "Icon/Close" at bounding box center [134, 81] width 40 height 40
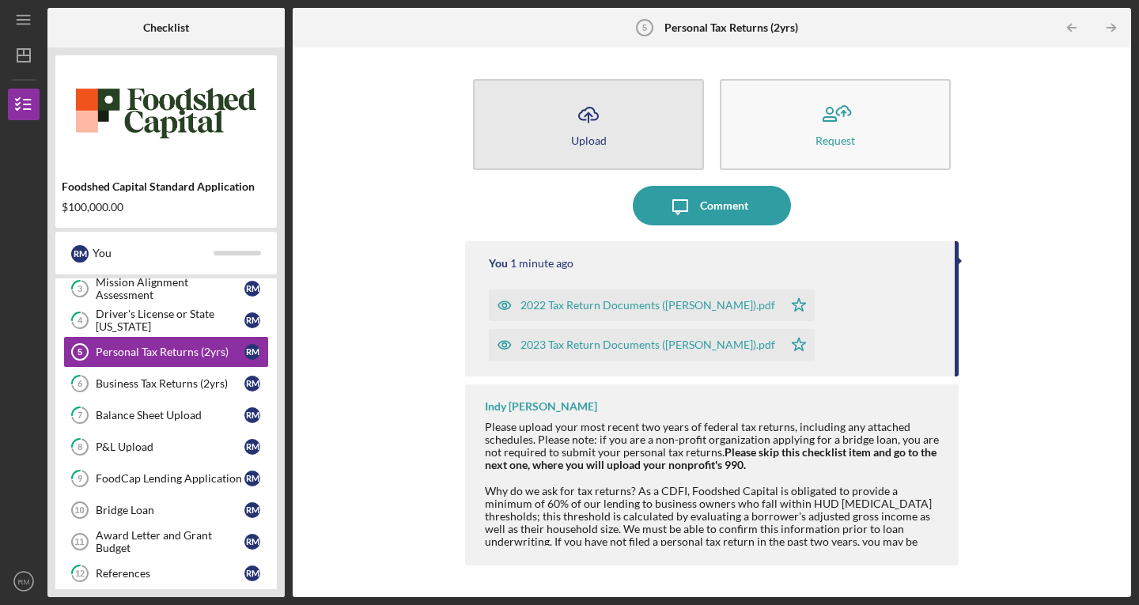
click at [576, 111] on icon "Icon/Upload" at bounding box center [589, 115] width 40 height 40
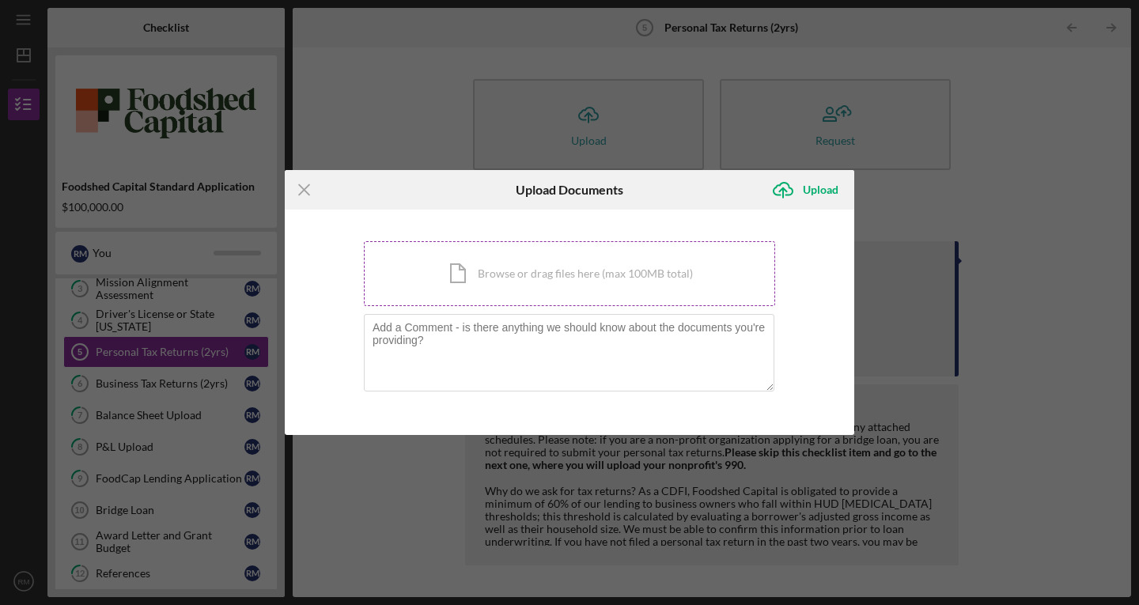
click at [454, 276] on div "Icon/Document Browse or drag files here (max 100MB total) Tap to choose files o…" at bounding box center [569, 273] width 411 height 65
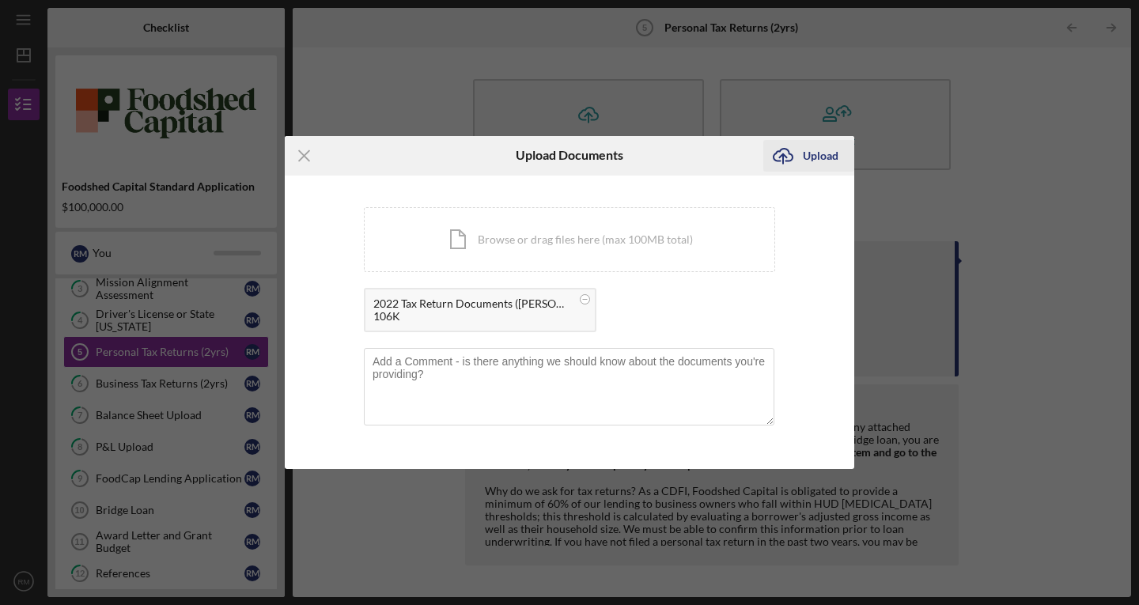
click at [818, 150] on div "Upload" at bounding box center [821, 156] width 36 height 32
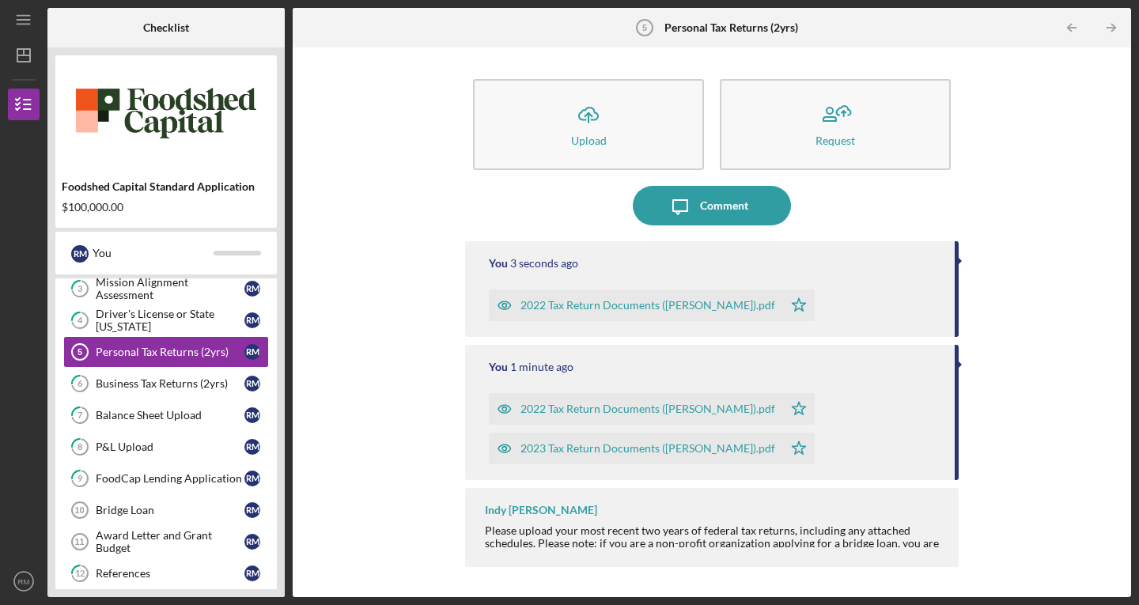
click at [1025, 253] on div "Icon/Upload Upload Request Icon/Message Comment You 3 seconds ago 2022 Tax Retu…" at bounding box center [712, 322] width 823 height 534
click at [798, 409] on icon "Icon/Star" at bounding box center [799, 409] width 32 height 32
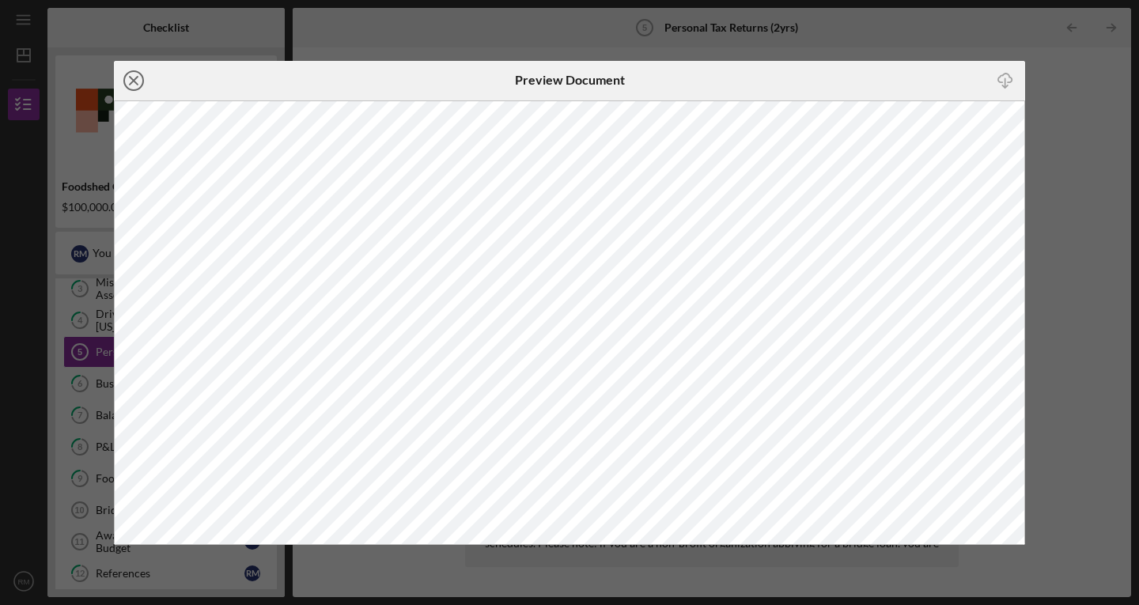
click at [131, 71] on circle at bounding box center [133, 80] width 19 height 19
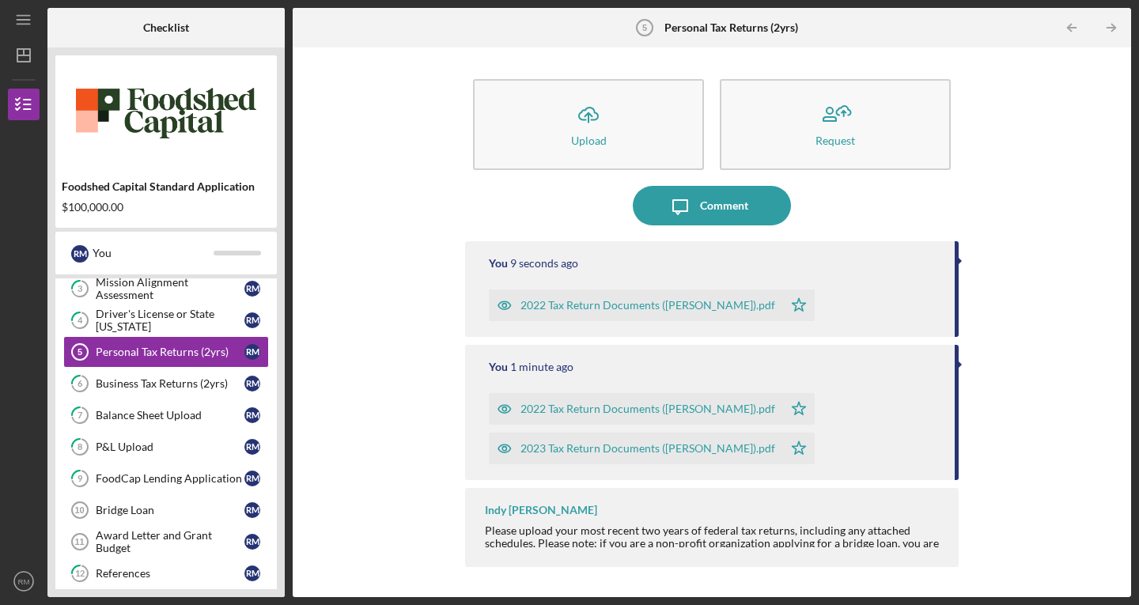
click at [599, 299] on div "2022 Tax Return Documents ([PERSON_NAME]).pdf" at bounding box center [648, 305] width 255 height 13
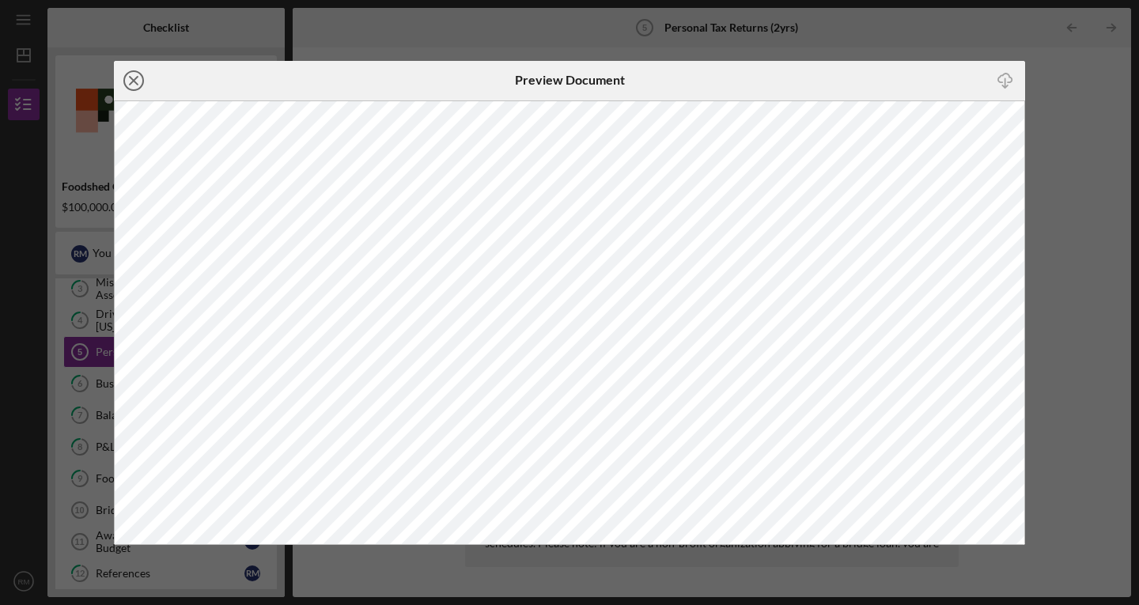
click at [126, 83] on icon "Icon/Close" at bounding box center [134, 81] width 40 height 40
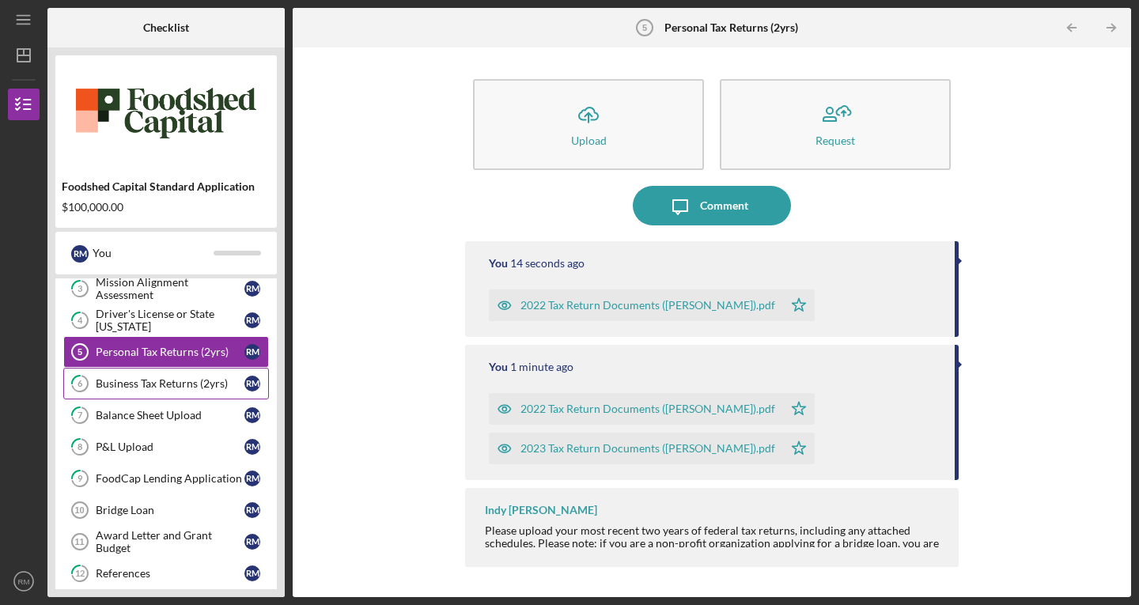
click at [98, 378] on div "Business Tax Returns (2yrs)" at bounding box center [170, 383] width 149 height 13
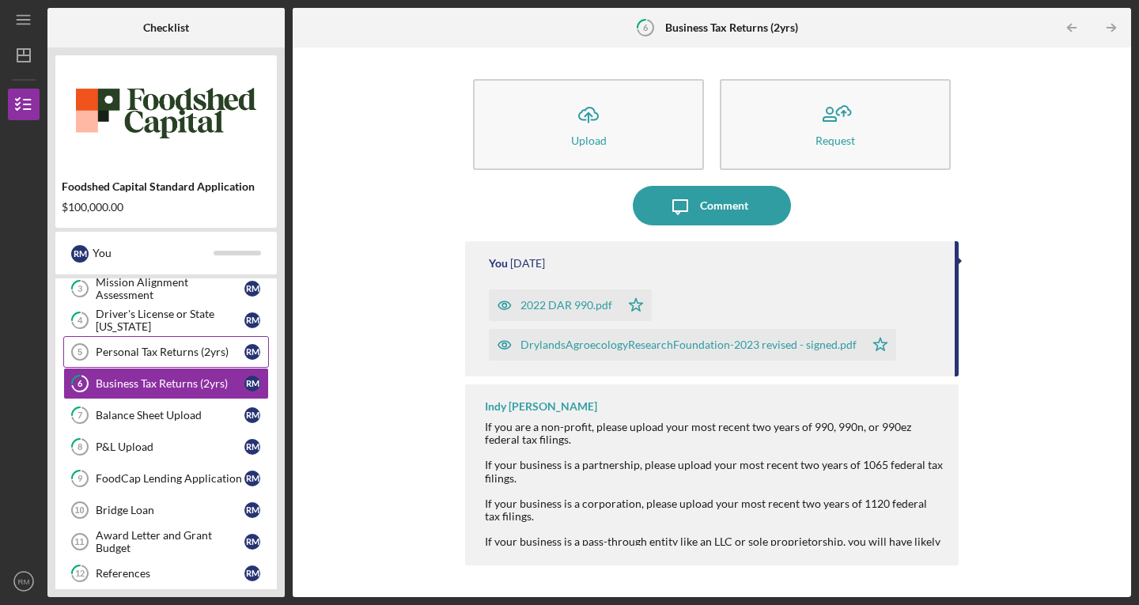
click at [111, 351] on div "Personal Tax Returns (2yrs)" at bounding box center [170, 352] width 149 height 13
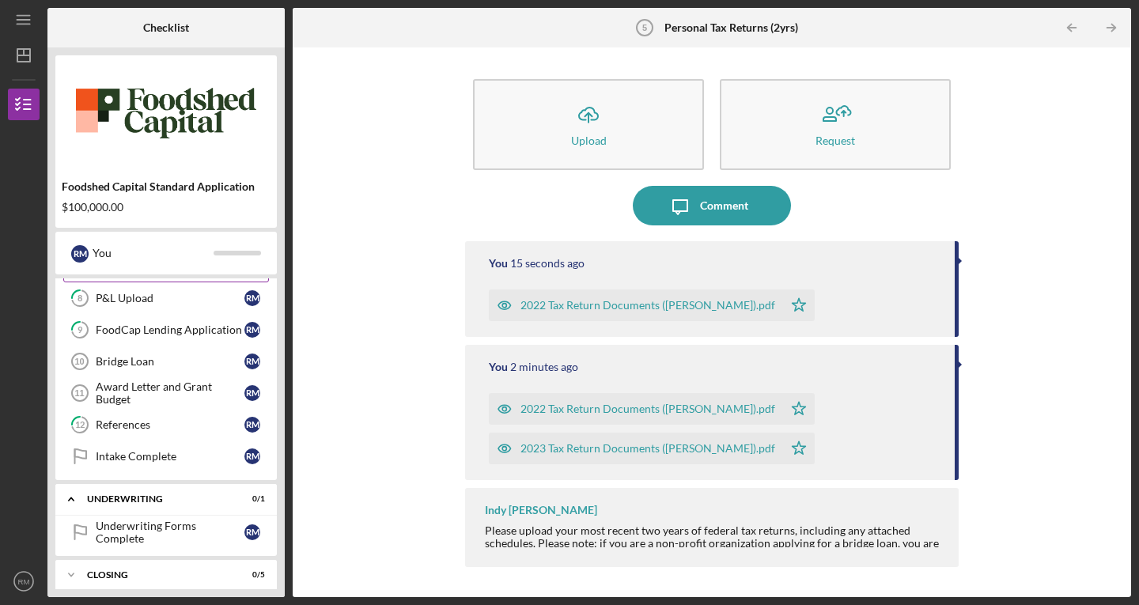
scroll to position [253, 0]
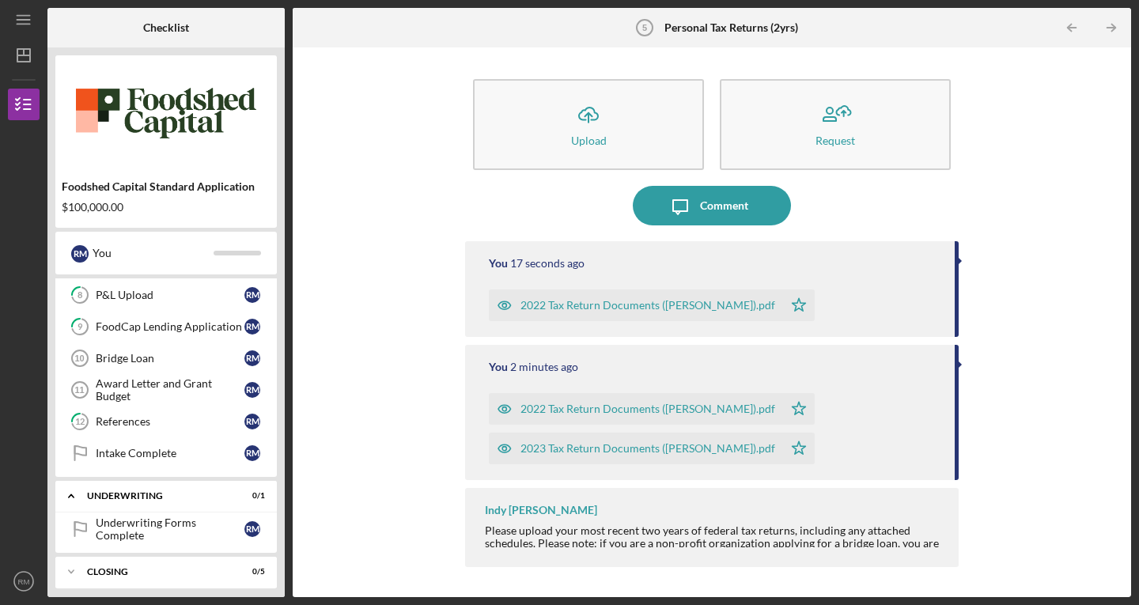
click at [564, 543] on div "Please upload your most recent two years of federal tax returns, including any …" at bounding box center [714, 550] width 458 height 51
click at [423, 196] on div "Icon/Upload Upload Request Icon/Message Comment You 20 seconds ago 2022 Tax Ret…" at bounding box center [712, 322] width 823 height 534
click at [642, 32] on tspan "5" at bounding box center [644, 27] width 5 height 9
click at [642, 26] on tspan "5" at bounding box center [644, 27] width 5 height 9
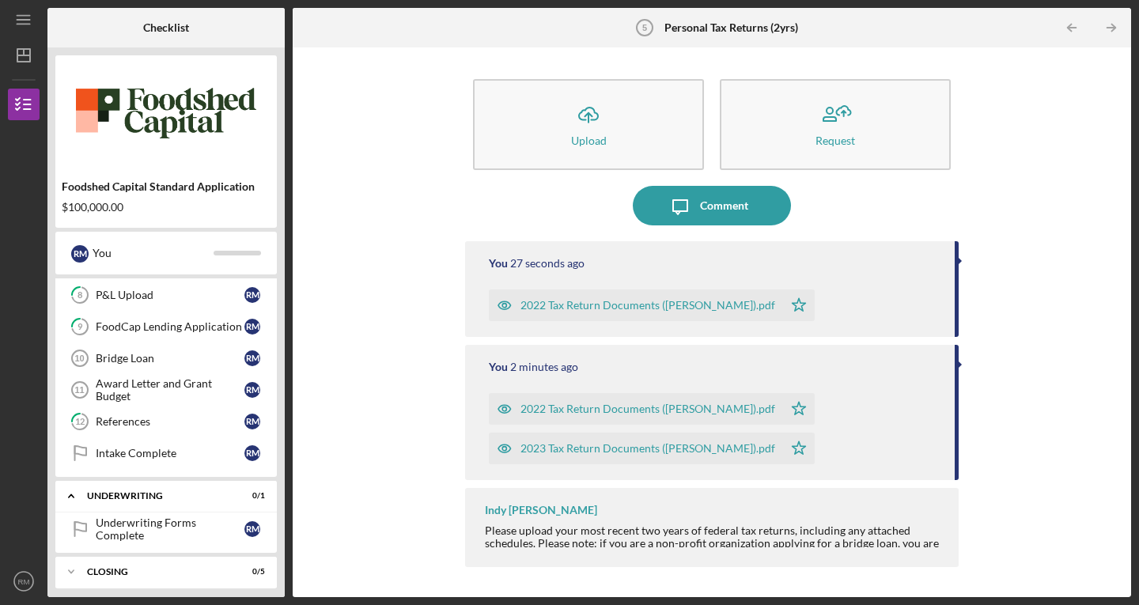
click at [367, 326] on div "Icon/Upload Upload Request Icon/Message Comment You 27 seconds ago 2022 Tax Ret…" at bounding box center [712, 322] width 823 height 534
click at [184, 448] on div "Intake Complete" at bounding box center [170, 453] width 149 height 13
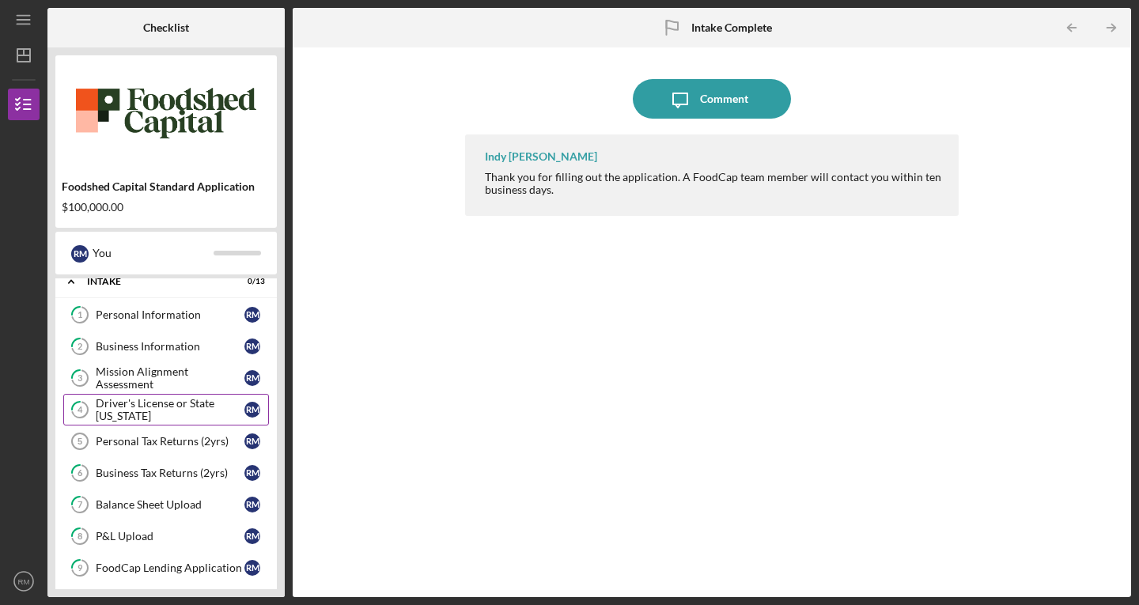
scroll to position [15, 0]
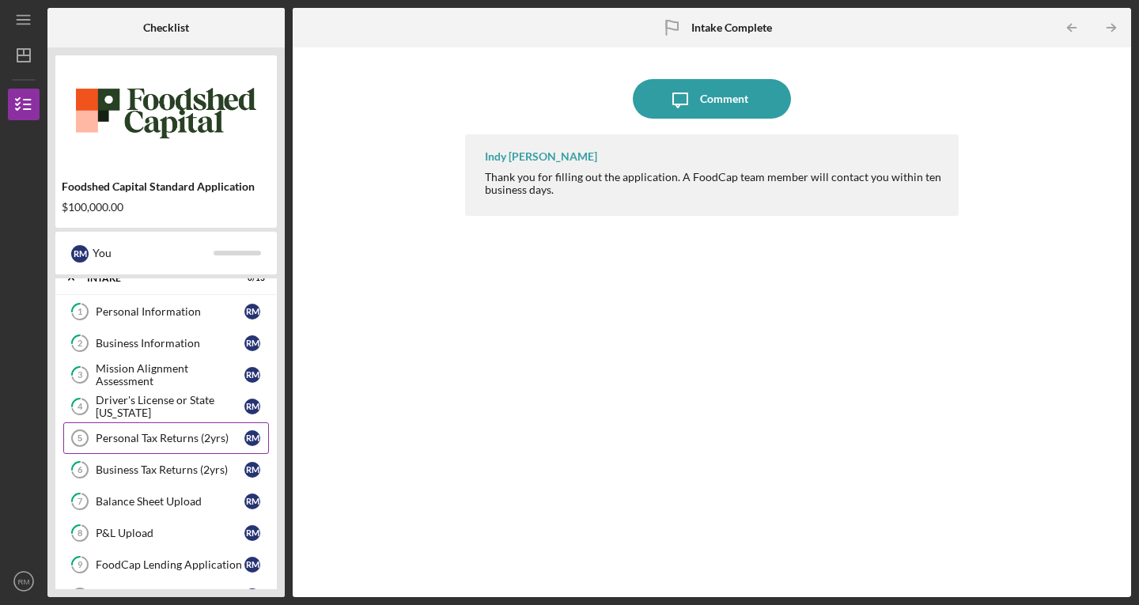
click at [172, 438] on div "Personal Tax Returns (2yrs)" at bounding box center [170, 438] width 149 height 13
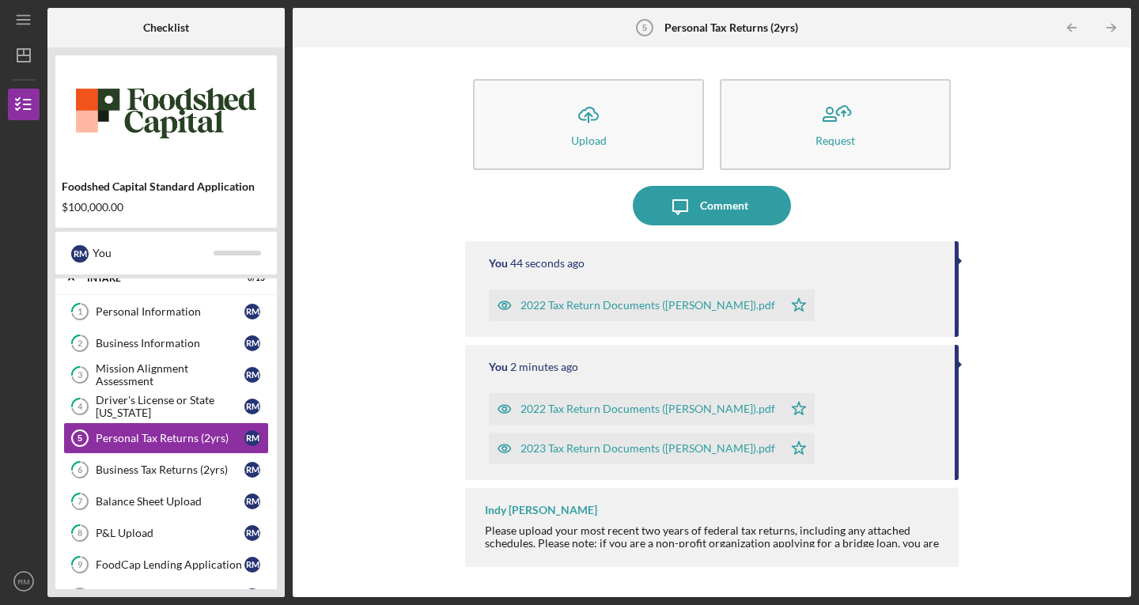
click at [415, 350] on div "Icon/Upload Upload Request Icon/Message Comment You 44 seconds ago 2022 Tax Ret…" at bounding box center [712, 322] width 823 height 534
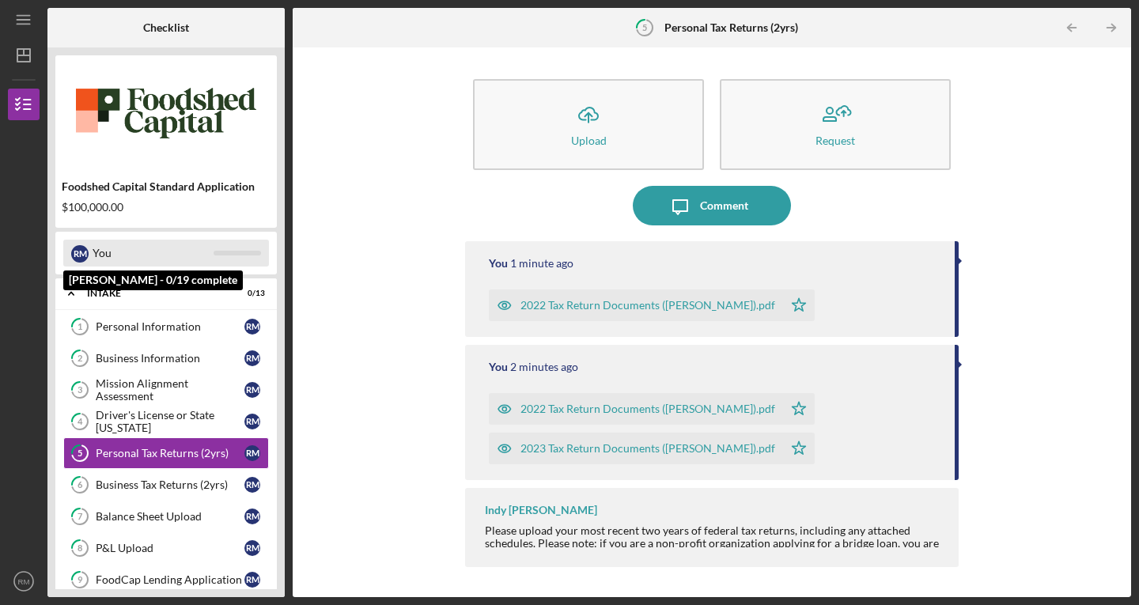
click at [154, 264] on div "You" at bounding box center [153, 253] width 121 height 27
click at [96, 249] on div "You" at bounding box center [153, 253] width 121 height 27
click at [227, 244] on div "r m You" at bounding box center [166, 253] width 206 height 27
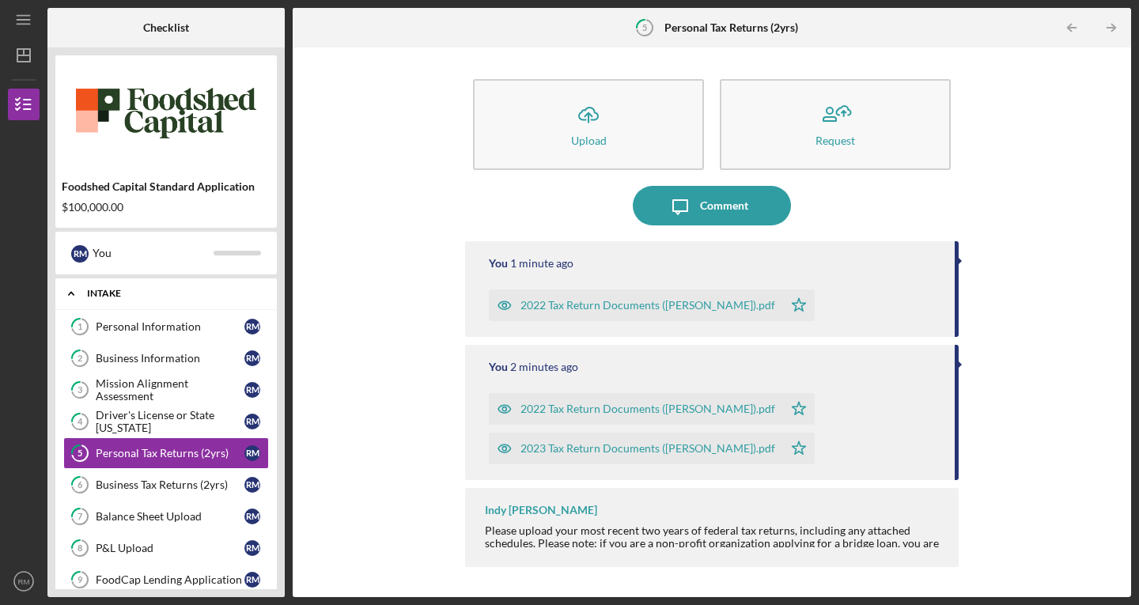
click at [78, 294] on icon "Icon/Expander" at bounding box center [71, 294] width 32 height 32
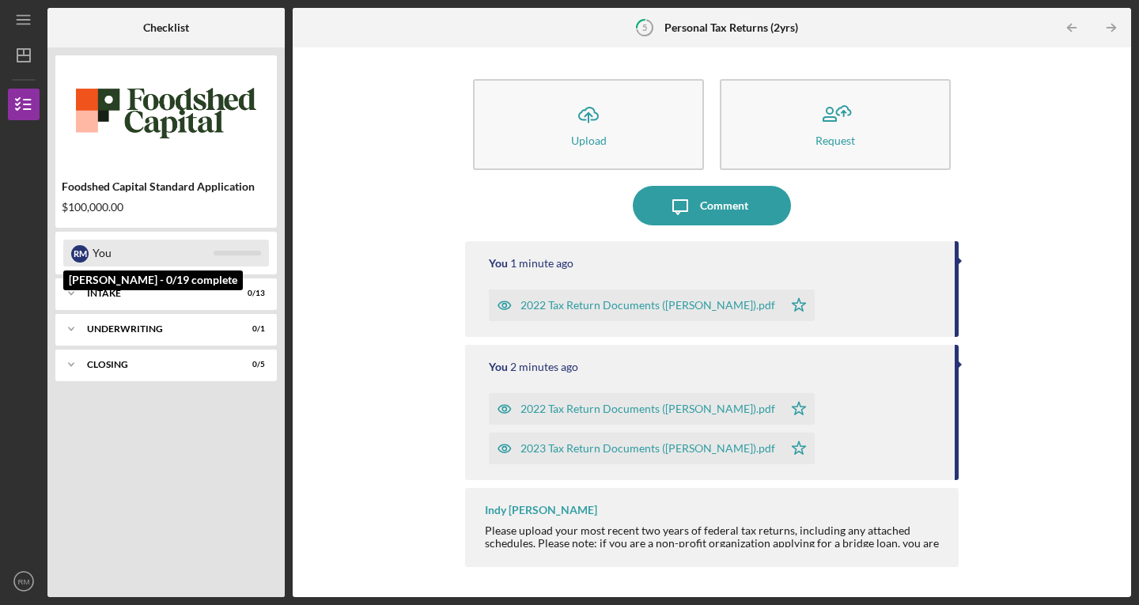
click at [91, 255] on div "r m You" at bounding box center [166, 253] width 206 height 27
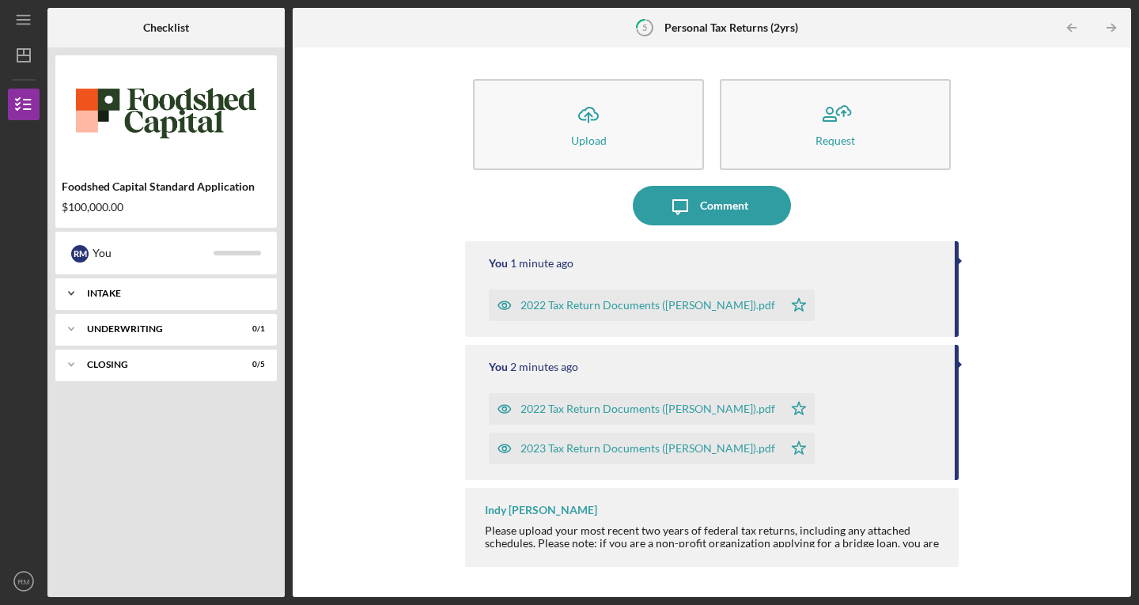
click at [99, 299] on div "Icon/Expander Intake 0 / 13" at bounding box center [166, 294] width 222 height 32
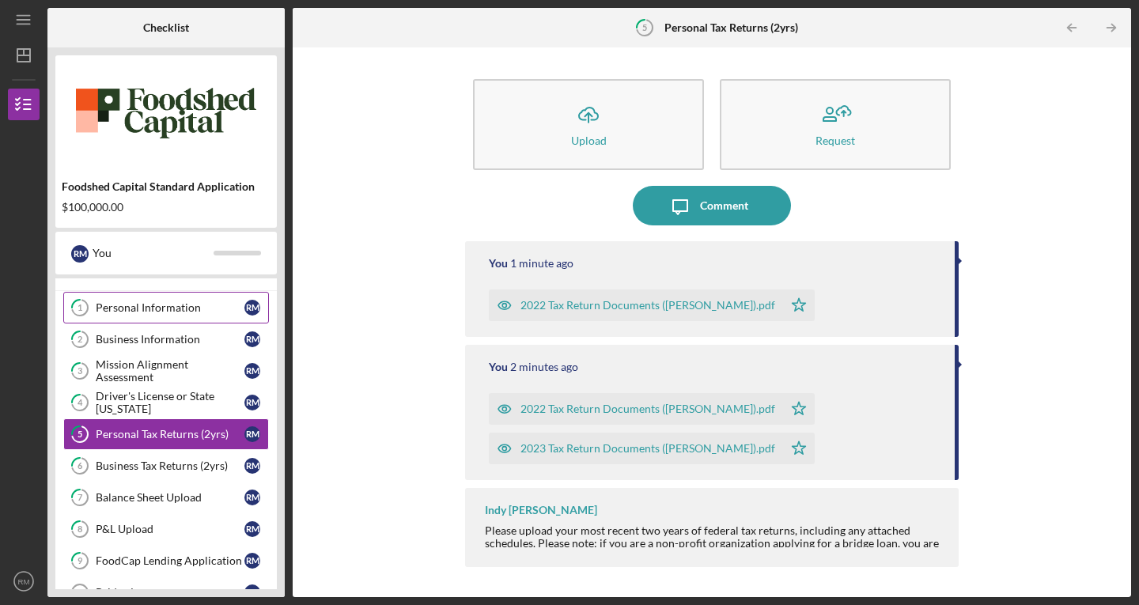
click at [173, 307] on div "Personal Information" at bounding box center [170, 307] width 149 height 13
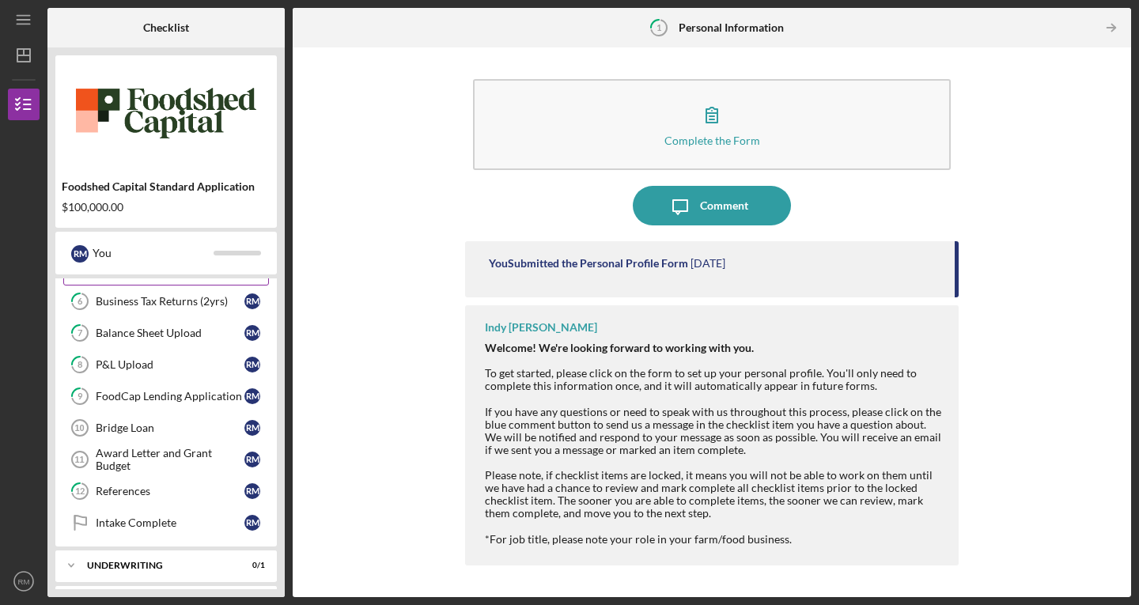
scroll to position [220, 0]
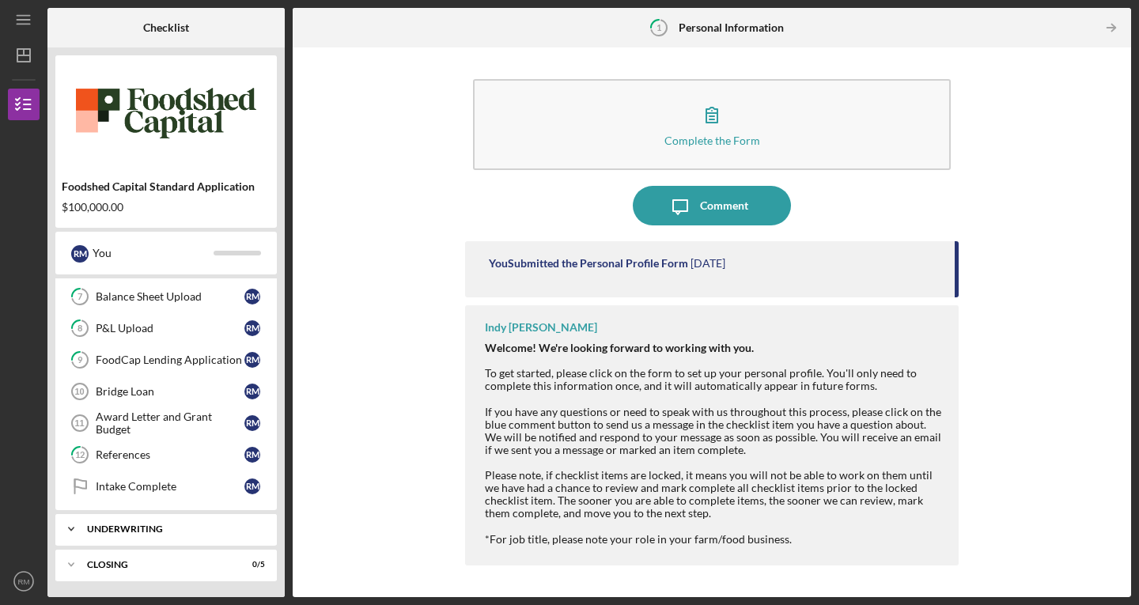
click at [161, 537] on div "Icon/Expander Underwriting 0 / 1" at bounding box center [166, 529] width 222 height 32
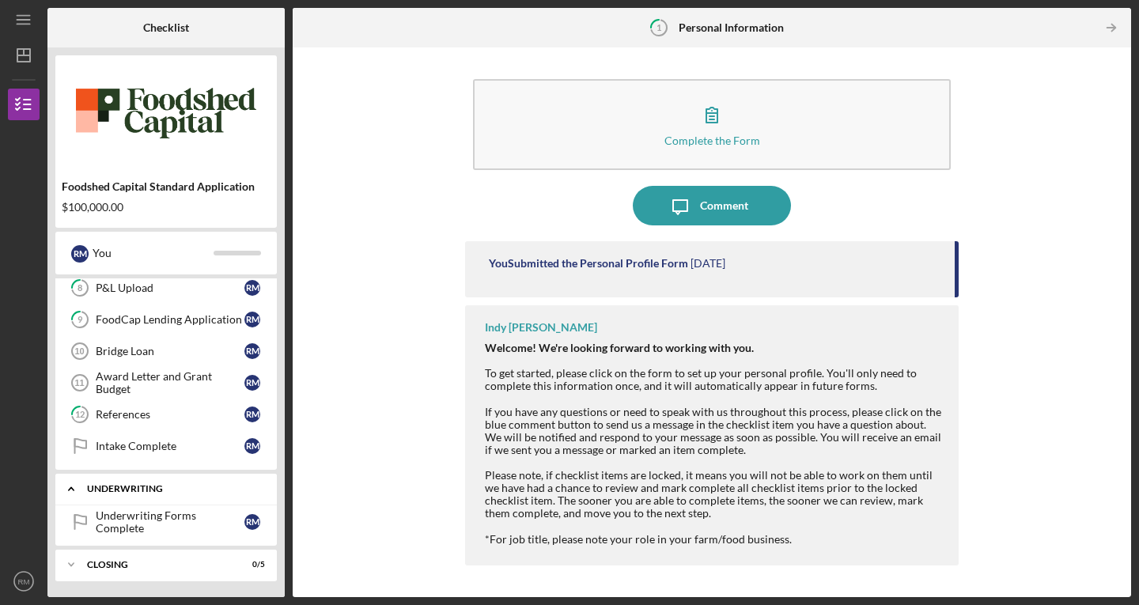
scroll to position [260, 0]
click at [164, 529] on link "Underwriting Forms Complete Underwriting Forms Complete r m" at bounding box center [166, 523] width 206 height 32
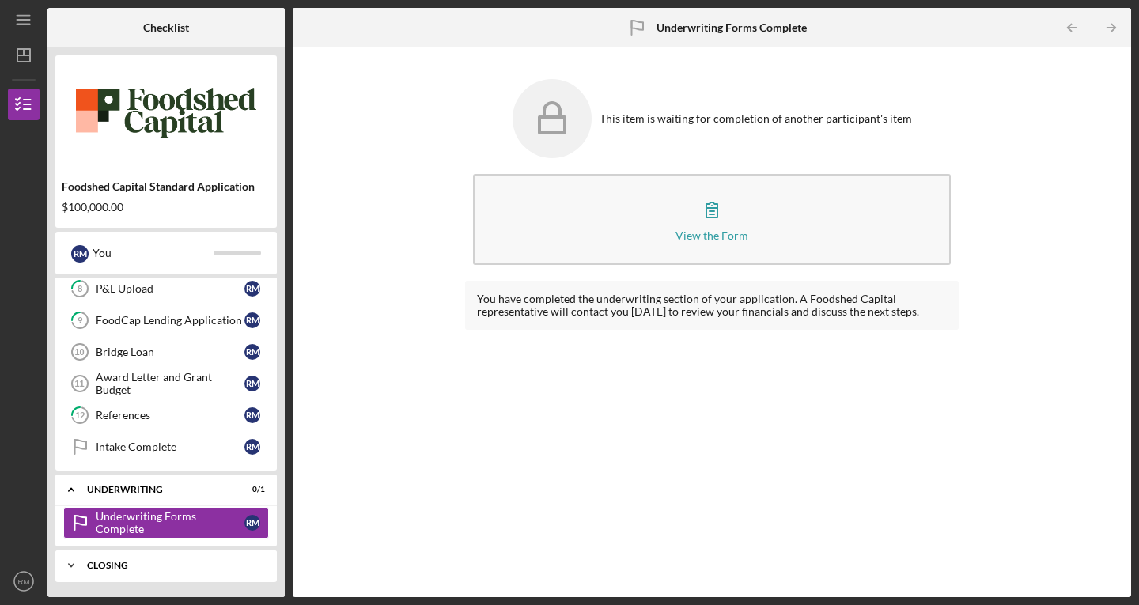
click at [117, 567] on div "Closing" at bounding box center [172, 565] width 170 height 9
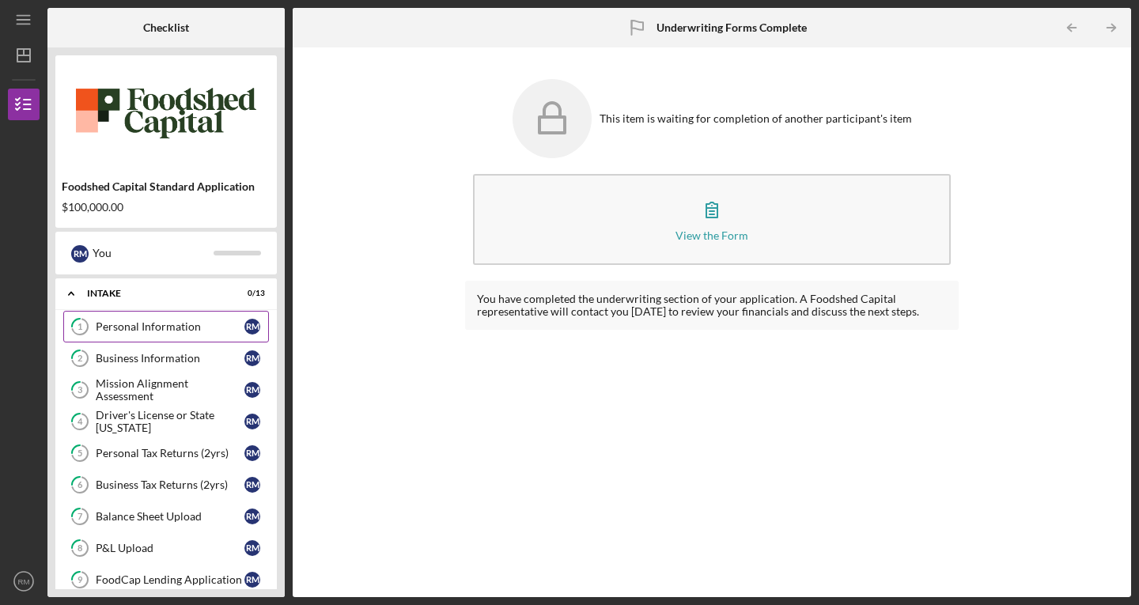
click at [147, 326] on div "Personal Information" at bounding box center [170, 326] width 149 height 13
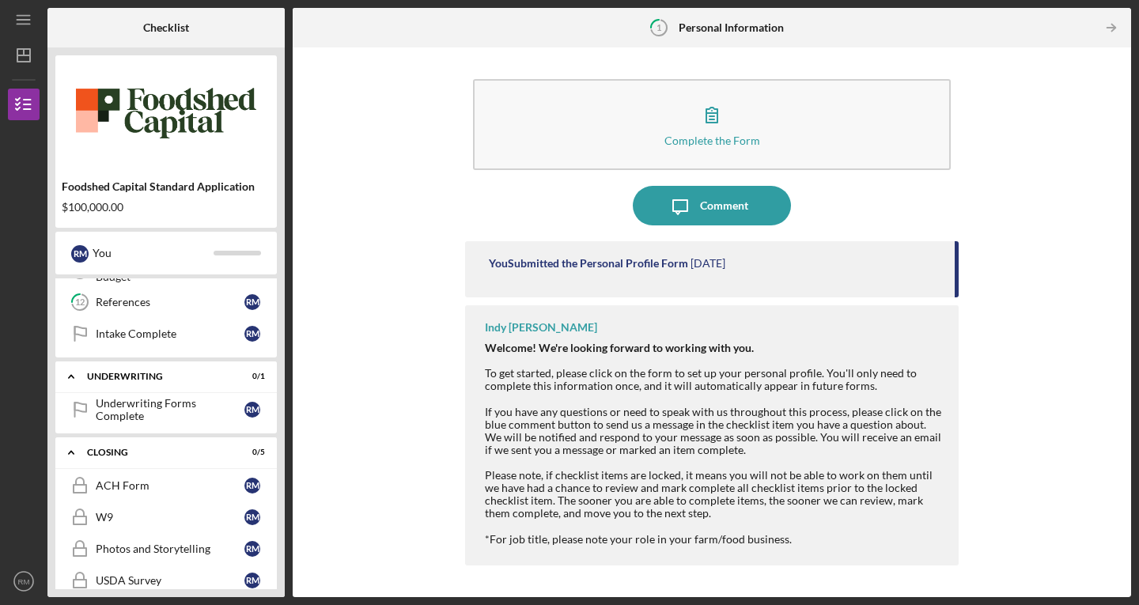
scroll to position [384, 0]
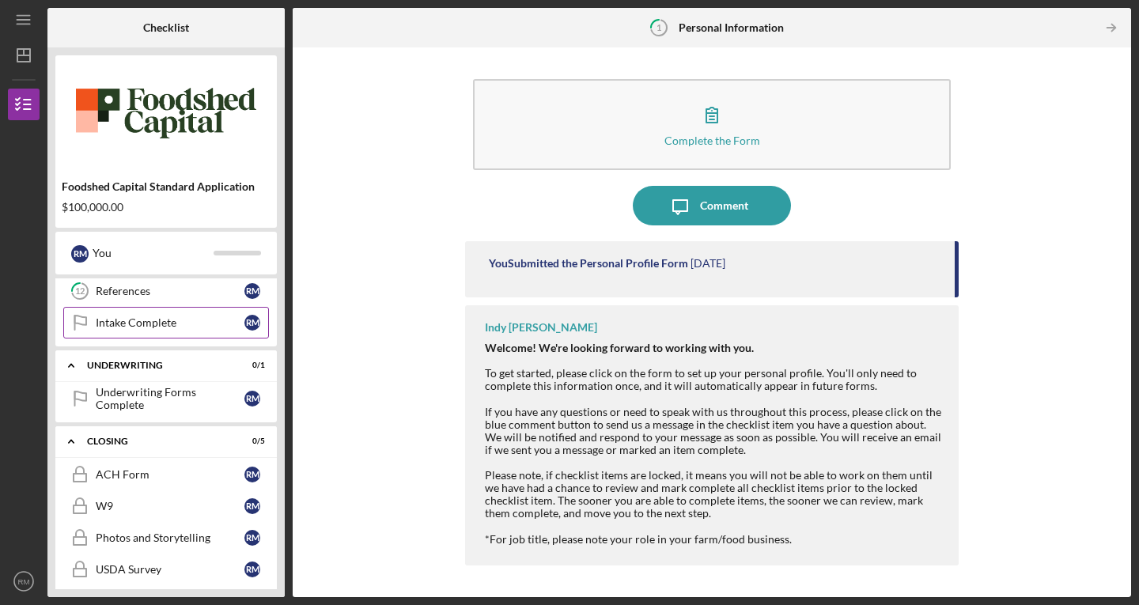
click at [176, 316] on link "Intake Complete Intake Complete r m" at bounding box center [166, 323] width 206 height 32
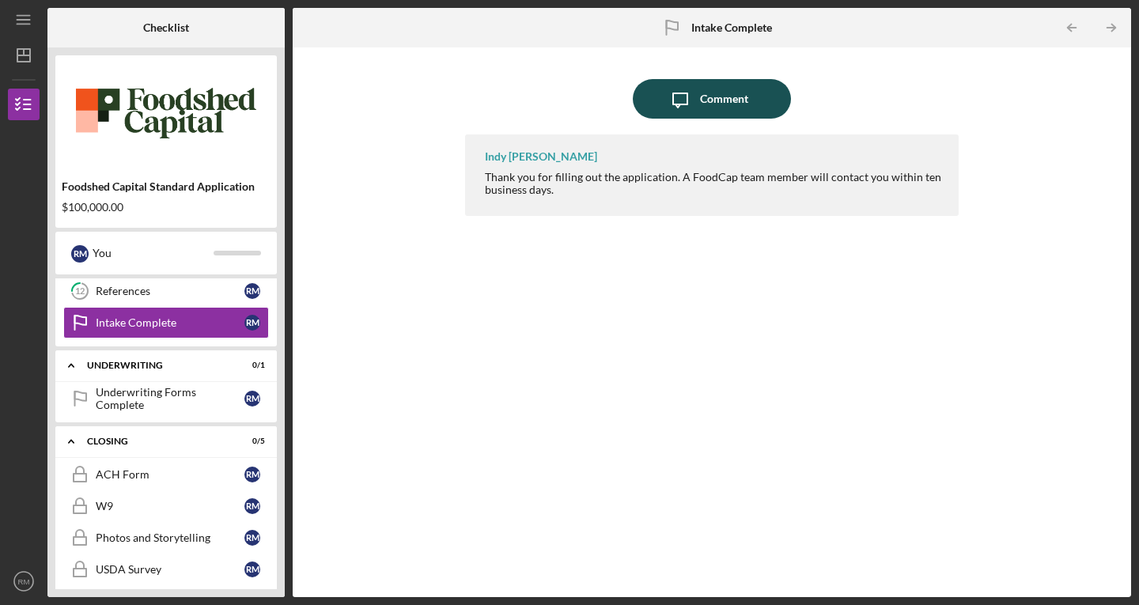
click at [714, 104] on div "Comment" at bounding box center [724, 99] width 48 height 40
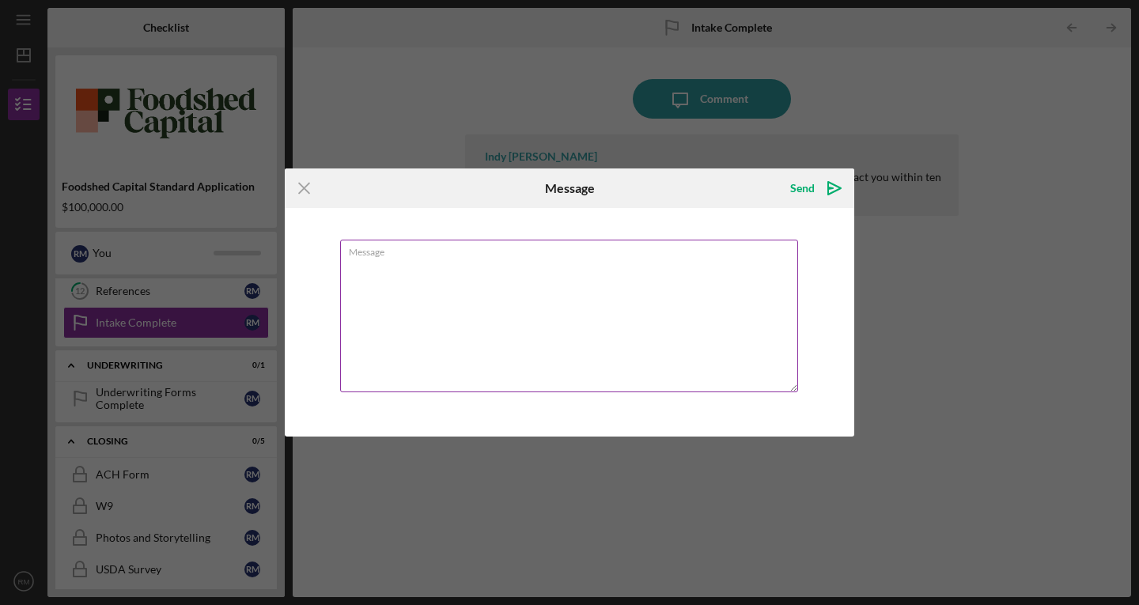
click at [564, 311] on textarea "Message" at bounding box center [569, 316] width 458 height 153
type textarea "G"
click at [517, 292] on textarea "Hi There, I believe I've completed everything in the intake section" at bounding box center [569, 316] width 458 height 153
click at [725, 300] on textarea "Hi There, I believe I've completed everything necessary in the intake section" at bounding box center [569, 316] width 458 height 153
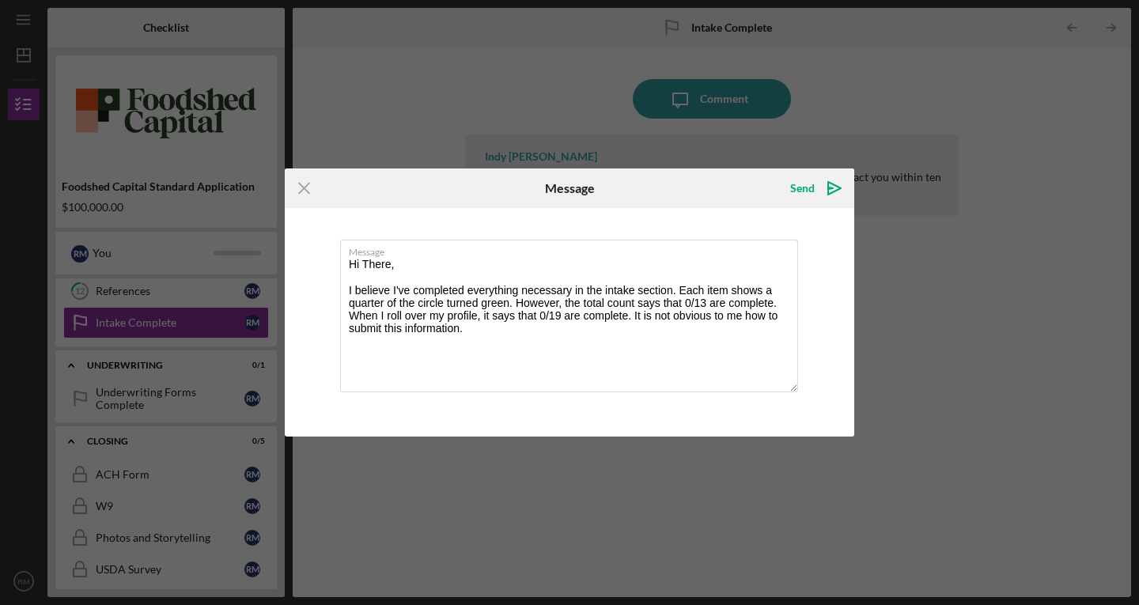
click at [161, 296] on div "Icon/Menu Close Message Send Icon/icon-invite-send Message Hi There, I believe …" at bounding box center [569, 302] width 1139 height 605
click at [525, 336] on textarea "Hi There, I believe I've completed everything necessary in the intake section. …" at bounding box center [569, 316] width 458 height 153
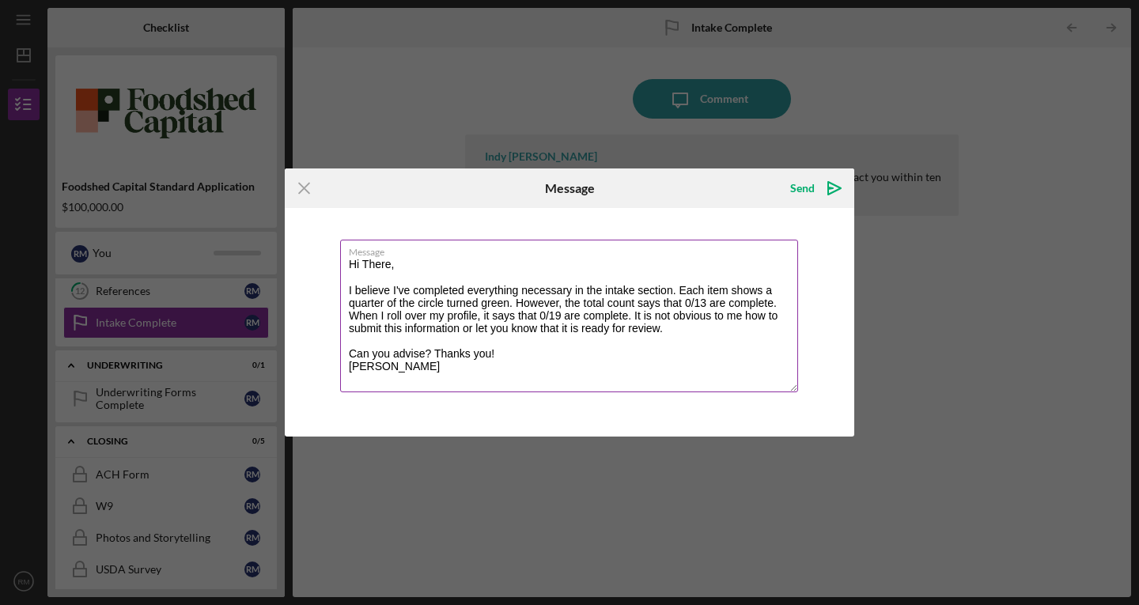
click at [472, 355] on textarea "Hi There, I believe I've completed everything necessary in the intake section. …" at bounding box center [569, 316] width 458 height 153
click at [519, 361] on textarea "Hi There, I believe I've completed everything necessary in the intake section. …" at bounding box center [569, 316] width 458 height 153
click at [649, 328] on textarea "Hi There, I believe I've completed everything necessary in the intake section. …" at bounding box center [569, 316] width 458 height 153
click at [649, 317] on textarea "Hi There, I believe I've completed everything necessary in the intake section. …" at bounding box center [569, 316] width 458 height 153
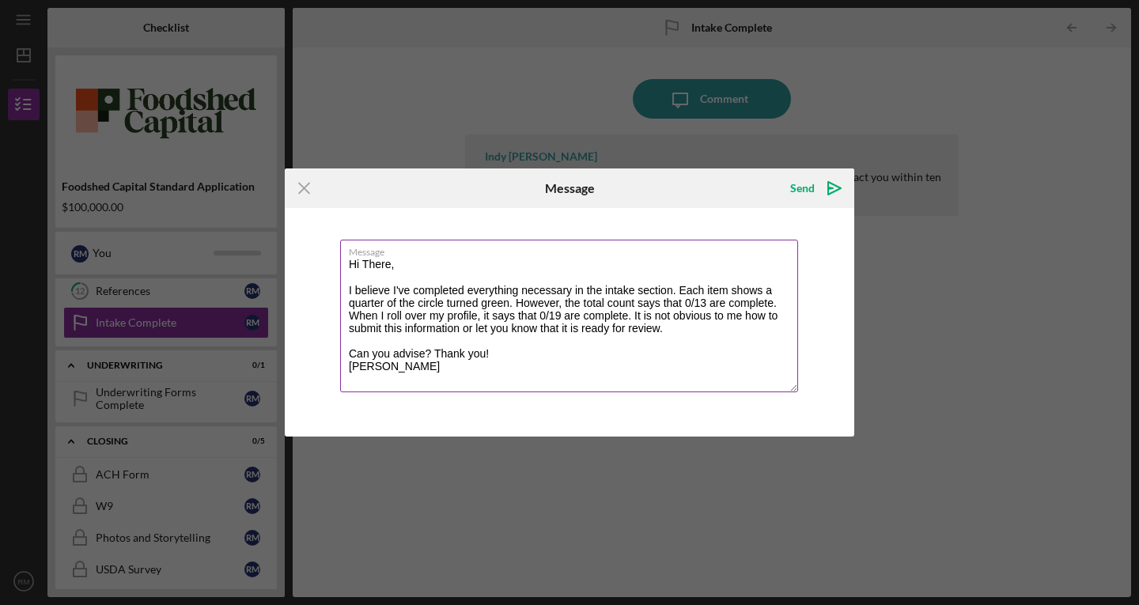
click at [636, 317] on textarea "Hi There, I believe I've completed everything necessary in the intake section. …" at bounding box center [569, 316] width 458 height 153
click at [744, 326] on textarea "Hi There, I believe I've completed everything necessary in the intake section. …" at bounding box center [569, 316] width 458 height 153
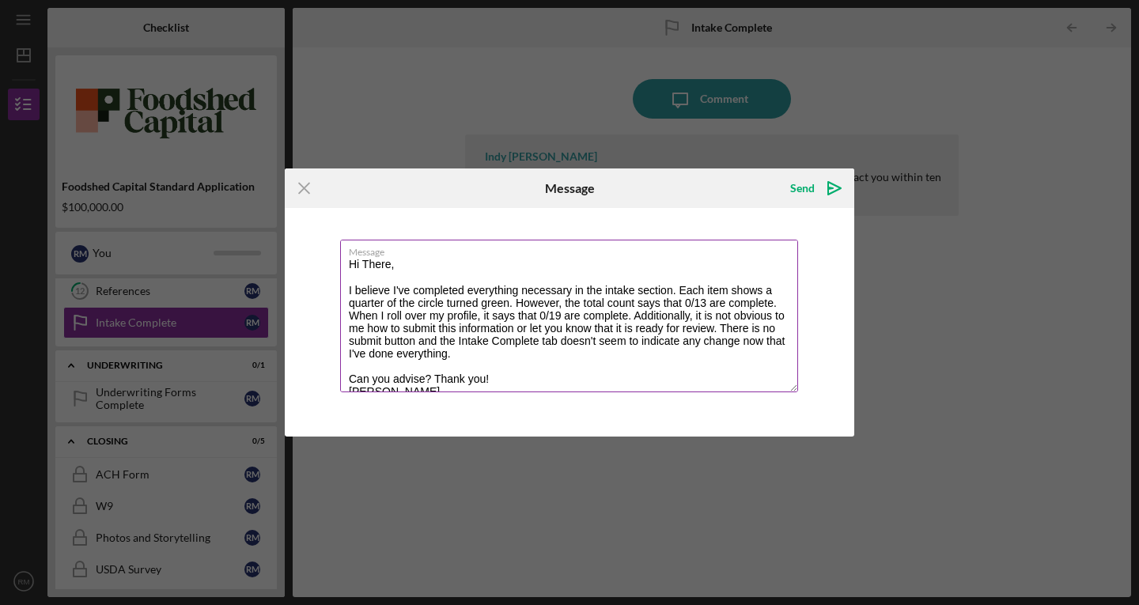
scroll to position [13, 0]
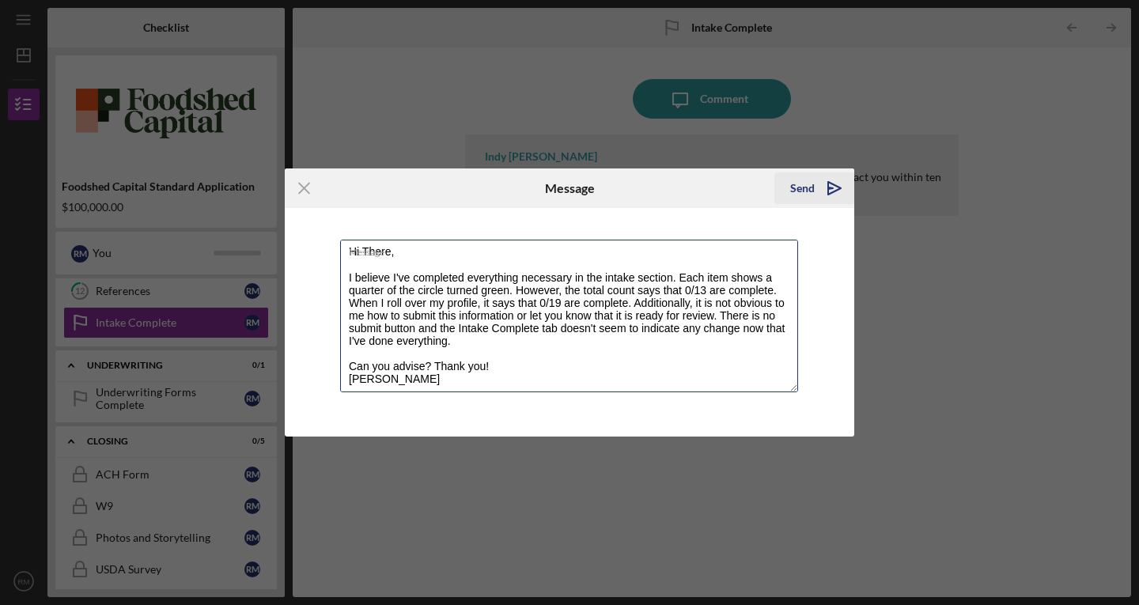
type textarea "Hi There, I believe I've completed everything necessary in the intake section. …"
click at [832, 176] on icon "Icon/icon-invite-send" at bounding box center [835, 189] width 40 height 40
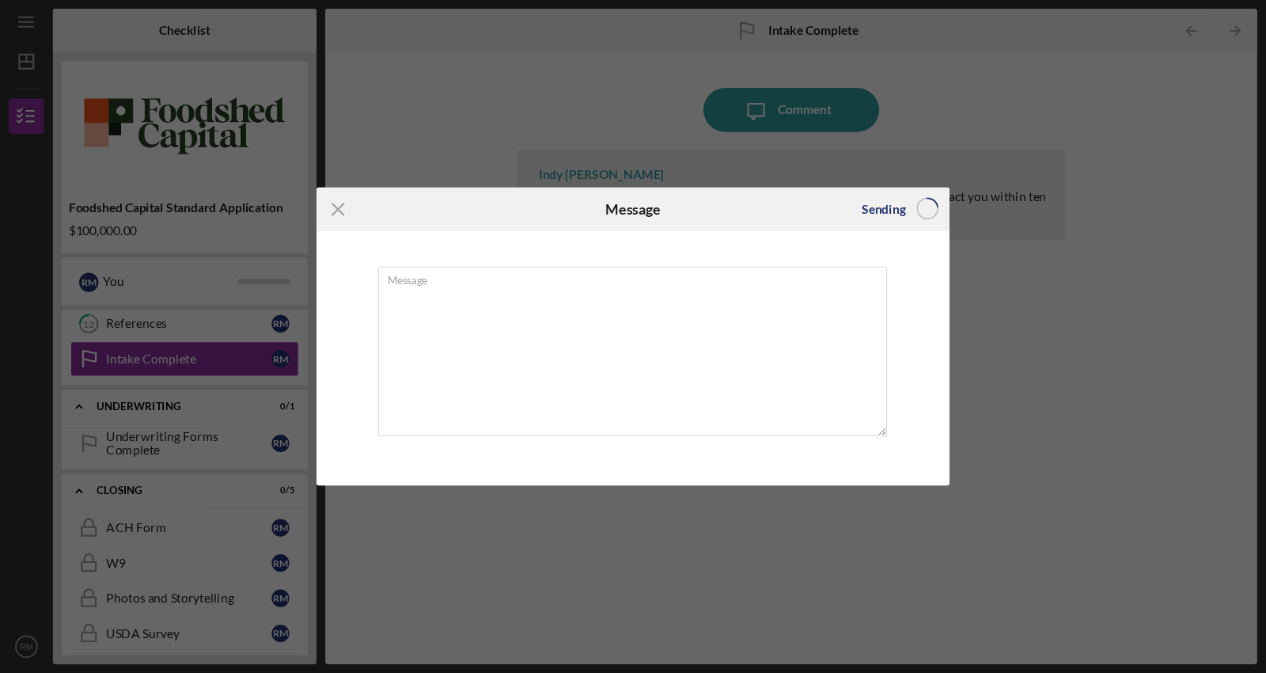
scroll to position [0, 0]
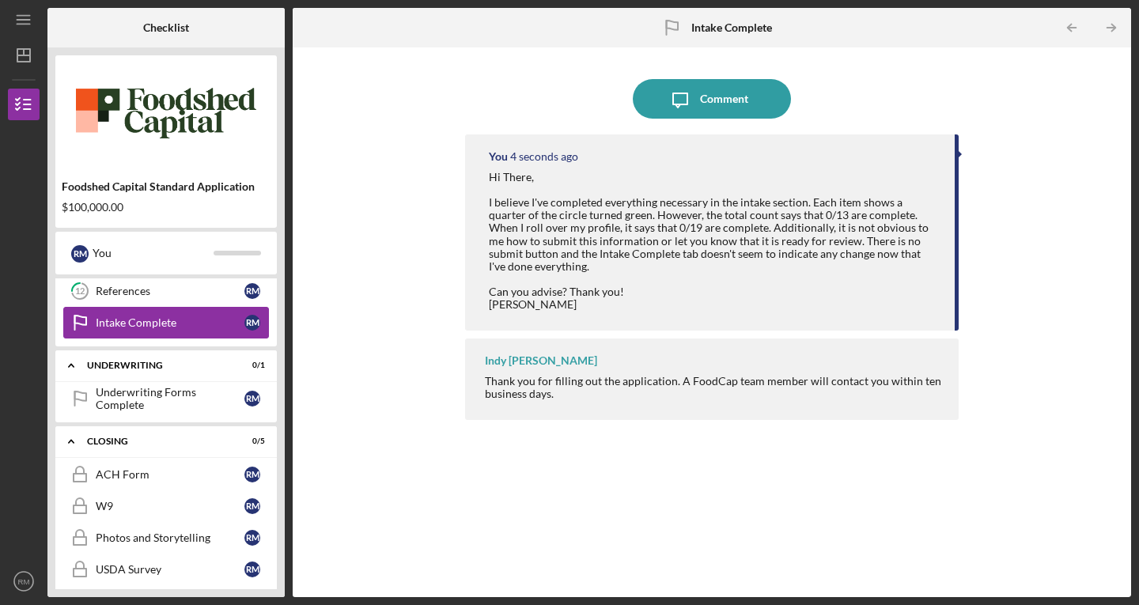
click at [165, 328] on div "Intake Complete" at bounding box center [170, 322] width 149 height 13
click at [1112, 28] on line "button" at bounding box center [1112, 28] width 8 height 0
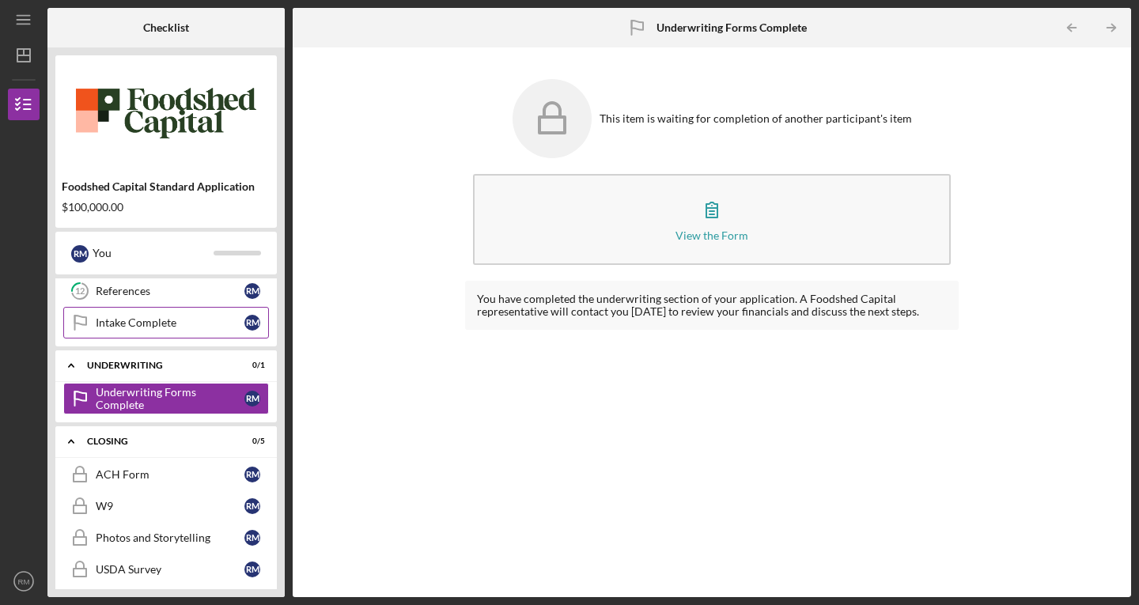
click at [108, 326] on div "Intake Complete" at bounding box center [170, 322] width 149 height 13
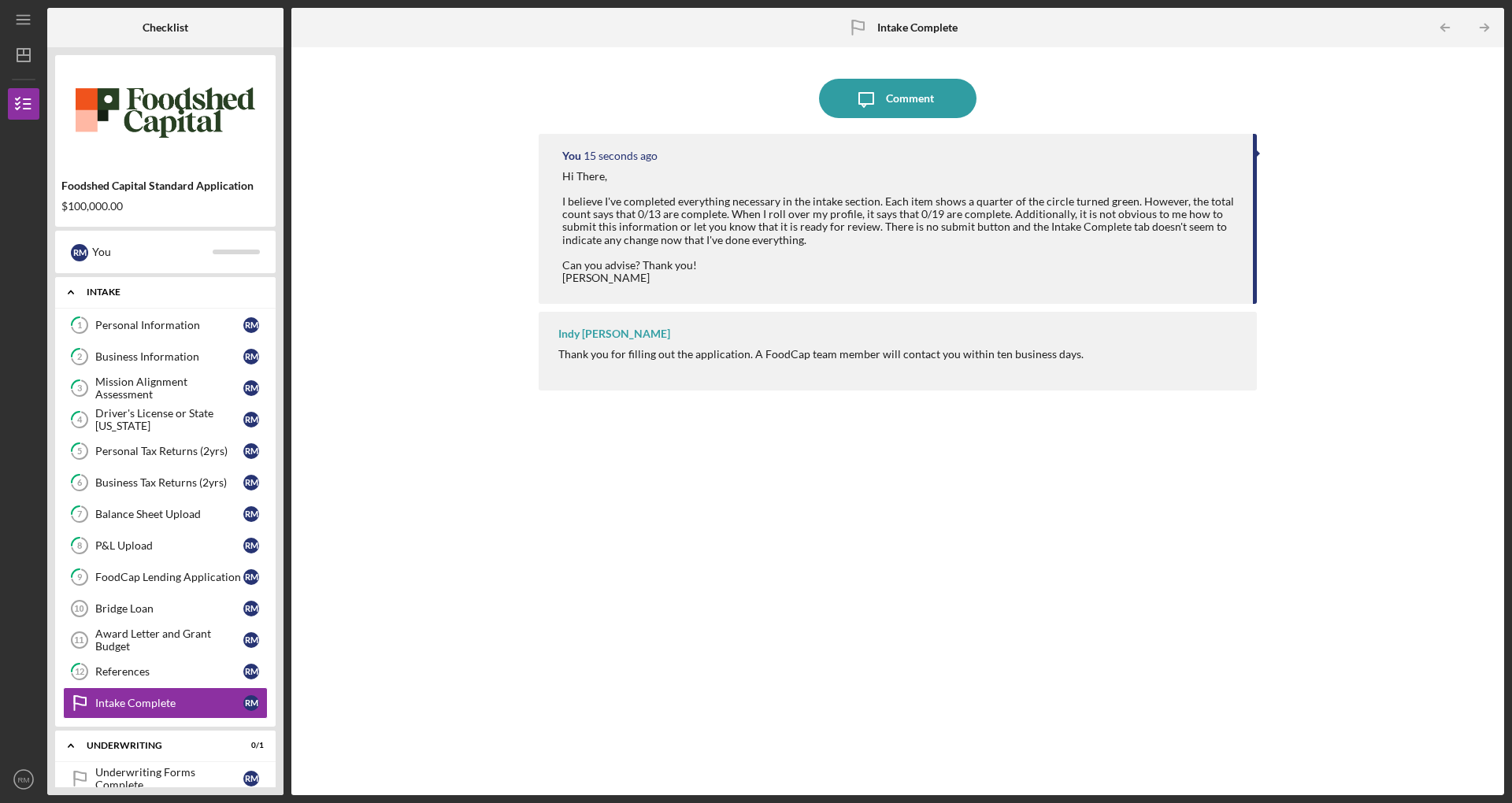
click at [73, 295] on icon "Icon/Expander" at bounding box center [71, 293] width 32 height 32
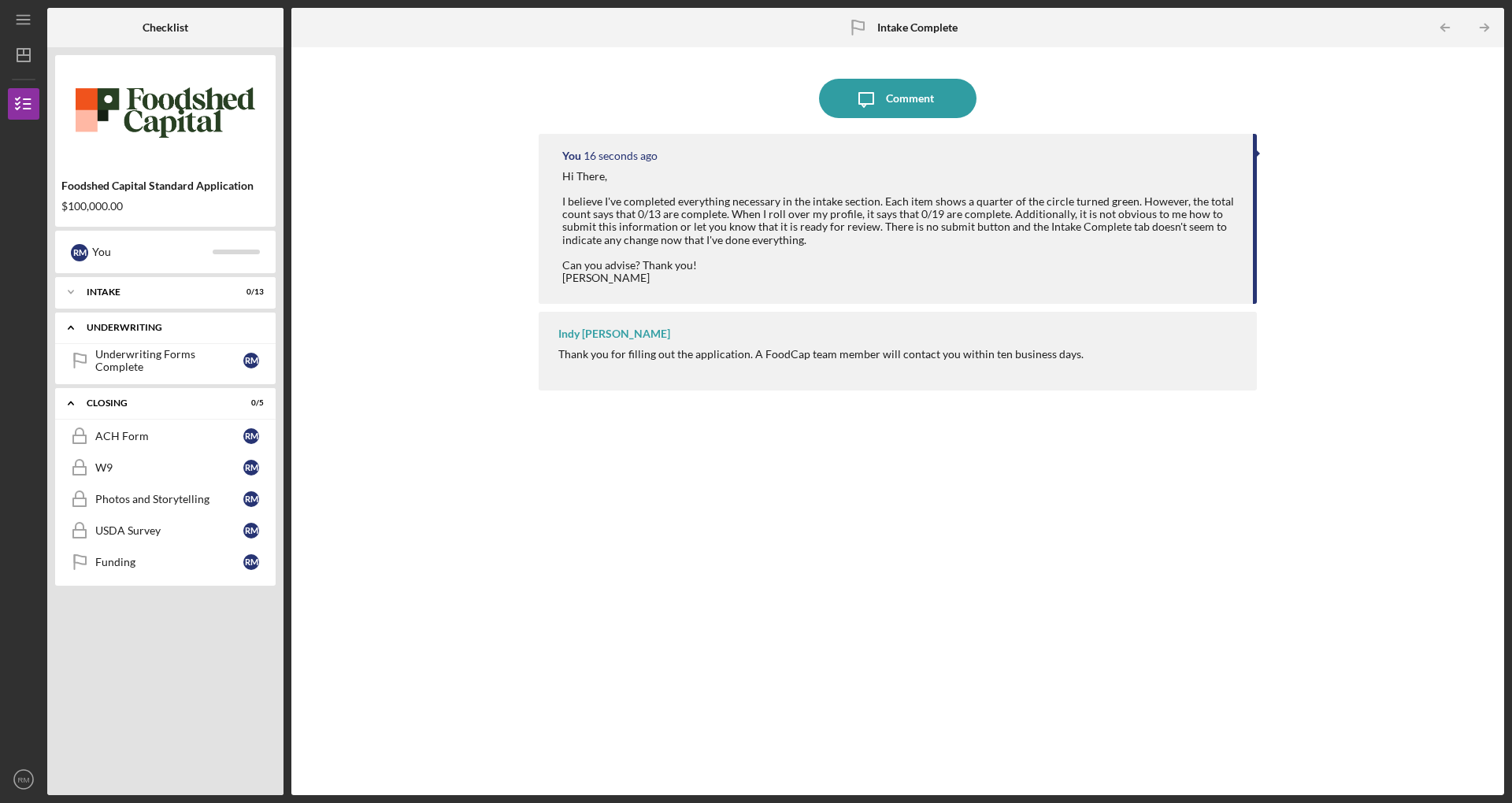
click at [90, 330] on div "Underwriting" at bounding box center [171, 326] width 169 height 9
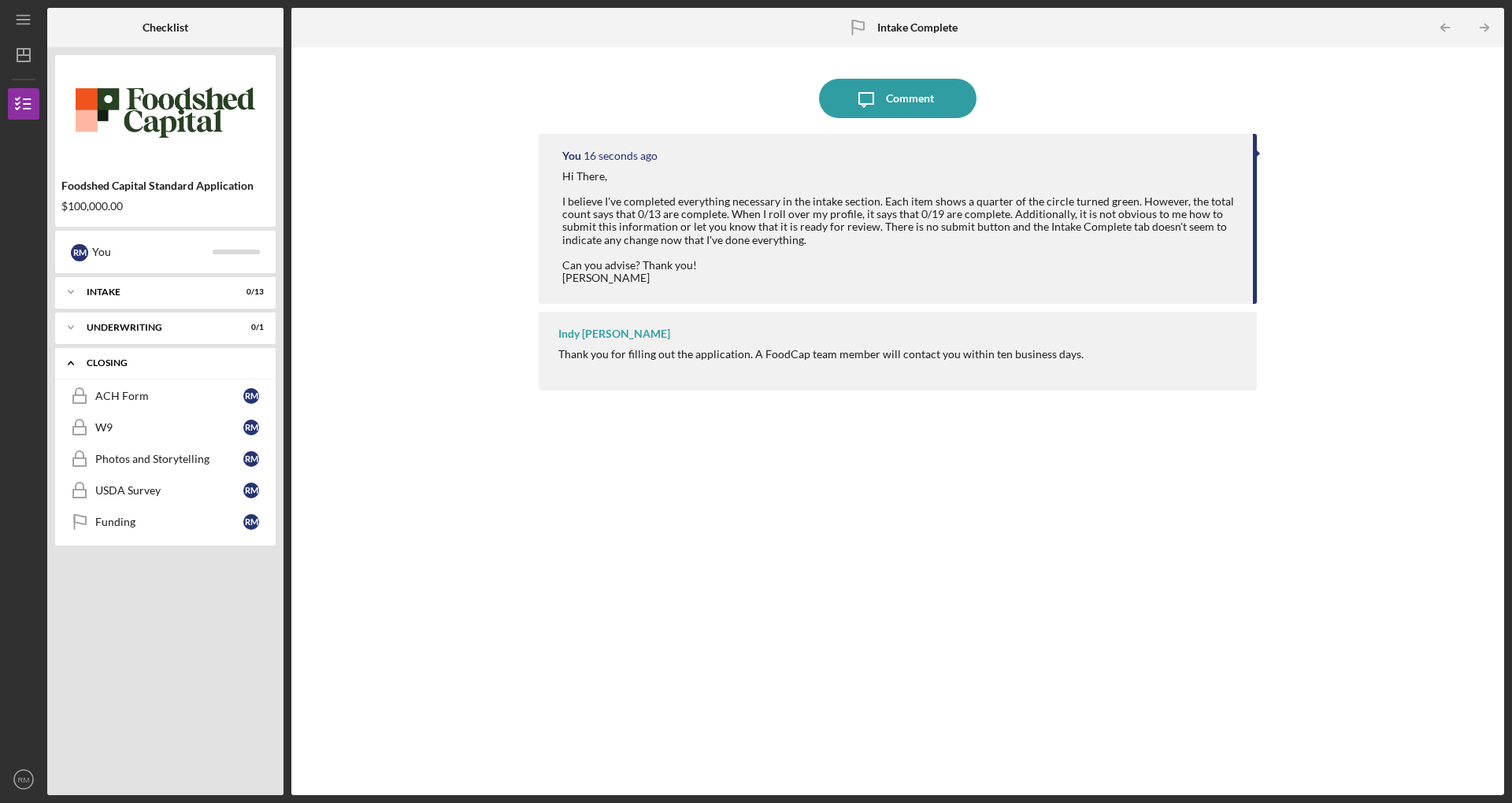
click at [108, 362] on div "Closing" at bounding box center [171, 362] width 169 height 9
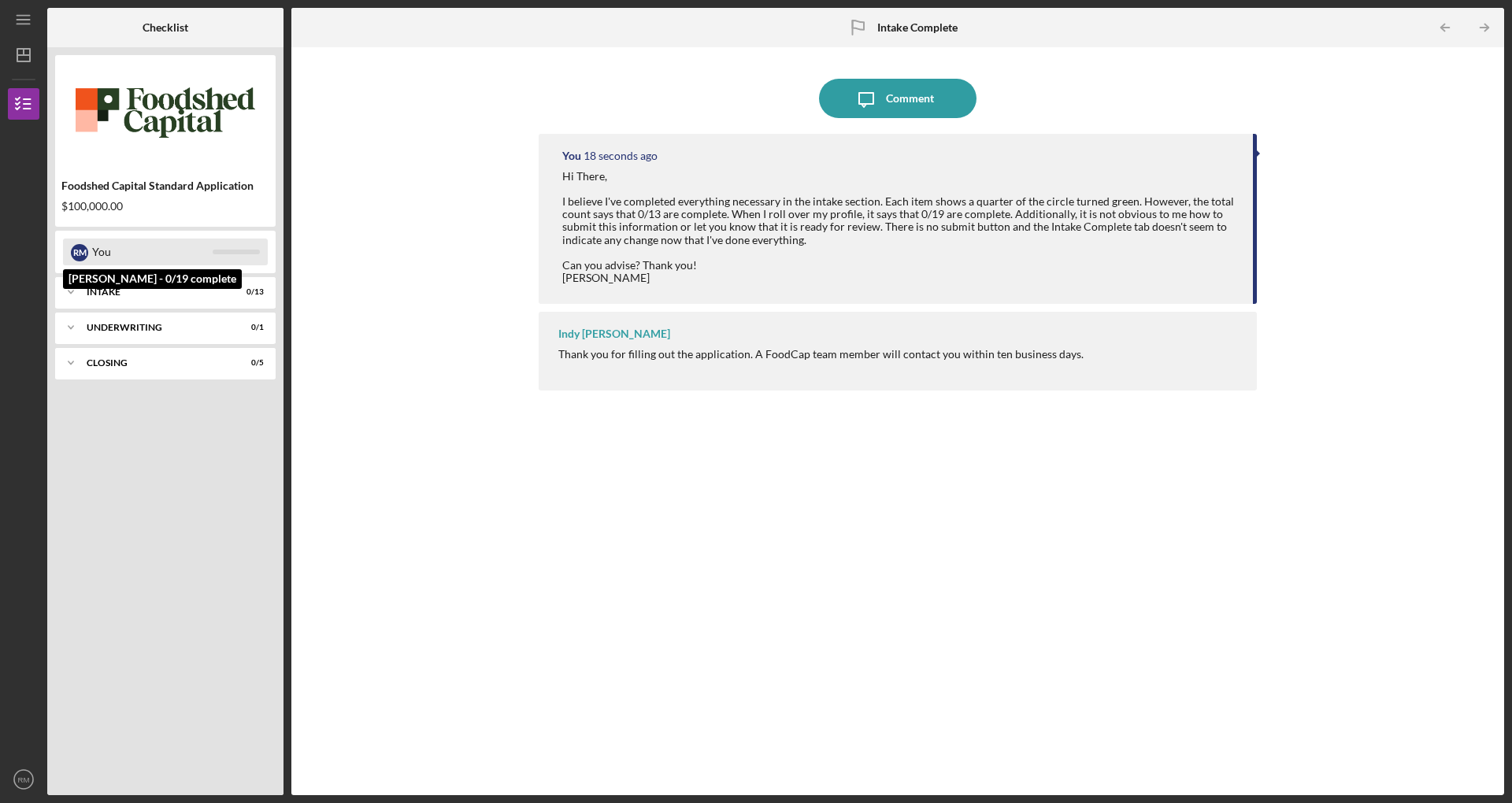
click at [130, 248] on div "You" at bounding box center [152, 252] width 120 height 27
click at [87, 296] on div "Intake" at bounding box center [171, 292] width 169 height 9
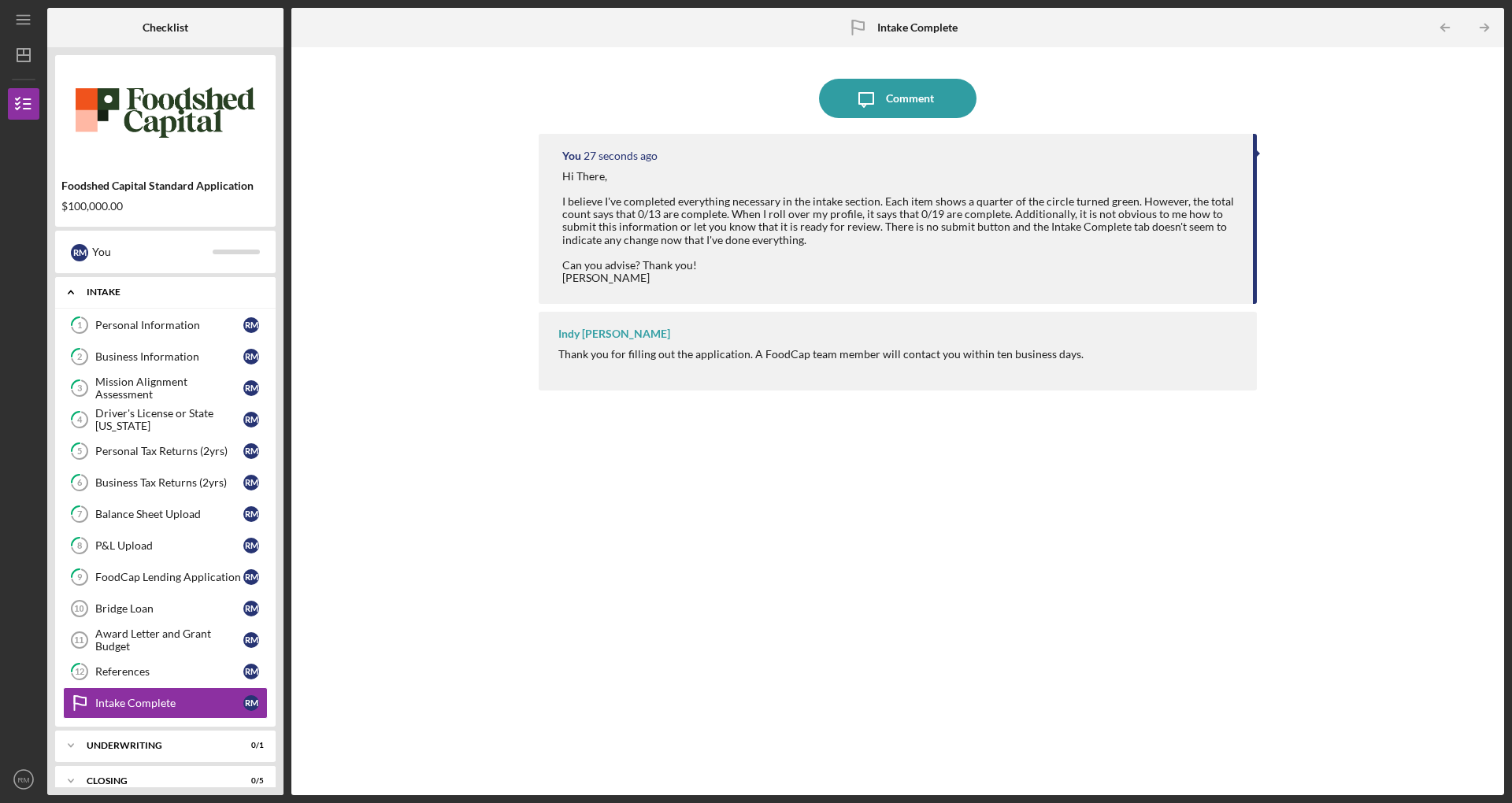
scroll to position [11, 0]
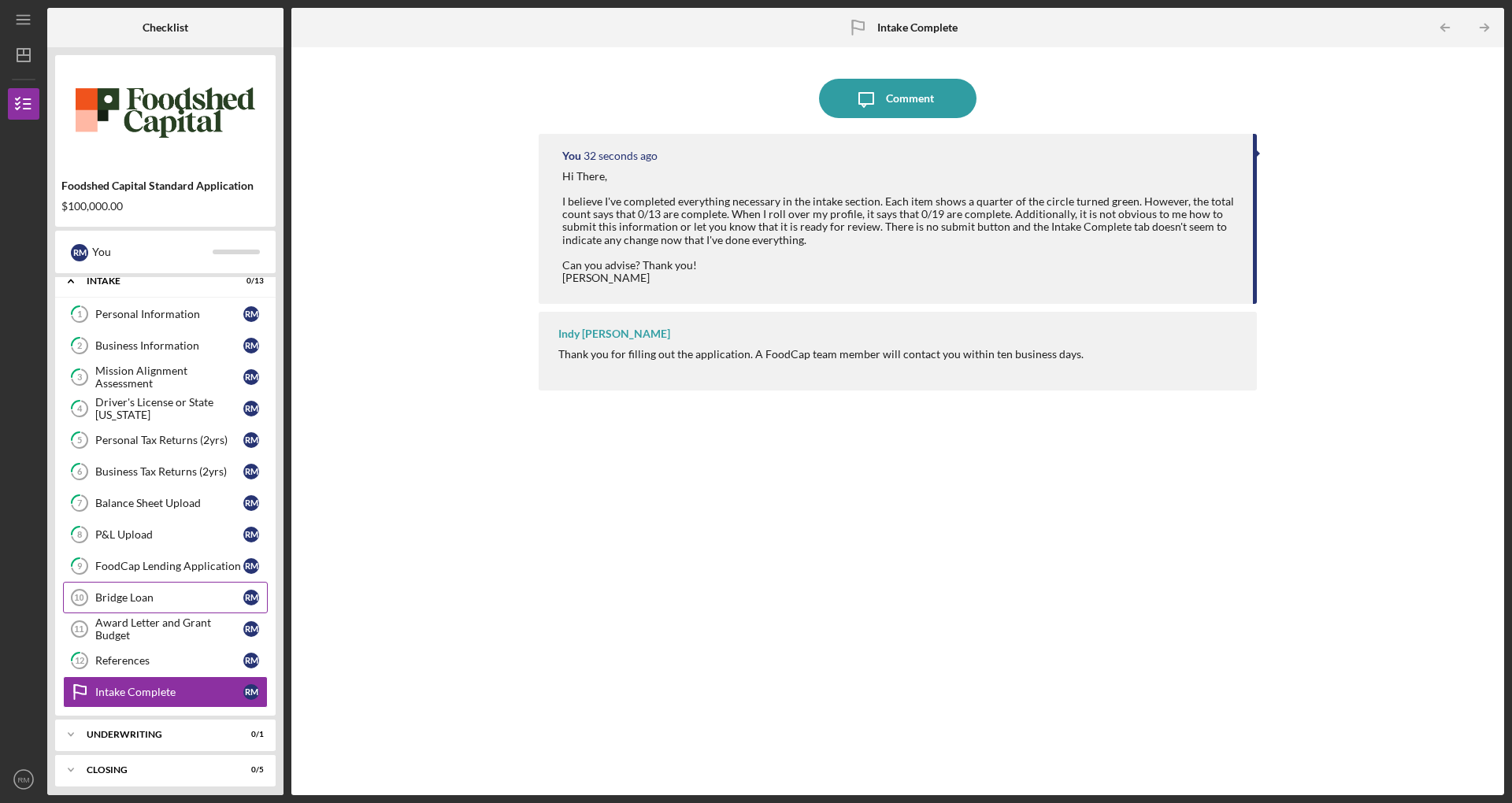
click at [165, 594] on div "Bridge Loan" at bounding box center [169, 597] width 148 height 13
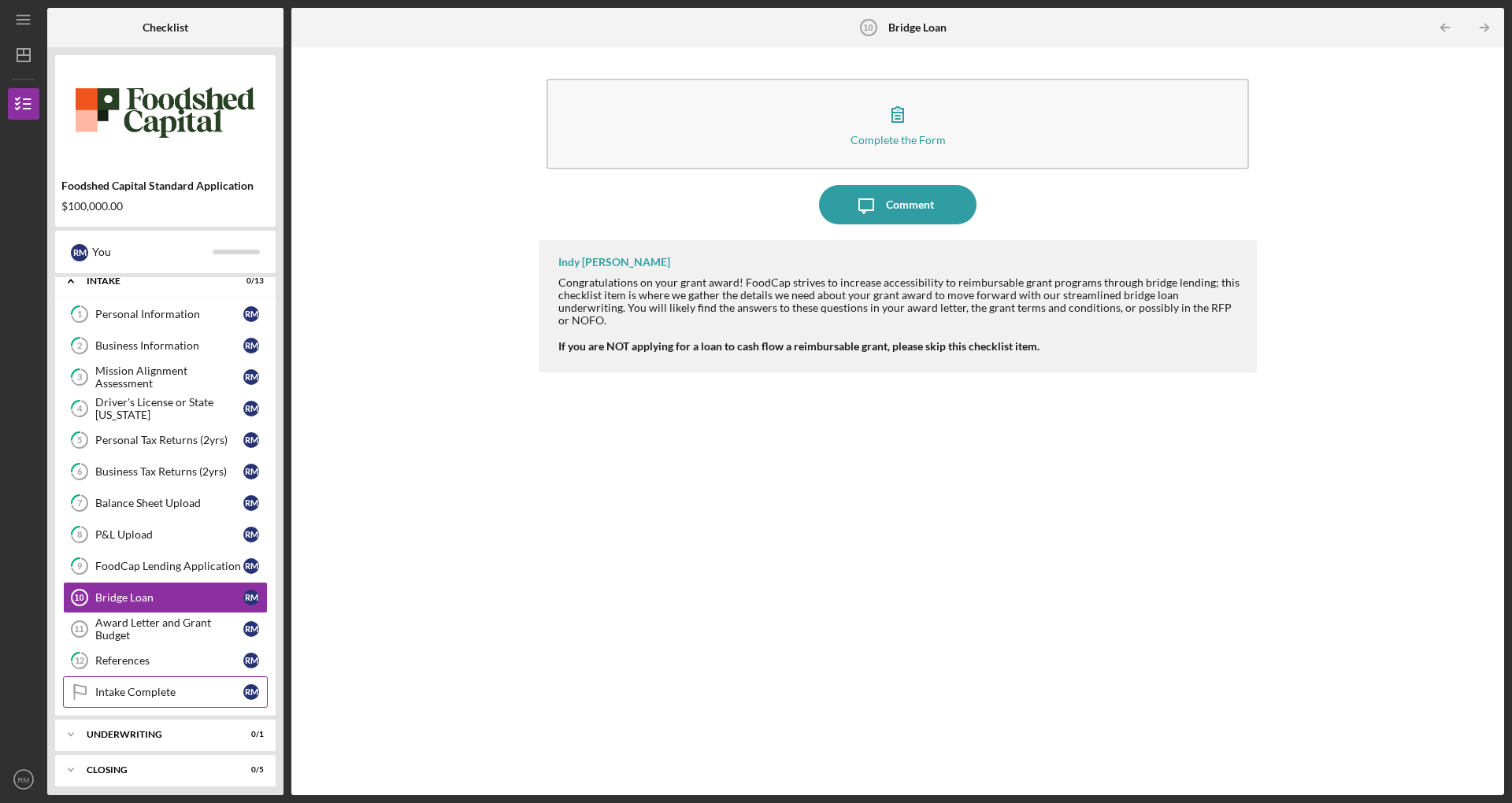
click at [126, 601] on div "Intake Complete" at bounding box center [169, 692] width 148 height 13
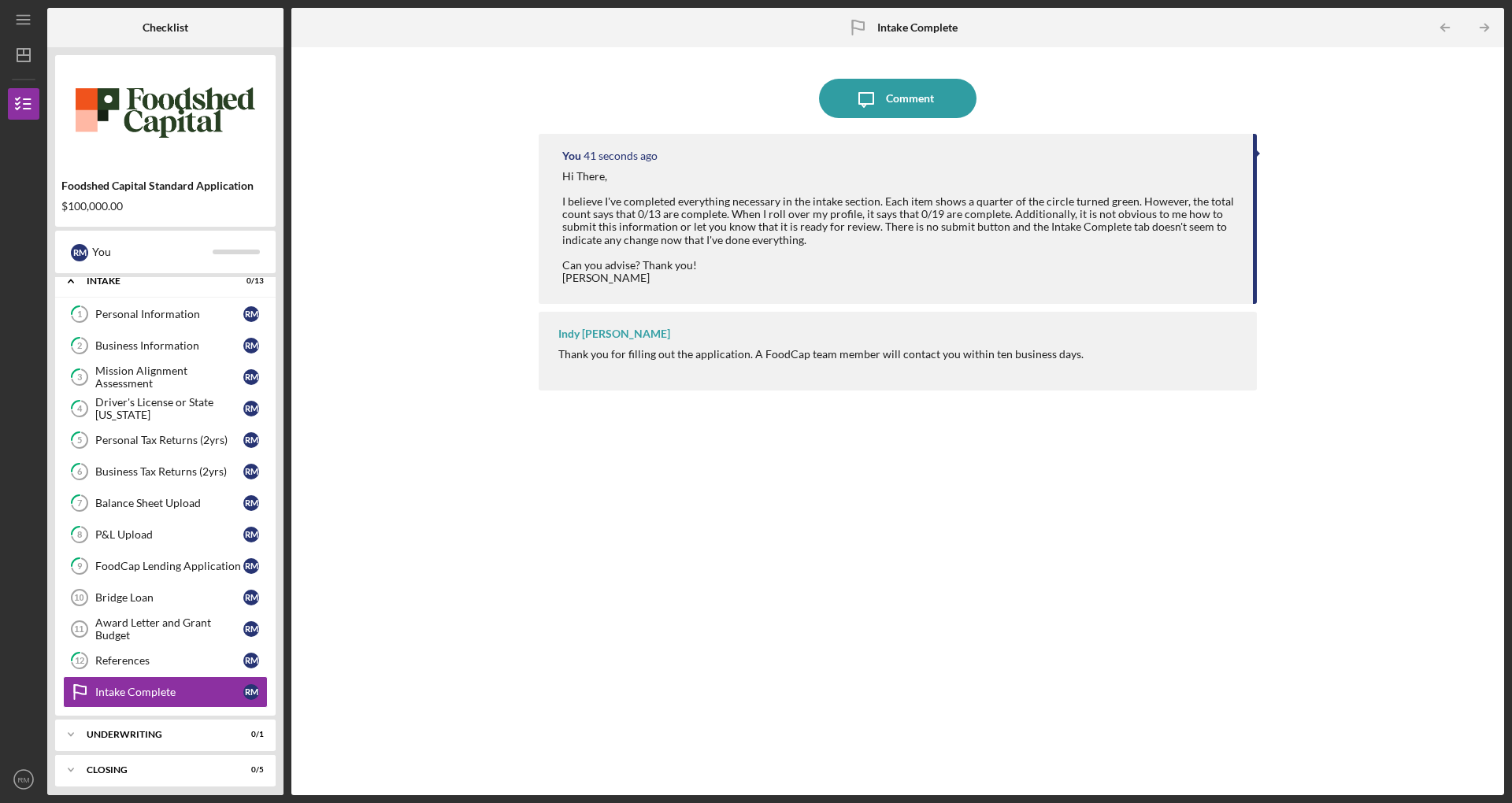
click at [784, 521] on div "You 41 seconds ago Hi There, I believe I've completed everything necessary in t…" at bounding box center [898, 453] width 719 height 638
click at [18, 62] on polygon "button" at bounding box center [23, 55] width 13 height 13
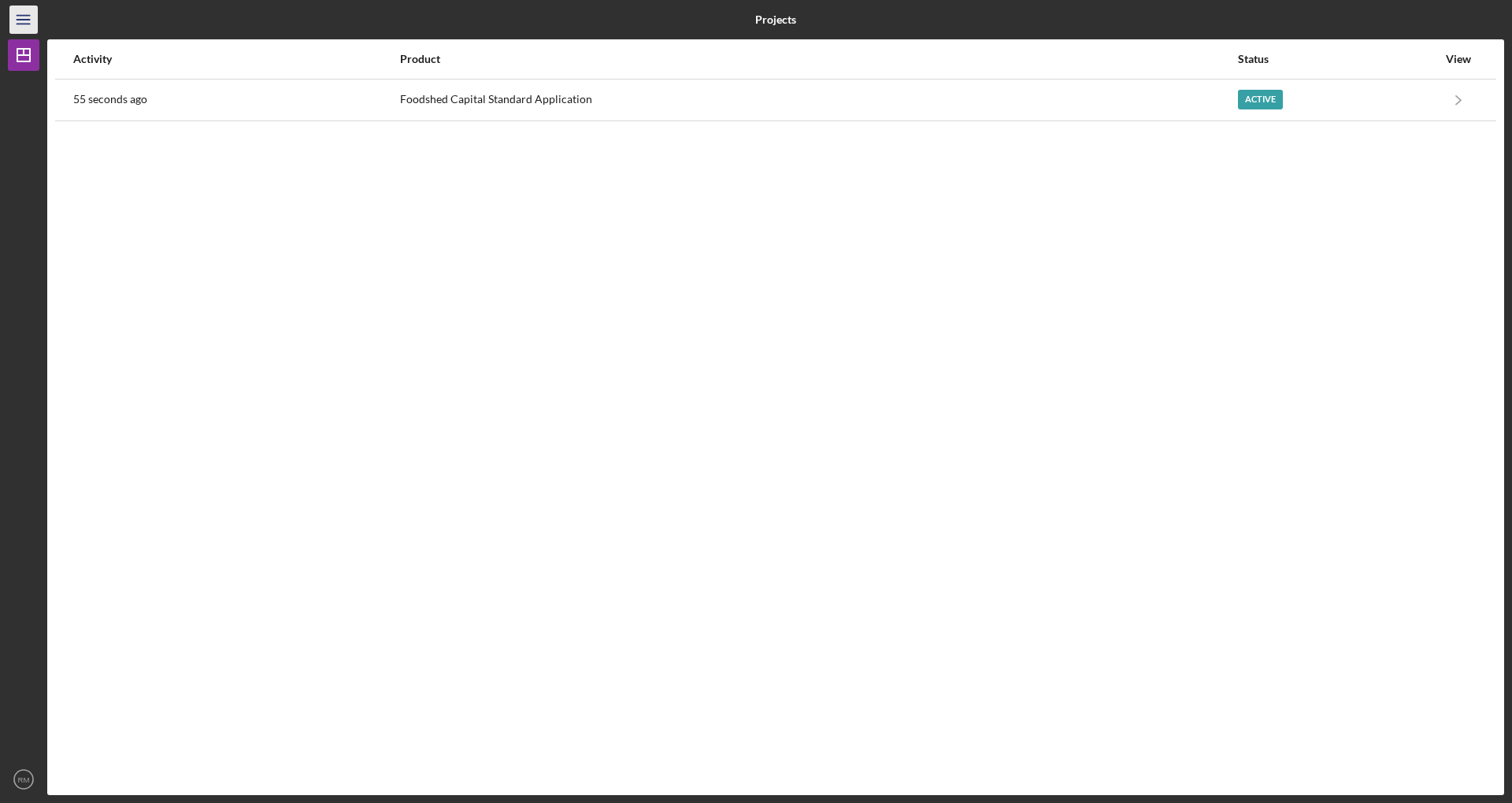
click at [21, 18] on icon "Icon/Menu" at bounding box center [24, 20] width 36 height 36
